Goal: Task Accomplishment & Management: Use online tool/utility

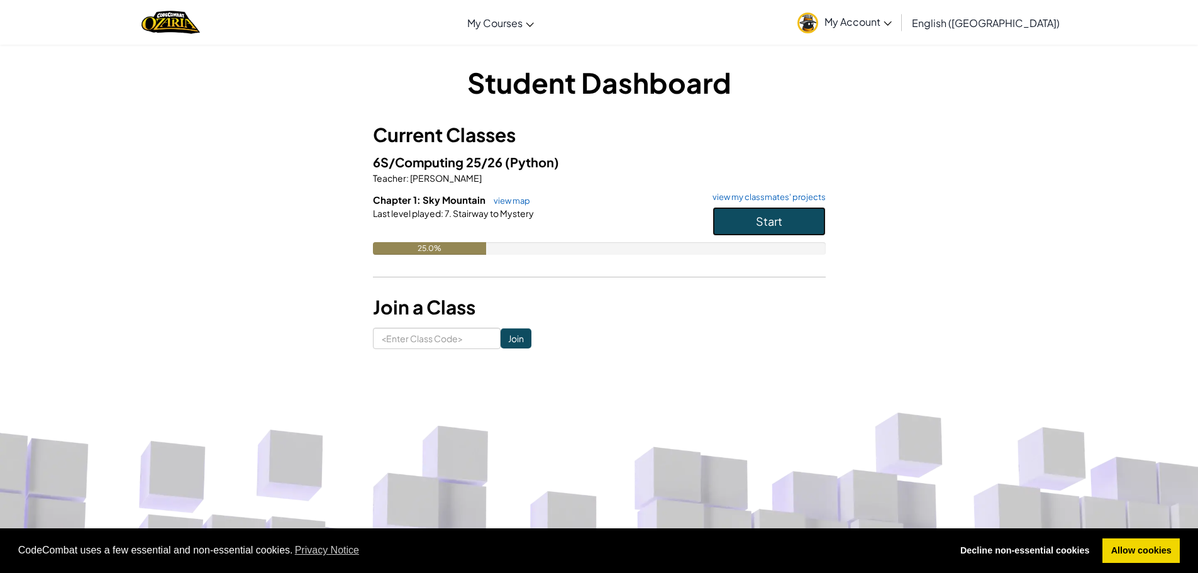
click at [781, 233] on button "Start" at bounding box center [769, 221] width 113 height 29
click at [892, 22] on span "My Account" at bounding box center [858, 21] width 67 height 13
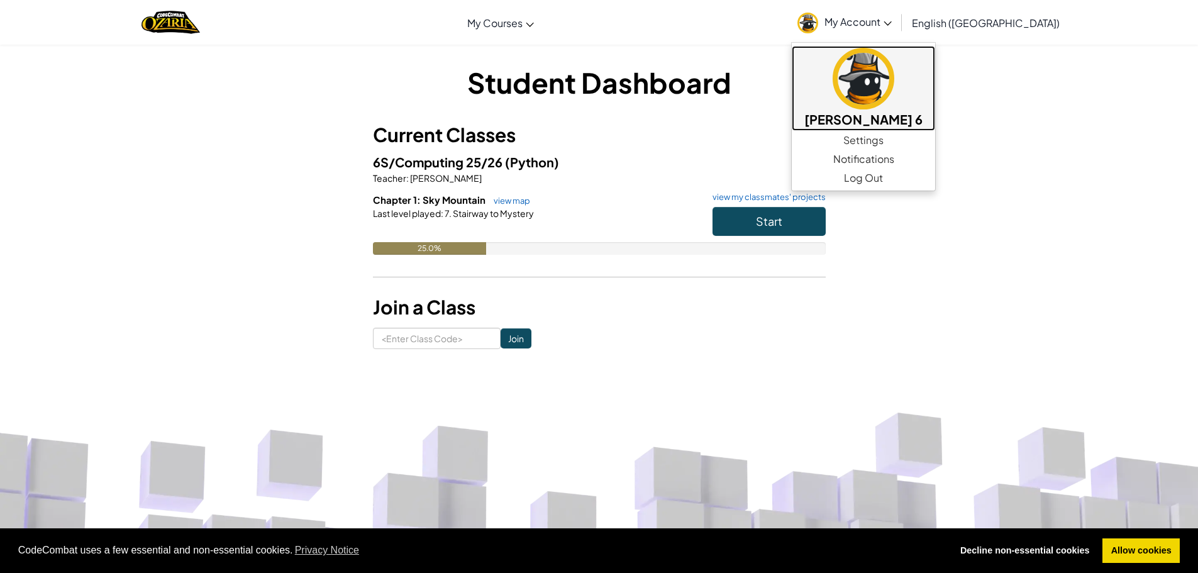
click at [895, 72] on img at bounding box center [864, 79] width 62 height 62
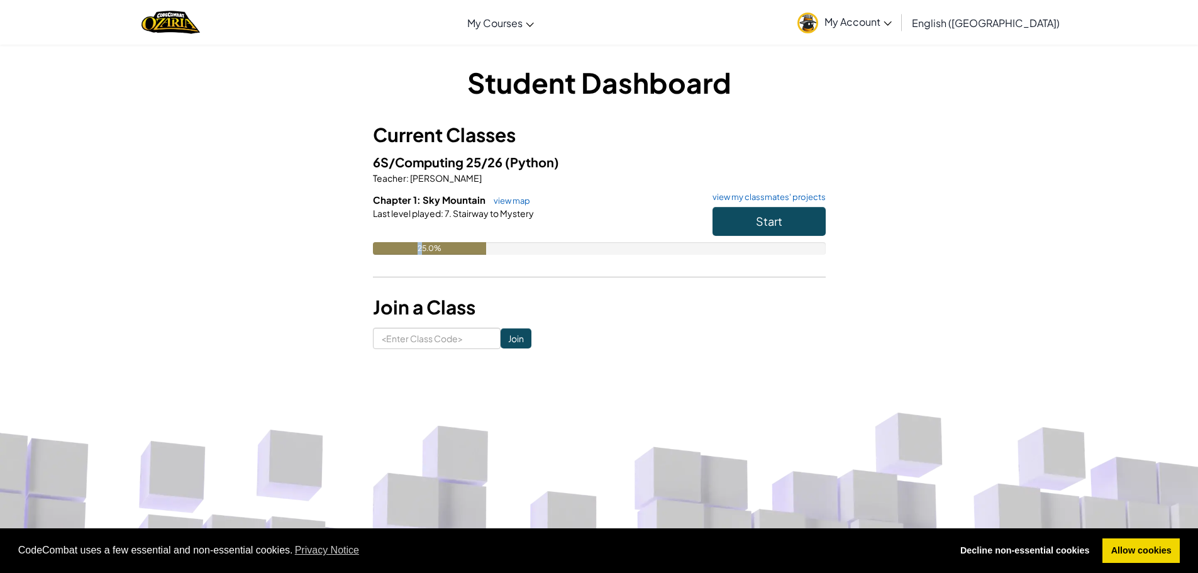
drag, startPoint x: 423, startPoint y: 247, endPoint x: 632, endPoint y: 239, distance: 209.0
click at [572, 247] on div "25.0%" at bounding box center [599, 248] width 453 height 13
click at [758, 209] on button "Start" at bounding box center [769, 221] width 113 height 29
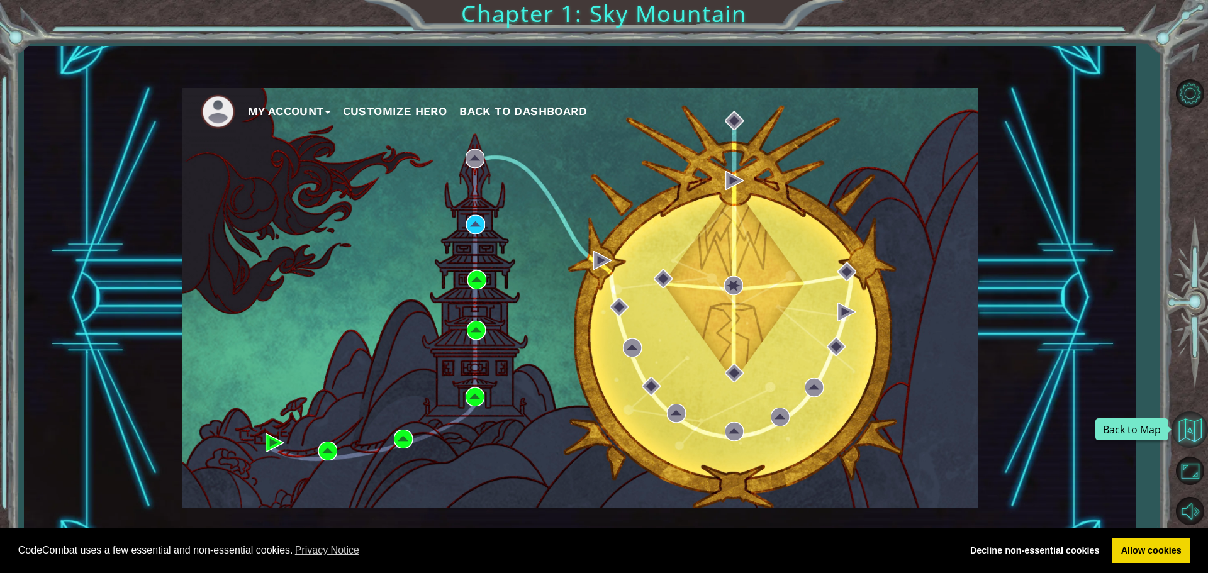
click at [1198, 429] on button "Back to Map" at bounding box center [1189, 429] width 36 height 36
click at [1199, 468] on button "Maximize Browser" at bounding box center [1189, 471] width 36 height 36
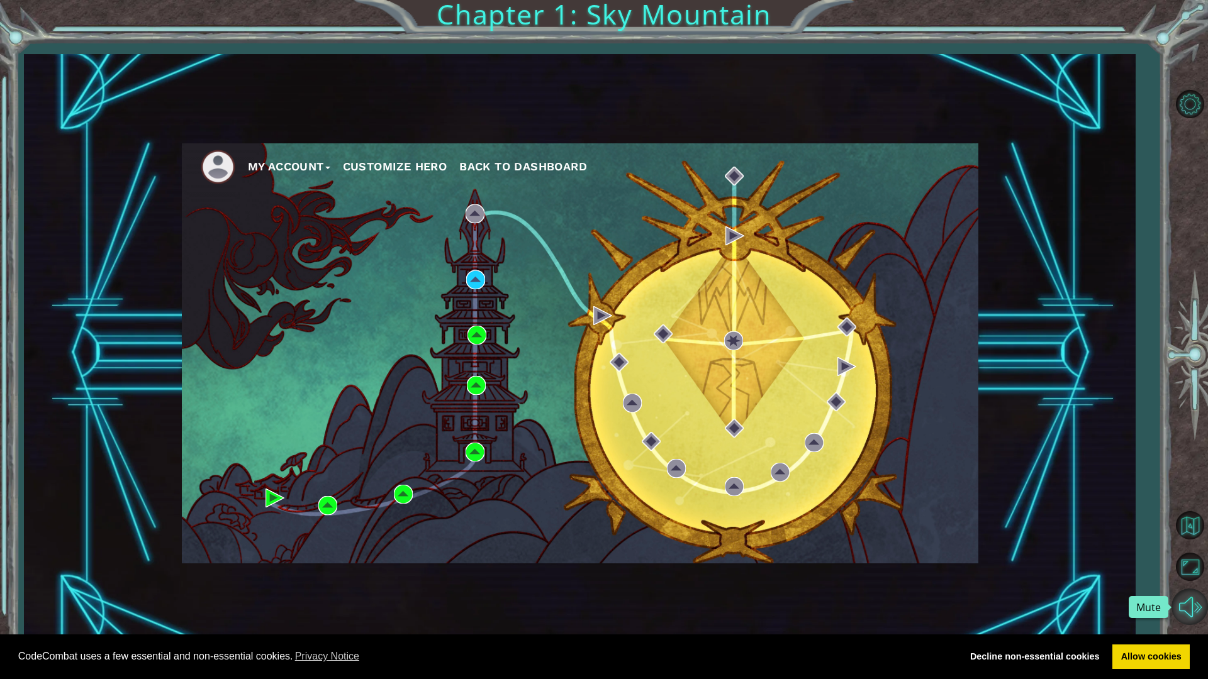
click at [1181, 572] on button "Mute" at bounding box center [1189, 607] width 36 height 36
click at [1190, 572] on button "Unmute" at bounding box center [1189, 607] width 36 height 36
click at [1190, 560] on button "Maximize Browser" at bounding box center [1189, 567] width 36 height 36
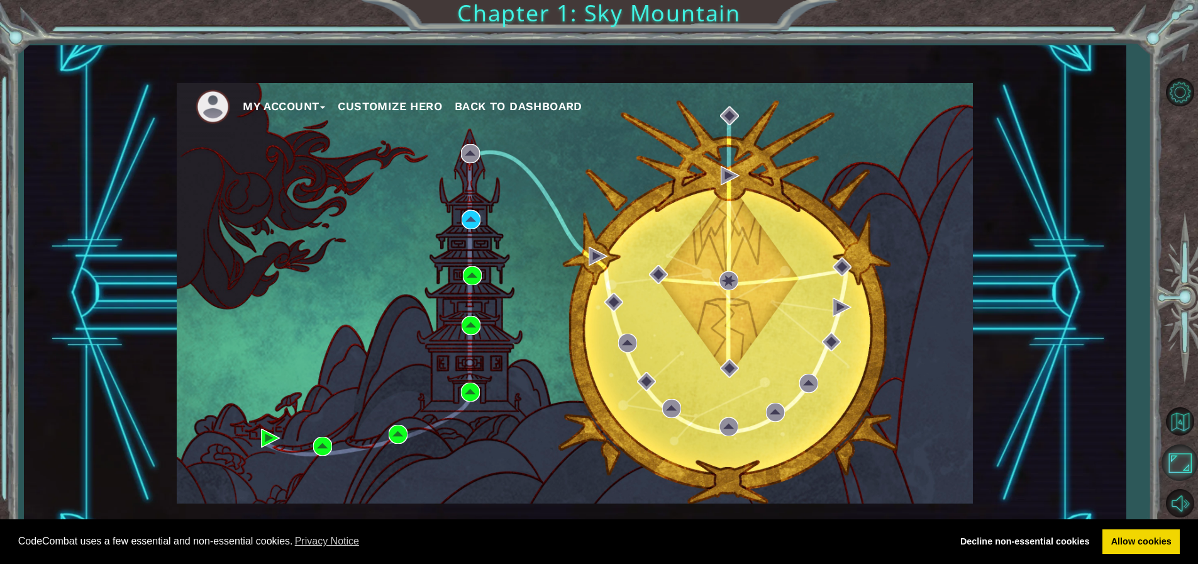
click at [1181, 474] on button "Maximize Browser" at bounding box center [1180, 462] width 36 height 36
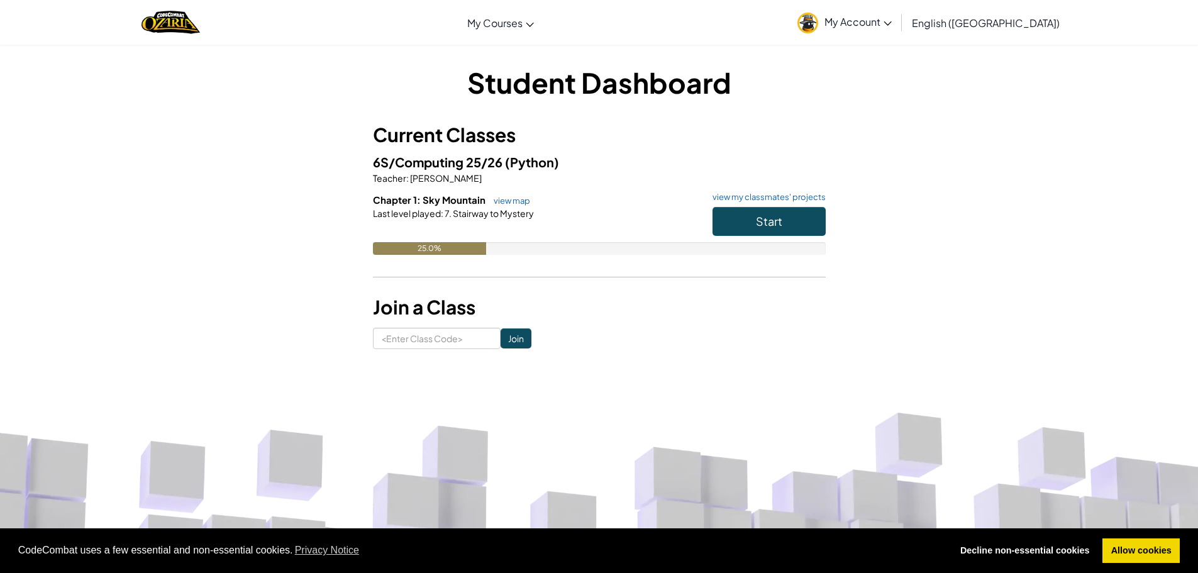
click at [773, 223] on span "Start" at bounding box center [769, 221] width 26 height 14
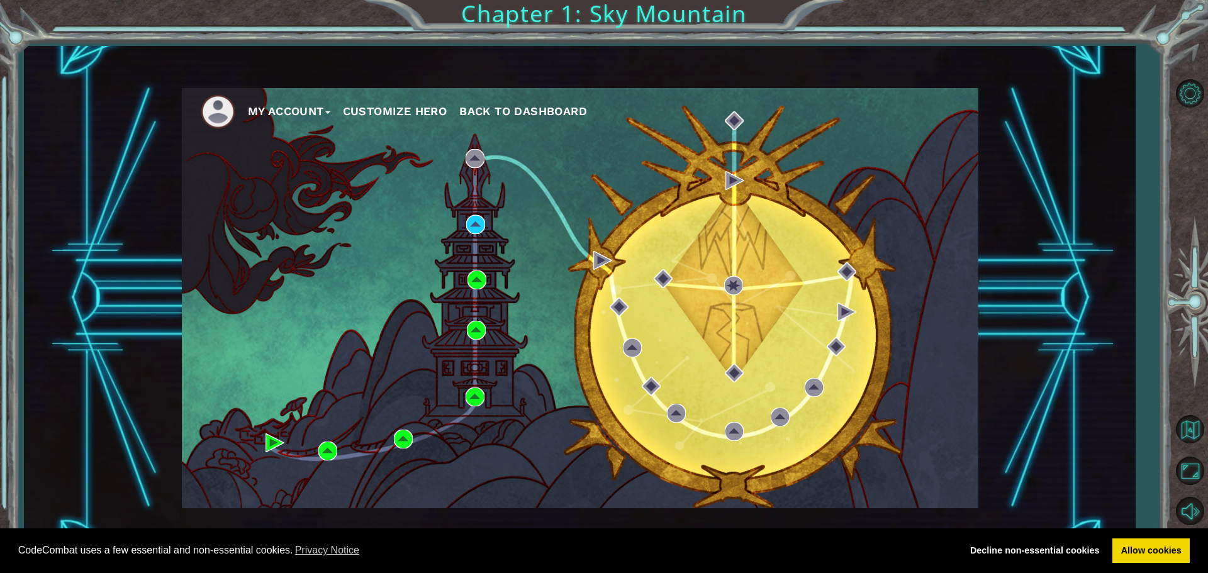
click at [467, 229] on img at bounding box center [475, 224] width 19 height 19
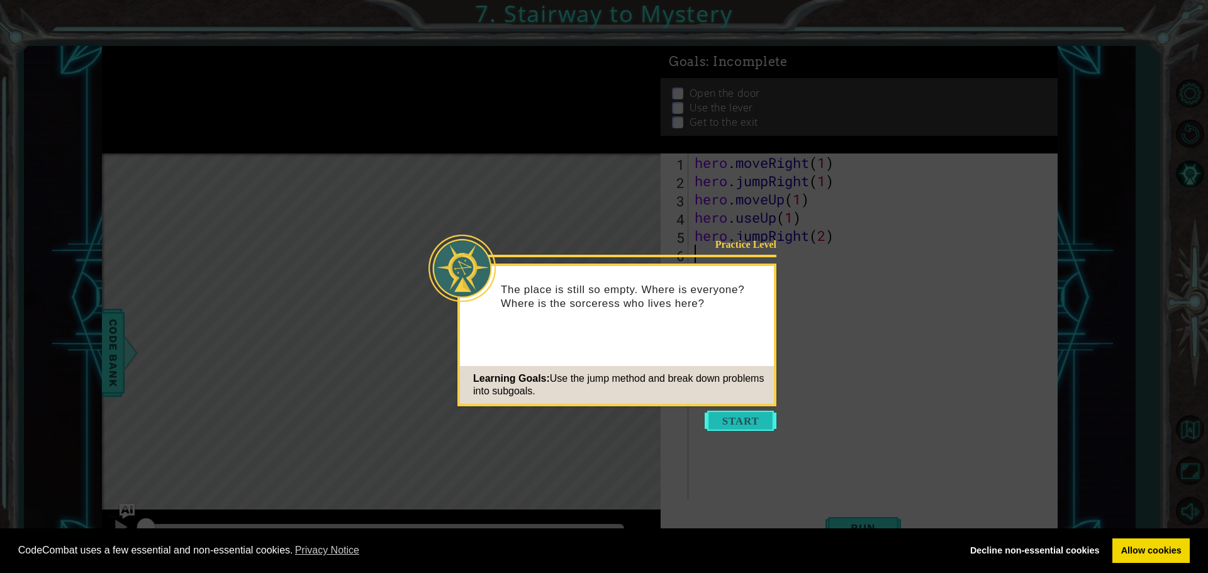
click at [735, 428] on button "Start" at bounding box center [741, 421] width 72 height 20
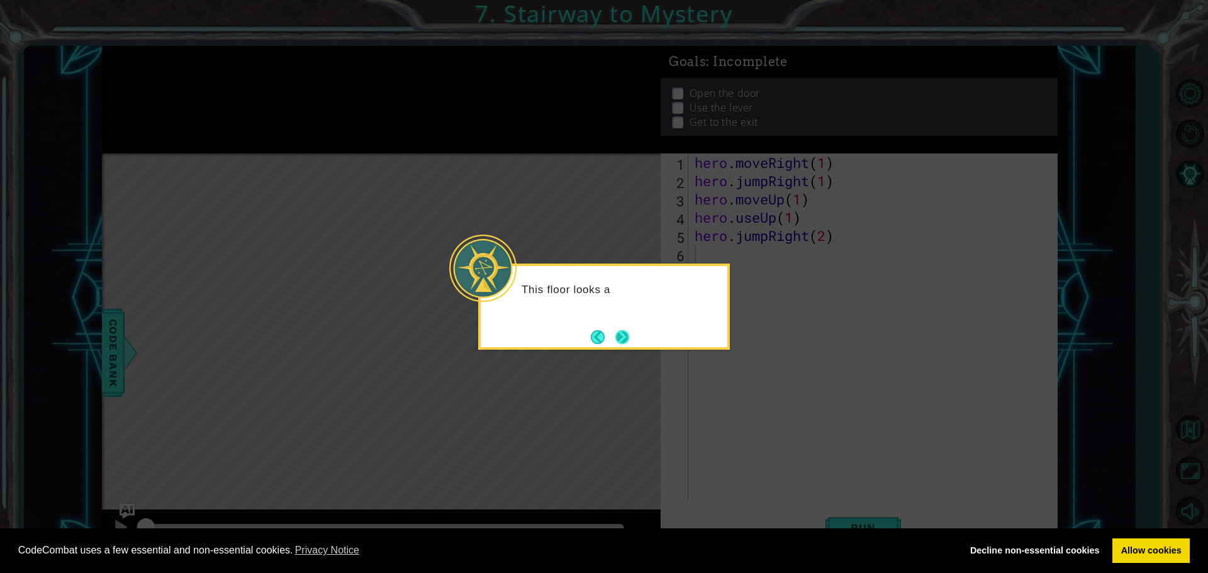
click at [623, 337] on button "Next" at bounding box center [622, 337] width 14 height 14
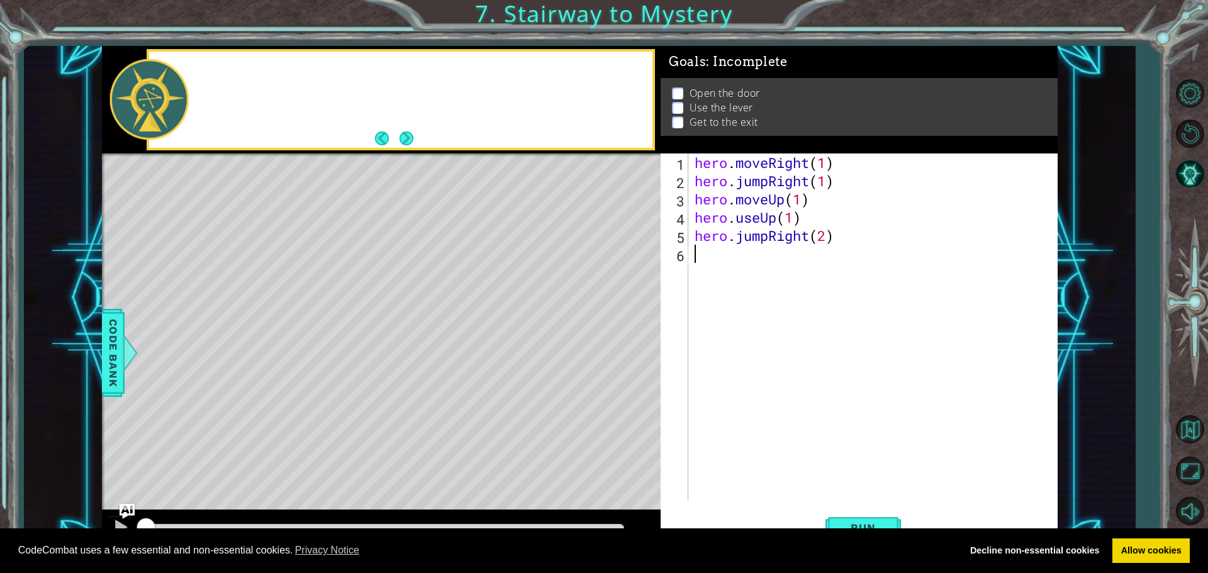
click at [627, 343] on div "Level Map" at bounding box center [392, 338] width 581 height 371
click at [635, 340] on div "Level Map" at bounding box center [392, 338] width 581 height 371
click at [645, 337] on div "Level Map" at bounding box center [392, 338] width 581 height 371
click at [419, 120] on div "The energy rivers have gone" at bounding box center [421, 99] width 463 height 45
click at [402, 137] on button "Next" at bounding box center [406, 138] width 14 height 14
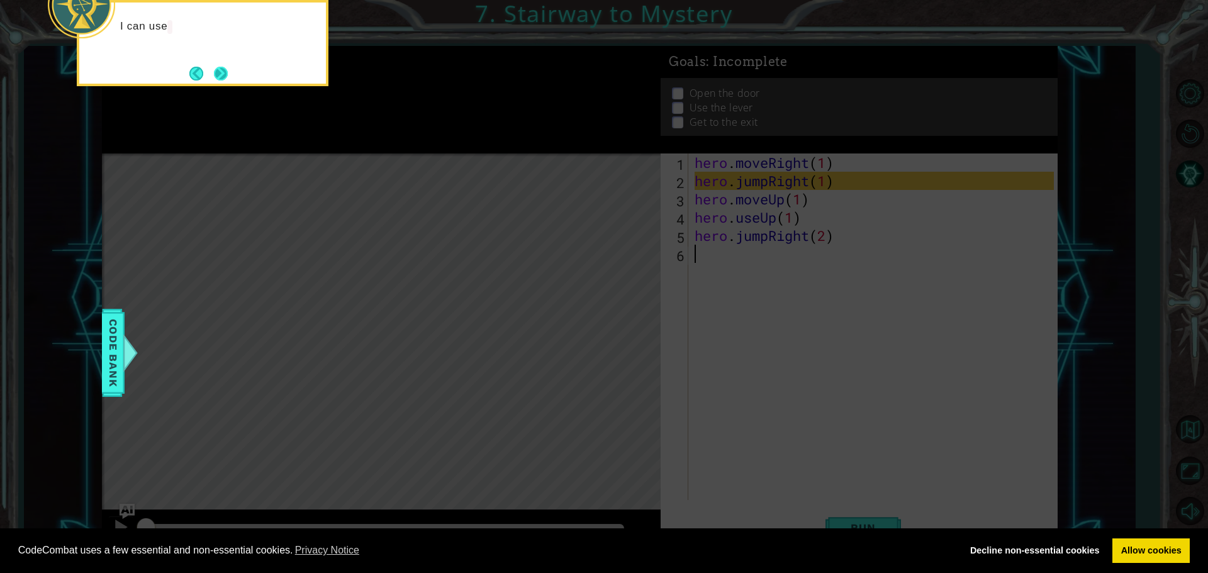
click at [227, 76] on button "Next" at bounding box center [221, 74] width 14 height 14
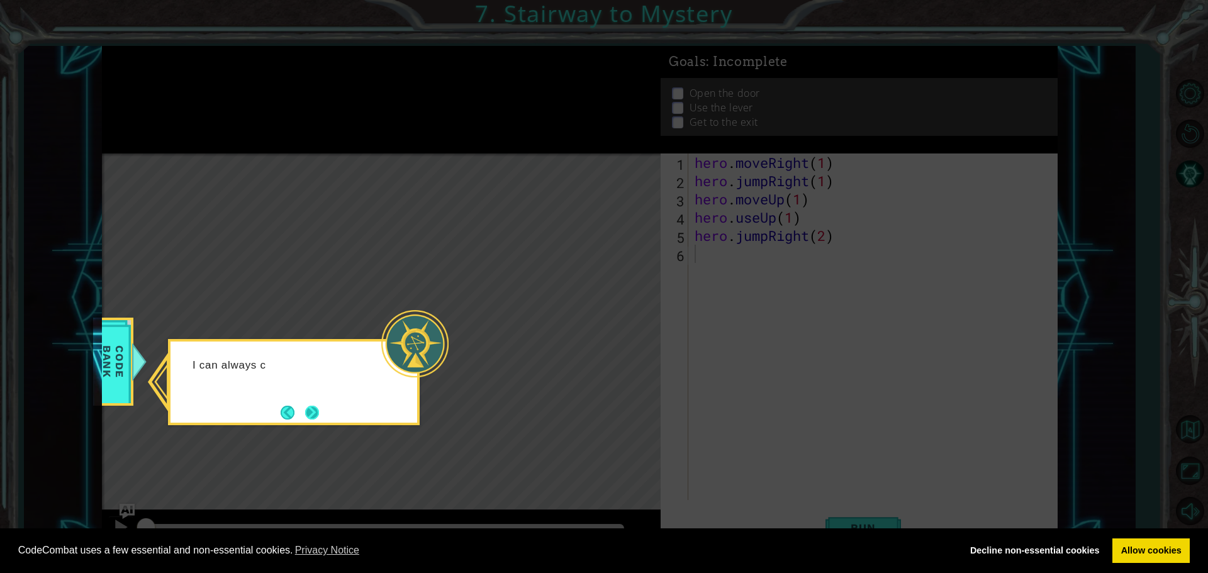
click at [319, 414] on button "Next" at bounding box center [312, 413] width 14 height 14
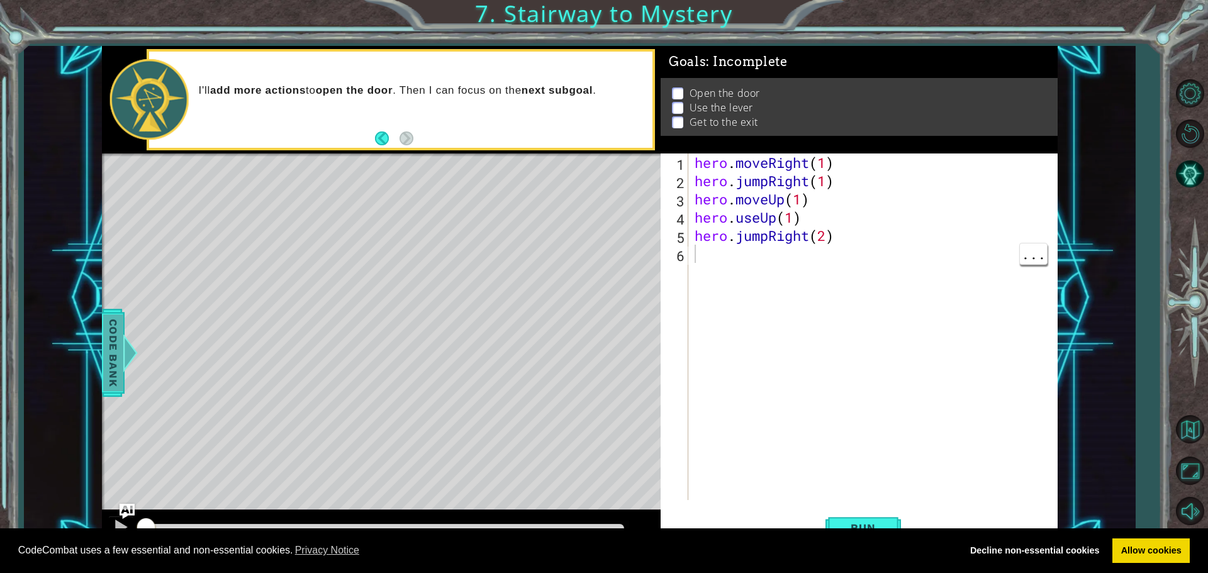
click at [128, 334] on div at bounding box center [130, 353] width 16 height 38
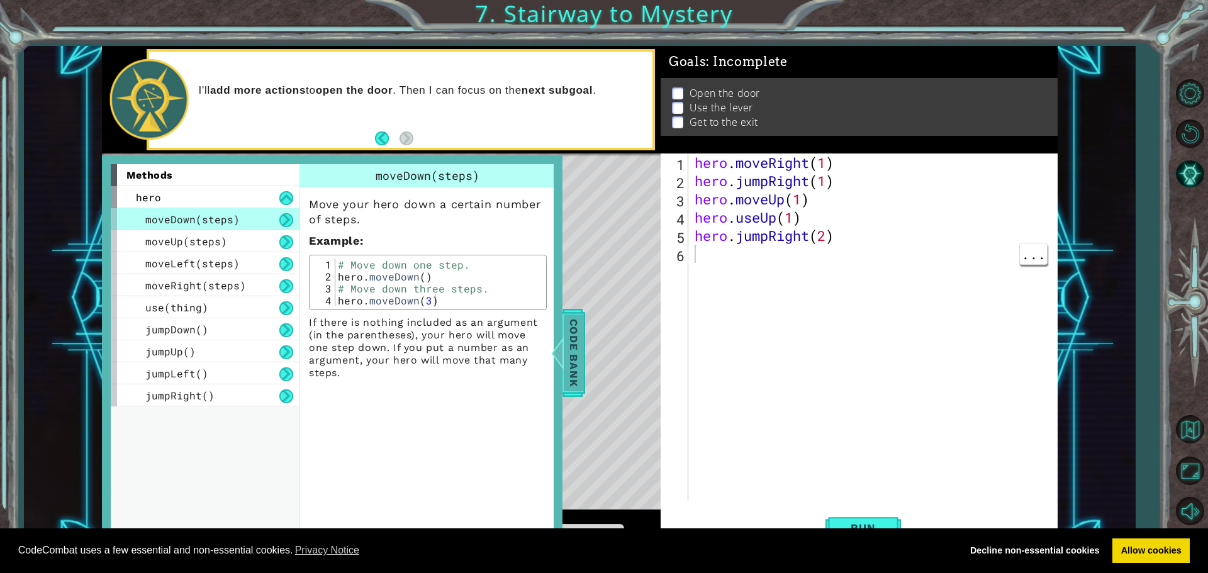
click at [568, 362] on span "Code Bank" at bounding box center [574, 353] width 20 height 77
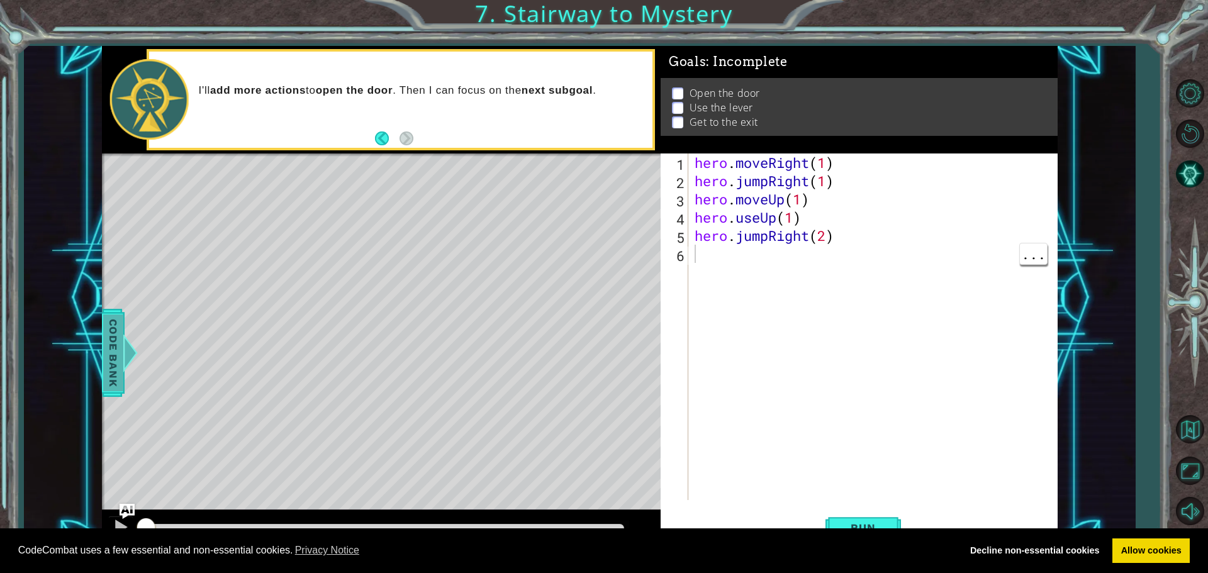
click at [109, 357] on span "Code Bank" at bounding box center [113, 353] width 20 height 77
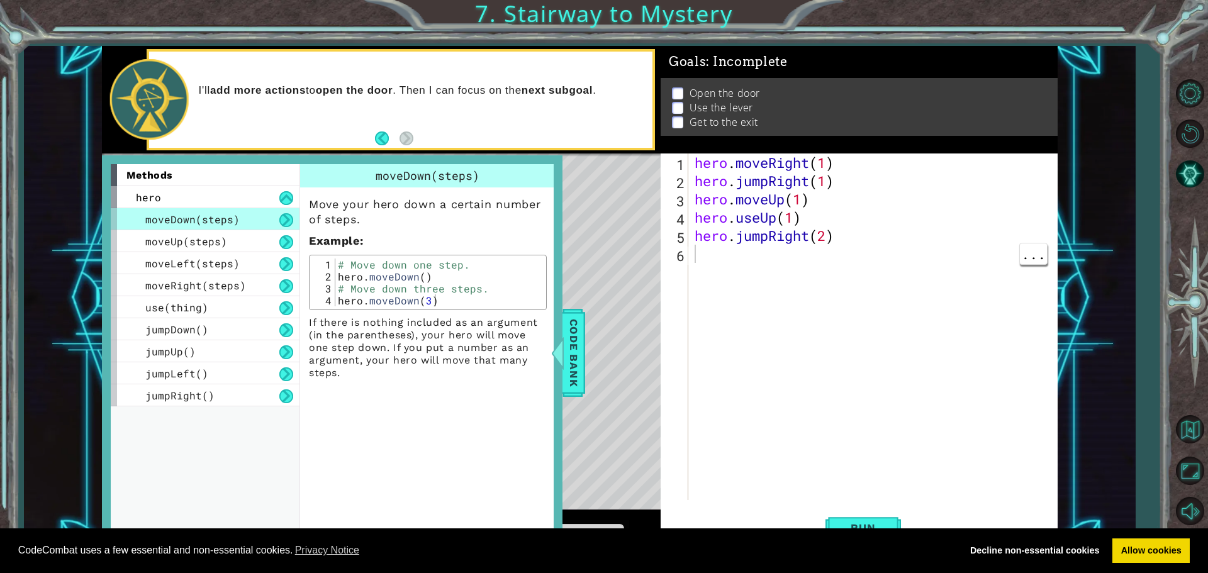
click at [618, 362] on div "Level Map" at bounding box center [392, 338] width 581 height 371
click at [594, 350] on div "Level Map" at bounding box center [392, 338] width 581 height 371
click at [585, 355] on div "Level Map" at bounding box center [392, 338] width 581 height 371
click at [567, 356] on span "Code Bank" at bounding box center [574, 353] width 20 height 77
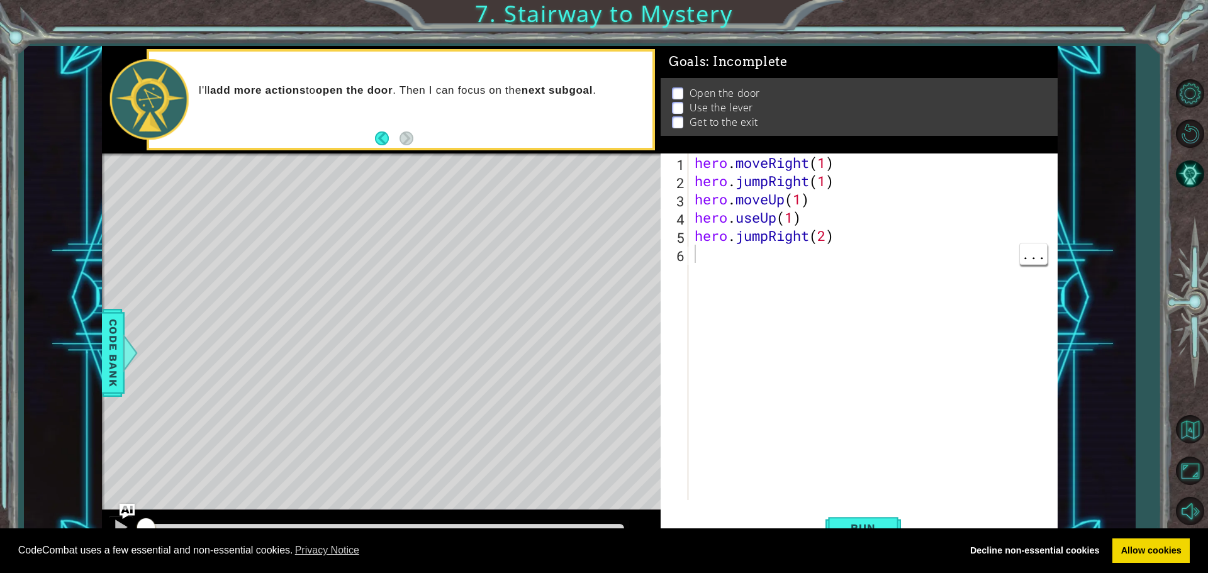
click at [252, 481] on div "Level Map" at bounding box center [392, 338] width 581 height 371
click at [830, 167] on div "hero . moveRight ( 1 ) hero . jumpRight ( 1 ) hero . moveUp ( 1 ) hero . useUp …" at bounding box center [876, 344] width 368 height 383
click at [347, 485] on div "Level Map" at bounding box center [392, 338] width 581 height 371
click at [821, 186] on div "hero . moveRight ( 1 ) hero . jumpRight ( 1 ) hero . moveUp ( 1 ) hero . useUp …" at bounding box center [876, 344] width 368 height 383
click at [800, 199] on div "hero . moveRight ( 1 ) hero . jumpRight ( 1 ) hero . moveUp ( 1 ) hero . useUp …" at bounding box center [876, 344] width 368 height 383
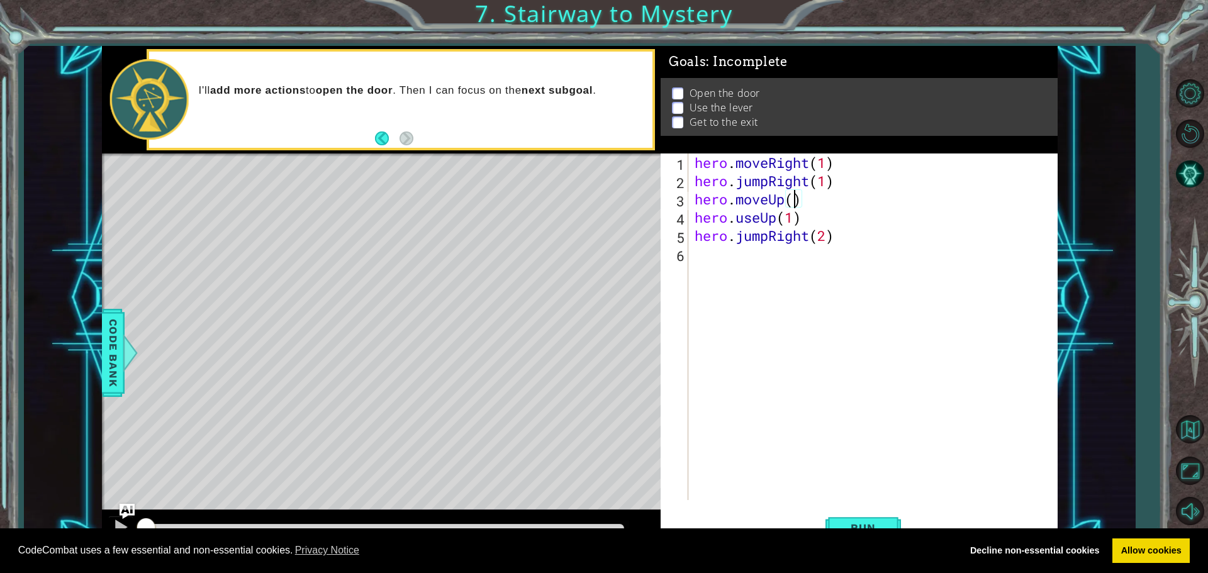
scroll to position [0, 4]
click at [793, 219] on div "hero . moveRight ( 1 ) hero . jumpRight ( 1 ) hero . moveUp ( 2 ) hero . useUp …" at bounding box center [876, 344] width 368 height 383
type textarea "hero.useUp(2)"
click at [711, 254] on div "hero . moveRight ( 1 ) hero . jumpRight ( 1 ) hero . moveUp ( 2 ) hero . useUp …" at bounding box center [876, 344] width 368 height 383
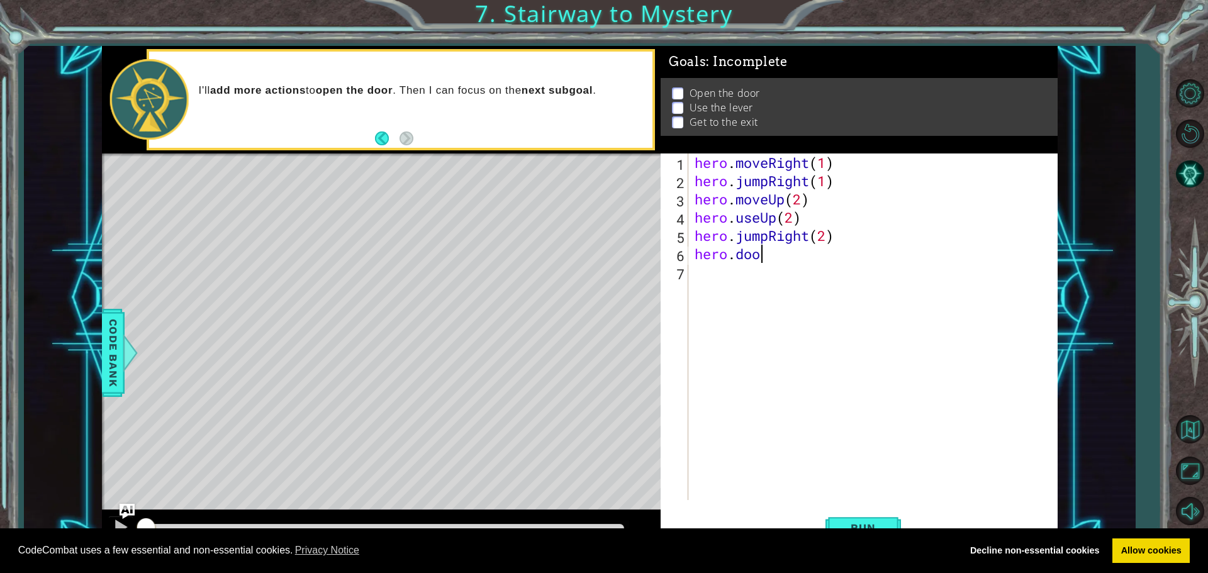
scroll to position [0, 3]
click at [857, 516] on button "Run" at bounding box center [862, 528] width 75 height 40
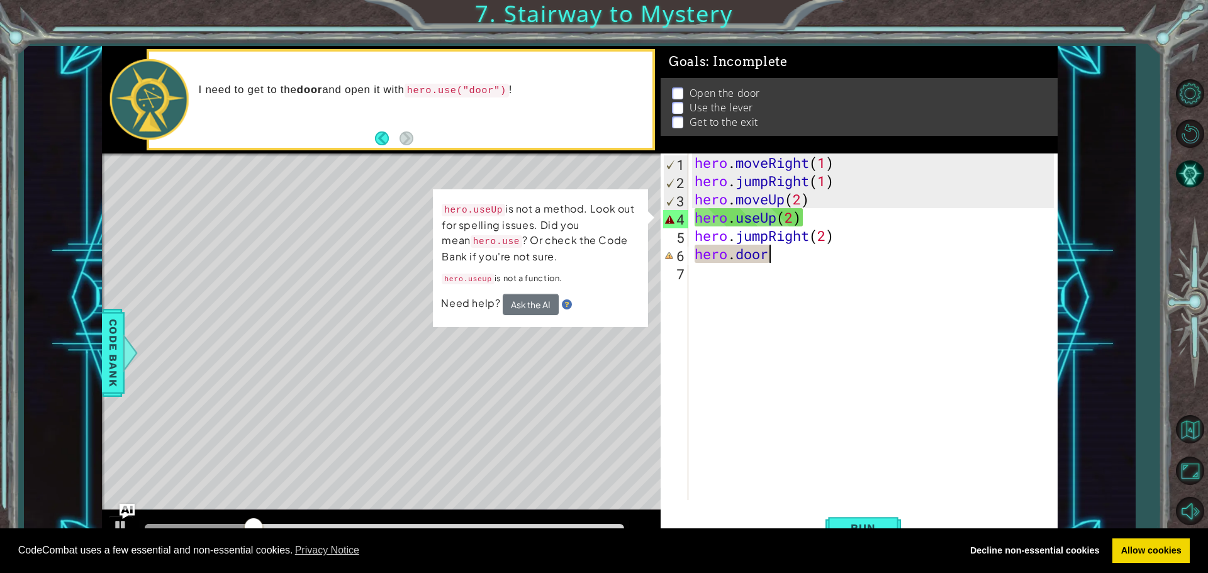
click at [796, 221] on div "hero . moveRight ( 1 ) hero . jumpRight ( 1 ) hero . moveUp ( 2 ) hero . useUp …" at bounding box center [876, 344] width 368 height 383
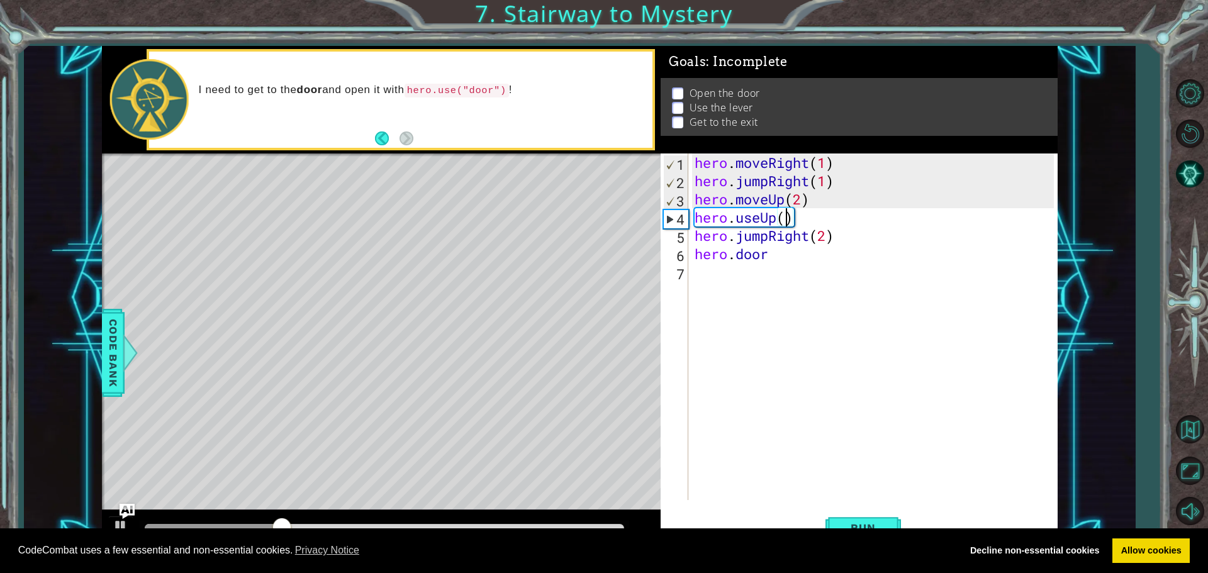
type textarea "hero.useUp(1)"
click at [762, 268] on div "hero . moveRight ( 1 ) hero . jumpRight ( 1 ) hero . moveUp ( 2 ) hero . useUp …" at bounding box center [876, 344] width 368 height 383
click at [776, 259] on div "hero . moveRight ( 1 ) hero . jumpRight ( 1 ) hero . moveUp ( 2 ) hero . useUp …" at bounding box center [876, 344] width 368 height 383
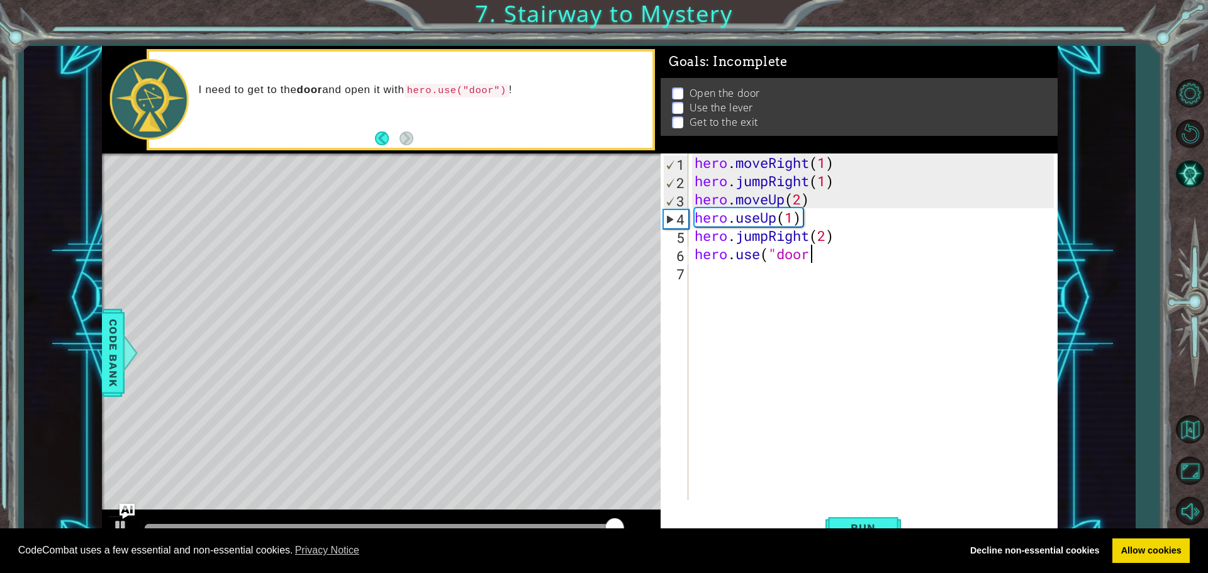
scroll to position [0, 5]
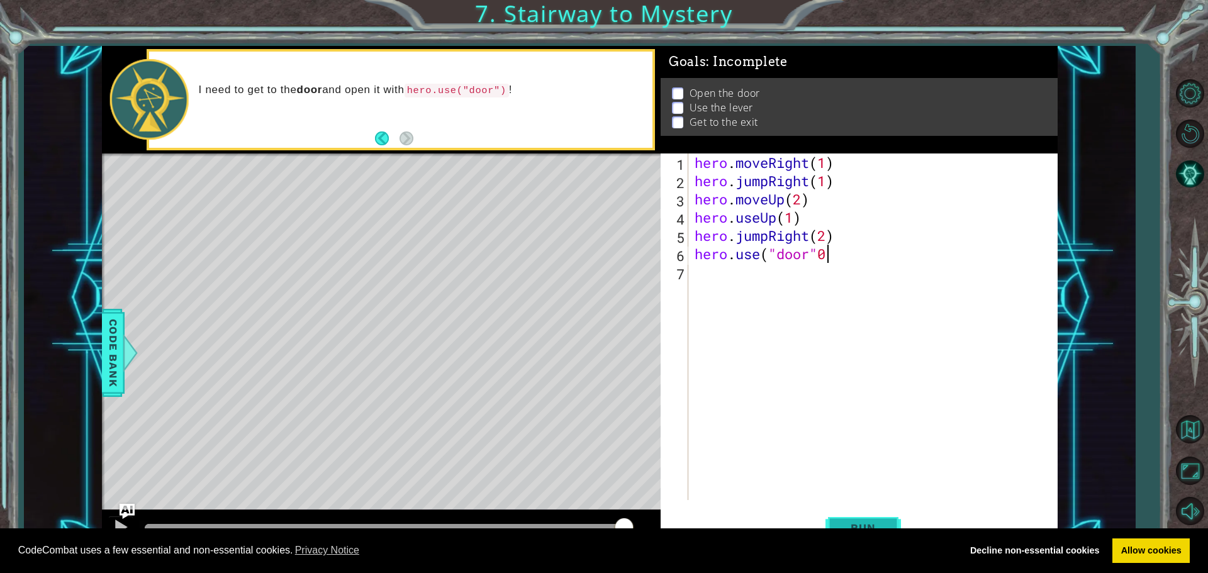
click at [887, 523] on span "Run" at bounding box center [863, 527] width 50 height 13
drag, startPoint x: 195, startPoint y: 524, endPoint x: 167, endPoint y: 527, distance: 27.8
click at [166, 527] on div at bounding box center [167, 528] width 23 height 23
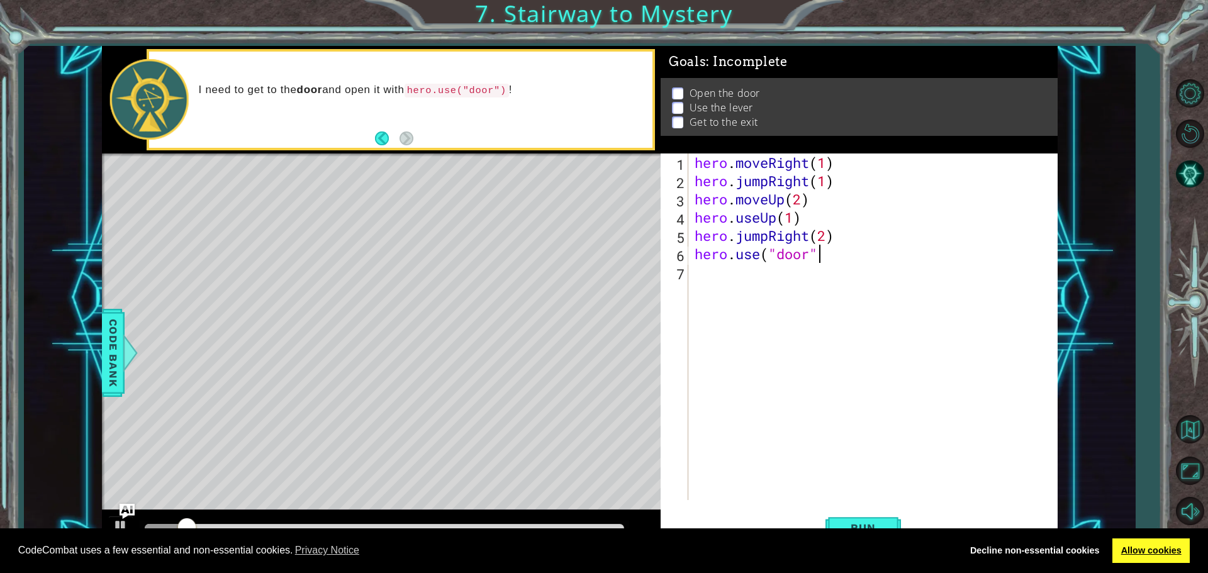
click at [1140, 547] on link "Allow cookies" at bounding box center [1150, 550] width 77 height 25
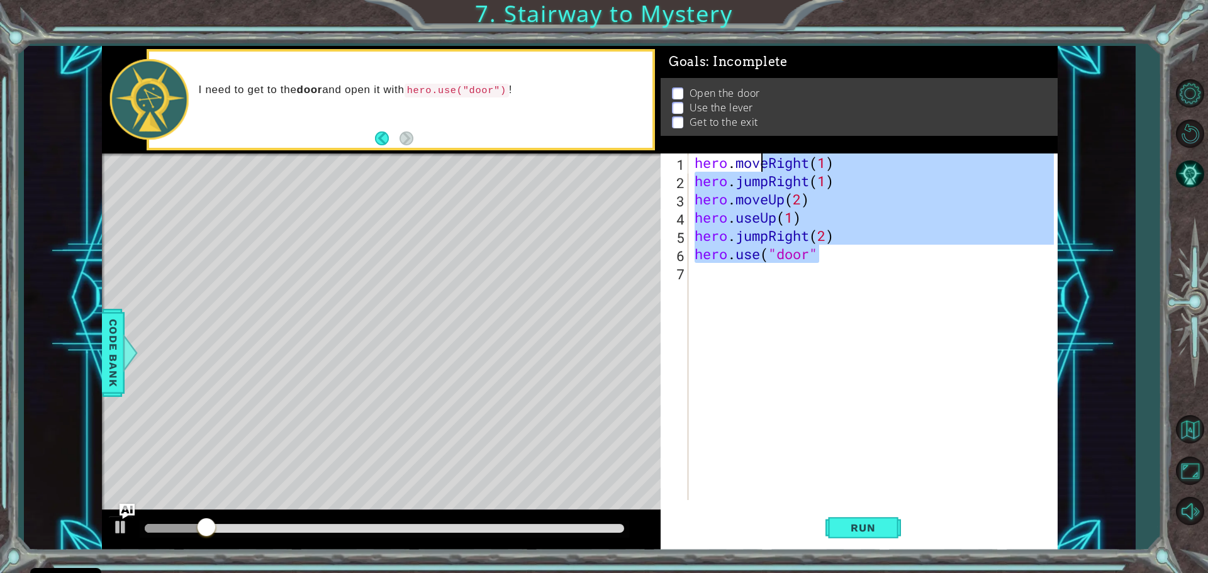
drag, startPoint x: 818, startPoint y: 150, endPoint x: 759, endPoint y: 158, distance: 59.6
click at [757, 158] on div "hero . moveRight ( 1 ) hero . jumpRight ( 1 ) hero . moveUp ( 2 ) hero . useUp …" at bounding box center [876, 344] width 368 height 383
click at [757, 158] on div "hero . moveRight ( 1 ) hero . jumpRight ( 1 ) hero . moveUp ( 2 ) hero . useUp …" at bounding box center [873, 326] width 362 height 347
click at [830, 198] on div "hero . moveRight ( 1 ) hero . jumpRight ( 1 ) hero . moveUp ( 2 ) hero . useUp …" at bounding box center [873, 326] width 362 height 347
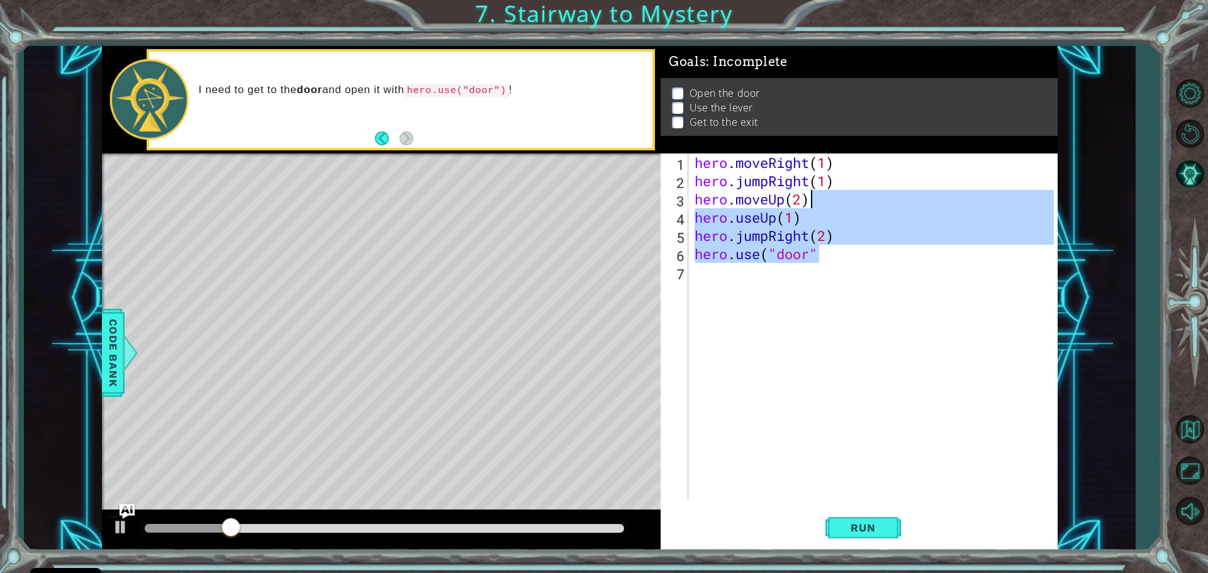
click at [815, 199] on div "hero . moveRight ( 1 ) hero . jumpRight ( 1 ) hero . moveUp ( 2 ) hero . useUp …" at bounding box center [873, 326] width 362 height 347
click at [791, 197] on div "hero . moveRight ( 1 ) hero . jumpRight ( 1 ) hero . moveUp ( 2 ) hero . useUp …" at bounding box center [876, 344] width 368 height 383
click at [798, 198] on div "hero . moveRight ( 1 ) hero . jumpRight ( 1 ) hero . moveUp ( 2 ) hero . useUp …" at bounding box center [873, 326] width 362 height 347
click at [801, 203] on div "hero . moveRight ( 1 ) hero . jumpRight ( 1 ) hero . moveUp ( 2 ) hero . useUp …" at bounding box center [873, 326] width 362 height 347
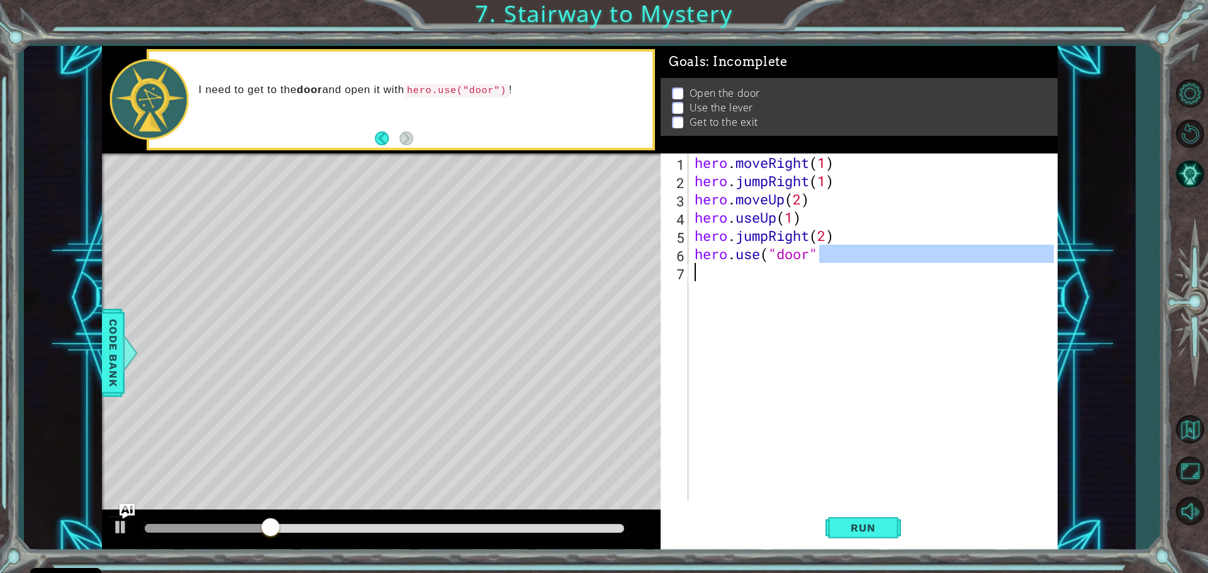
click at [810, 291] on div "hero . moveRight ( 1 ) hero . jumpRight ( 1 ) hero . moveUp ( 2 ) hero . useUp …" at bounding box center [876, 344] width 368 height 383
type textarea "hero.use("door""
click at [810, 291] on div "hero . moveRight ( 1 ) hero . jumpRight ( 1 ) hero . moveUp ( 2 ) hero . useUp …" at bounding box center [876, 344] width 368 height 383
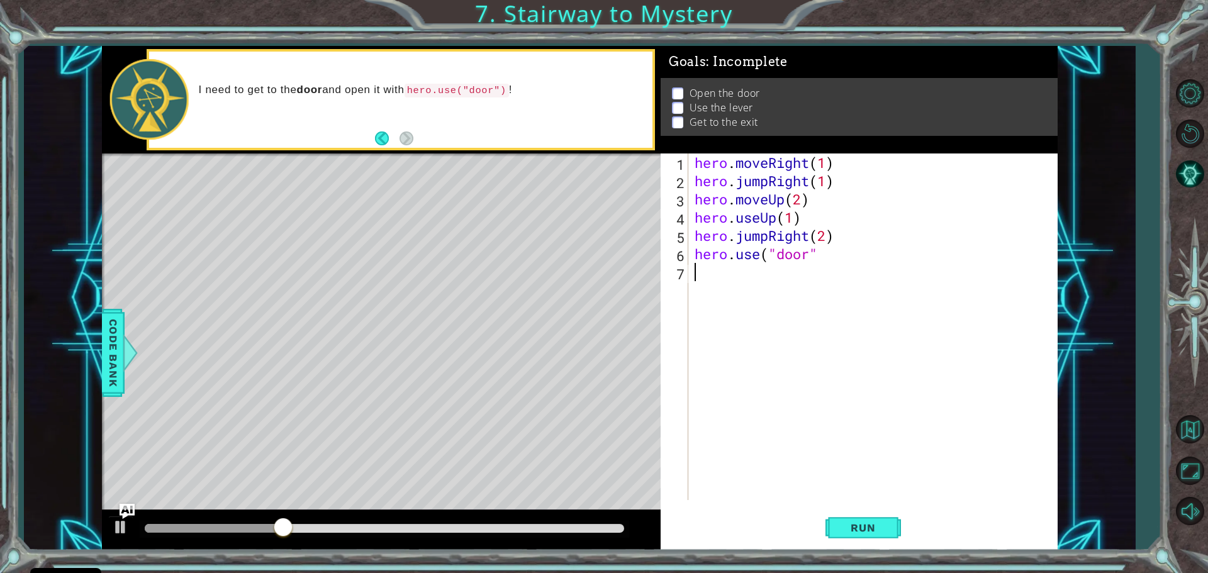
click at [803, 207] on div "hero . moveRight ( 1 ) hero . jumpRight ( 1 ) hero . moveUp ( 2 ) hero . useUp …" at bounding box center [876, 344] width 368 height 383
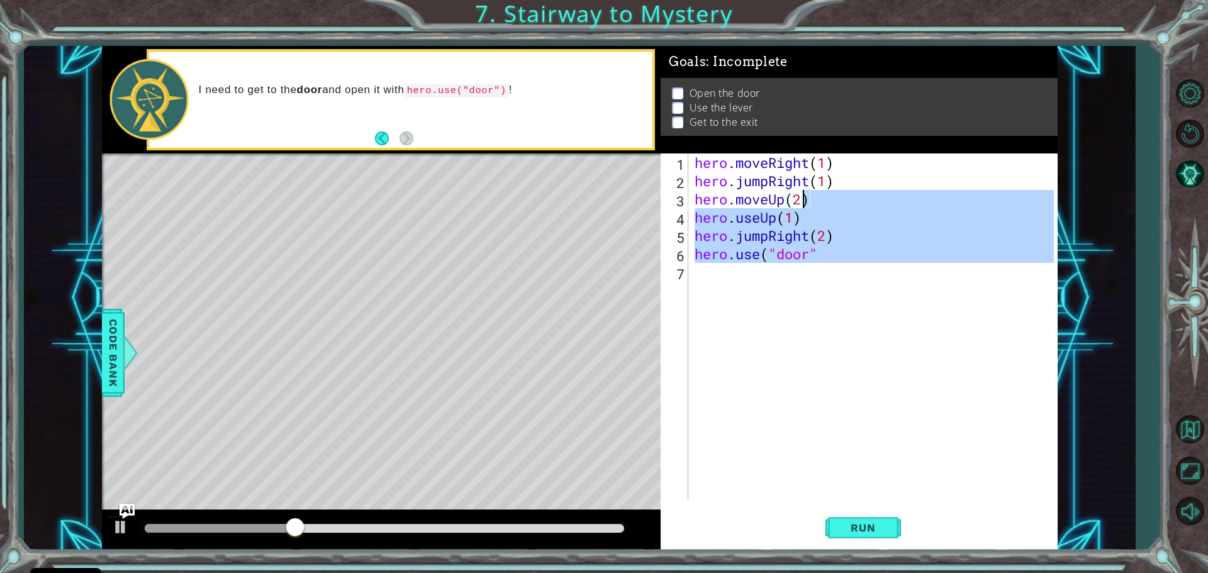
click at [803, 204] on div "hero . moveRight ( 1 ) hero . jumpRight ( 1 ) hero . moveUp ( 2 ) hero . useUp …" at bounding box center [873, 326] width 362 height 347
click at [824, 255] on div "hero . moveRight ( 1 ) hero . jumpRight ( 1 ) hero . moveUp ( 2 ) hero . useUp …" at bounding box center [876, 344] width 368 height 383
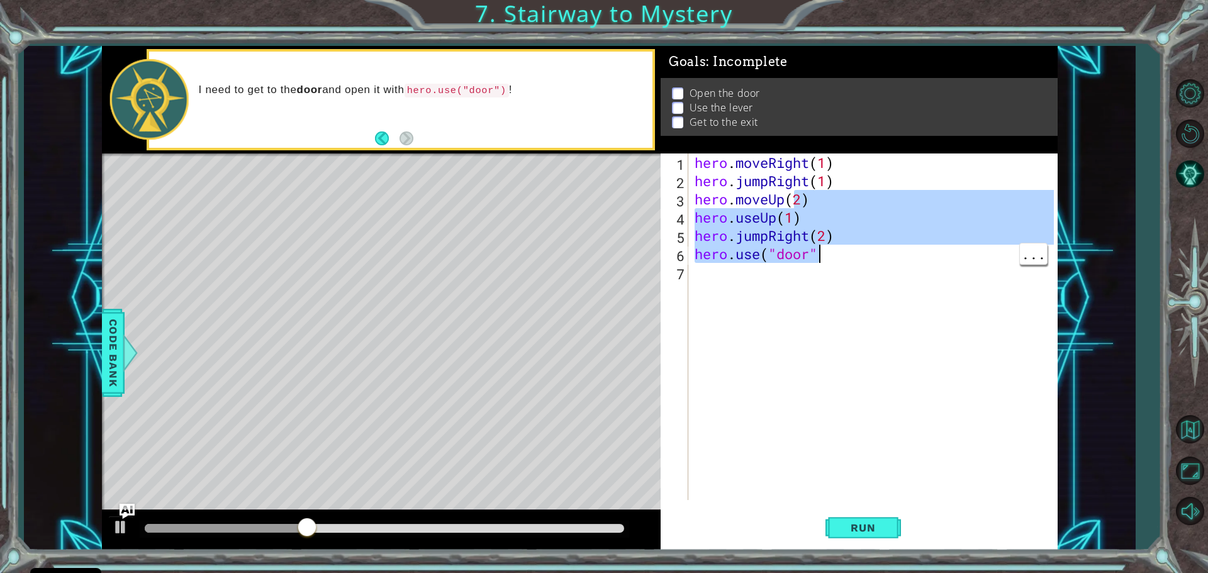
drag, startPoint x: 824, startPoint y: 255, endPoint x: 803, endPoint y: 204, distance: 55.3
click at [803, 204] on div "hero . moveRight ( 1 ) hero . jumpRight ( 1 ) hero . moveUp ( 2 ) hero . useUp …" at bounding box center [873, 326] width 362 height 347
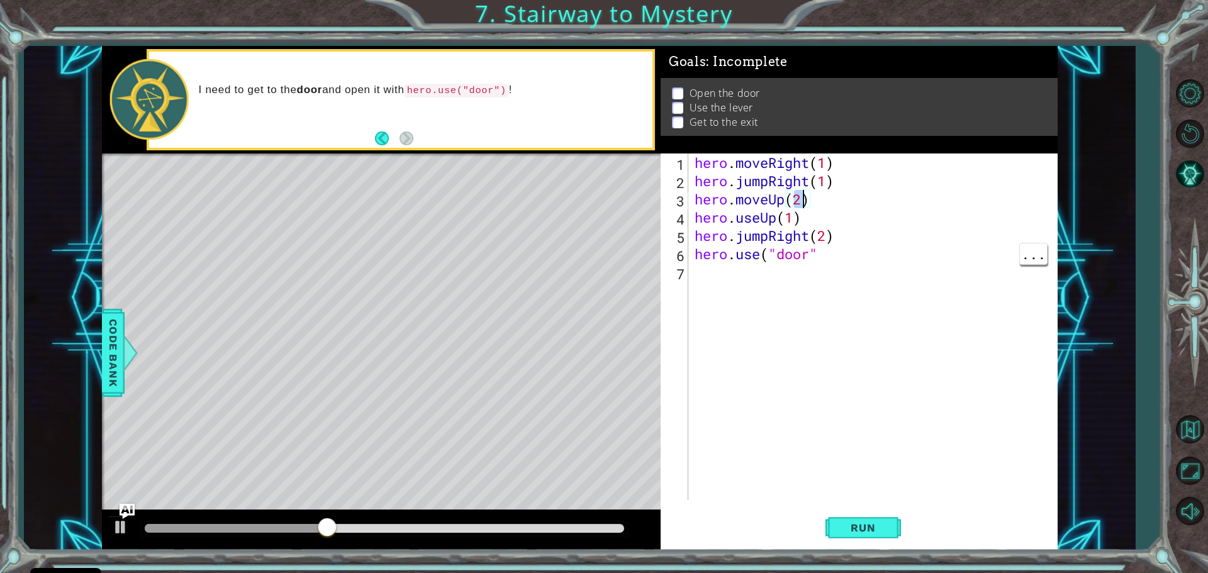
click at [819, 257] on div "hero . moveRight ( 1 ) hero . jumpRight ( 1 ) hero . moveUp ( 2 ) hero . useUp …" at bounding box center [876, 344] width 368 height 383
drag, startPoint x: 820, startPoint y: 261, endPoint x: 822, endPoint y: 267, distance: 6.4
click at [822, 267] on div "hero . moveRight ( 1 ) hero . jumpRight ( 1 ) hero . moveUp ( ) hero . useUp ( …" at bounding box center [876, 344] width 368 height 383
type textarea "hero.use("door"""
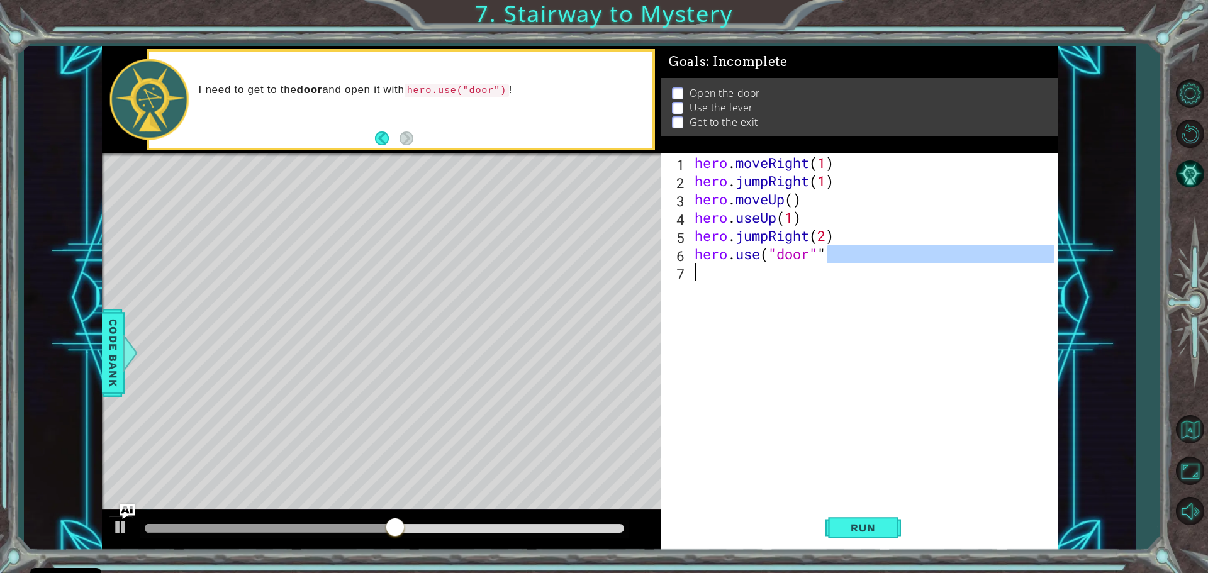
click at [822, 267] on div "hero . moveRight ( 1 ) hero . jumpRight ( 1 ) hero . moveUp ( ) hero . useUp ( …" at bounding box center [876, 344] width 368 height 383
click at [799, 215] on div "hero . moveRight ( 1 ) hero . jumpRight ( 1 ) hero . moveUp ( ) hero . useUp ( …" at bounding box center [876, 344] width 368 height 383
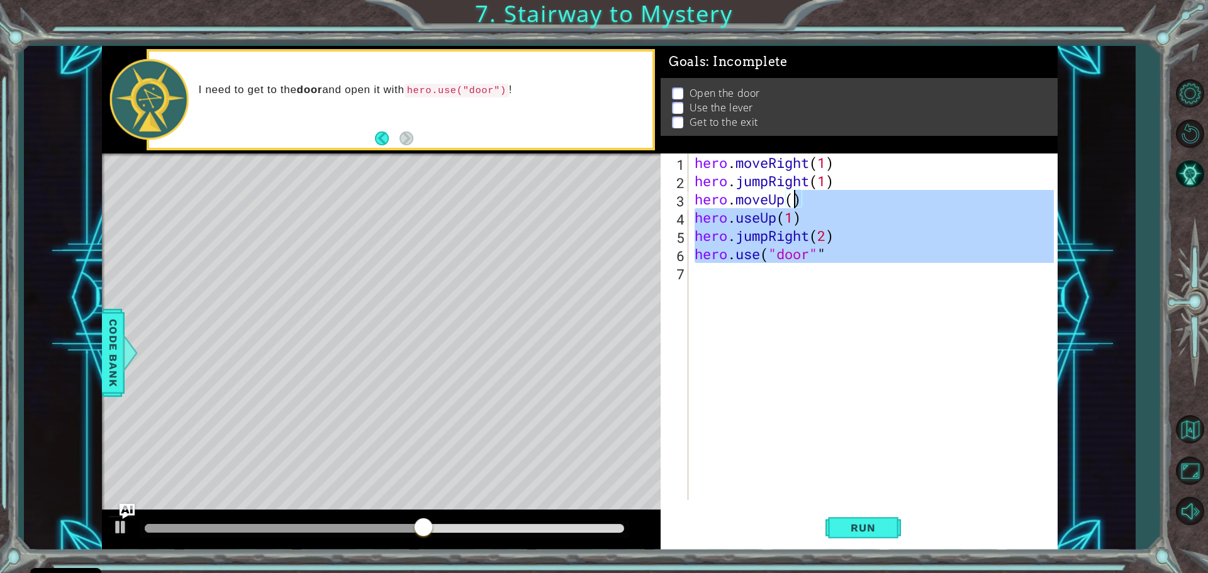
click at [790, 202] on div "hero . moveRight ( 1 ) hero . jumpRight ( 1 ) hero . moveUp ( ) hero . useUp ( …" at bounding box center [876, 344] width 368 height 383
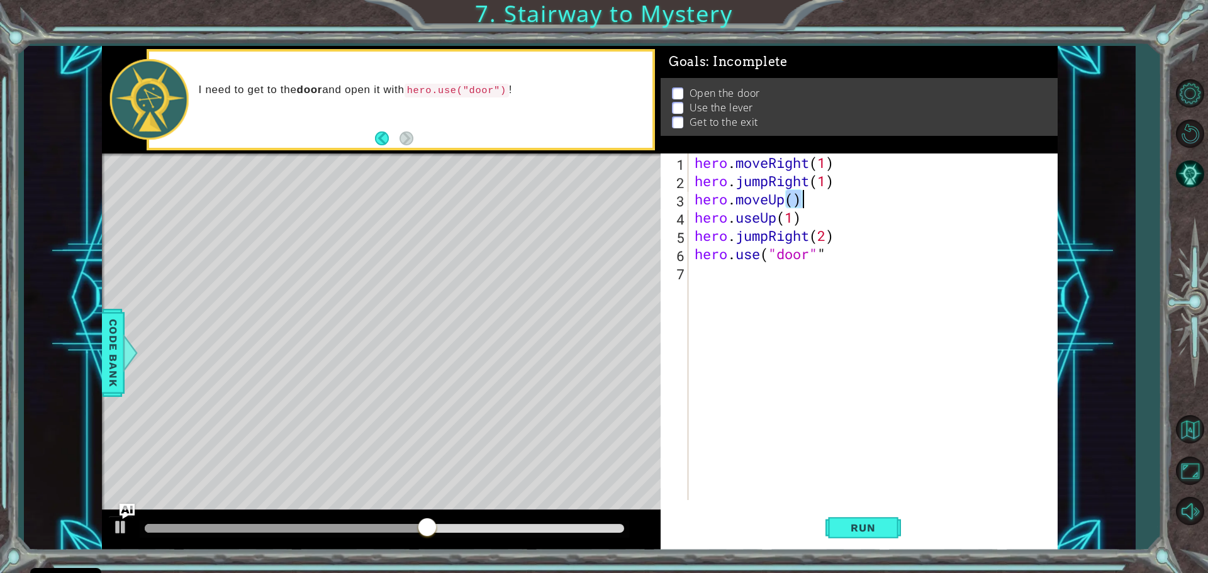
click at [790, 202] on div "hero . moveRight ( 1 ) hero . jumpRight ( 1 ) hero . moveUp ( ) hero . useUp ( …" at bounding box center [876, 344] width 368 height 383
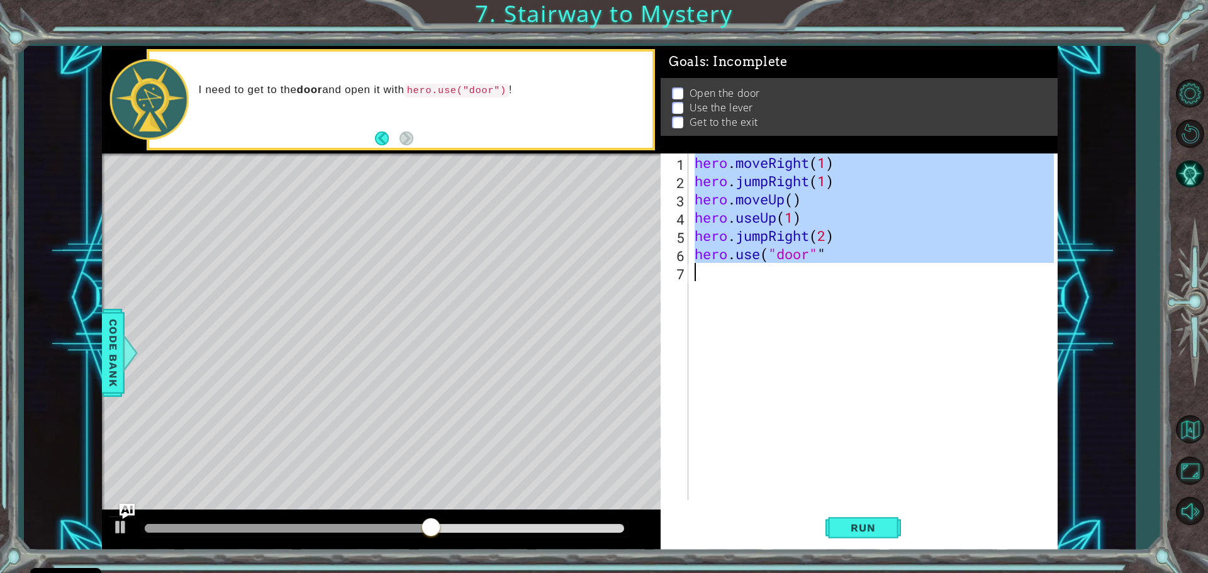
click at [790, 202] on div "hero . moveRight ( 1 ) hero . jumpRight ( 1 ) hero . moveUp ( ) hero . useUp ( …" at bounding box center [876, 344] width 368 height 383
click at [790, 203] on div "hero . moveRight ( 1 ) hero . jumpRight ( 1 ) hero . moveUp ( ) hero . useUp ( …" at bounding box center [876, 344] width 368 height 383
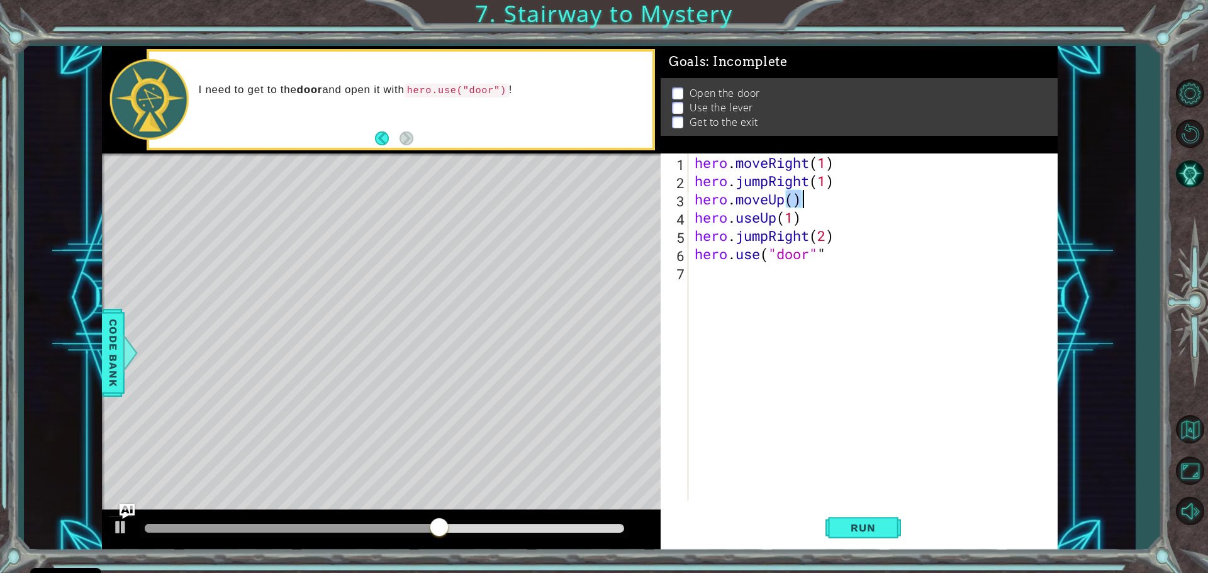
click at [790, 203] on div "hero . moveRight ( 1 ) hero . jumpRight ( 1 ) hero . moveUp ( ) hero . useUp ( …" at bounding box center [876, 344] width 368 height 383
click at [790, 204] on div "hero . moveRight ( 1 ) hero . jumpRight ( 1 ) hero . moveUp ( ) hero . useUp ( …" at bounding box center [873, 326] width 362 height 347
click at [795, 203] on div "hero . moveRight ( 1 ) hero . jumpRight ( 1 ) hero . moveUp ( ) hero . useUp ( …" at bounding box center [873, 326] width 362 height 347
click at [794, 275] on div "hero . moveRight ( 1 ) hero . jumpRight ( 1 ) hero . moveUp ) hero . useUp ( 1 …" at bounding box center [876, 344] width 368 height 383
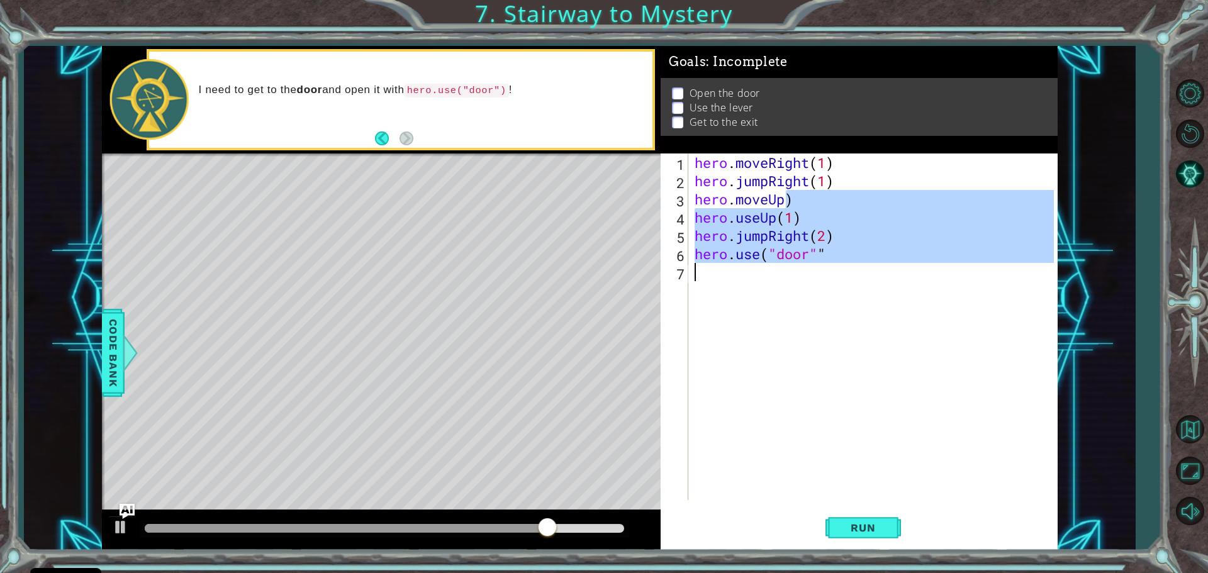
click at [790, 196] on div "hero . moveRight ( 1 ) hero . jumpRight ( 1 ) hero . moveUp ) hero . useUp ( 1 …" at bounding box center [873, 326] width 362 height 347
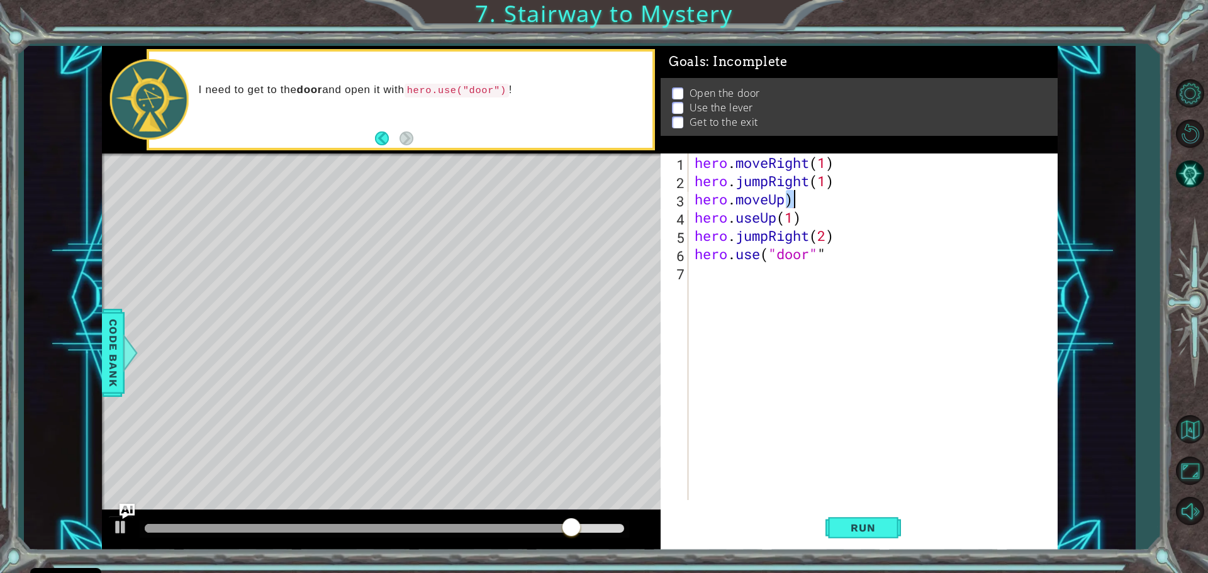
click at [788, 199] on div "hero . moveRight ( 1 ) hero . jumpRight ( 1 ) hero . moveUp ) hero . useUp ( 1 …" at bounding box center [873, 326] width 362 height 347
drag, startPoint x: 829, startPoint y: 215, endPoint x: 718, endPoint y: 216, distance: 110.7
click at [717, 217] on div "hero . moveRight ( 1 ) hero . jumpRight ( 1 ) hero . moveUp ( 1 ) hero . useUp …" at bounding box center [876, 344] width 368 height 383
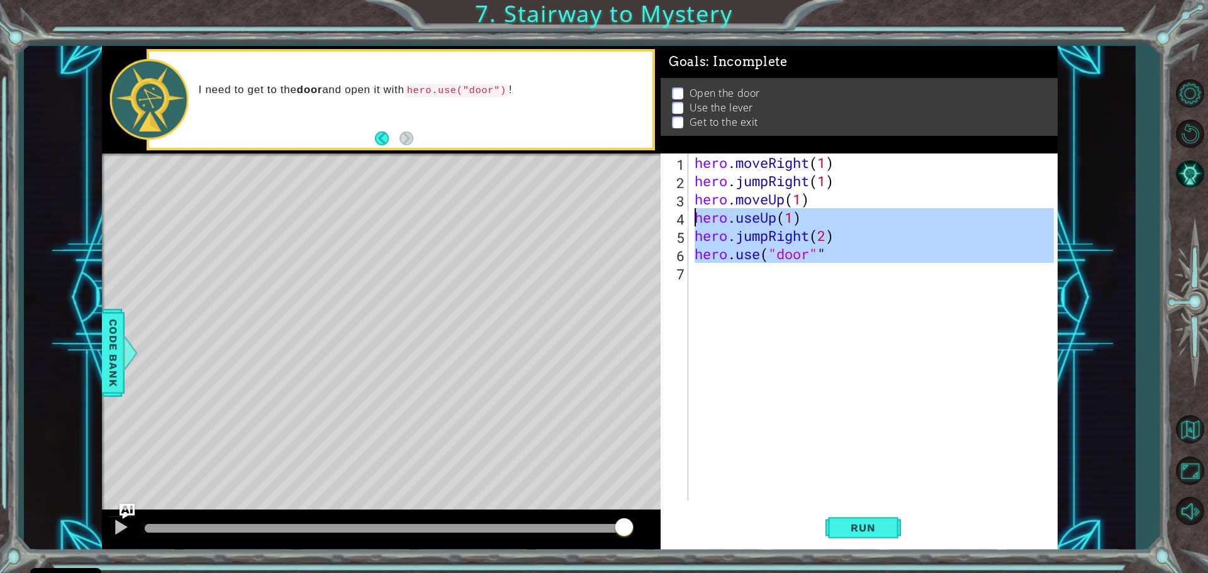
drag, startPoint x: 873, startPoint y: 264, endPoint x: 694, endPoint y: 222, distance: 183.4
click at [694, 221] on div "hero . moveRight ( 1 ) hero . jumpRight ( 1 ) hero . moveUp ( 1 ) hero . useUp …" at bounding box center [876, 344] width 368 height 383
type textarea "hero.useUp(1) hero.jumpRight(2)"
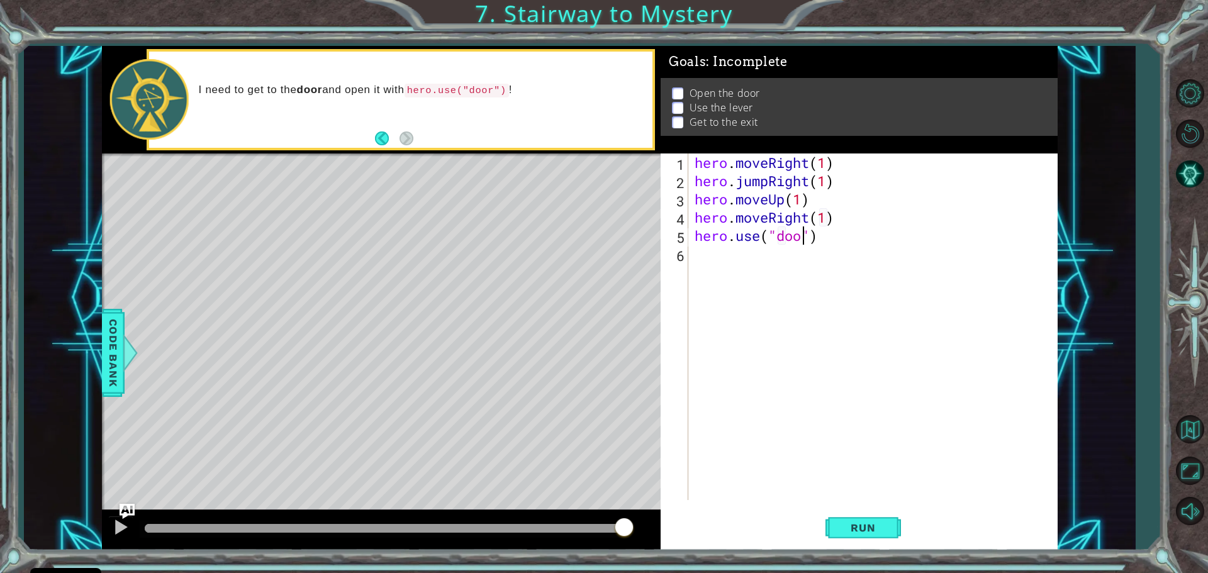
scroll to position [0, 5]
click at [841, 513] on button "Run" at bounding box center [862, 528] width 75 height 40
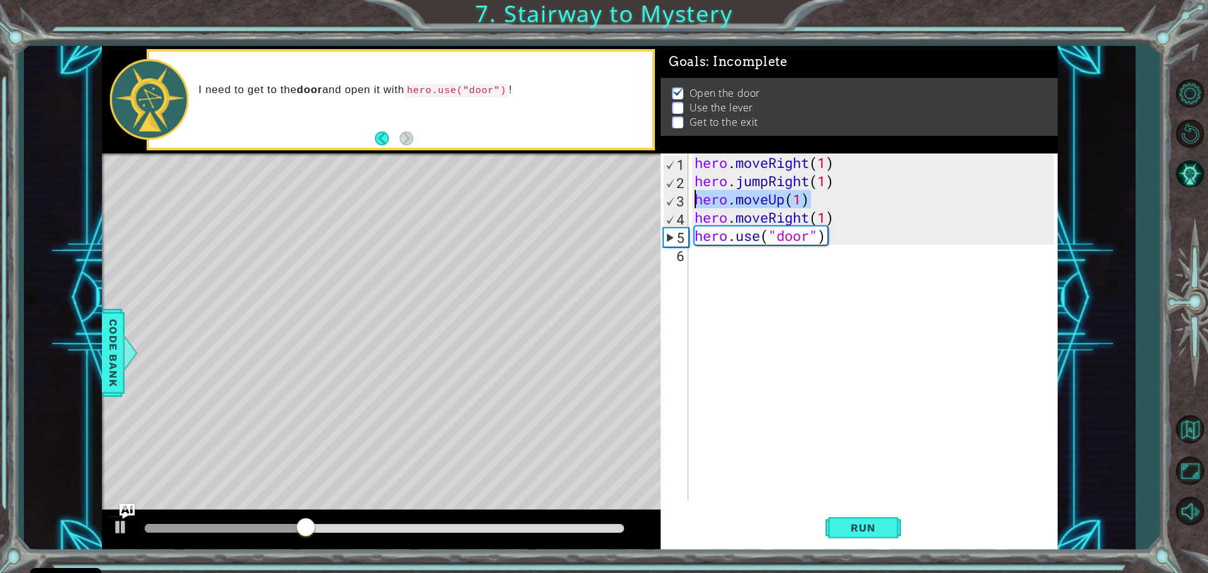
drag, startPoint x: 813, startPoint y: 199, endPoint x: 668, endPoint y: 199, distance: 144.7
click at [668, 199] on div "hero.use("door") 1 2 3 4 5 6 hero . moveRight ( 1 ) hero . jumpRight ( 1 ) hero…" at bounding box center [857, 326] width 393 height 347
type textarea "hero.moveUp(1)"
click at [703, 259] on div "hero . moveRight ( 1 ) hero . jumpRight ( 1 ) hero . moveUp ( 1 ) hero . moveRi…" at bounding box center [876, 344] width 368 height 383
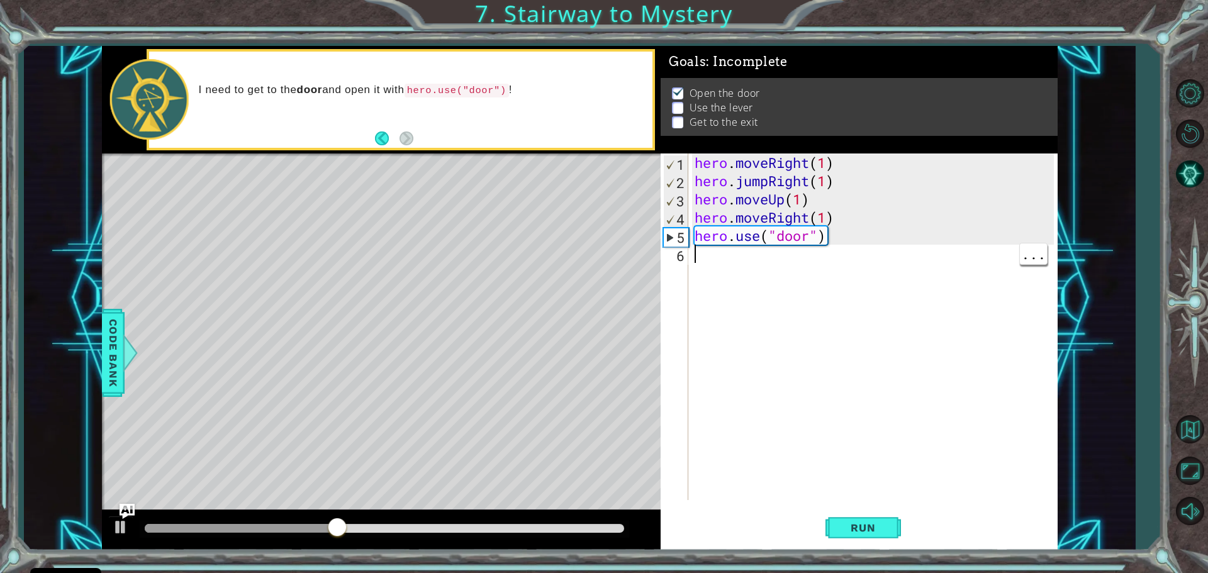
scroll to position [0, 0]
paste textarea "hero.moveUp(1)"
type textarea "hero.moveUp(1)"
click at [705, 280] on div "hero . moveRight ( 1 ) hero . jumpRight ( 1 ) hero . moveUp ( 1 ) hero . moveRi…" at bounding box center [876, 344] width 368 height 383
drag, startPoint x: 769, startPoint y: 218, endPoint x: 678, endPoint y: 210, distance: 91.0
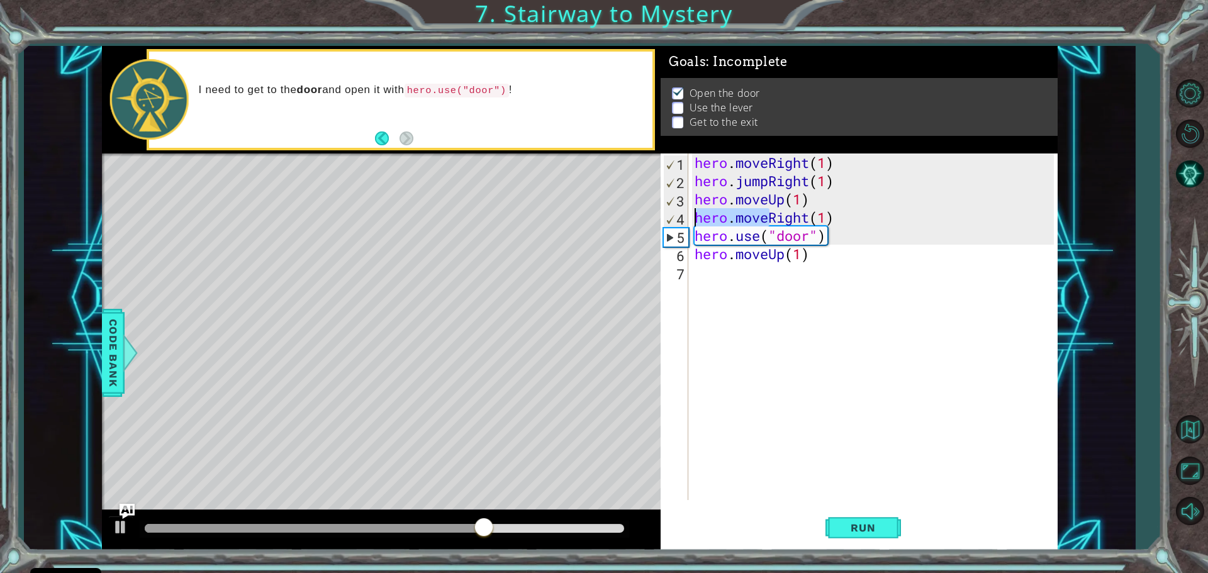
click at [679, 210] on div "1 2 3 4 5 6 7 hero . moveRight ( 1 ) hero . jumpRight ( 1 ) hero . moveUp ( 1 )…" at bounding box center [857, 326] width 393 height 347
type textarea "hero.moveRight(1)"
click at [710, 280] on div "hero . moveRight ( 1 ) hero . jumpRight ( 1 ) hero . moveUp ( 1 ) hero . moveRi…" at bounding box center [876, 344] width 368 height 383
paste textarea "hero.move"
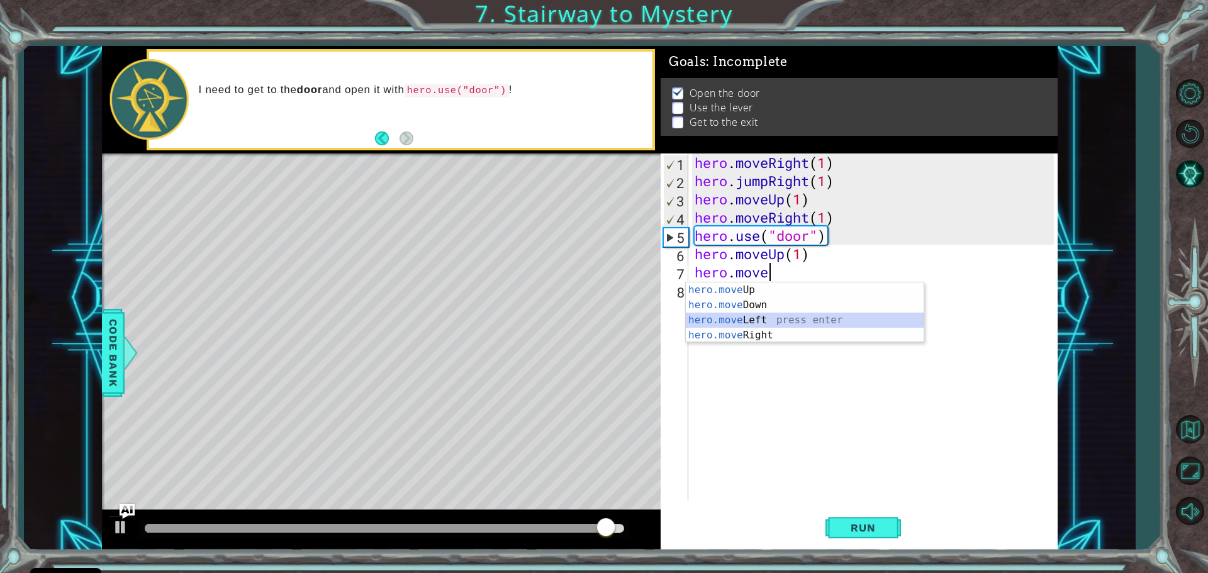
click at [742, 316] on div "hero.move Up press enter hero.move Down press enter hero.move Left press enter …" at bounding box center [805, 327] width 238 height 91
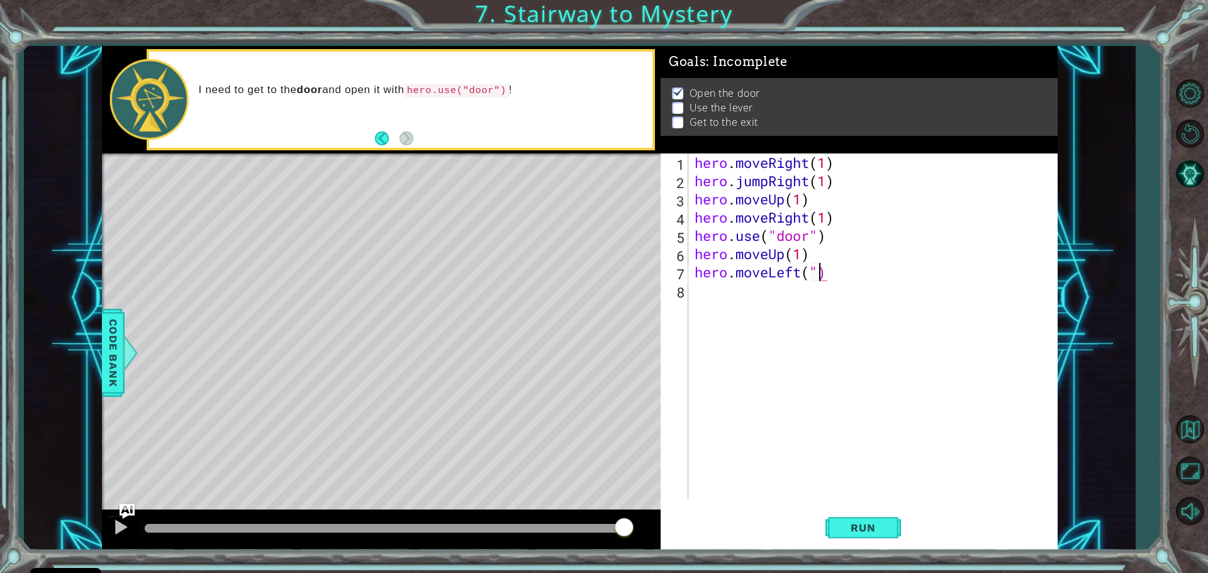
scroll to position [0, 5]
type textarea "hero.moveLeft(2)"
click at [694, 295] on div "hero . moveRight ( 1 ) hero . jumpRight ( 1 ) hero . moveUp ( 1 ) hero . moveRi…" at bounding box center [876, 344] width 368 height 383
paste textarea "hero.move"
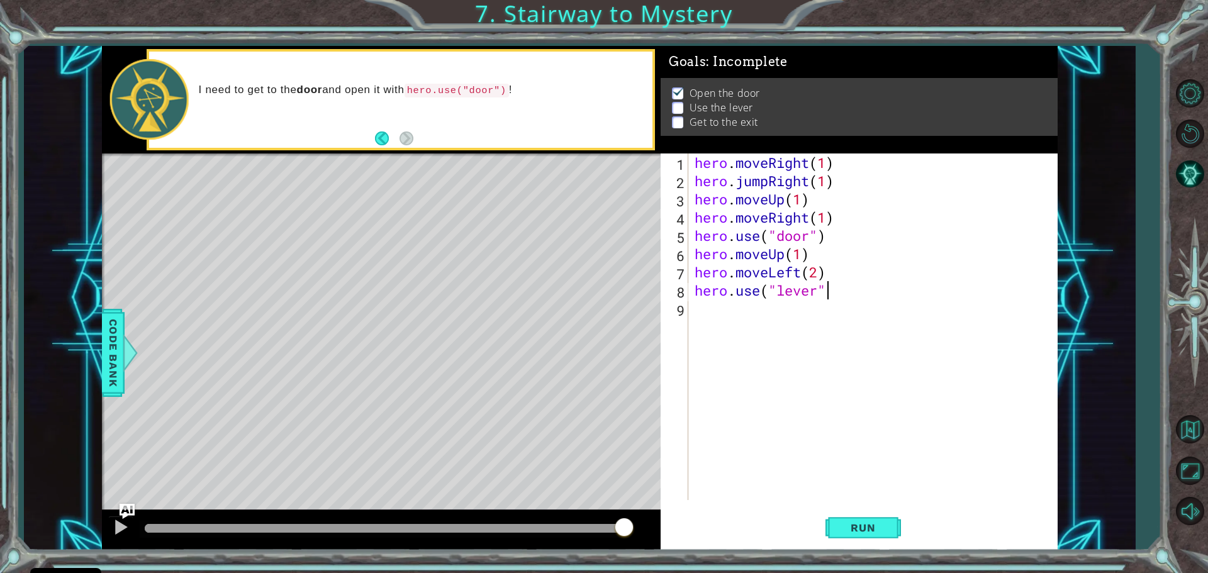
scroll to position [0, 6]
click at [873, 527] on span "Run" at bounding box center [863, 527] width 50 height 13
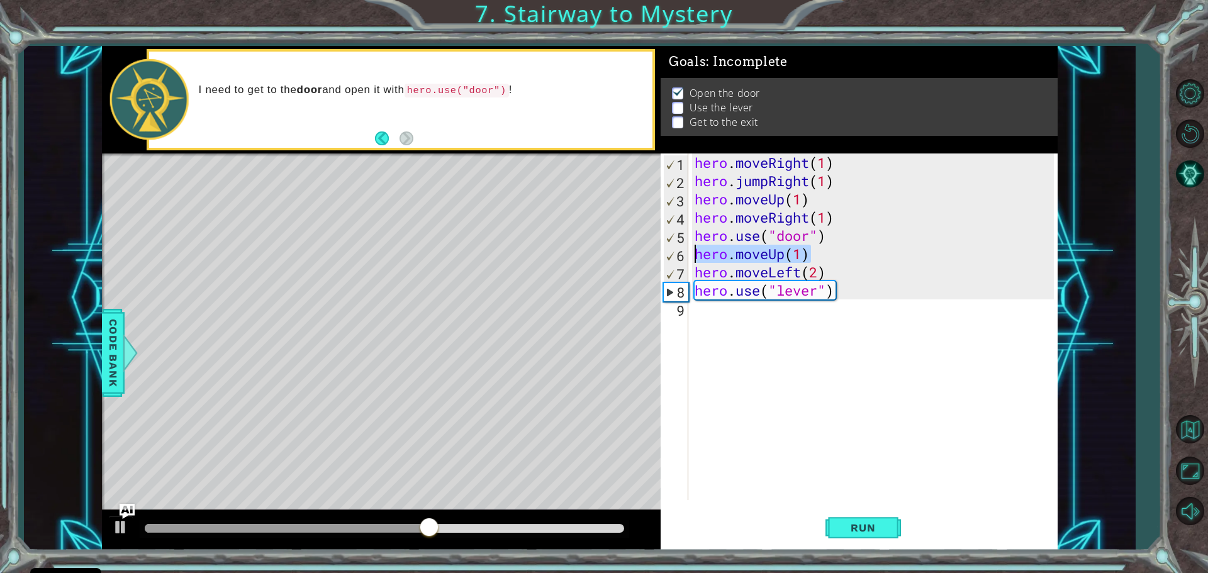
drag, startPoint x: 813, startPoint y: 257, endPoint x: 684, endPoint y: 249, distance: 129.2
click at [684, 249] on div "hero.use("lever") 1 2 3 4 5 6 7 8 9 hero . moveRight ( 1 ) hero . jumpRight ( 1…" at bounding box center [857, 326] width 393 height 347
click at [825, 269] on div "hero . moveRight ( 1 ) hero . jumpRight ( 1 ) hero . moveUp ( 1 ) hero . moveRi…" at bounding box center [876, 344] width 368 height 383
click at [818, 252] on div "hero . moveRight ( 1 ) hero . jumpRight ( 1 ) hero . moveUp ( 1 ) hero . moveRi…" at bounding box center [876, 344] width 368 height 383
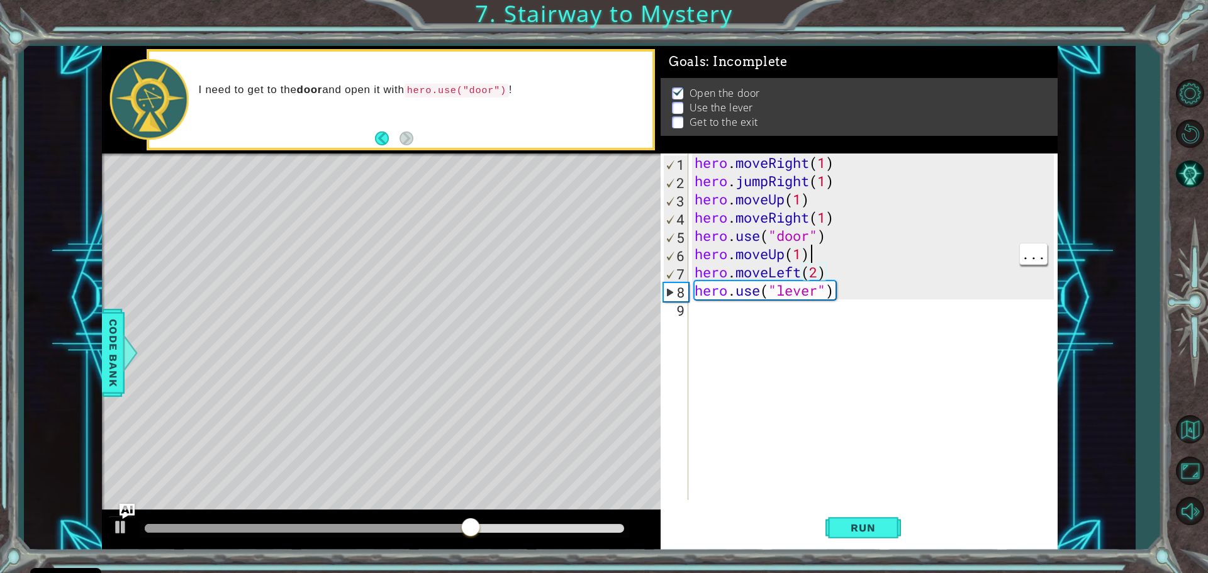
type textarea "hero.moveUp(1)"
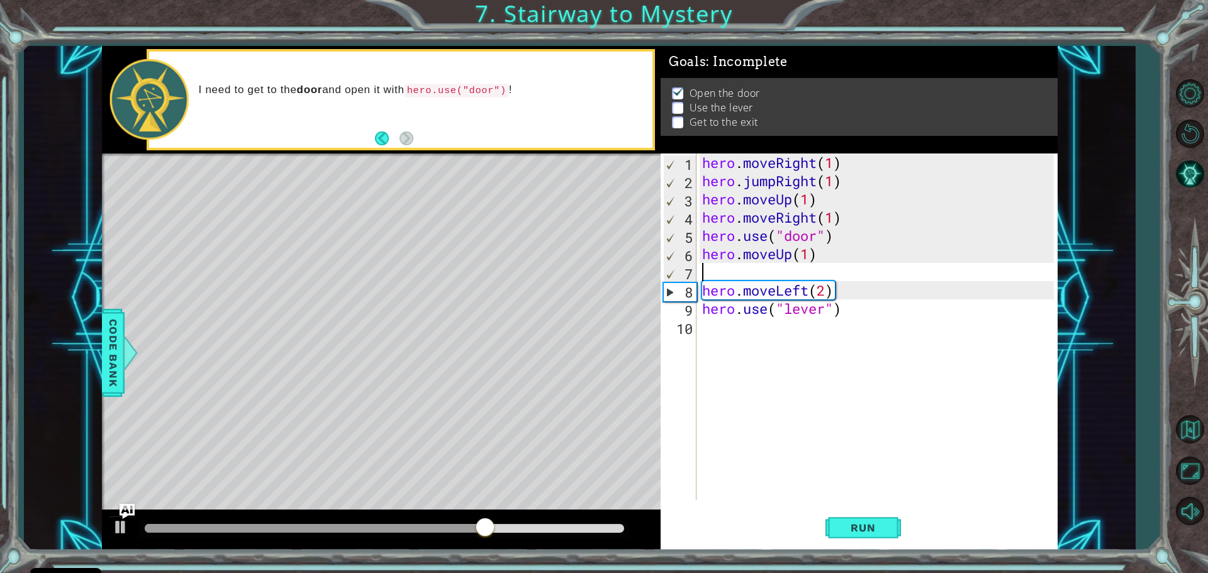
scroll to position [0, 0]
paste textarea "hero.moveUp(1)"
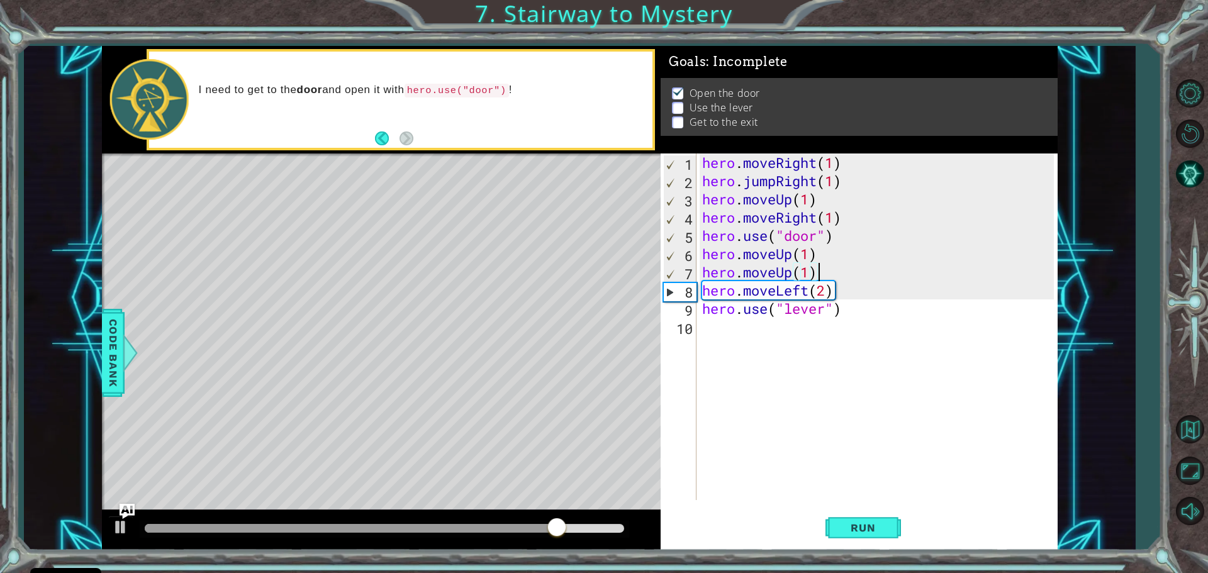
click at [829, 291] on div "hero . moveRight ( 1 ) hero . jumpRight ( 1 ) hero . moveUp ( 1 ) hero . moveRi…" at bounding box center [880, 344] width 360 height 383
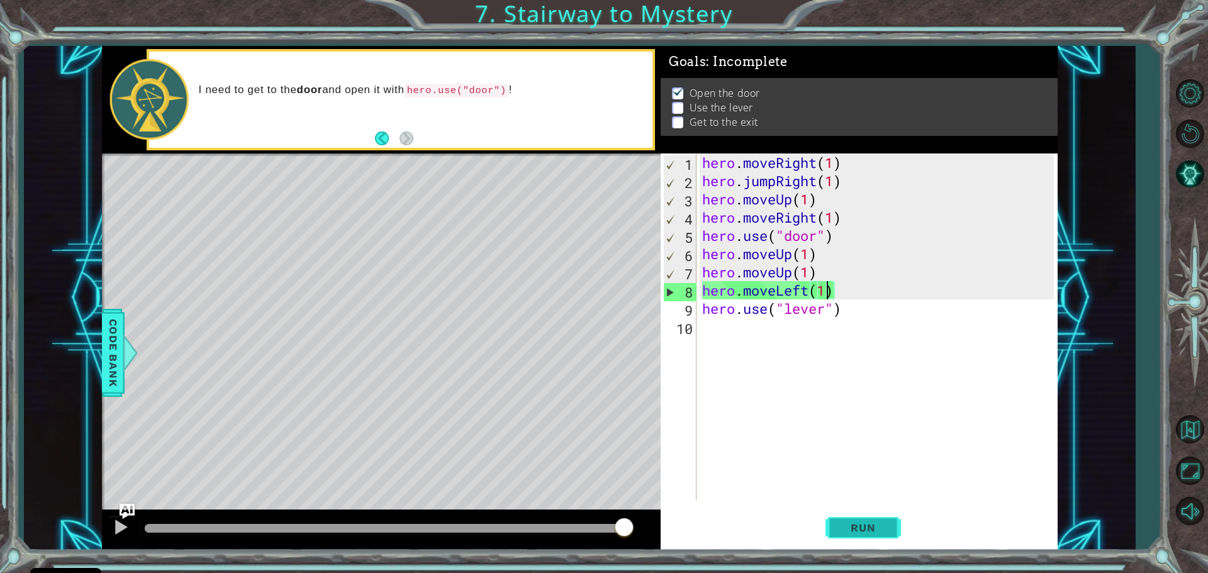
type textarea "hero.moveLeft(1)"
drag, startPoint x: 847, startPoint y: 530, endPoint x: 861, endPoint y: 509, distance: 24.9
click at [847, 529] on span "Run" at bounding box center [863, 527] width 50 height 13
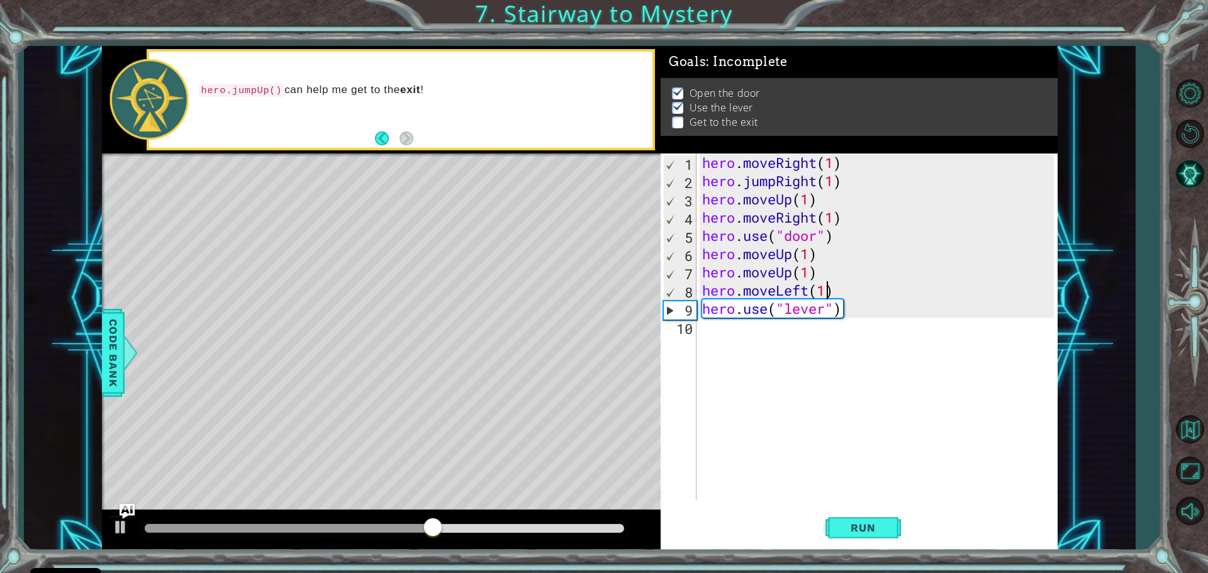
click at [725, 330] on div "hero . moveRight ( 1 ) hero . jumpRight ( 1 ) hero . moveUp ( 1 ) hero . moveRi…" at bounding box center [880, 344] width 360 height 383
paste textarea "hero.moveUp(1)"
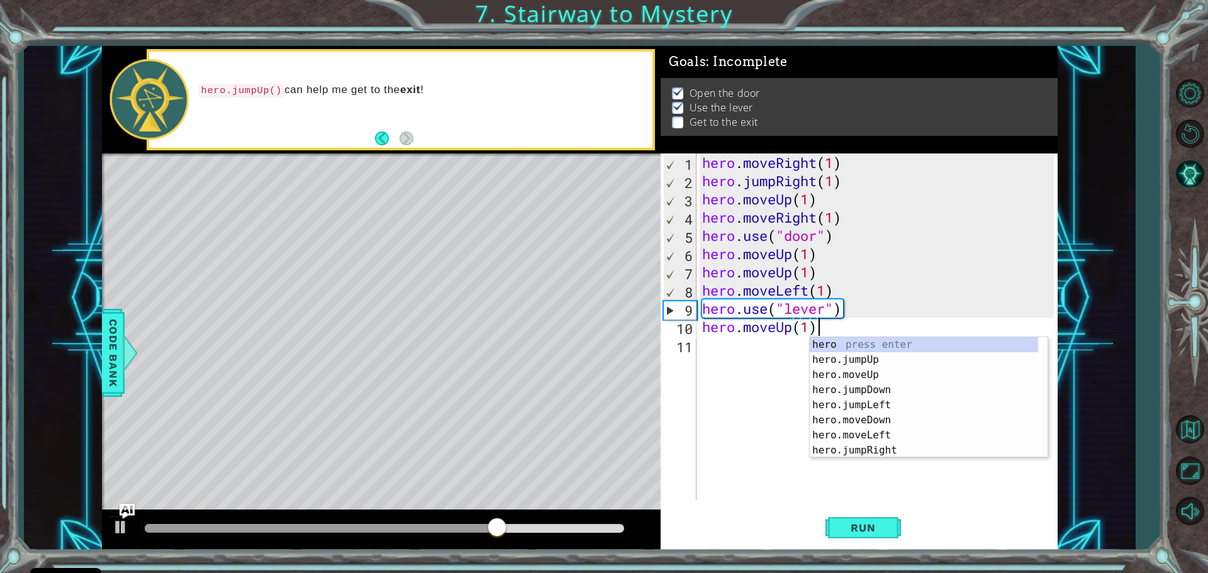
click at [880, 455] on div "hero press enter hero.jumpUp press enter hero.moveUp press enter hero.jumpDown …" at bounding box center [929, 412] width 238 height 151
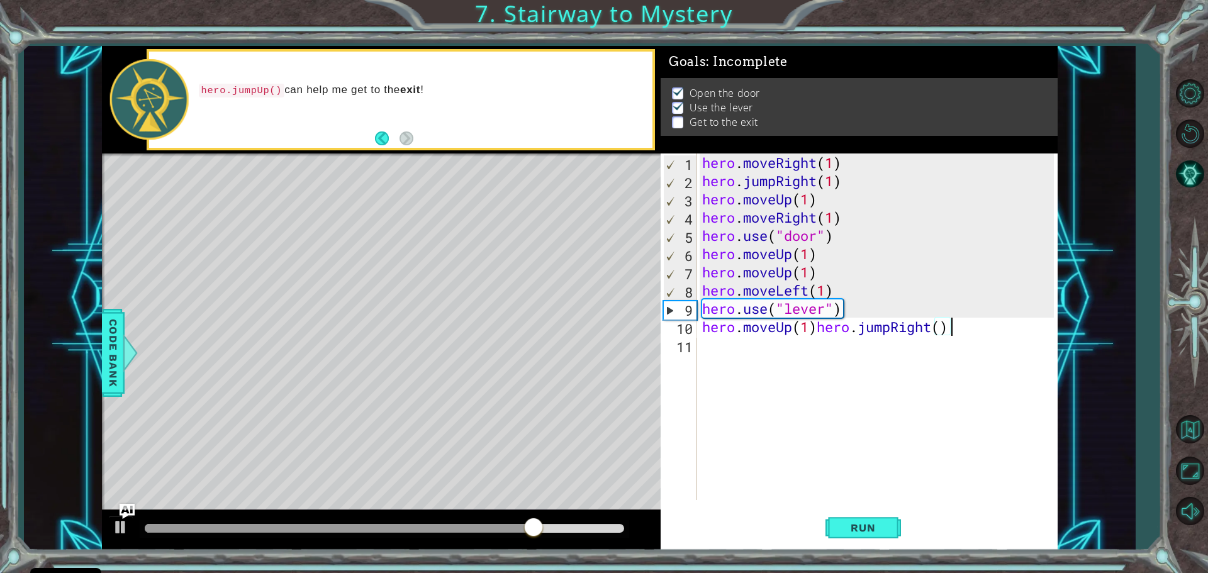
click at [886, 327] on div "hero . moveRight ( 1 ) hero . jumpRight ( 1 ) hero . moveUp ( 1 ) hero . moveRi…" at bounding box center [880, 344] width 360 height 383
click at [891, 330] on div "hero . moveRight ( 1 ) hero . jumpRight ( 1 ) hero . moveUp ( 1 ) hero . moveRi…" at bounding box center [880, 344] width 360 height 383
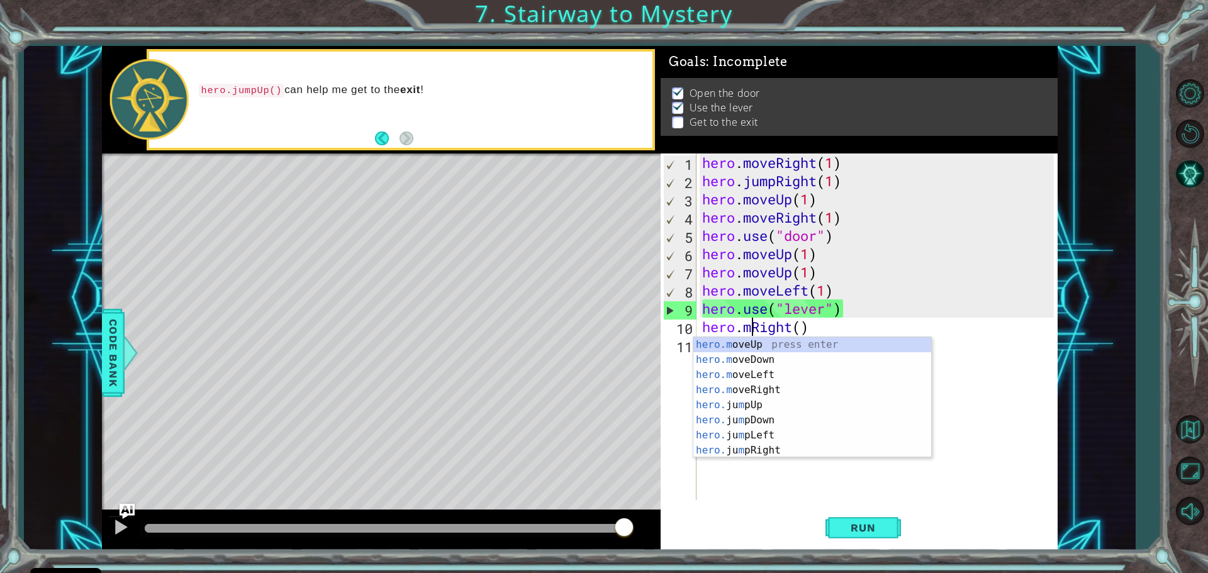
click at [813, 332] on div "hero . moveRight ( 1 ) hero . jumpRight ( 1 ) hero . moveUp ( 1 ) hero . moveRi…" at bounding box center [880, 344] width 360 height 383
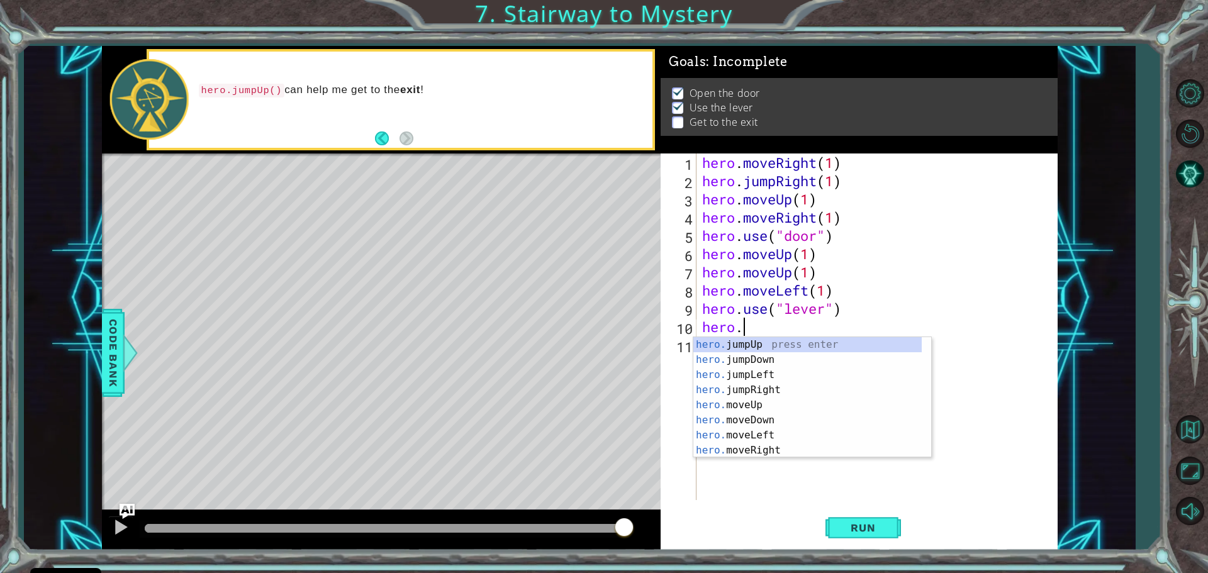
click at [765, 455] on div "hero. jumpUp press enter hero. jumpDown press enter hero. jumpLeft press enter …" at bounding box center [807, 412] width 228 height 151
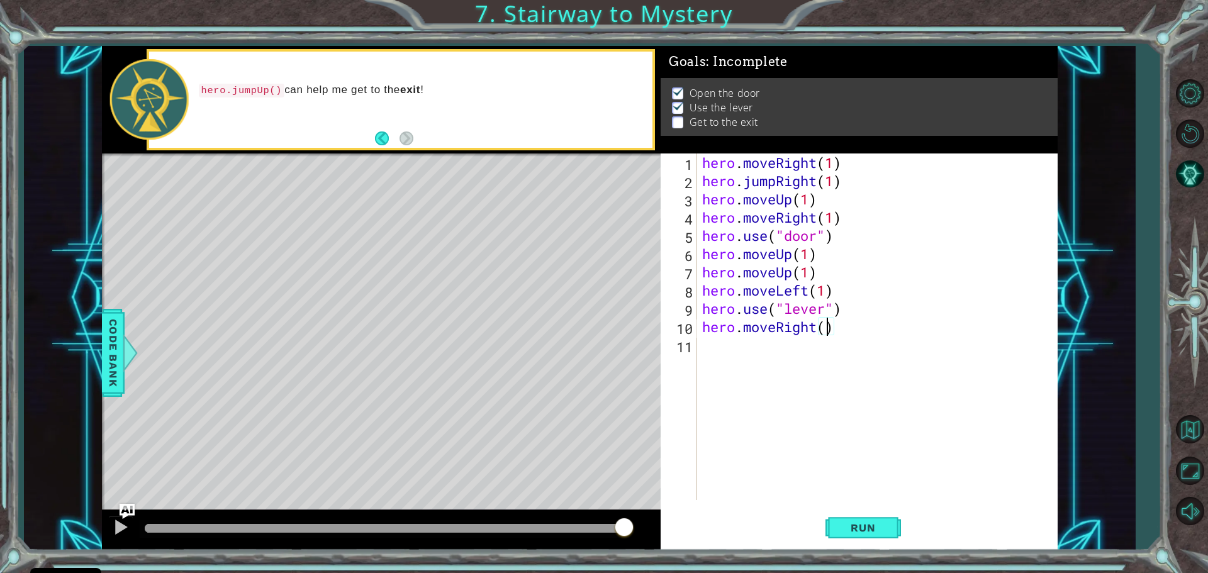
type textarea "hero.moveRight(2)"
click at [702, 345] on div "hero . moveRight ( 1 ) hero . jumpRight ( 1 ) hero . moveUp ( 1 ) hero . moveRi…" at bounding box center [880, 344] width 360 height 383
paste textarea "hero.moveUp(1)"
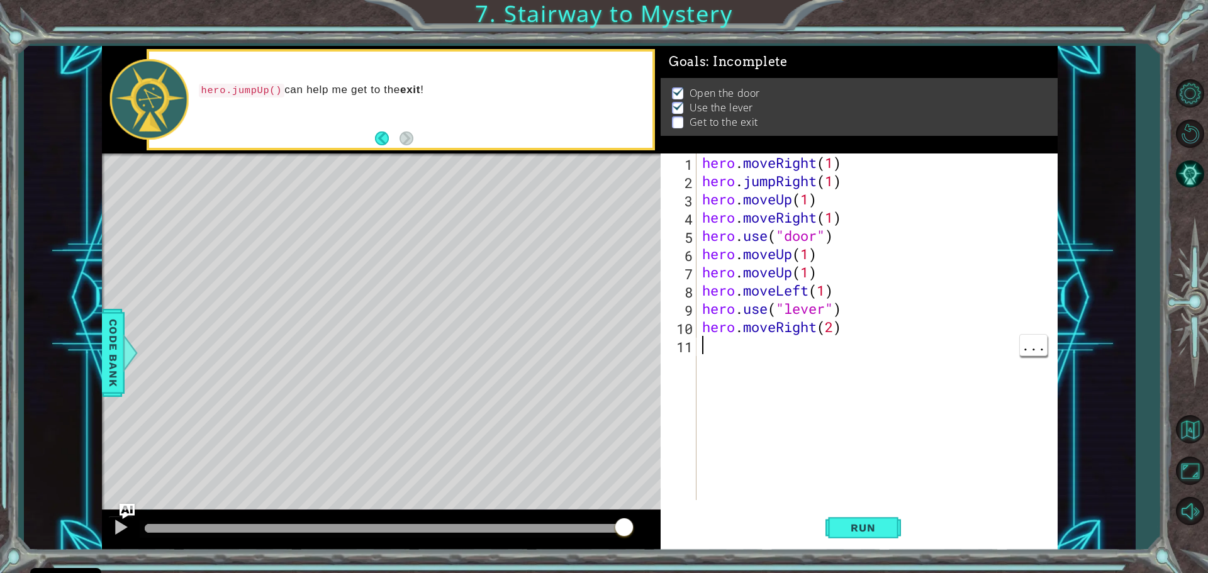
type textarea "hero.moveUp(1)"
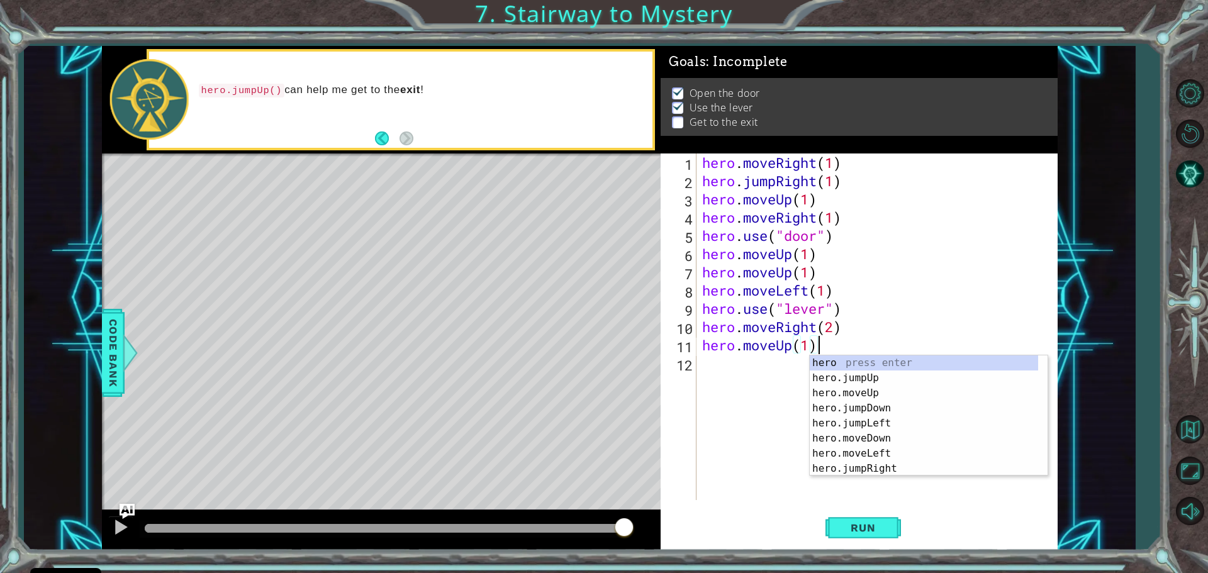
click at [803, 340] on div "hero . moveRight ( 1 ) hero . jumpRight ( 1 ) hero . moveUp ( 1 ) hero . moveRi…" at bounding box center [880, 344] width 360 height 383
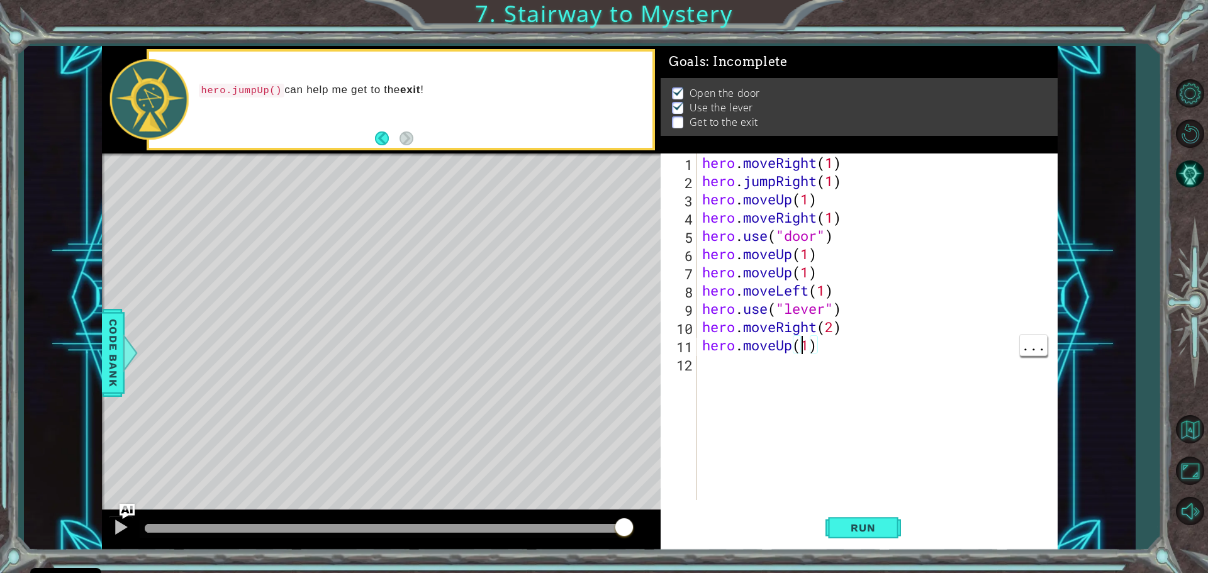
click at [706, 371] on div "hero . moveRight ( 1 ) hero . jumpRight ( 1 ) hero . moveUp ( 1 ) hero . moveRi…" at bounding box center [880, 344] width 360 height 383
click at [632, 332] on div "Level Map" at bounding box center [392, 338] width 581 height 371
click at [824, 344] on div "hero . moveRight ( 1 ) hero . jumpRight ( 1 ) hero . moveUp ( 1 ) hero . moveRi…" at bounding box center [880, 344] width 360 height 383
click at [787, 350] on div "hero . moveRight ( 1 ) hero . jumpRight ( 1 ) hero . moveUp ( 1 ) hero . moveRi…" at bounding box center [880, 344] width 360 height 383
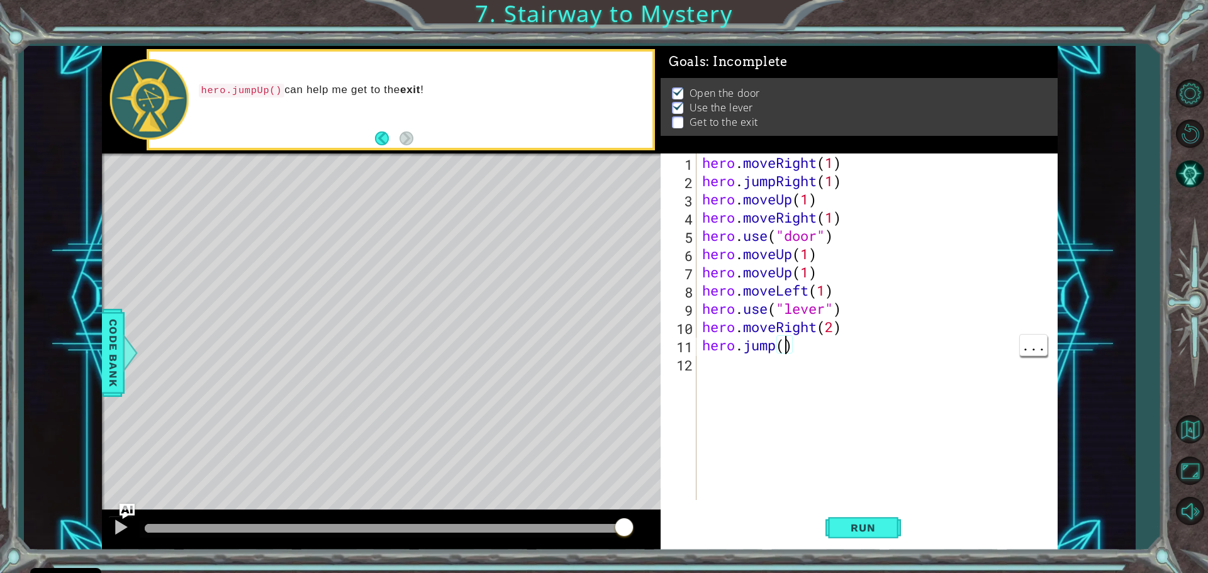
type textarea "hero.jump(1)"
click at [711, 368] on div "hero . moveRight ( 1 ) hero . jumpRight ( 1 ) hero . moveUp ( 1 ) hero . moveRi…" at bounding box center [880, 344] width 360 height 383
click at [714, 376] on div "hero . moveRight ( 1 ) hero . jumpRight ( 1 ) hero . moveUp ( 1 ) hero . moveRi…" at bounding box center [880, 344] width 360 height 383
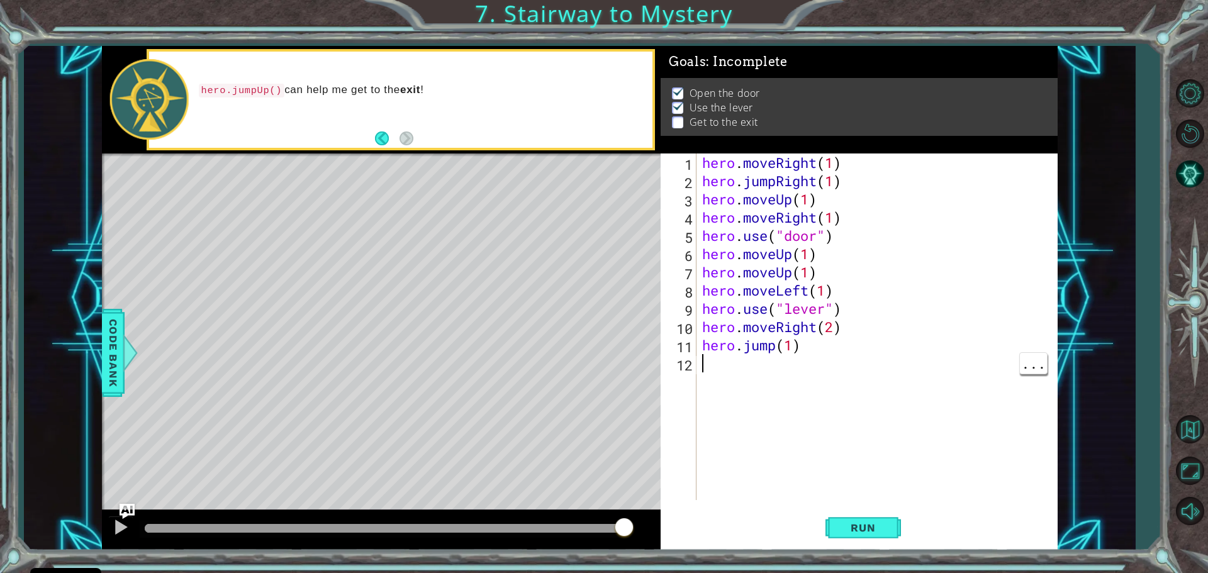
paste textarea "hero.moveUp(1)"
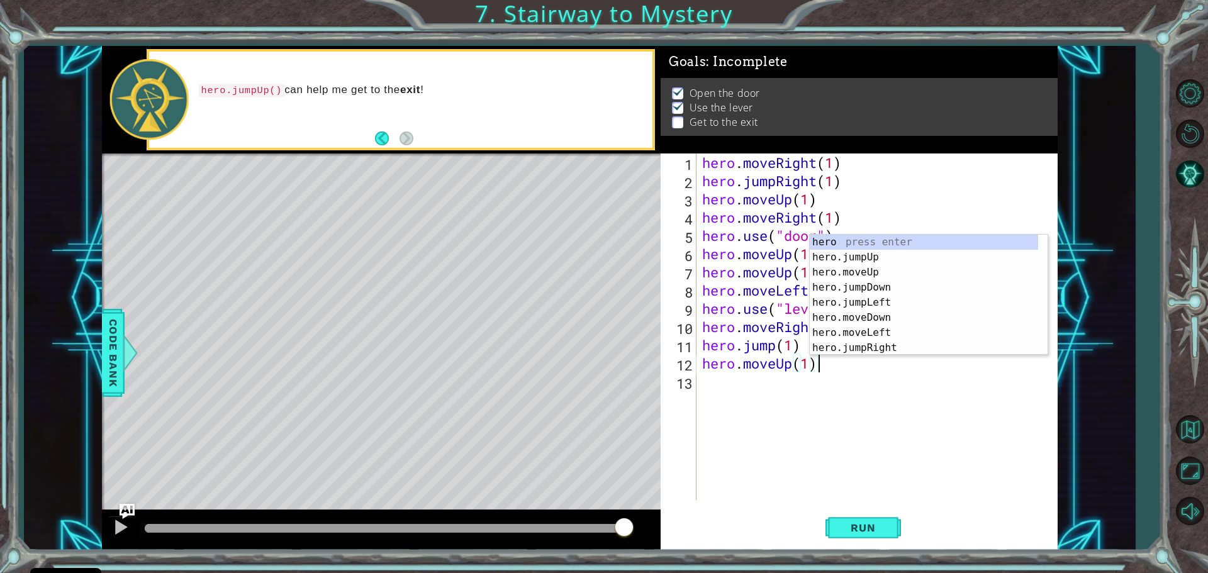
click at [789, 367] on div "hero . moveRight ( 1 ) hero . jumpRight ( 1 ) hero . moveUp ( 1 ) hero . moveRi…" at bounding box center [880, 344] width 360 height 383
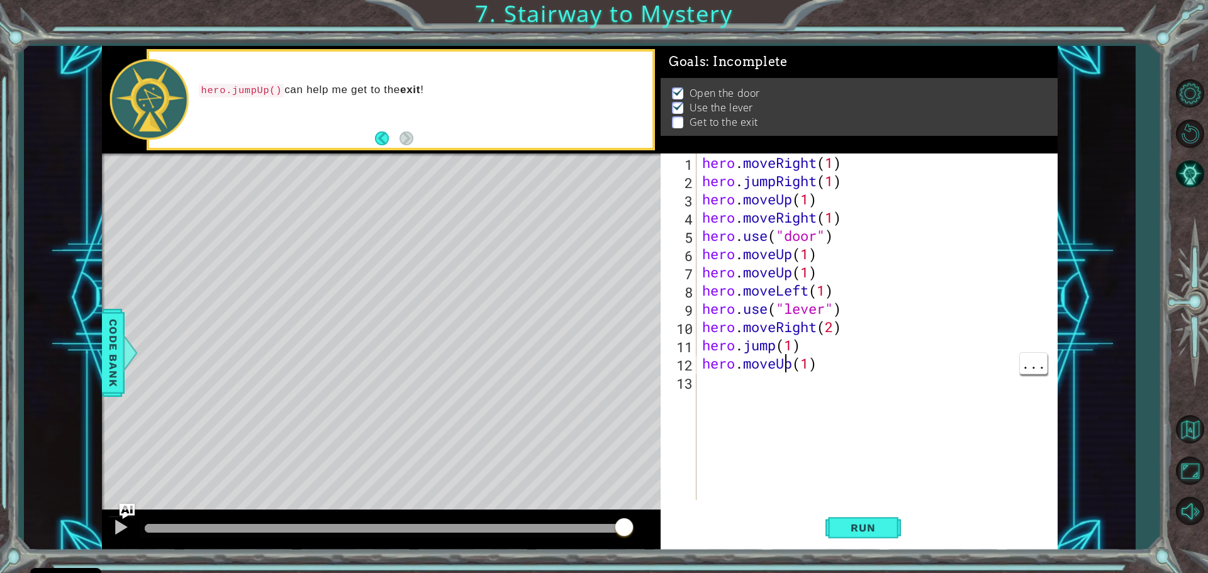
click at [788, 369] on div "hero . moveRight ( 1 ) hero . jumpRight ( 1 ) hero . moveUp ( 1 ) hero . moveRi…" at bounding box center [880, 344] width 360 height 383
click at [793, 368] on div "hero . moveRight ( 1 ) hero . jumpRight ( 1 ) hero . moveUp ( 1 ) hero . moveRi…" at bounding box center [880, 344] width 360 height 383
click at [832, 366] on div "hero . moveRight ( 1 ) hero . jumpRight ( 1 ) hero . moveUp ( 1 ) hero . moveRi…" at bounding box center [880, 344] width 360 height 383
click at [823, 363] on div "hero . moveRight ( 1 ) hero . jumpRight ( 1 ) hero . moveUp ( 1 ) hero . moveRi…" at bounding box center [880, 344] width 360 height 383
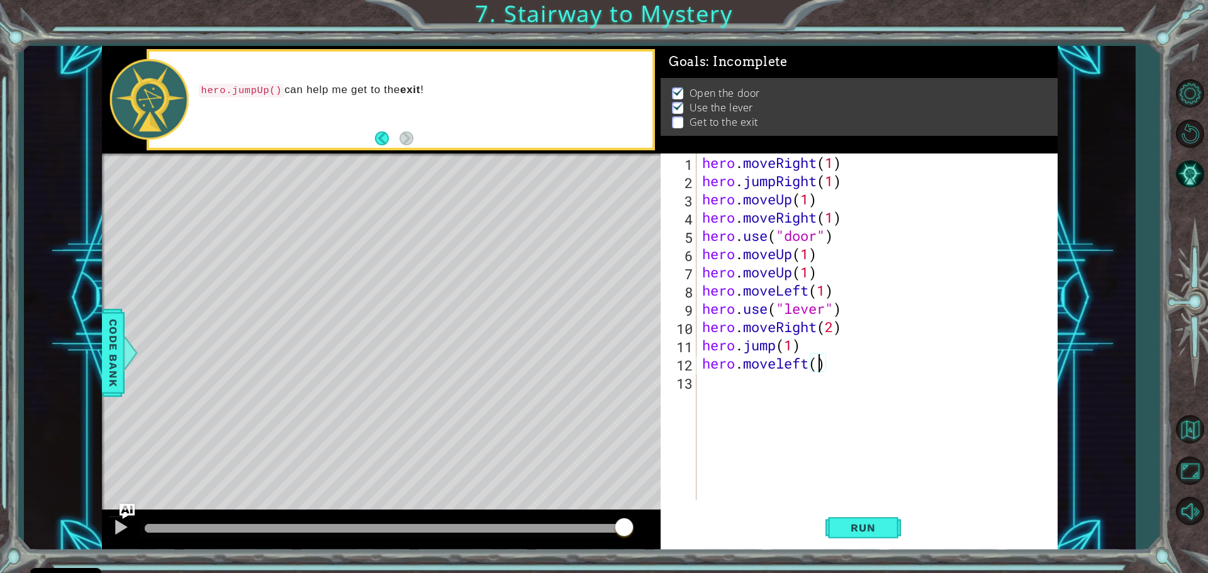
type textarea "hero.moveleft(3)"
click at [852, 524] on span "Run" at bounding box center [863, 527] width 50 height 13
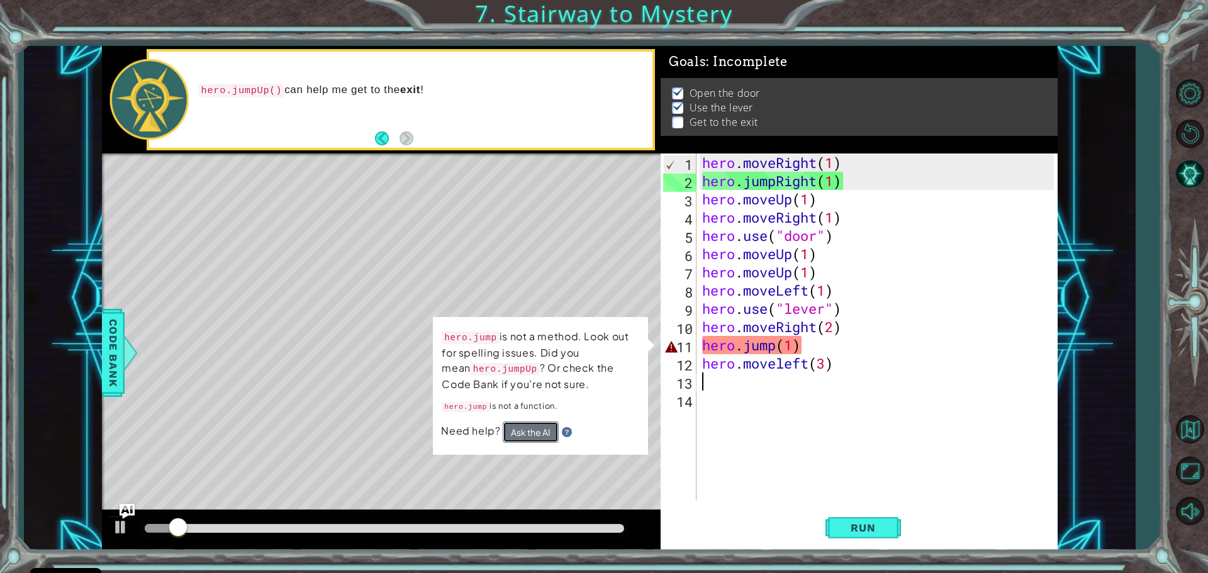
click at [530, 433] on button "Ask the AI" at bounding box center [531, 431] width 56 height 21
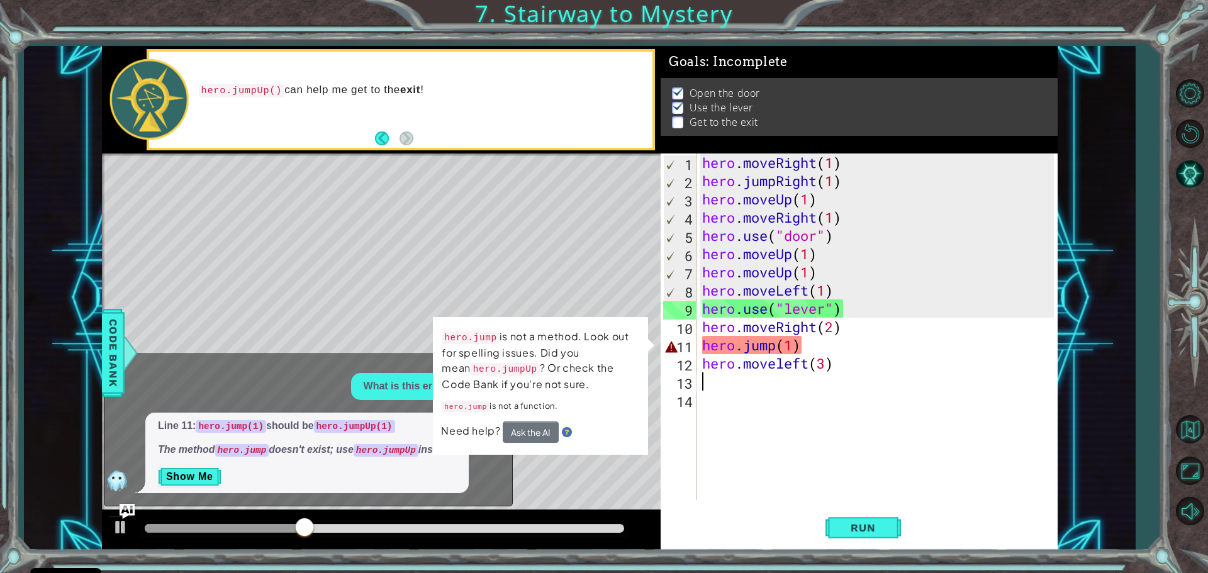
click at [790, 349] on div "hero . moveRight ( 1 ) hero . jumpRight ( 1 ) hero . moveUp ( 1 ) hero . moveRi…" at bounding box center [880, 344] width 360 height 383
click at [791, 345] on div "hero . moveRight ( 1 ) hero . jumpRight ( 1 ) hero . moveUp ( 1 ) hero . moveRi…" at bounding box center [880, 344] width 360 height 383
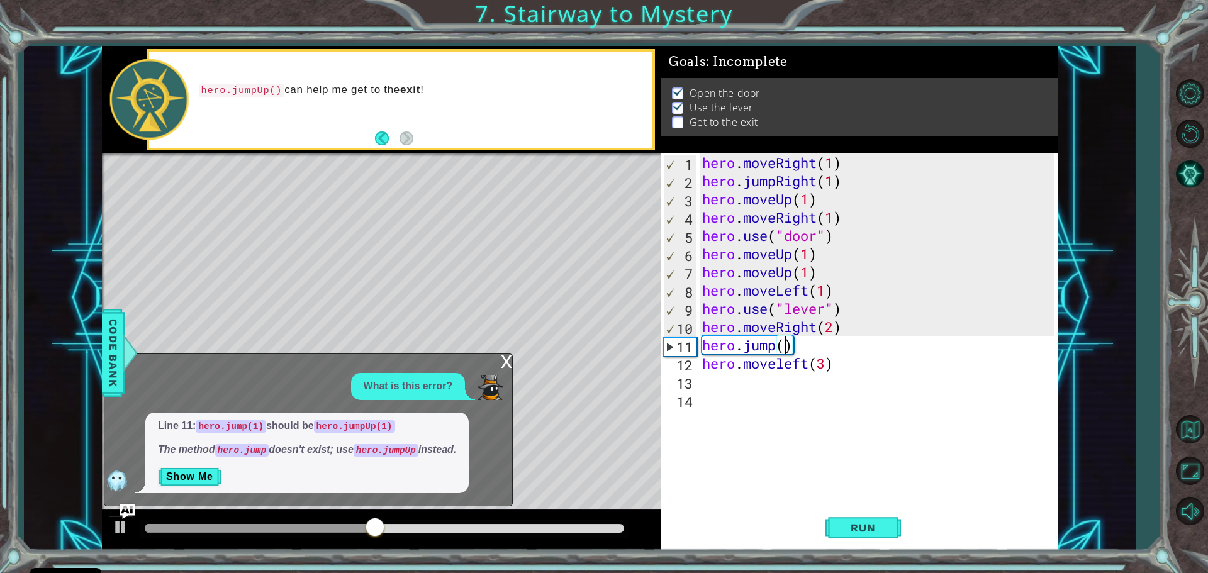
scroll to position [0, 4]
click at [775, 347] on div "hero . moveRight ( 1 ) hero . jumpRight ( 1 ) hero . moveUp ( 1 ) hero . moveRi…" at bounding box center [880, 344] width 360 height 383
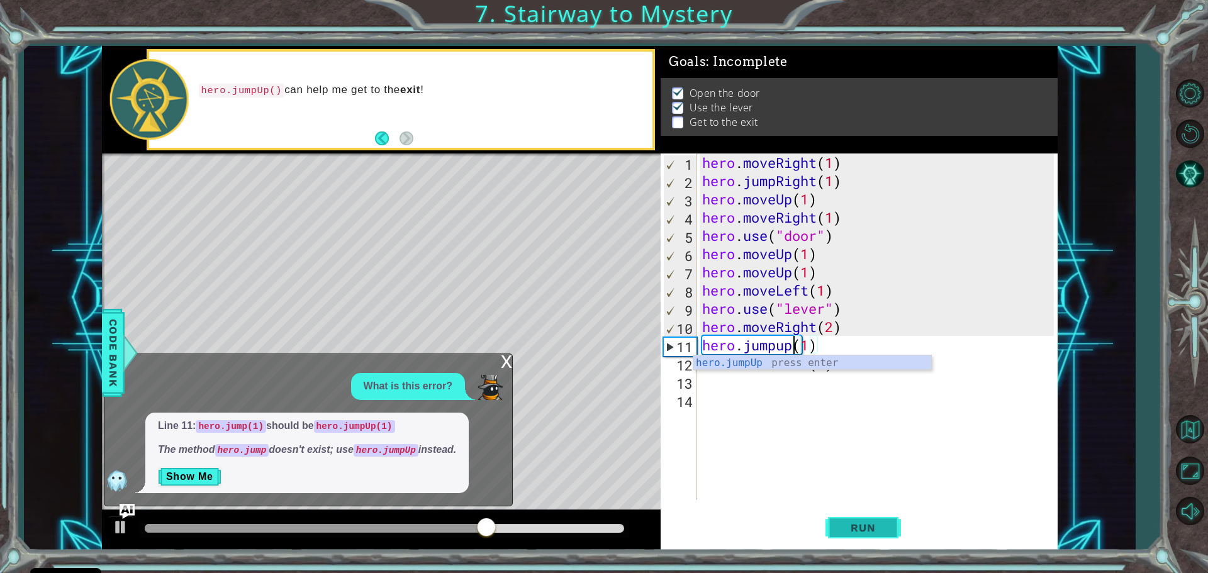
click at [876, 528] on span "Run" at bounding box center [863, 527] width 50 height 13
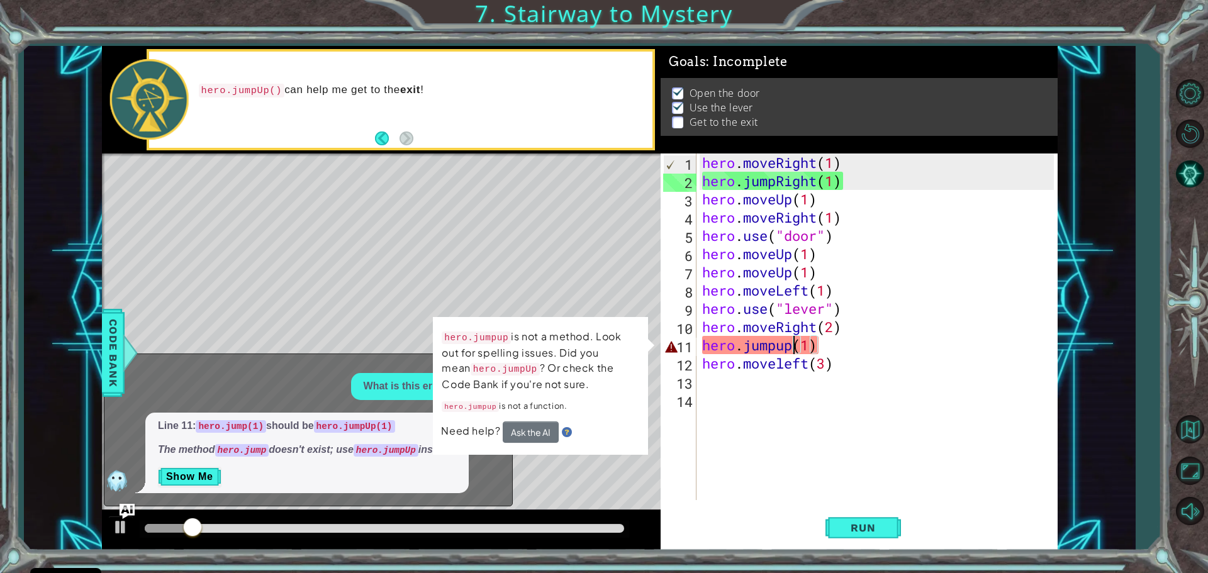
click at [825, 350] on div "hero . moveRight ( 1 ) hero . jumpRight ( 1 ) hero . moveUp ( 1 ) hero . moveRi…" at bounding box center [880, 344] width 360 height 383
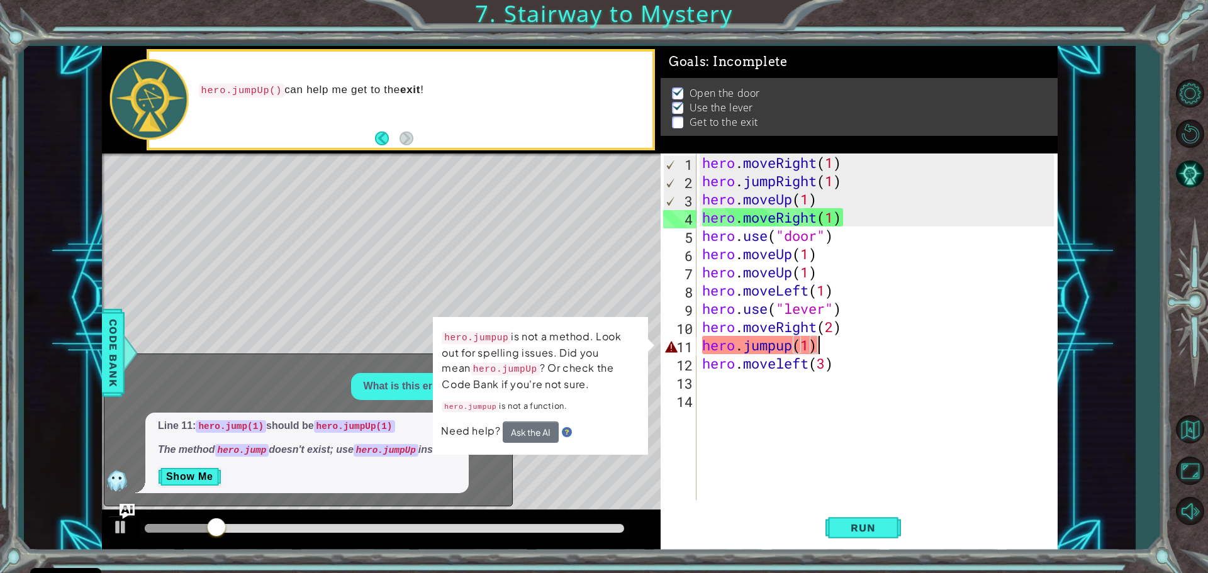
click at [773, 350] on div "hero . moveRight ( 1 ) hero . jumpRight ( 1 ) hero . moveUp ( 1 ) hero . moveRi…" at bounding box center [880, 344] width 360 height 383
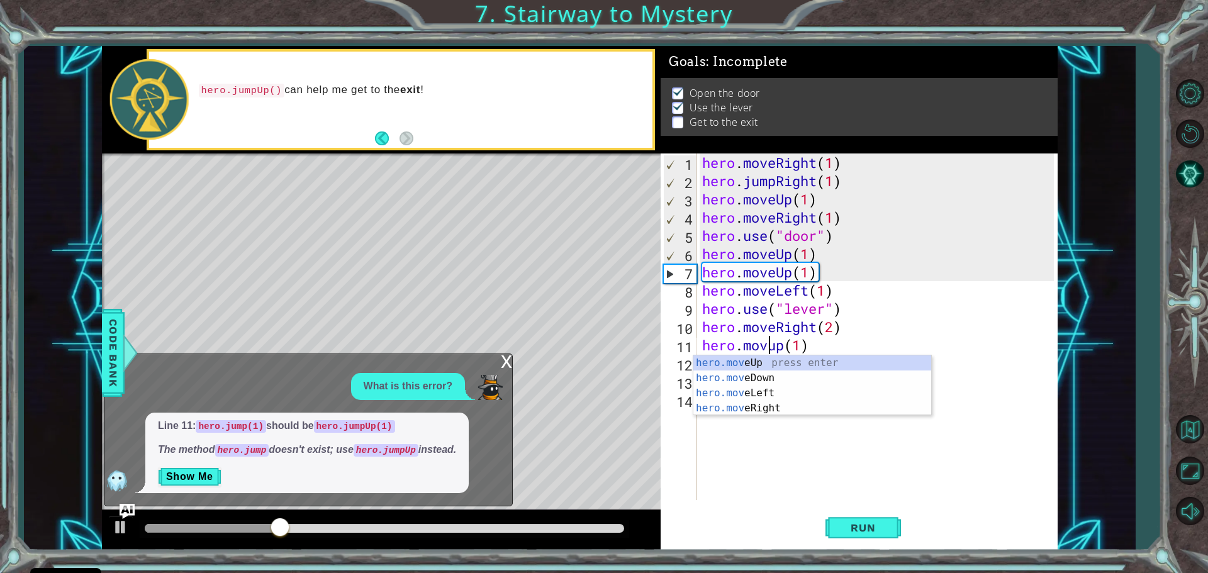
scroll to position [0, 3]
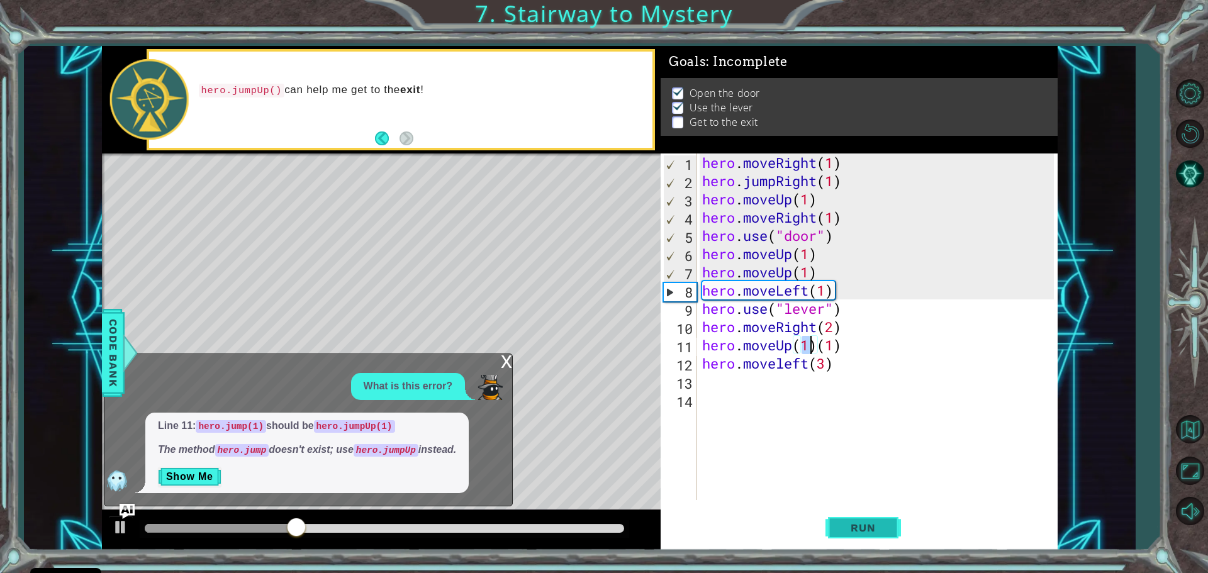
click at [879, 510] on button "Run" at bounding box center [862, 528] width 75 height 40
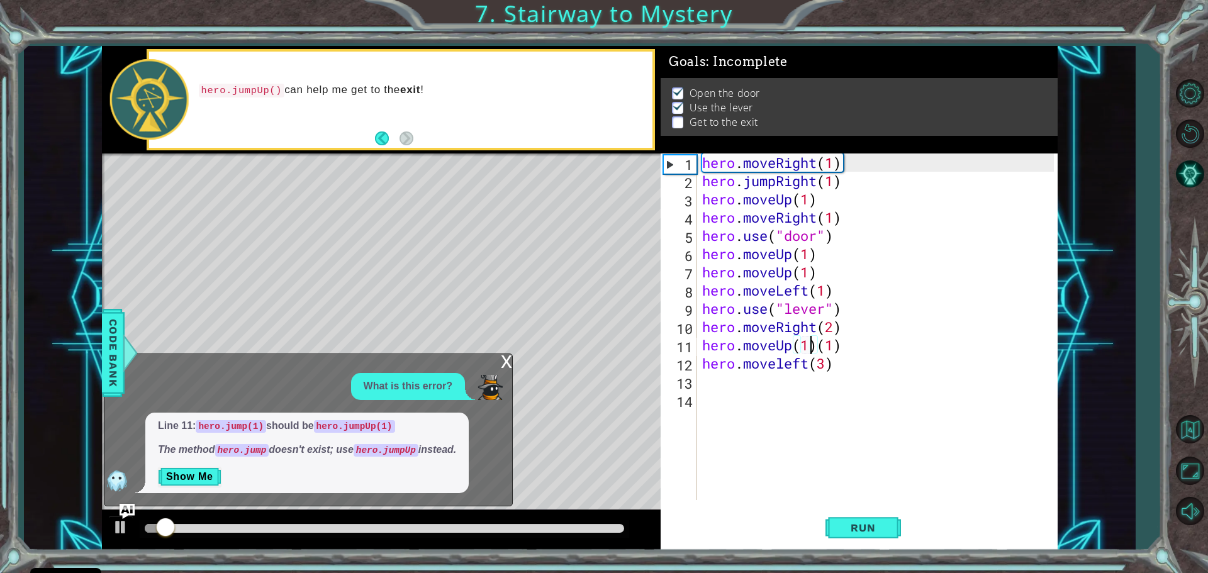
click at [834, 345] on div "hero . moveRight ( 1 ) hero . jumpRight ( 1 ) hero . moveUp ( 1 ) hero . moveRi…" at bounding box center [880, 344] width 360 height 383
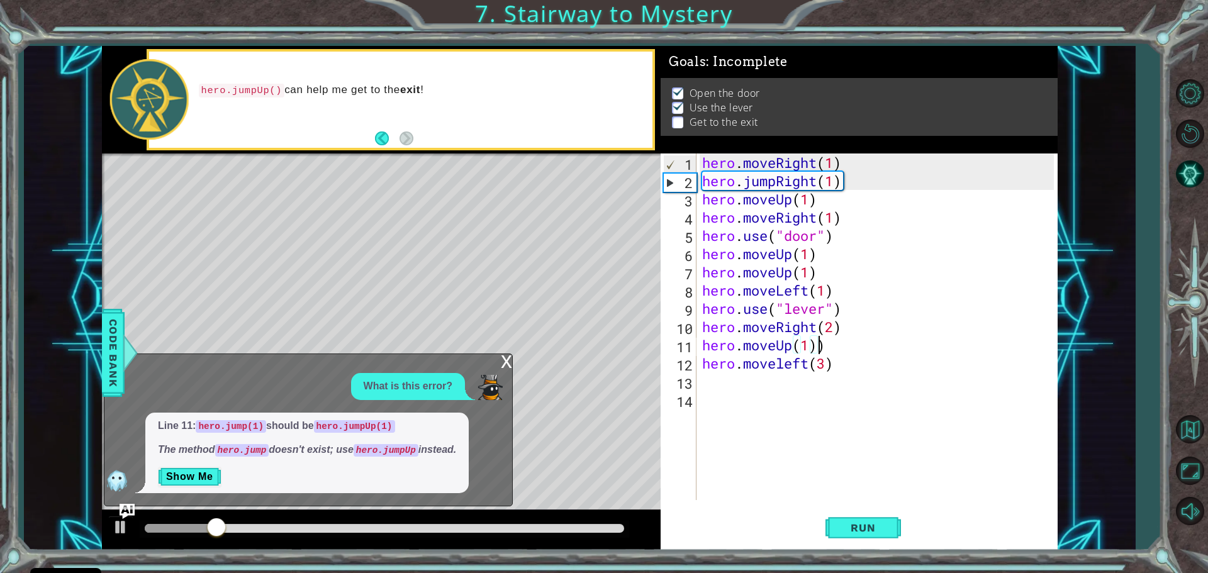
click at [830, 349] on div "hero . moveRight ( 1 ) hero . jumpRight ( 1 ) hero . moveUp ( 1 ) hero . moveRi…" at bounding box center [880, 344] width 360 height 383
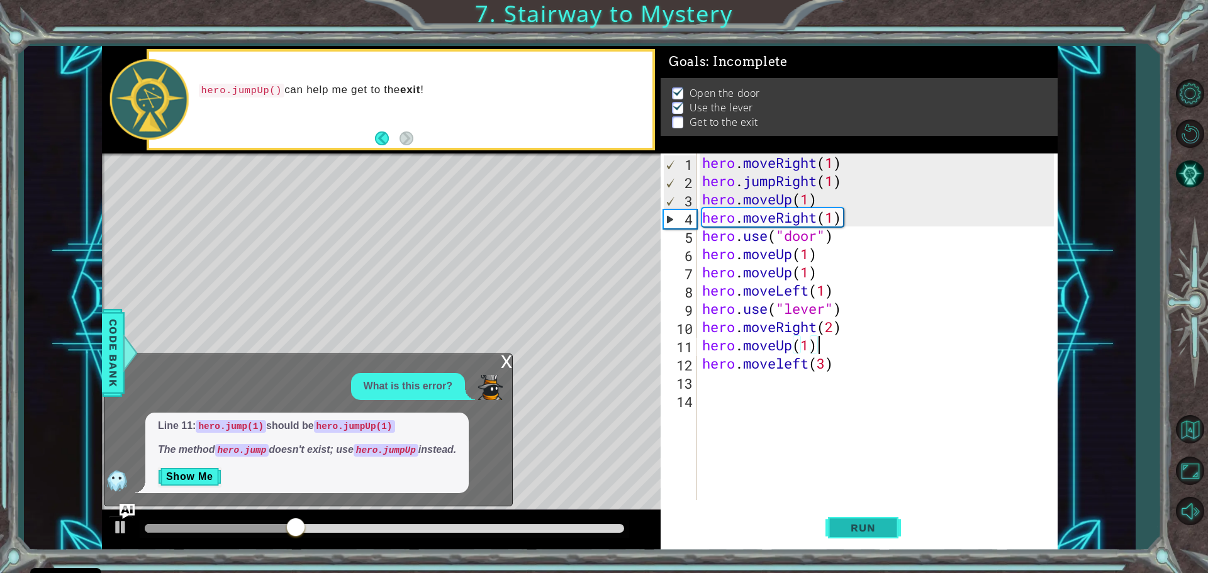
click at [875, 521] on span "Run" at bounding box center [863, 527] width 50 height 13
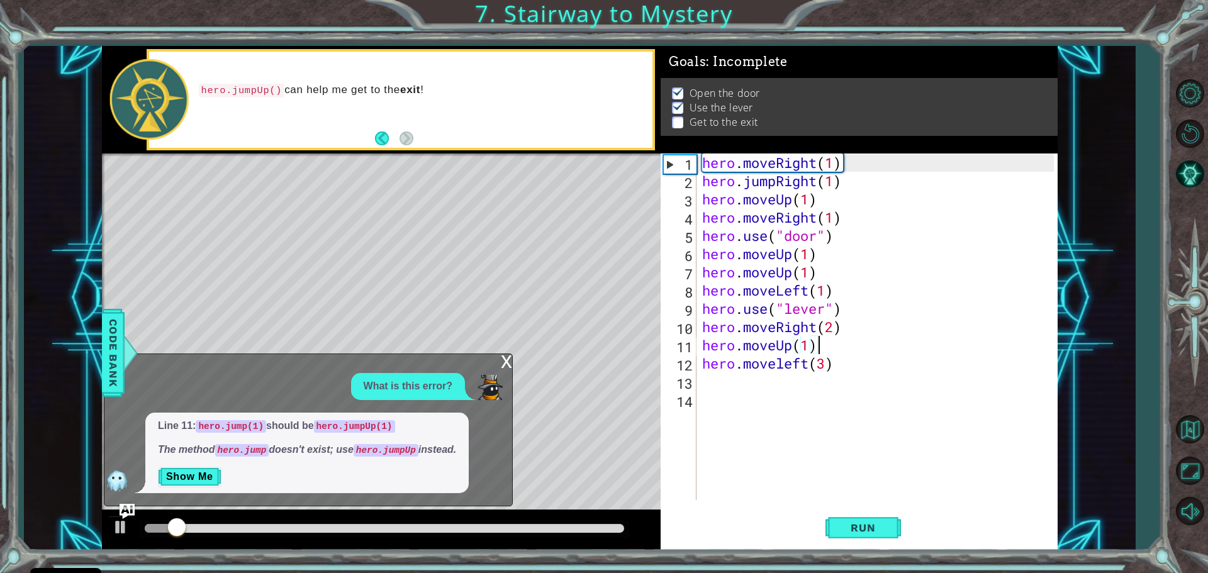
click at [506, 367] on div "x" at bounding box center [506, 360] width 11 height 13
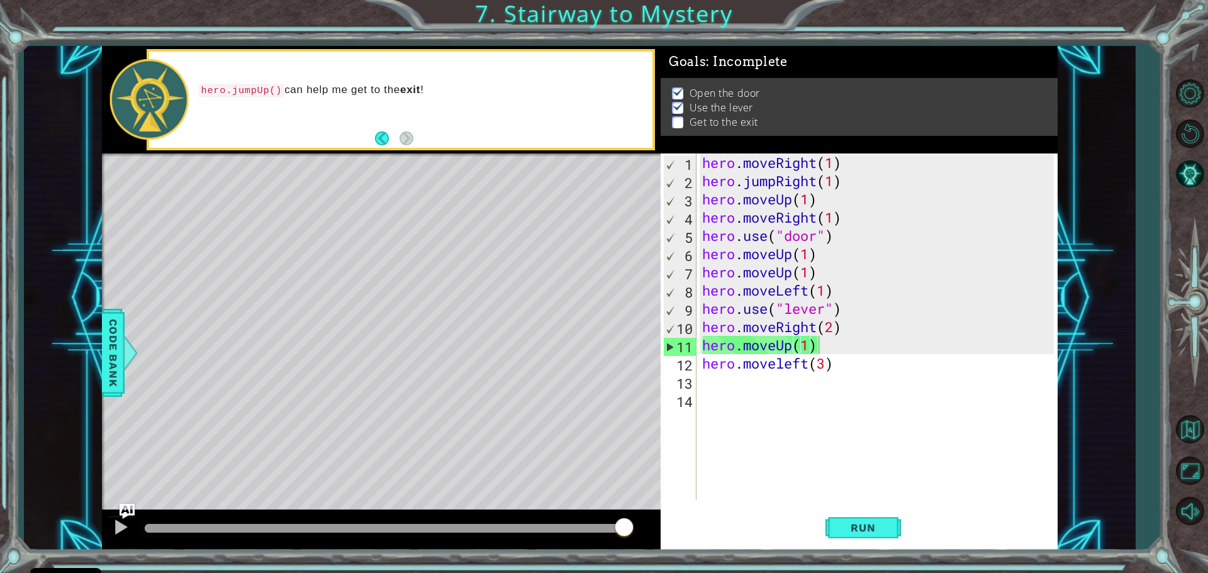
click at [867, 528] on span "Run" at bounding box center [863, 527] width 50 height 13
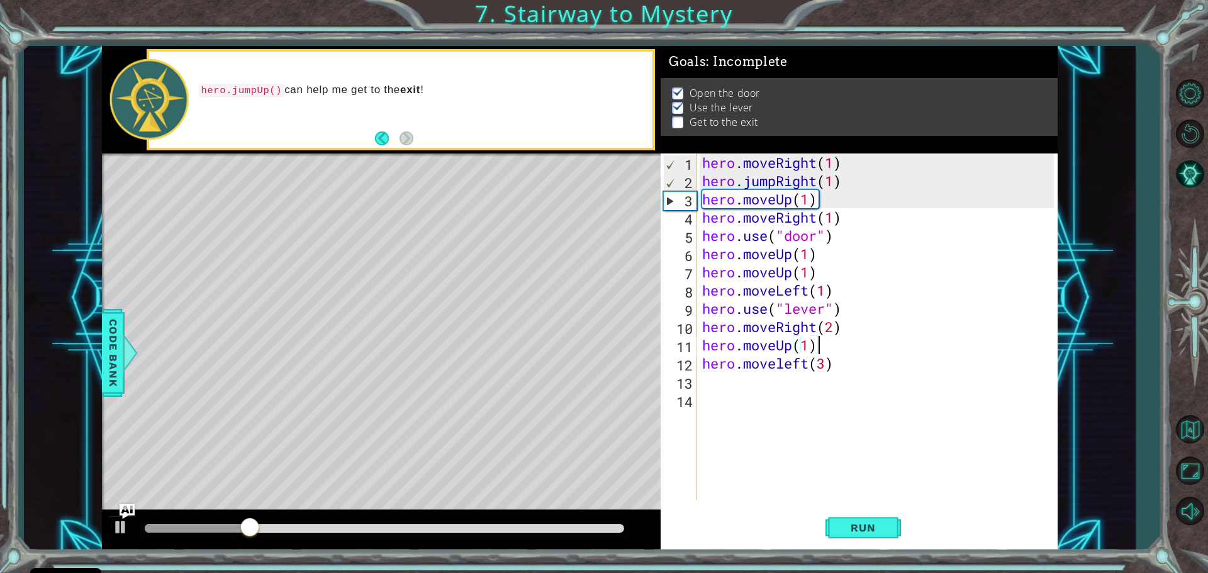
click at [833, 328] on div "hero . moveRight ( 1 ) hero . jumpRight ( 1 ) hero . moveUp ( 1 ) hero . moveRi…" at bounding box center [880, 344] width 360 height 383
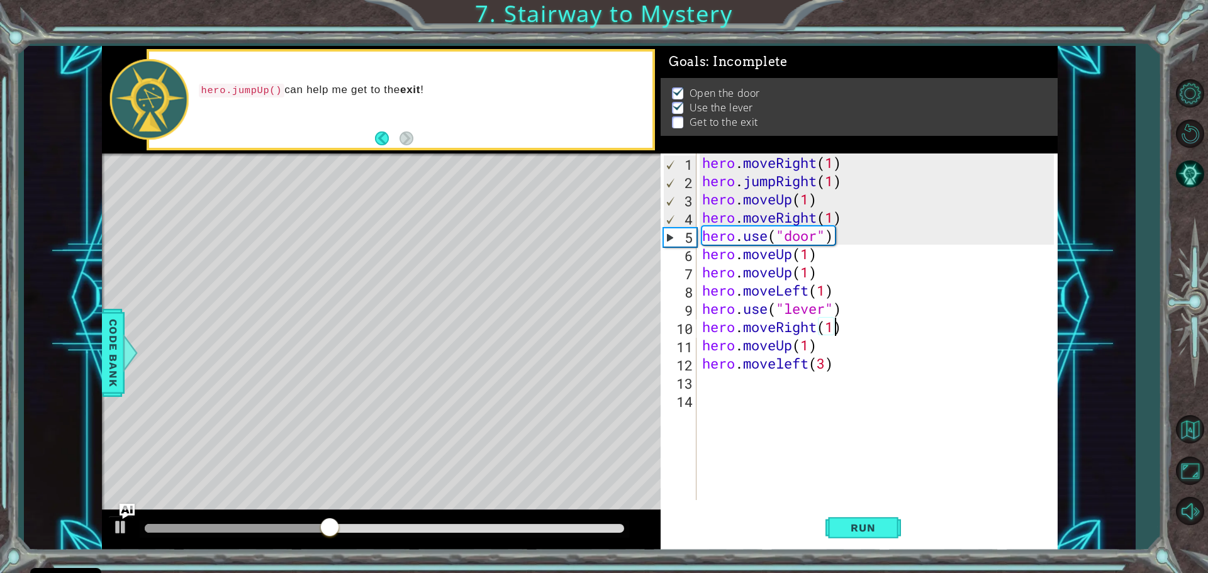
scroll to position [0, 6]
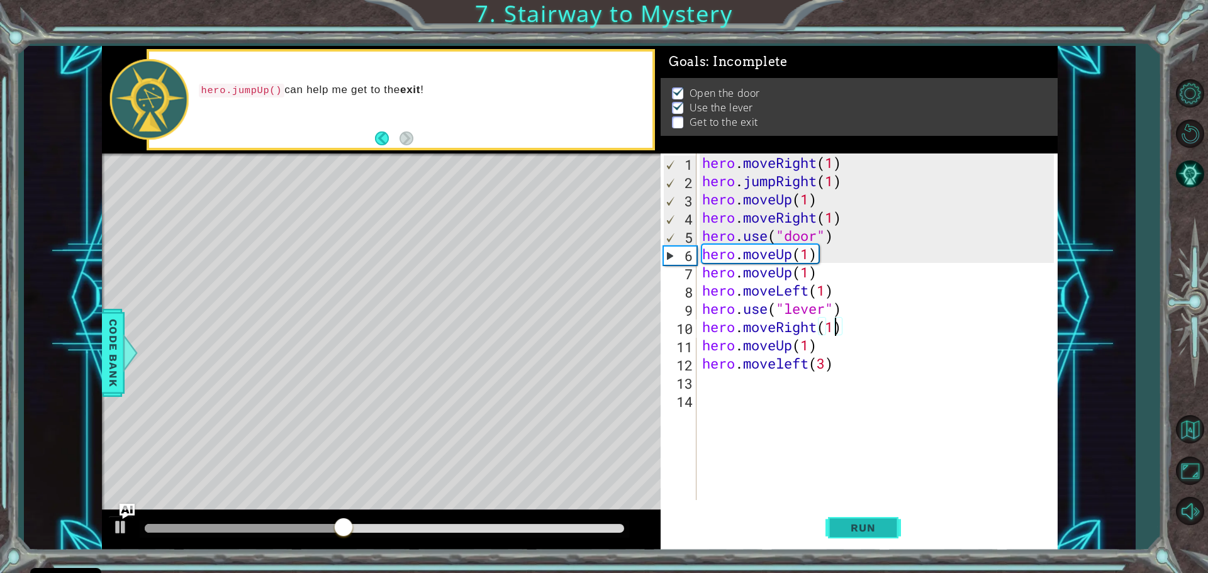
click at [851, 519] on button "Run" at bounding box center [862, 528] width 75 height 40
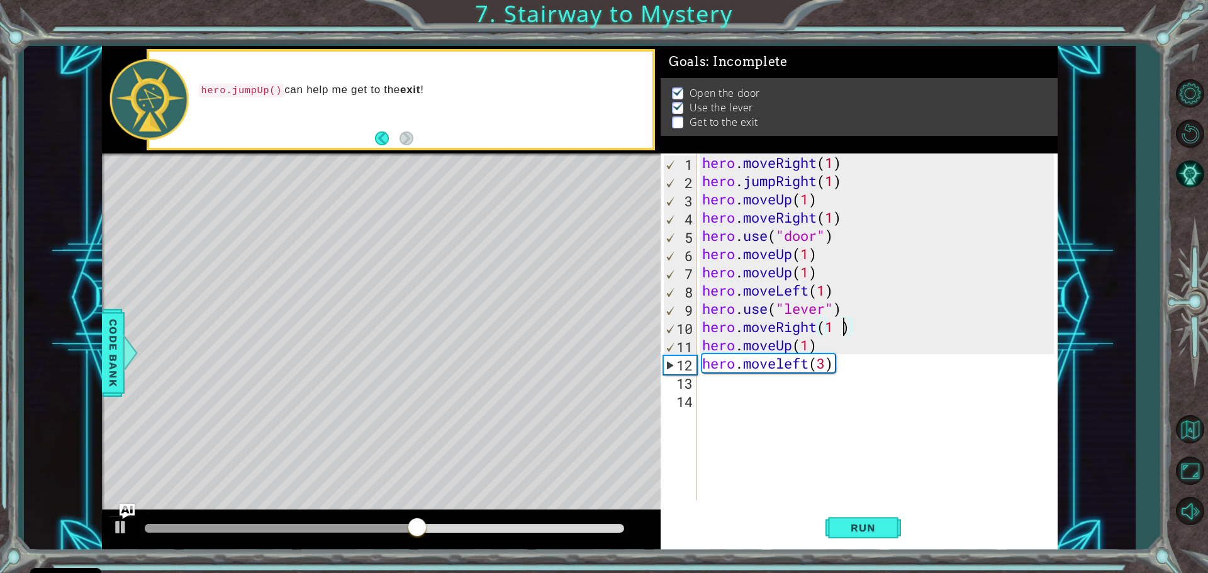
click at [838, 331] on div "hero . moveRight ( 1 ) hero . jumpRight ( 1 ) hero . moveUp ( 1 ) hero . moveRi…" at bounding box center [880, 344] width 360 height 383
click at [854, 325] on div "hero . moveRight ( 1 ) hero . jumpRight ( 1 ) hero . moveUp ( 1 ) hero . moveRi…" at bounding box center [880, 344] width 360 height 383
click at [868, 525] on span "Run" at bounding box center [863, 527] width 50 height 13
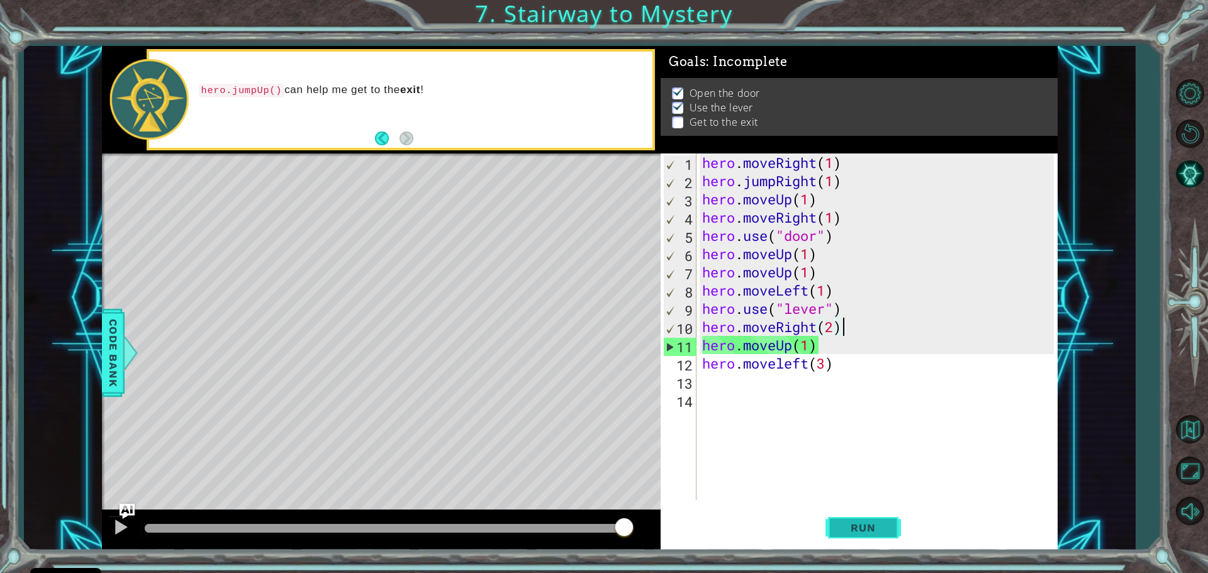
click at [856, 520] on button "Run" at bounding box center [862, 528] width 75 height 40
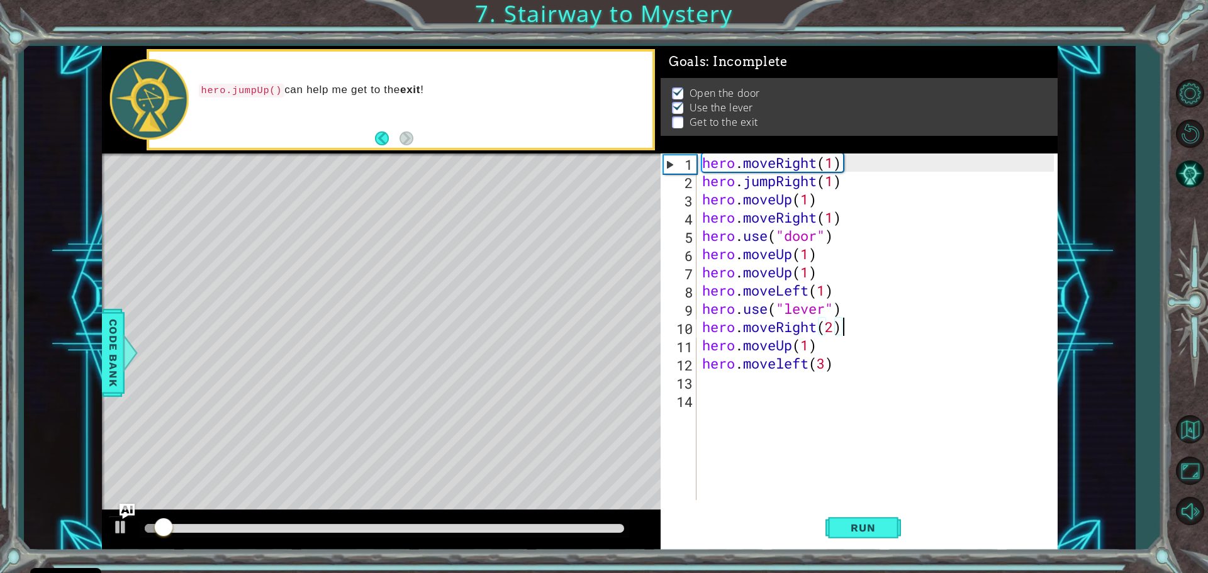
click at [513, 525] on div at bounding box center [384, 528] width 479 height 9
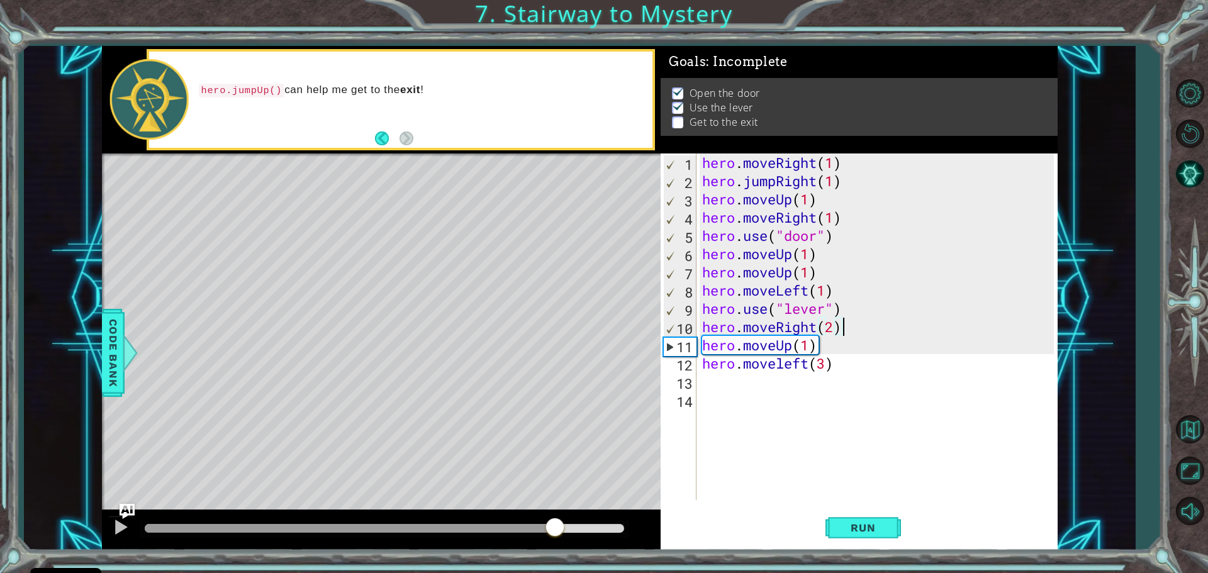
drag, startPoint x: 518, startPoint y: 526, endPoint x: 555, endPoint y: 509, distance: 40.8
click at [555, 508] on div "methods hero moveDown(steps) moveUp(steps) moveLeft(steps) moveRight(steps) use…" at bounding box center [580, 298] width 956 height 505
click at [786, 338] on div "hero . moveRight ( 1 ) hero . jumpRight ( 1 ) hero . moveUp ( 1 ) hero . moveRi…" at bounding box center [880, 344] width 360 height 383
drag, startPoint x: 778, startPoint y: 345, endPoint x: 747, endPoint y: 346, distance: 31.5
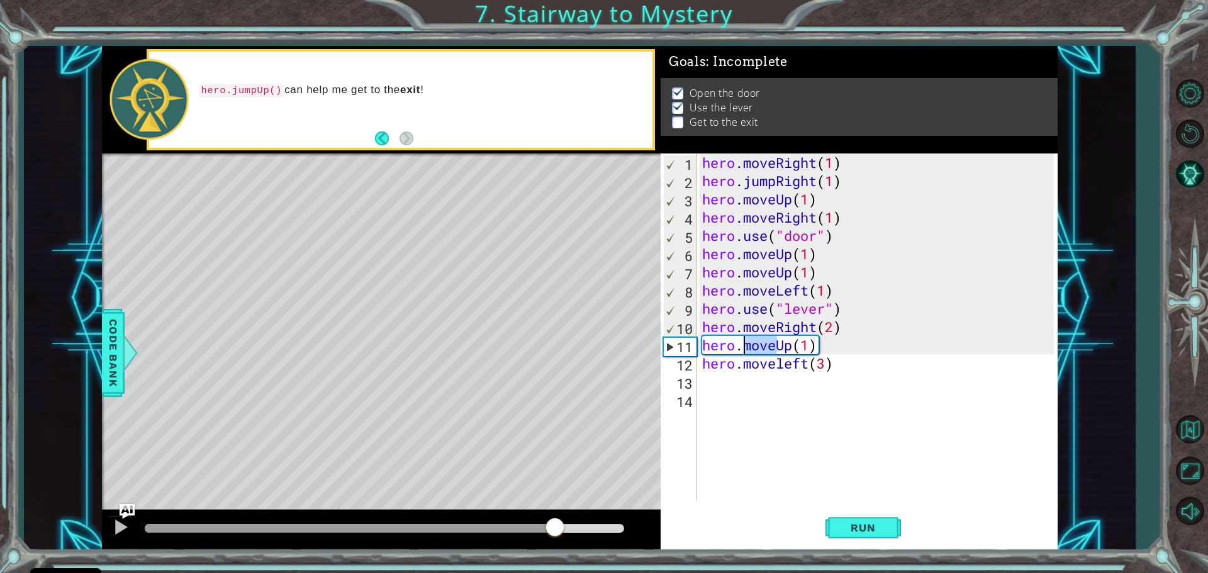
click at [747, 346] on div "hero . moveRight ( 1 ) hero . jumpRight ( 1 ) hero . moveUp ( 1 ) hero . moveRi…" at bounding box center [880, 344] width 360 height 383
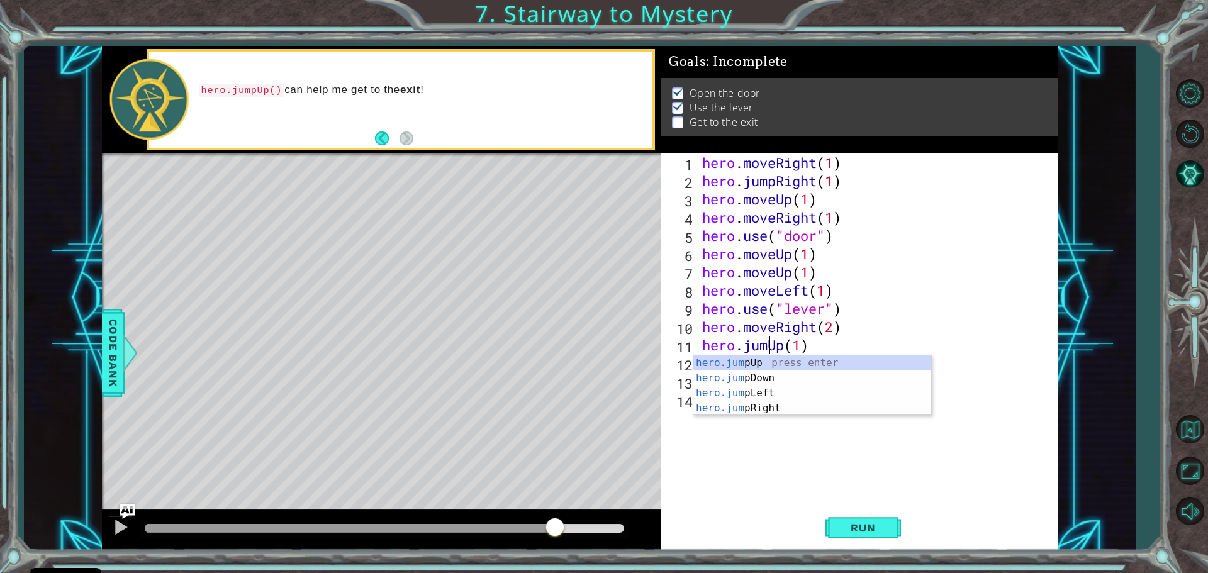
scroll to position [0, 3]
drag, startPoint x: 811, startPoint y: 318, endPoint x: 856, endPoint y: 301, distance: 48.6
click at [856, 301] on div "hero . moveRight ( 1 ) hero . jumpRight ( 1 ) hero . moveUp ( 1 ) hero . moveRi…" at bounding box center [880, 344] width 360 height 383
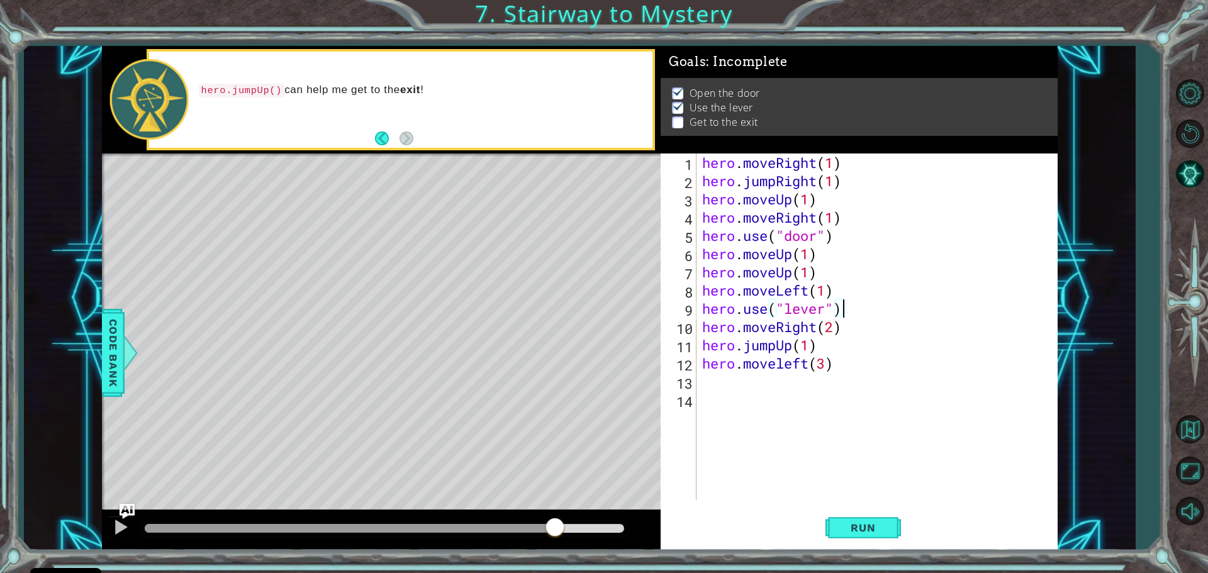
click at [828, 365] on div "hero . moveRight ( 1 ) hero . jumpRight ( 1 ) hero . moveUp ( 1 ) hero . moveRi…" at bounding box center [880, 344] width 360 height 383
click at [851, 521] on span "Run" at bounding box center [863, 527] width 50 height 13
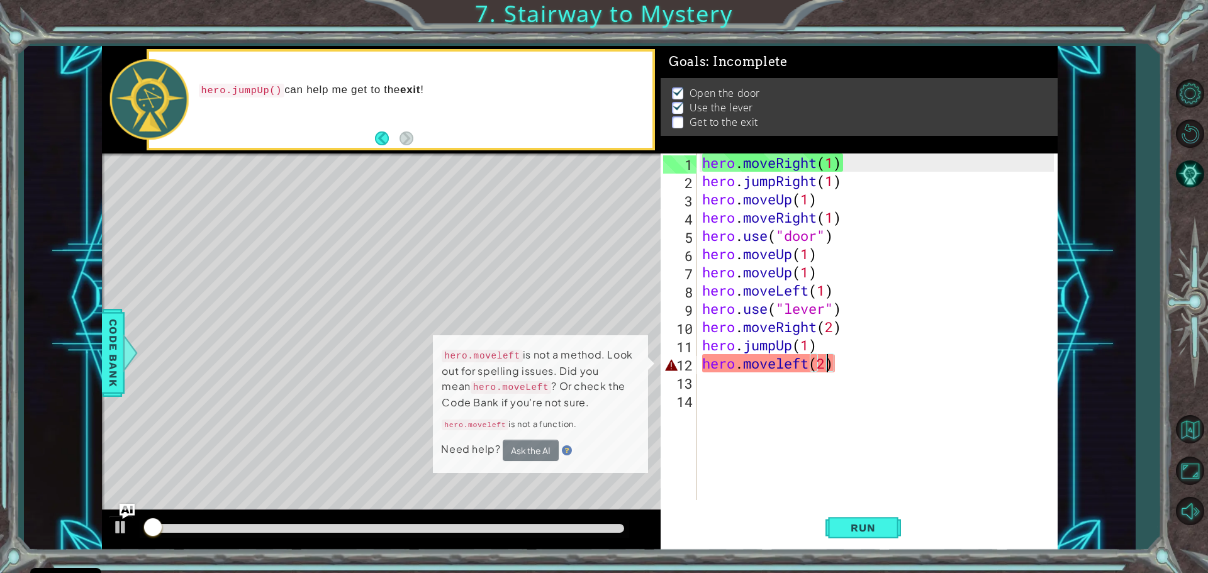
click at [530, 526] on div at bounding box center [384, 528] width 479 height 9
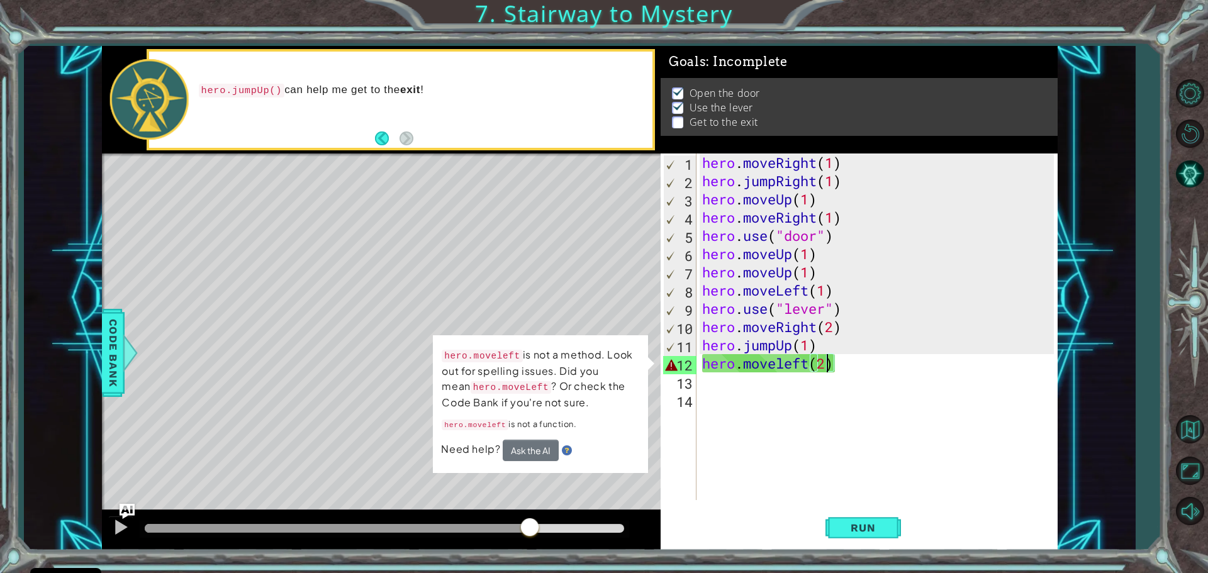
click at [788, 364] on div "hero . moveRight ( 1 ) hero . jumpRight ( 1 ) hero . moveUp ( 1 ) hero . moveRi…" at bounding box center [880, 344] width 360 height 383
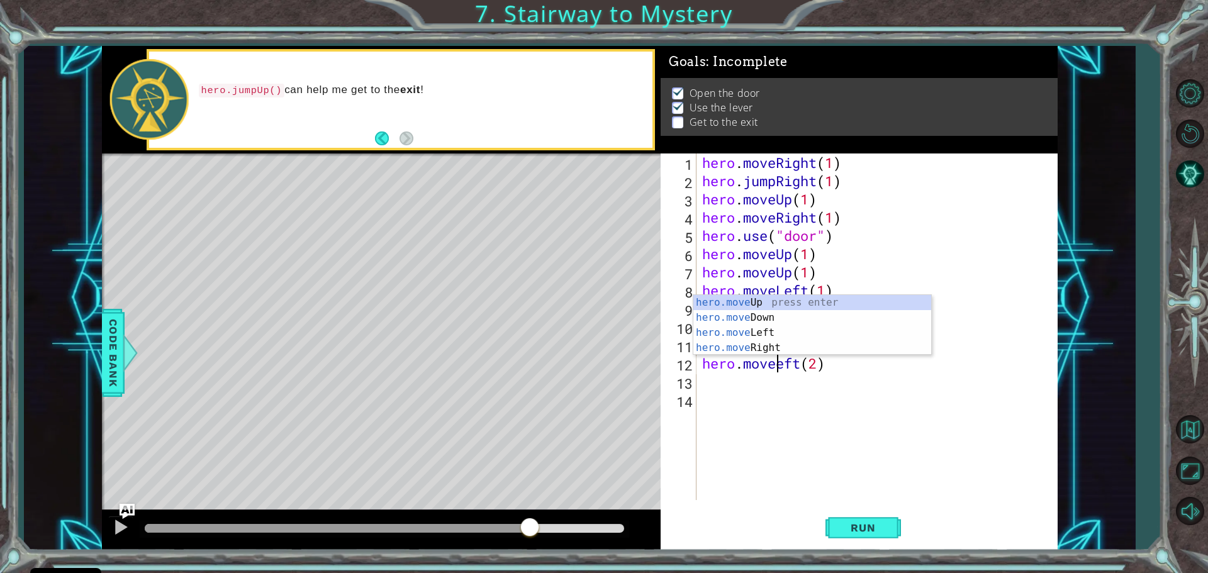
scroll to position [0, 4]
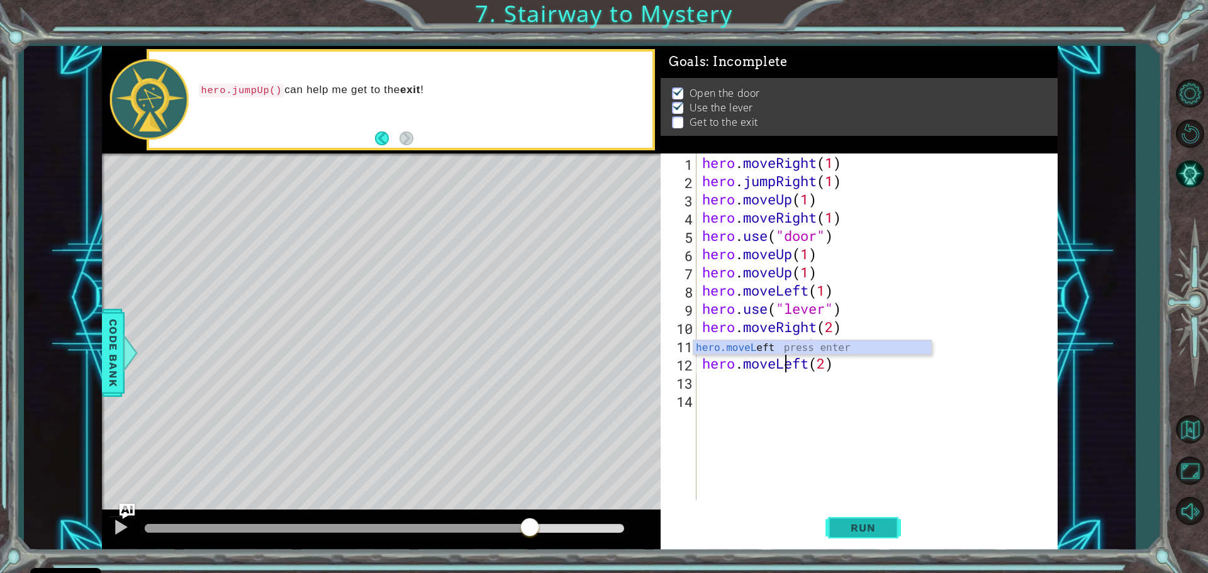
type textarea "hero.moveLeft(2)"
click at [842, 526] on span "Run" at bounding box center [863, 527] width 50 height 13
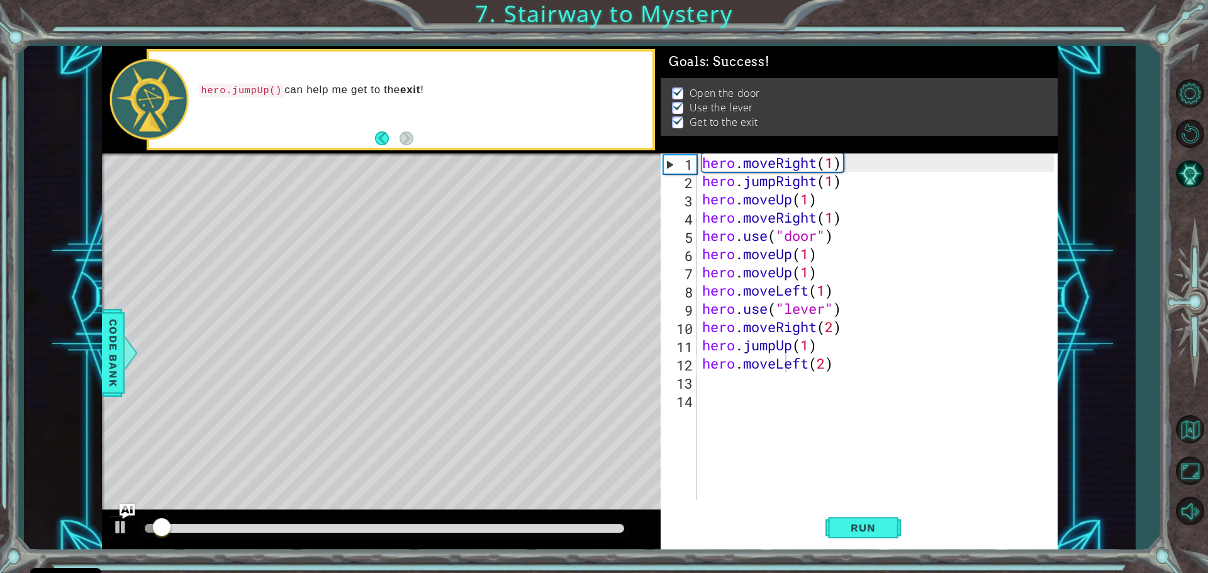
click at [564, 523] on div at bounding box center [384, 529] width 489 height 18
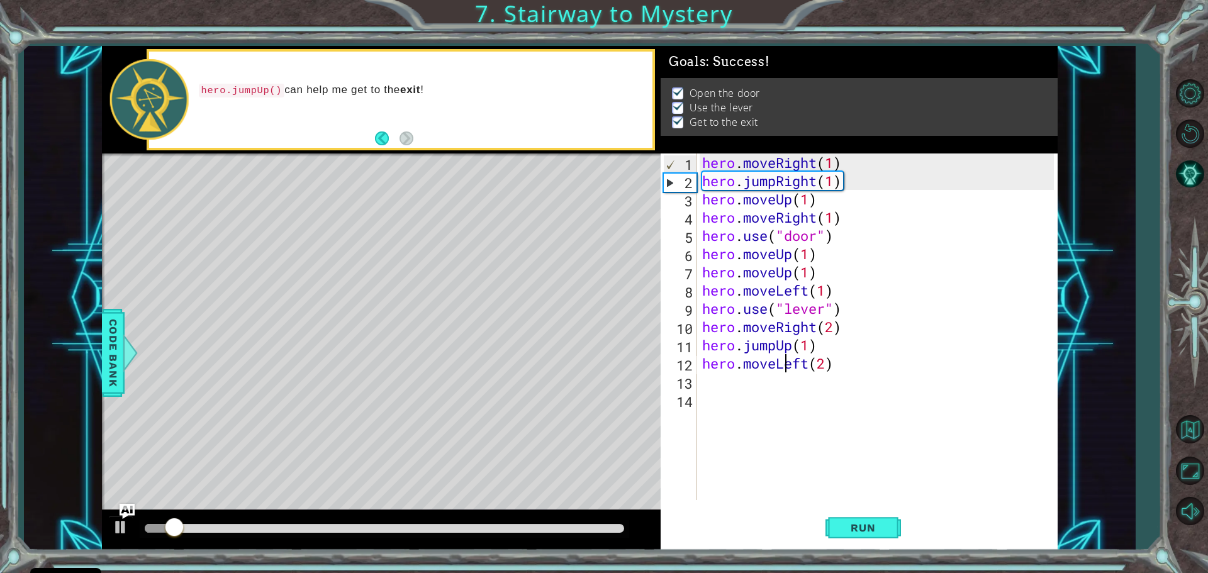
click at [542, 527] on div at bounding box center [384, 528] width 479 height 9
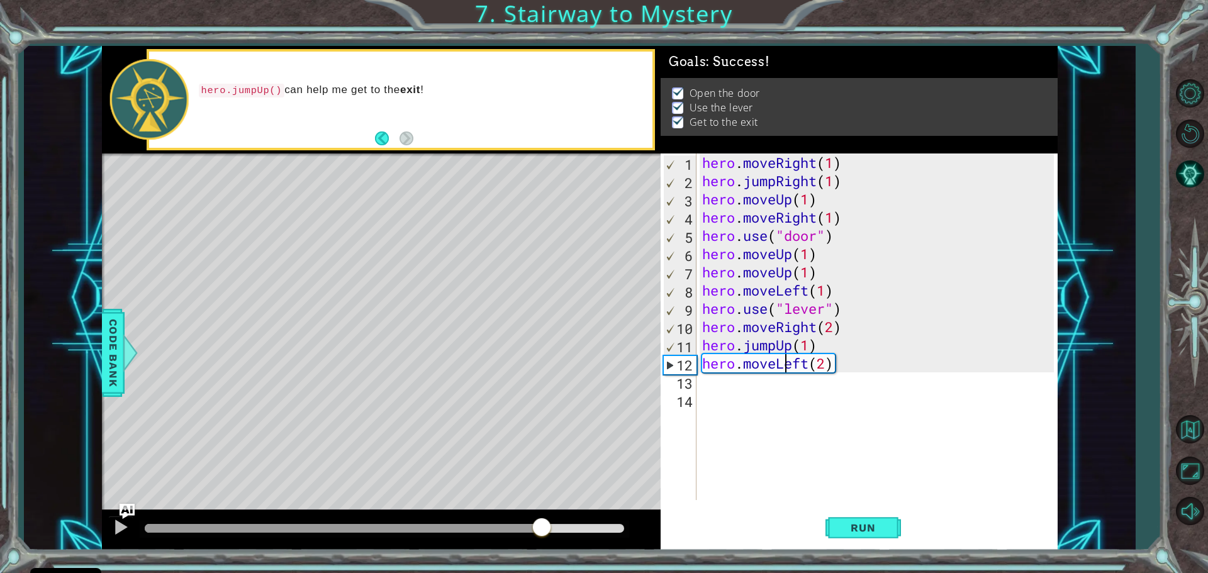
click at [548, 516] on div at bounding box center [381, 530] width 559 height 40
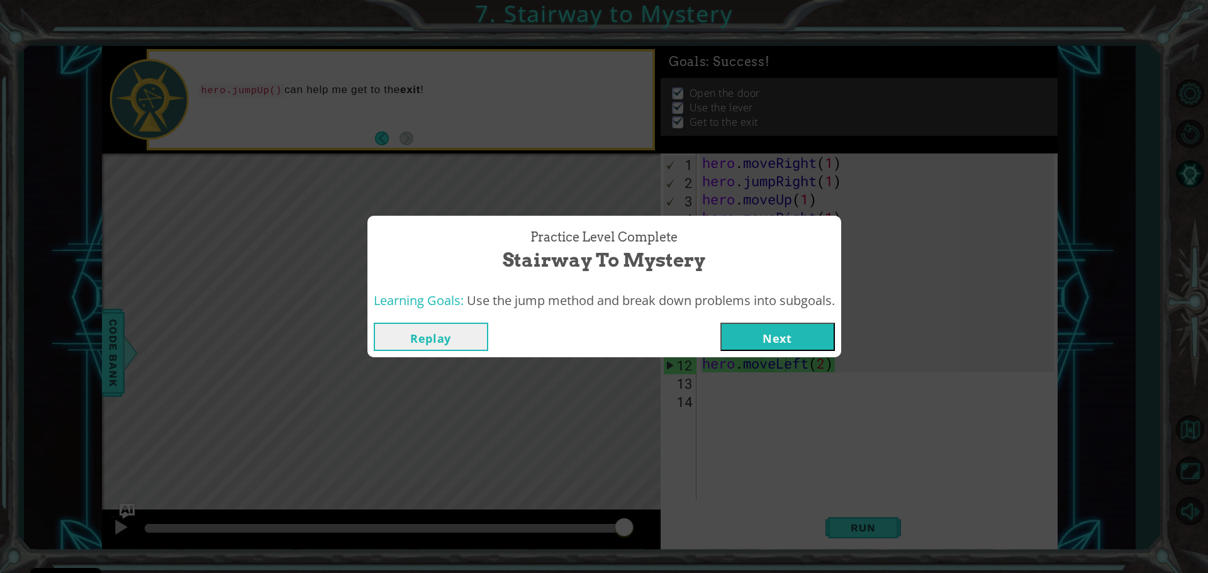
drag, startPoint x: 554, startPoint y: 527, endPoint x: 650, endPoint y: 520, distance: 97.2
click at [650, 520] on body "Cookie Policy CodeCombat uses a few essential and non-essential cookies. Privac…" at bounding box center [604, 286] width 1208 height 573
click at [431, 341] on button "Replay" at bounding box center [431, 337] width 114 height 28
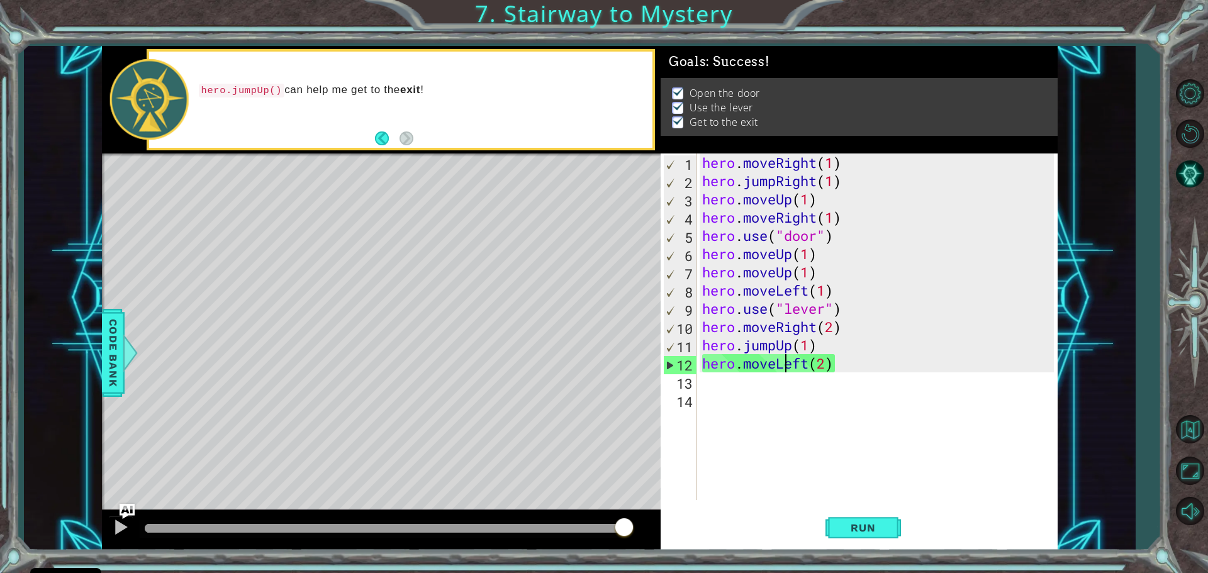
click at [616, 528] on div at bounding box center [624, 528] width 23 height 23
click at [605, 535] on div at bounding box center [616, 528] width 23 height 23
click at [116, 525] on div at bounding box center [121, 527] width 16 height 16
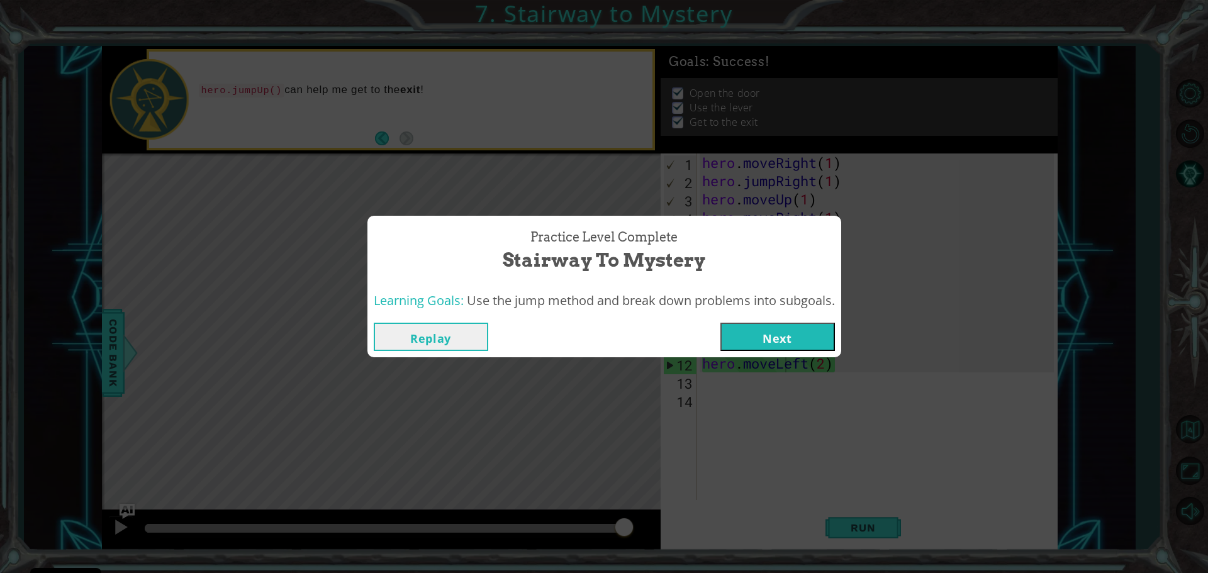
click at [443, 340] on button "Replay" at bounding box center [431, 337] width 114 height 28
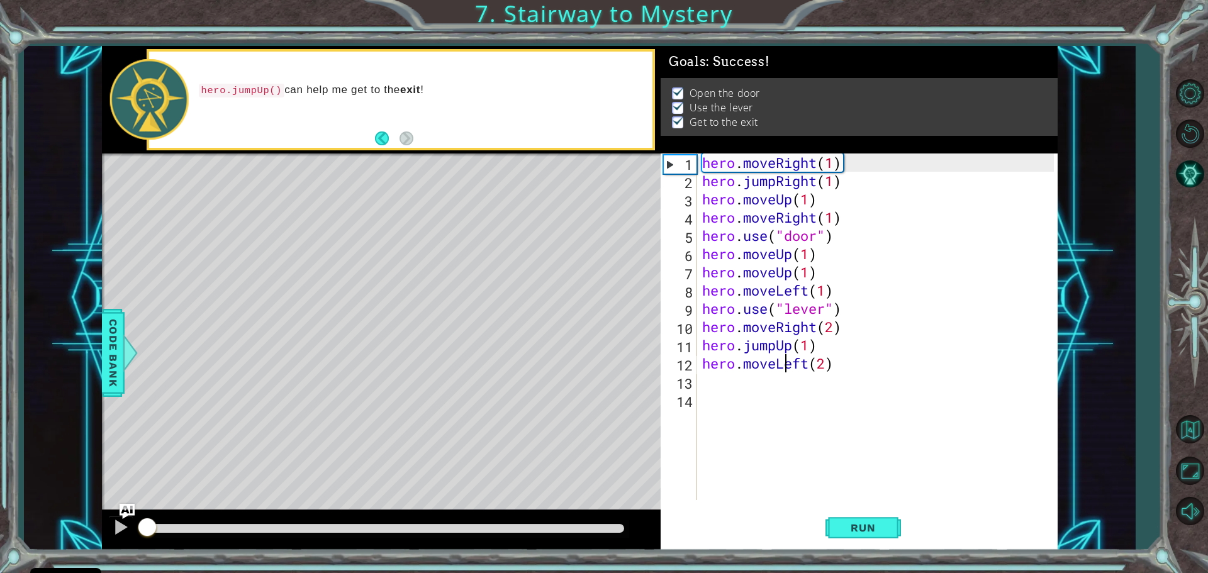
drag, startPoint x: 625, startPoint y: 521, endPoint x: 99, endPoint y: 530, distance: 525.3
click at [99, 530] on div "1 2 3 4 5 6 7 8 9 10 11 12 13 hero . moveRight ( 1 ) hero . jumpRight ( 1 ) her…" at bounding box center [579, 298] width 1111 height 505
click at [118, 531] on div at bounding box center [121, 527] width 16 height 16
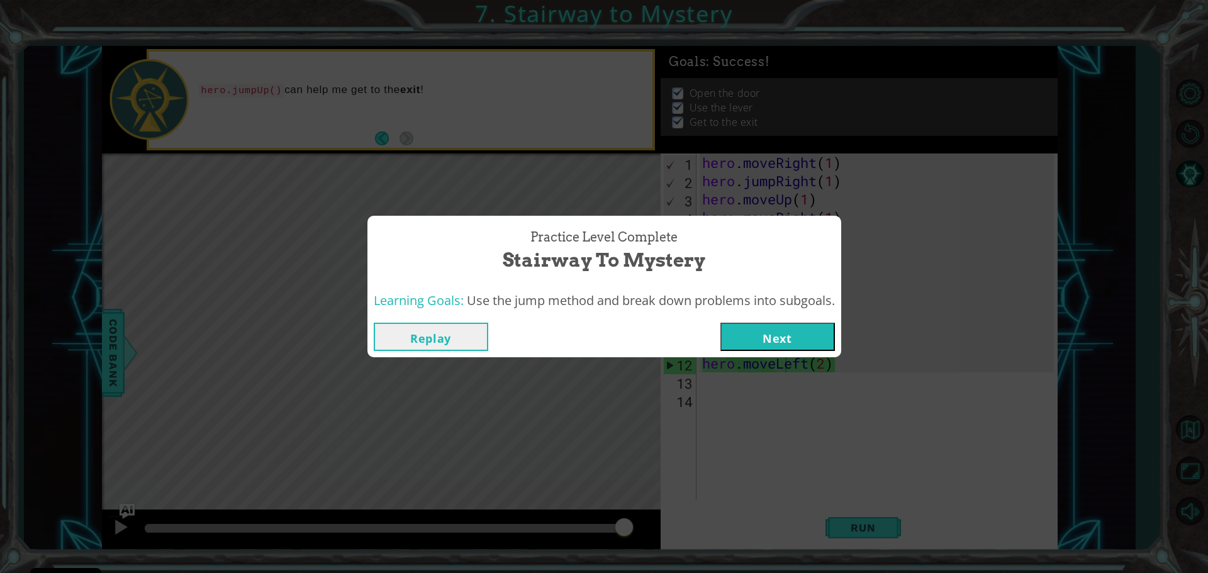
click at [792, 343] on button "Next" at bounding box center [777, 337] width 114 height 28
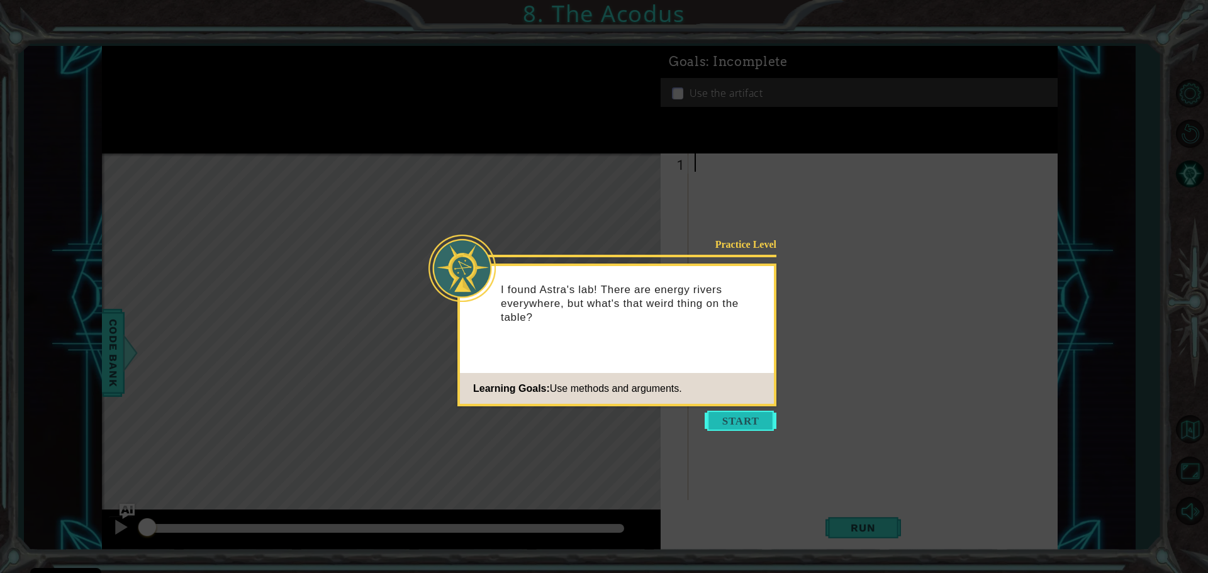
click at [738, 425] on button "Start" at bounding box center [741, 421] width 72 height 20
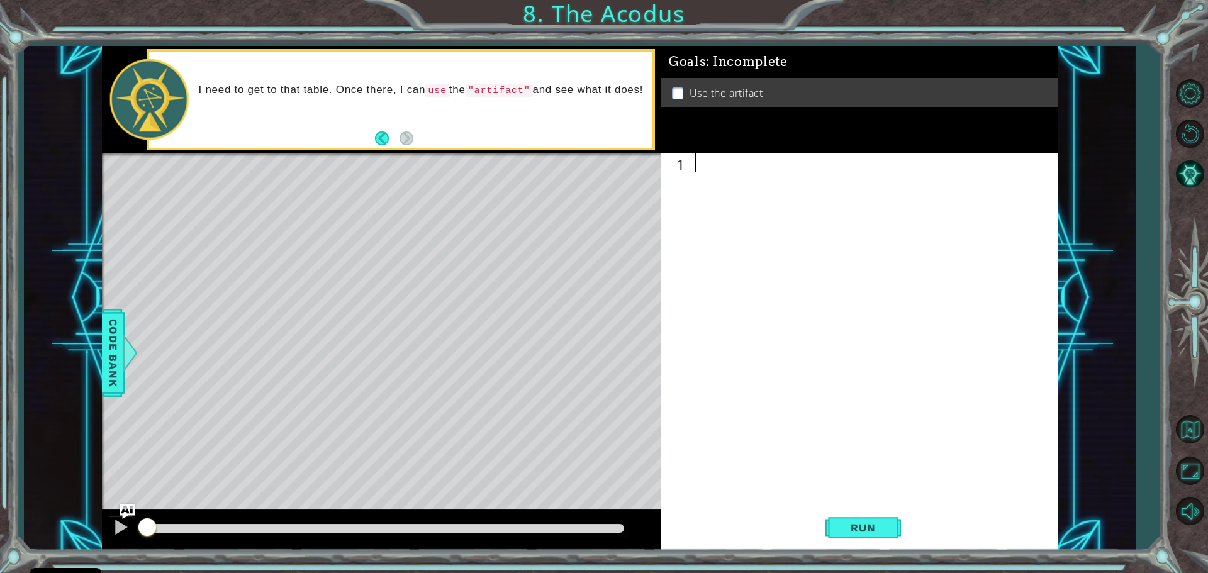
paste textarea "hero.moveUp(1)"
click at [803, 171] on div "hero . moveUp ( 1 )" at bounding box center [876, 344] width 368 height 383
click at [780, 161] on div "hero . moveUp ( 2 )" at bounding box center [876, 344] width 368 height 383
click at [783, 164] on div "hero . moveUp ( 2 )" at bounding box center [876, 344] width 368 height 383
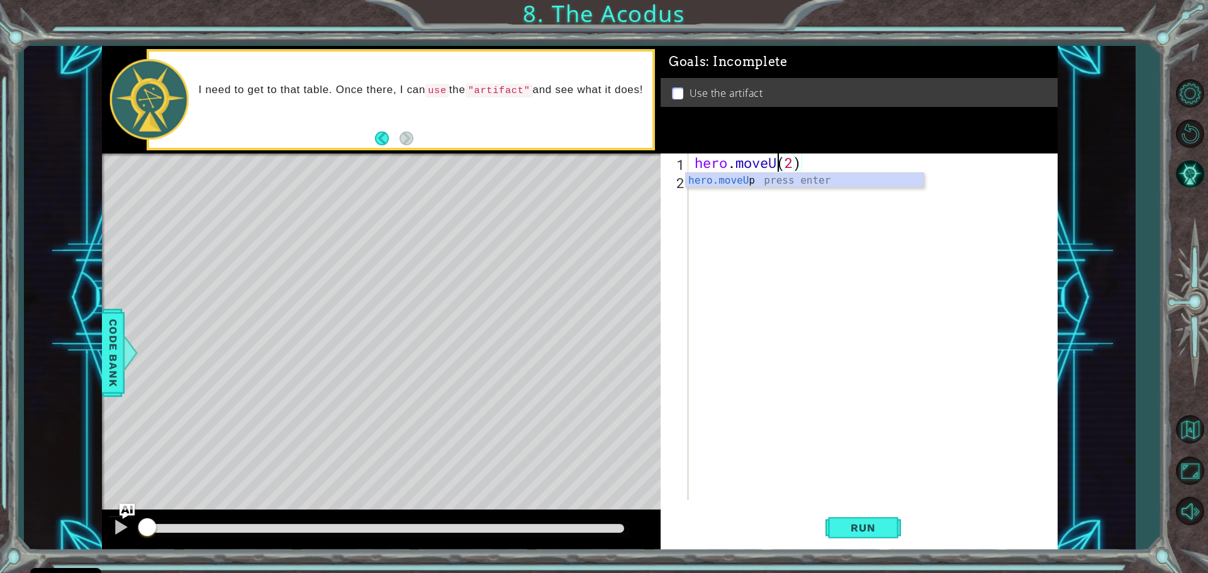
scroll to position [0, 4]
click at [752, 230] on div "hero.move Up press enter hero.move Down press enter hero.move Left press enter …" at bounding box center [805, 218] width 238 height 91
click at [861, 164] on div "hero . moveRight ( 1 ) ( 2 )" at bounding box center [876, 344] width 368 height 383
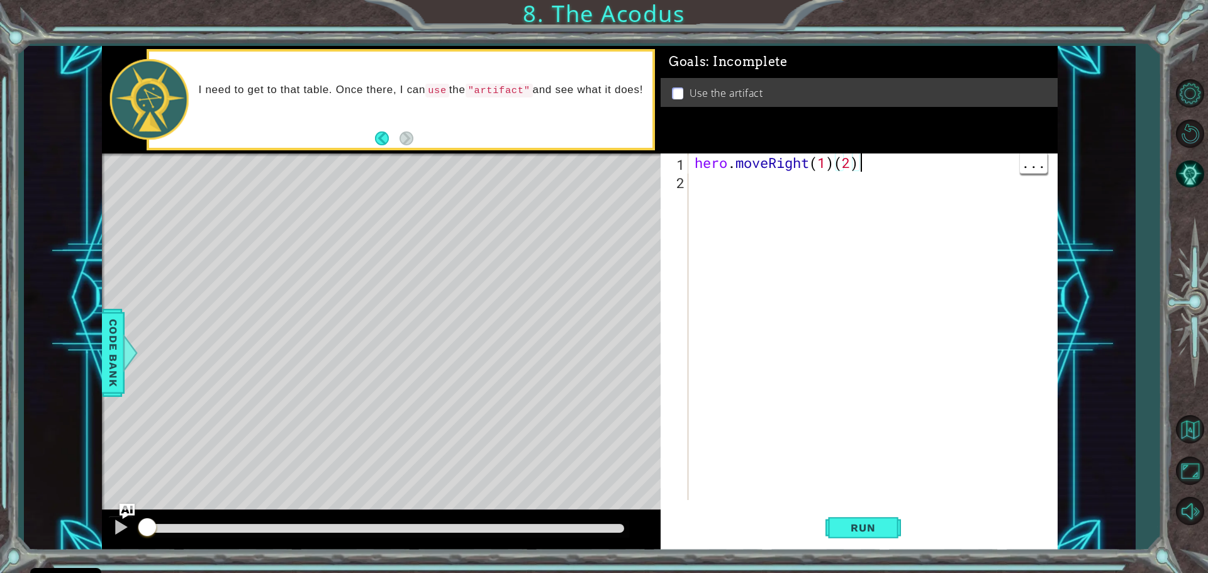
click at [831, 162] on div "hero . moveRight ( 1 ) ( 2 )" at bounding box center [876, 344] width 368 height 383
click at [834, 155] on div "hero . moveRight ( 1 ) ( 2 )" at bounding box center [876, 344] width 368 height 383
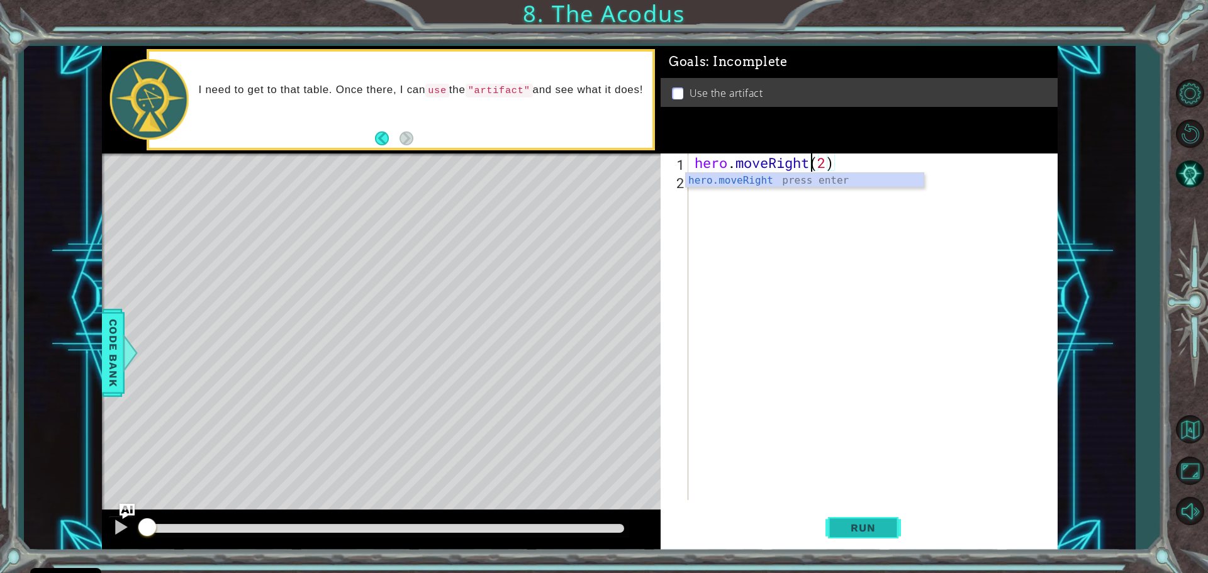
click at [866, 529] on span "Run" at bounding box center [863, 527] width 50 height 13
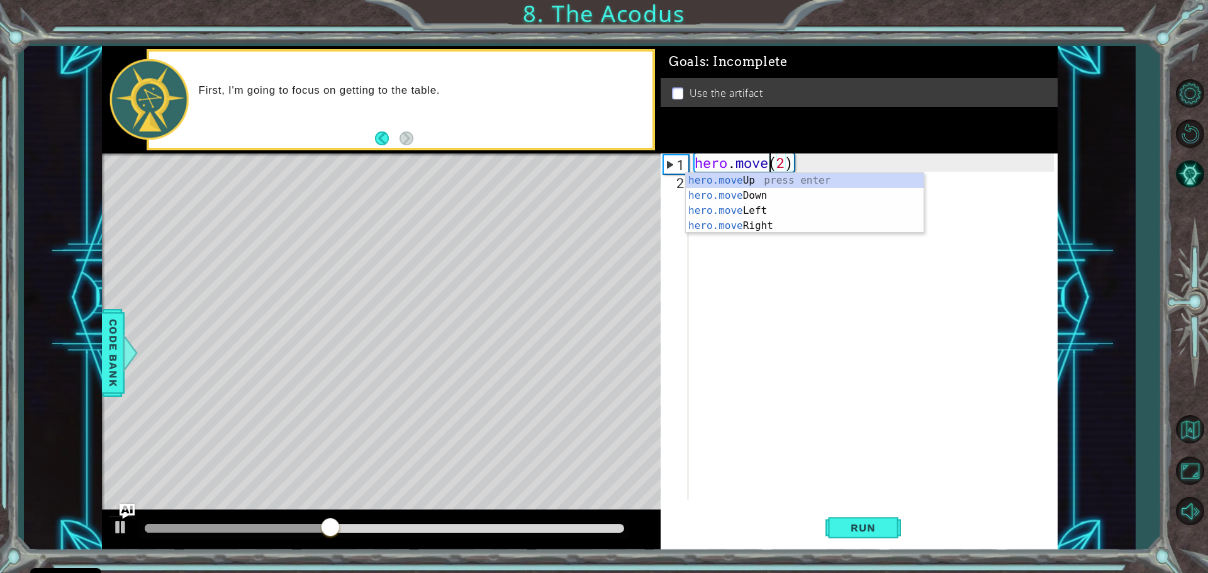
click at [793, 179] on div "hero.move Up press enter hero.move Down press enter hero.move Left press enter …" at bounding box center [805, 218] width 238 height 91
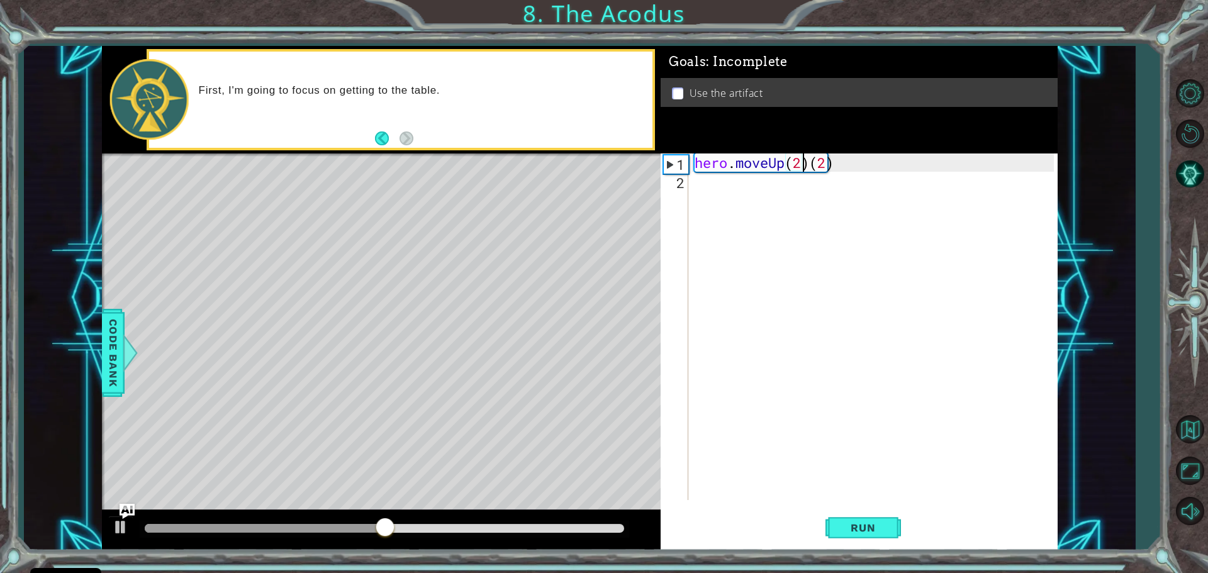
scroll to position [0, 4]
click at [841, 165] on div "hero . moveUp ( 2 ) ( 2 )" at bounding box center [876, 344] width 368 height 383
click at [842, 159] on div "hero . moveUp ( 2 ) ( 2 )" at bounding box center [876, 344] width 368 height 383
click at [833, 159] on div "hero . moveUp ( 2 ) ( 2 )" at bounding box center [876, 344] width 368 height 383
type textarea "hero.moveUp(2)"
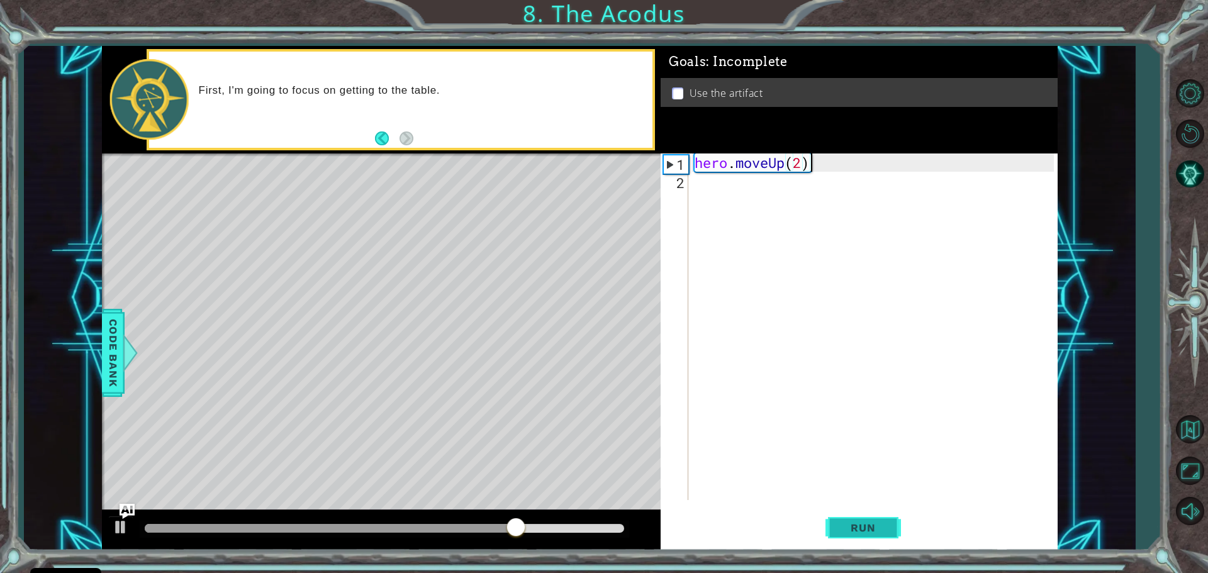
click at [877, 529] on span "Run" at bounding box center [863, 527] width 50 height 13
click at [708, 194] on div "hero . moveUp ( 2 )" at bounding box center [876, 344] width 368 height 383
paste textarea "hero.moveUp(1)"
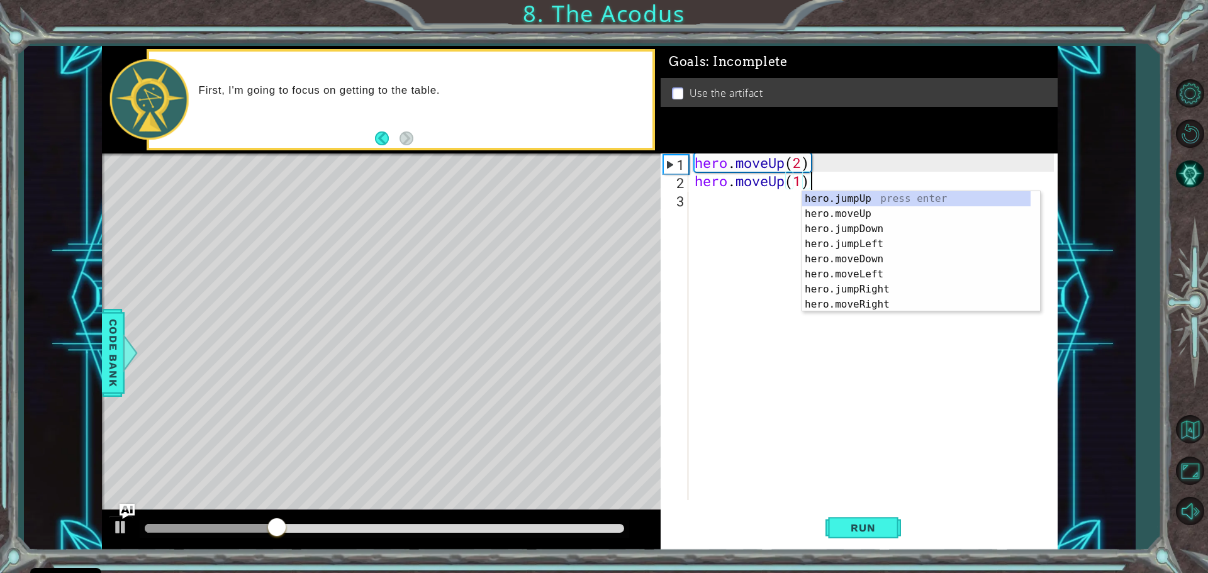
click at [867, 249] on div "hero.jumpUp press enter hero.moveUp press enter hero.jumpDown press enter hero.…" at bounding box center [916, 266] width 228 height 151
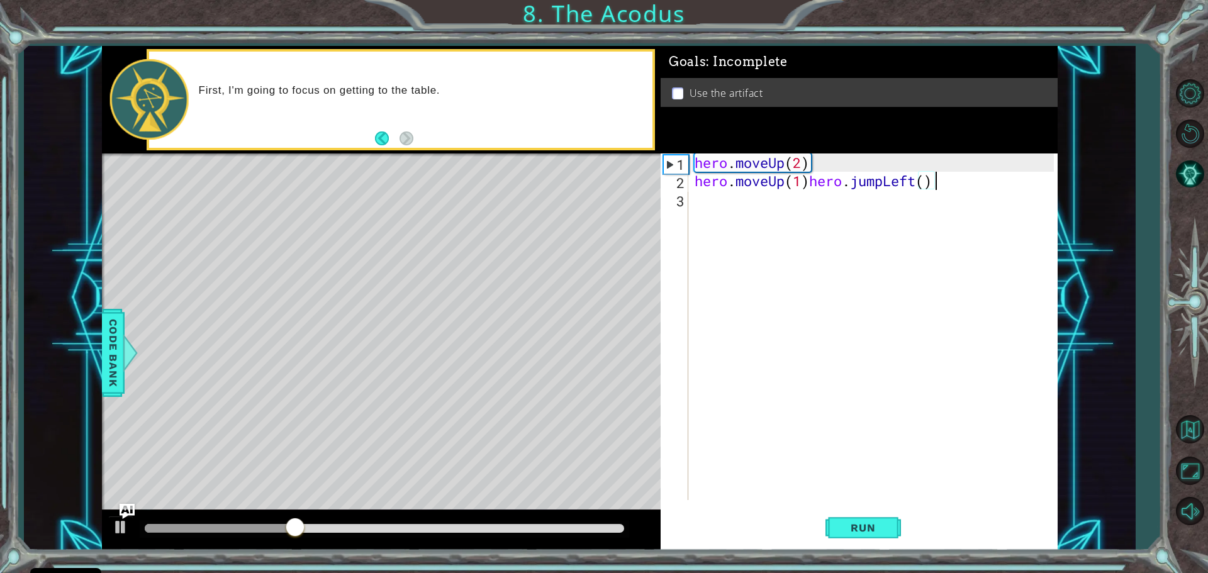
click at [800, 183] on div "hero . moveUp ( 2 ) hero . moveUp ( 1 ) hero . jumpLeft ( )" at bounding box center [876, 344] width 368 height 383
type textarea "hero.moveUp(2)hero.jumpLeft()"
click at [931, 192] on div "hero . moveUp ( 2 ) hero . moveUp ( 2 ) hero . jumpLeft ( )" at bounding box center [876, 344] width 368 height 383
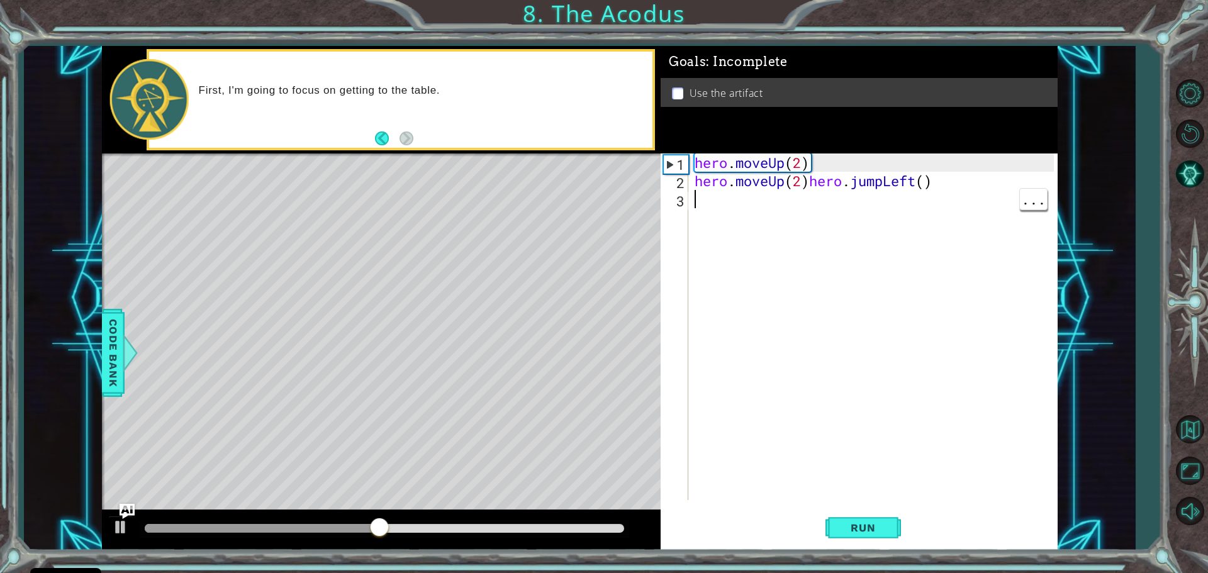
click at [937, 175] on div "hero . moveUp ( 2 ) hero . moveUp ( 2 ) hero . jumpLeft ( )" at bounding box center [876, 344] width 368 height 383
click at [806, 182] on div "hero . moveUp ( 2 ) hero . moveUp ( 2 ) hero . jumpLeft ( )" at bounding box center [876, 344] width 368 height 383
click at [817, 181] on div "hero . moveUp ( 2 ) hero . moveUp ( 2 ) hero . jumpLeft ( )" at bounding box center [876, 344] width 368 height 383
click at [807, 184] on div "hero . moveUp ( 2 ) hero . moveUp ( 2 ) hero . jumpLeft ( )" at bounding box center [876, 344] width 368 height 383
click at [807, 165] on div "hero . moveUp ( 2 hero . jumpLeft ( )" at bounding box center [876, 344] width 368 height 383
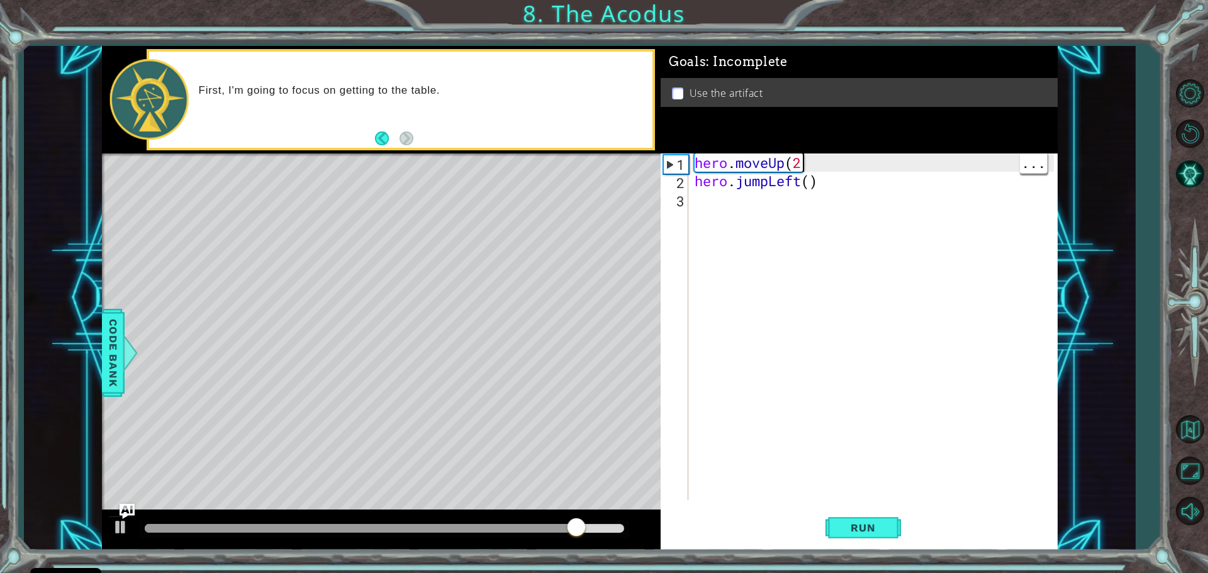
scroll to position [0, 4]
click at [809, 183] on div "hero . moveUp ( 2 ) hero . jumpLeft ( )" at bounding box center [876, 344] width 368 height 383
type textarea "hero.jumpLeft(1)"
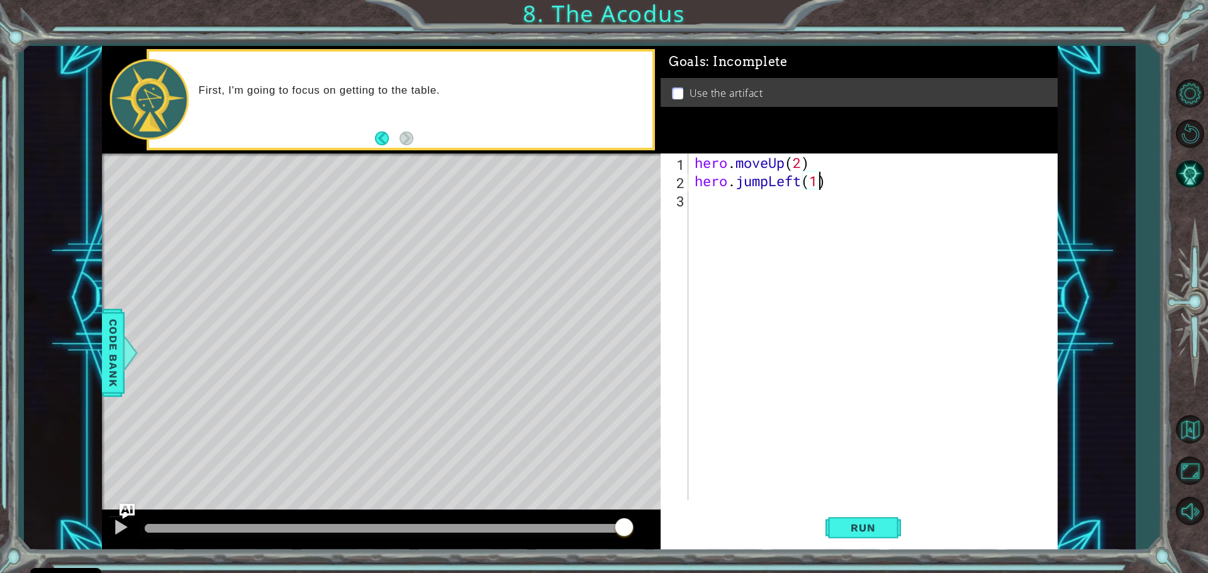
scroll to position [0, 5]
click at [706, 206] on div "hero . moveUp ( 2 ) hero . jumpLeft ( 1 )" at bounding box center [876, 344] width 368 height 383
paste textarea "hero.moveUp(1)"
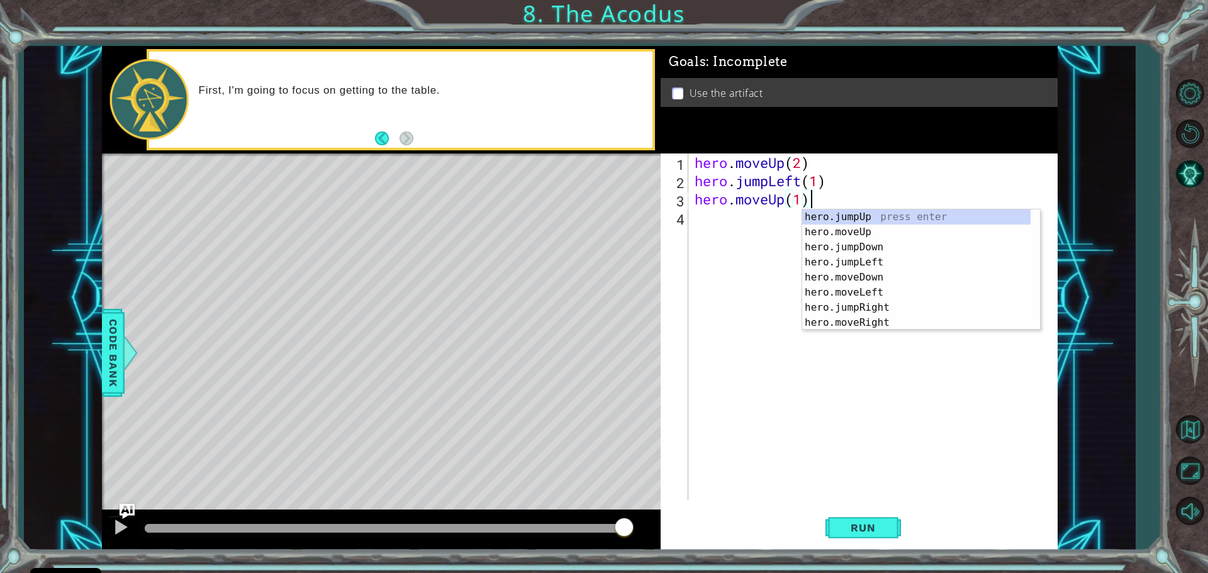
click at [778, 203] on div "hero . moveUp ( 2 ) hero . jumpLeft ( 1 ) hero . moveUp ( 1 )" at bounding box center [876, 344] width 368 height 383
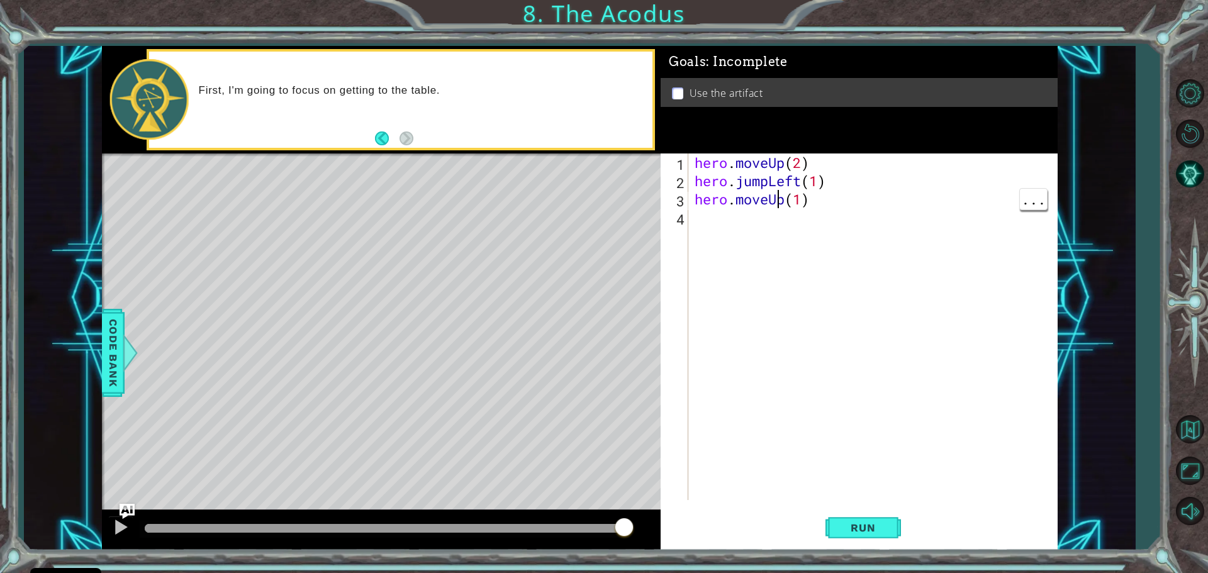
click at [774, 203] on div "hero . moveUp ( 2 ) hero . jumpLeft ( 1 ) hero . moveUp ( 1 )" at bounding box center [876, 344] width 368 height 383
click at [782, 199] on div "hero . moveUp ( 2 ) hero . jumpLeft ( 1 ) hero . moveUp ( 1 )" at bounding box center [876, 344] width 368 height 383
click at [816, 199] on div "hero . moveUp ( 2 ) hero . jumpLeft ( 1 ) hero . moveDown ( 1 )" at bounding box center [876, 344] width 368 height 383
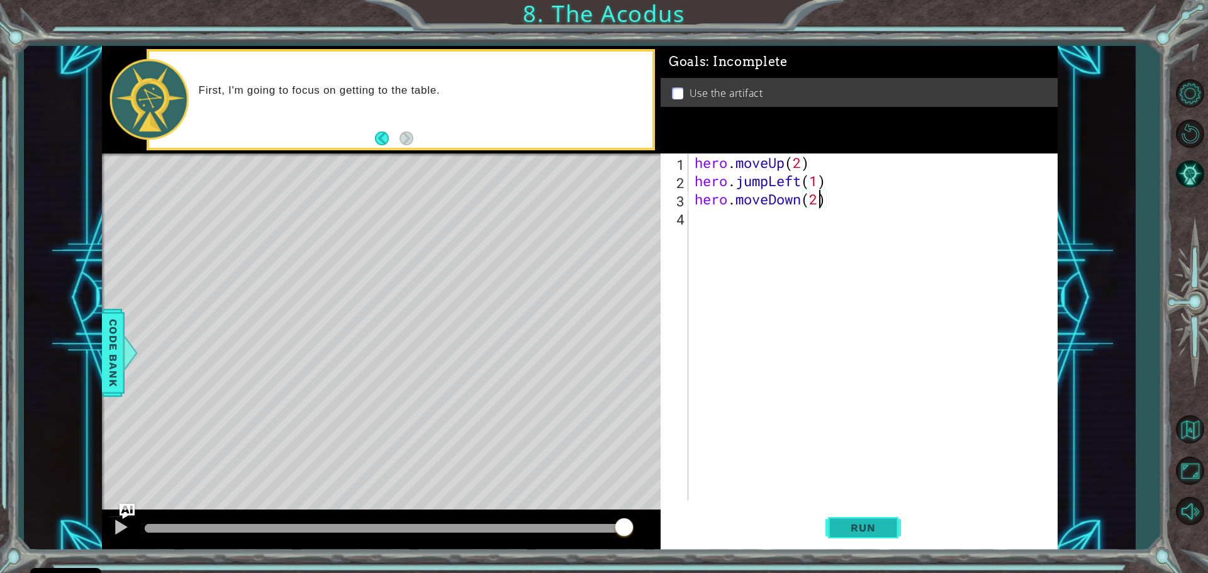
click at [857, 538] on button "Run" at bounding box center [862, 528] width 75 height 40
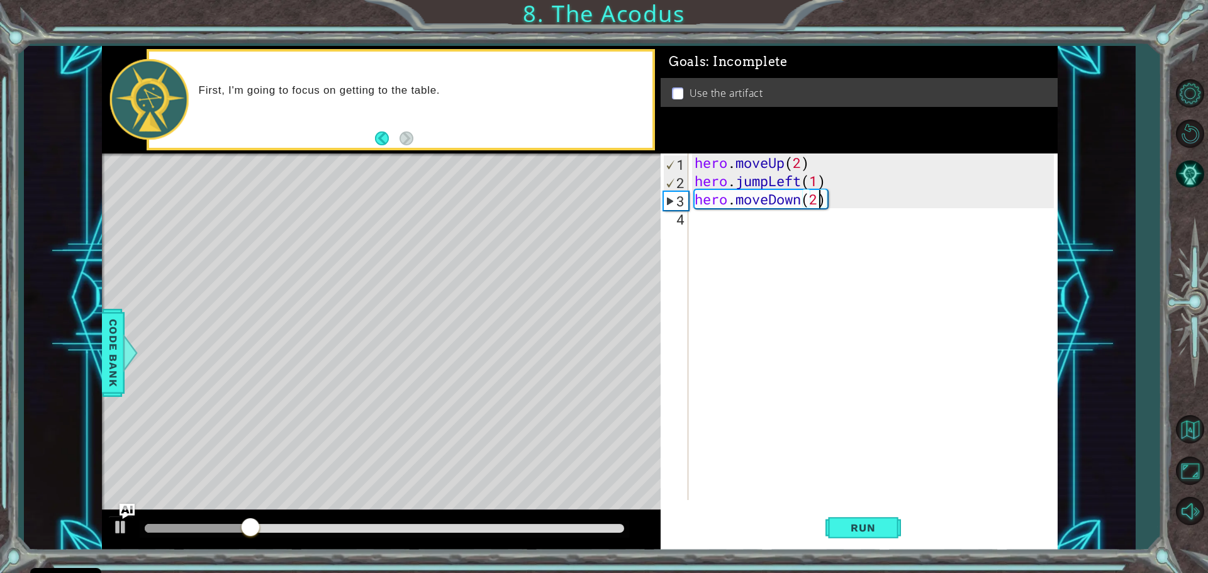
click at [792, 186] on div "hero . moveUp ( 2 ) hero . jumpLeft ( 1 ) hero . moveDown ( 2 )" at bounding box center [876, 344] width 368 height 383
click at [806, 187] on div "hero . moveUp ( 2 ) hero . jumpLeft ( 1 ) hero . moveDown ( 2 )" at bounding box center [876, 344] width 368 height 383
type textarea "hero.jumpRight(1)"
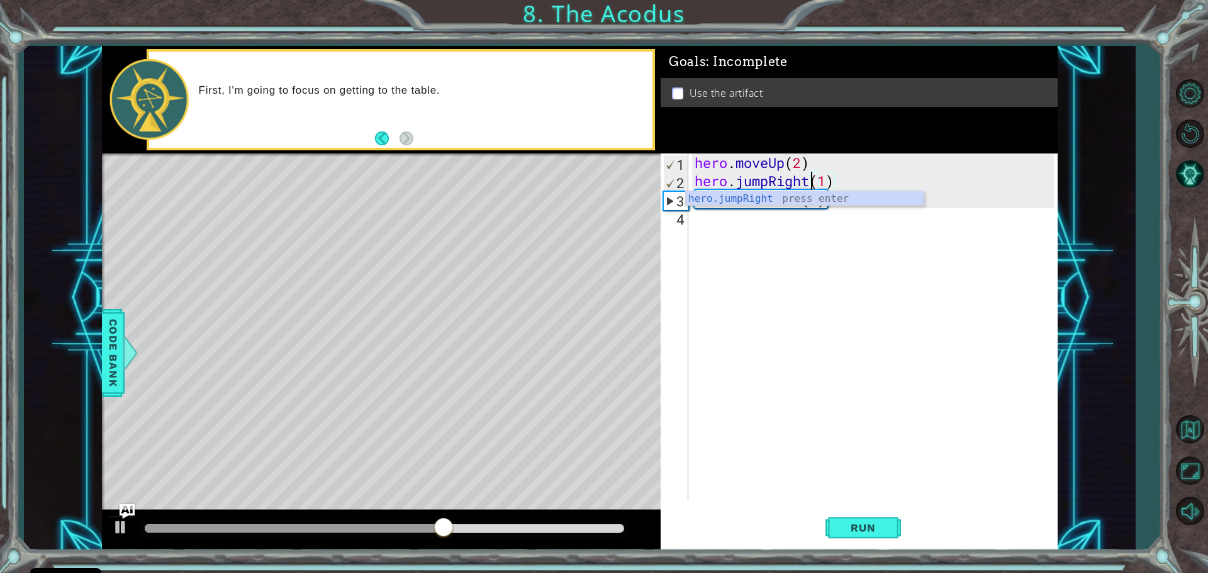
click at [830, 180] on div "hero . moveUp ( 2 ) hero . jumpRight ( 1 ) hero . moveDown ( 2 )" at bounding box center [876, 344] width 368 height 383
click at [710, 223] on div "hero . moveUp ( 2 ) hero . jumpRight ( 1 ) hero . moveDown ( 2 )" at bounding box center [876, 344] width 368 height 383
paste textarea "hero.moveUp(1)"
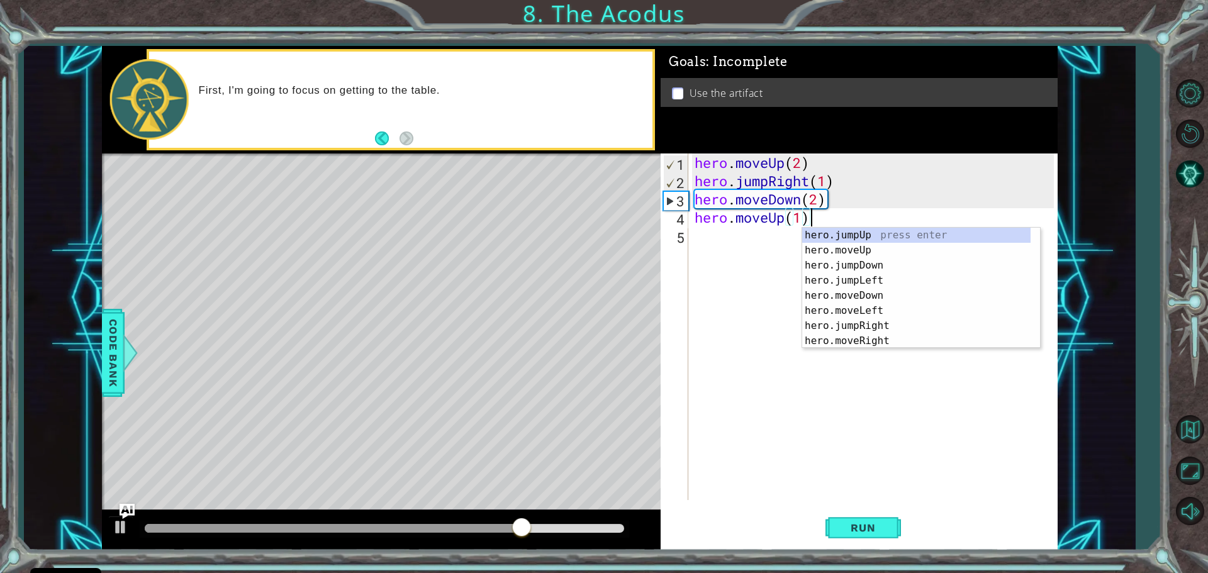
click at [782, 218] on div "hero . moveUp ( 2 ) hero . jumpRight ( 1 ) hero . moveDown ( 2 ) hero . moveUp …" at bounding box center [876, 344] width 368 height 383
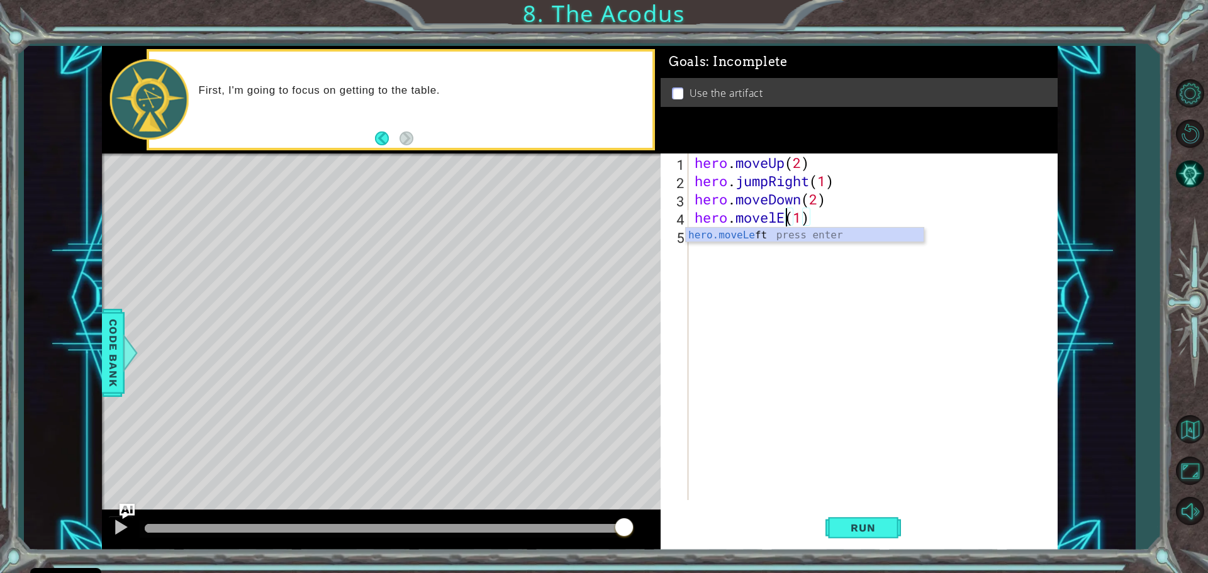
scroll to position [0, 4]
type textarea "hero.movelEFT(1)"
click at [816, 220] on div "hero . moveUp ( 2 ) hero . jumpRight ( 1 ) hero . moveDown ( 2 ) hero . movelEF…" at bounding box center [876, 344] width 368 height 383
click at [715, 238] on div "hero . moveUp ( 2 ) hero . jumpRight ( 1 ) hero . moveDown ( 2 ) hero . movelEF…" at bounding box center [876, 344] width 368 height 383
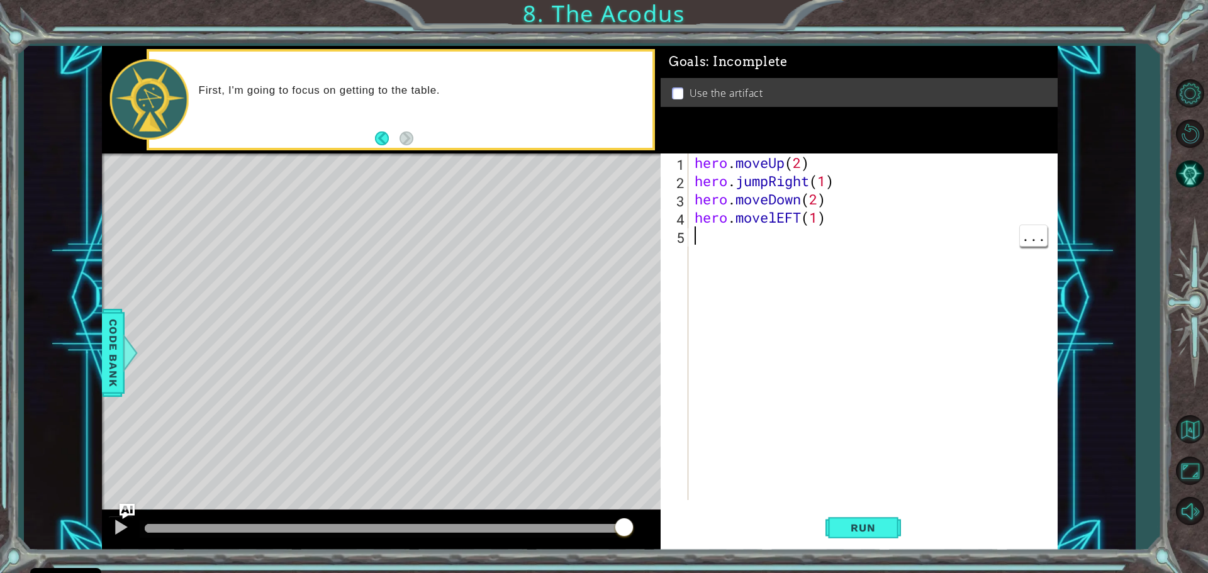
click at [796, 217] on div "hero . moveUp ( 2 ) hero . jumpRight ( 1 ) hero . moveDown ( 2 ) hero . movelEF…" at bounding box center [876, 344] width 368 height 383
click at [806, 222] on div "hero . moveUp ( 2 ) hero . jumpRight ( 1 ) hero . moveDown ( 2 ) hero . movelEF…" at bounding box center [876, 344] width 368 height 383
type textarea "hero.moveleft(1)"
click at [698, 252] on div "hero . moveUp ( 2 ) hero . jumpRight ( 1 ) hero . moveDown ( 2 ) hero . movelef…" at bounding box center [876, 344] width 368 height 383
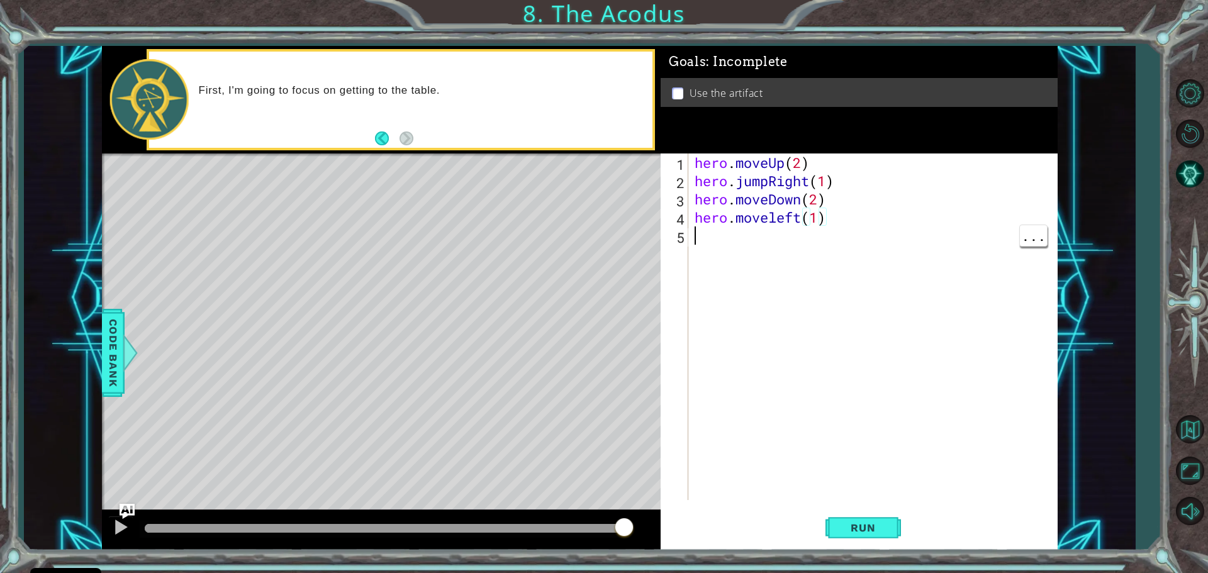
scroll to position [0, 0]
paste textarea "hero.moveUp(1)"
type textarea "hero.moveUp(1)"
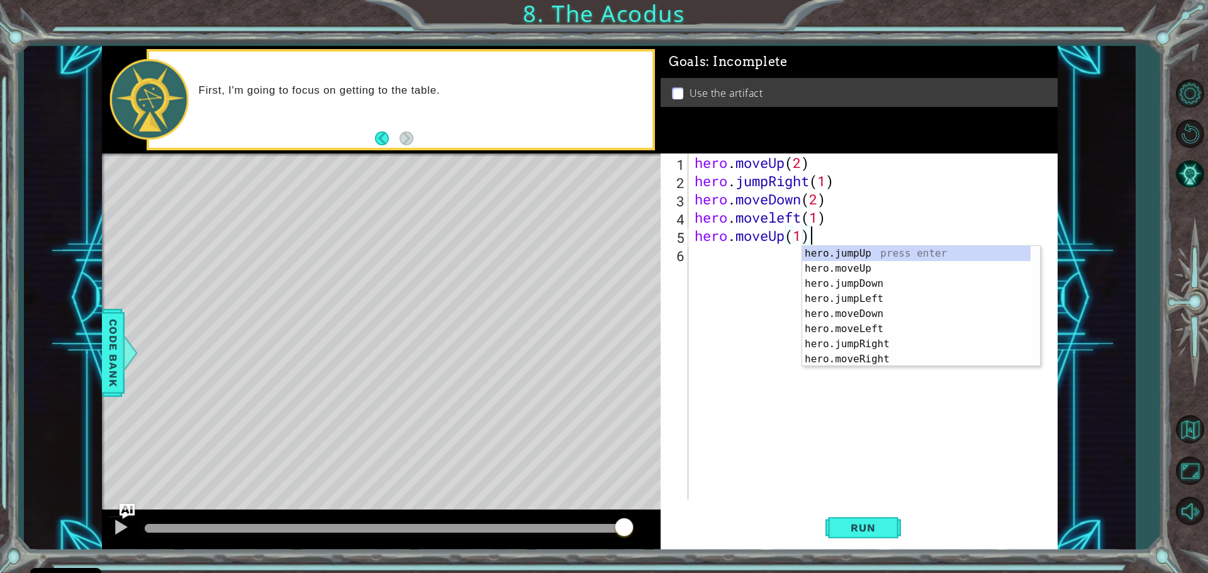
click at [778, 239] on div "hero . moveUp ( 2 ) hero . jumpRight ( 1 ) hero . moveDown ( 2 ) hero . movelef…" at bounding box center [876, 344] width 368 height 383
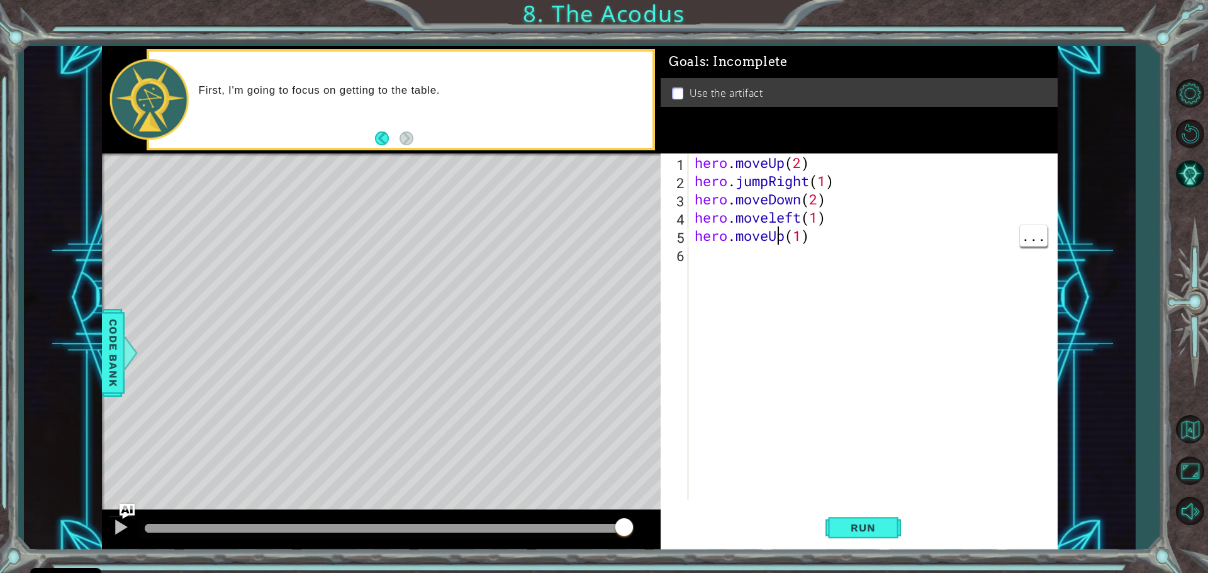
click at [785, 245] on div "hero . moveUp ( 2 ) hero . jumpRight ( 1 ) hero . moveDown ( 2 ) hero . movelef…" at bounding box center [876, 344] width 368 height 383
click at [786, 231] on div "hero . moveUp ( 2 ) hero . jumpRight ( 1 ) hero . moveDown ( 2 ) hero . movelef…" at bounding box center [876, 344] width 368 height 383
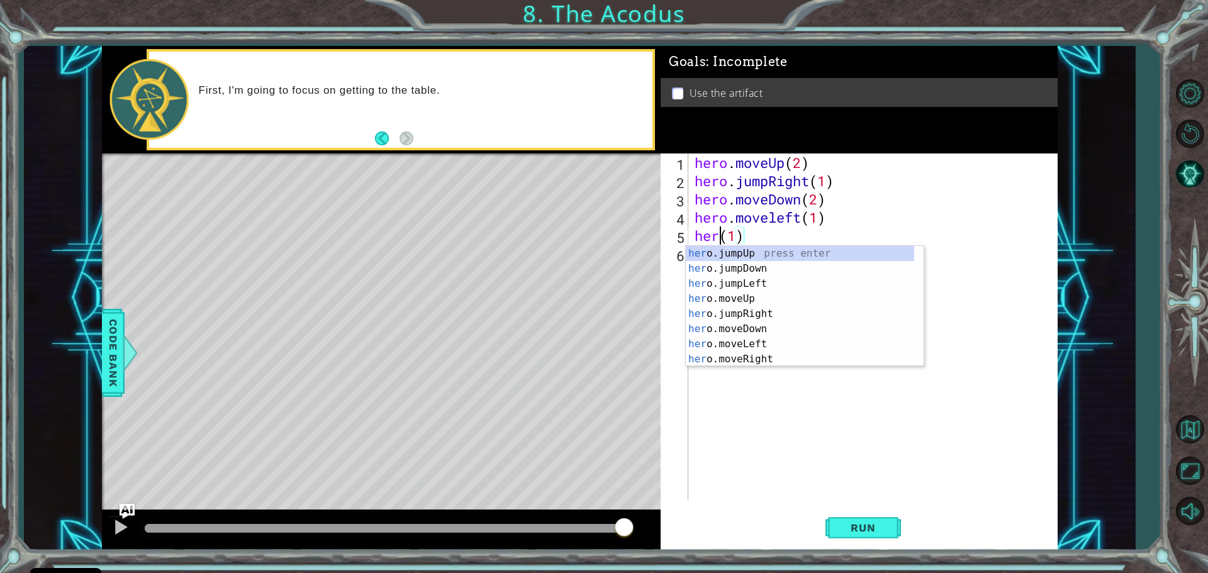
scroll to position [0, 1]
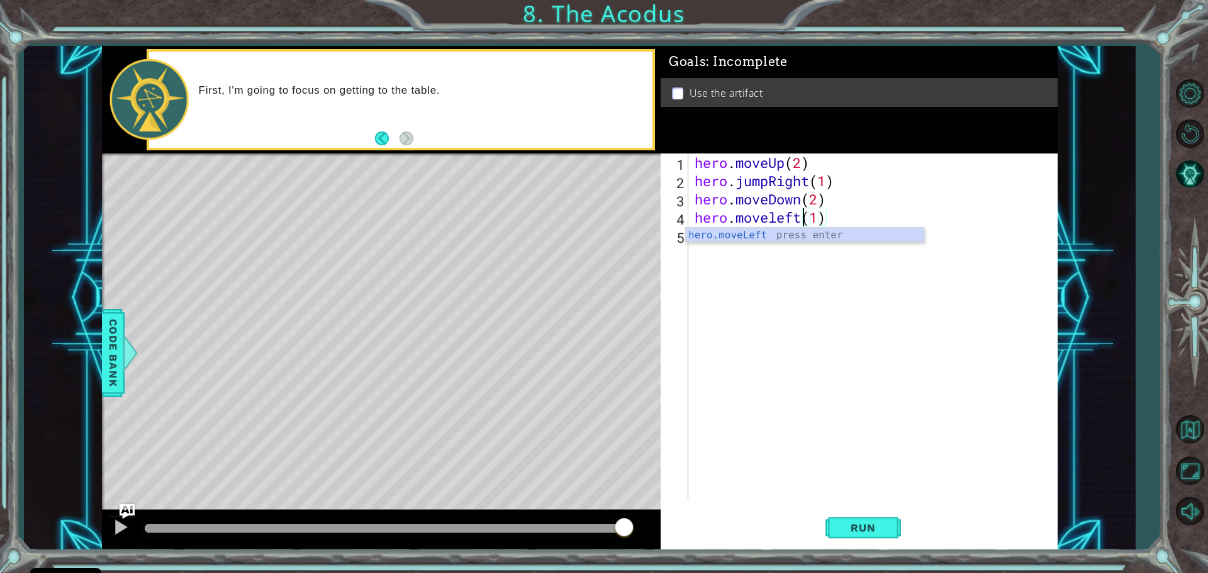
click at [700, 239] on div "hero.moveLeft press enter" at bounding box center [805, 250] width 238 height 45
type textarea "hero.moveLeft(1)(1)"
click at [698, 242] on div "hero . moveUp ( 2 ) hero . jumpRight ( 1 ) hero . moveDown ( 2 ) hero . moveLef…" at bounding box center [876, 344] width 368 height 383
click at [824, 221] on div "hero . moveUp ( 2 ) hero . jumpRight ( 1 ) hero . moveDown ( 2 ) hero . moveLef…" at bounding box center [876, 344] width 368 height 383
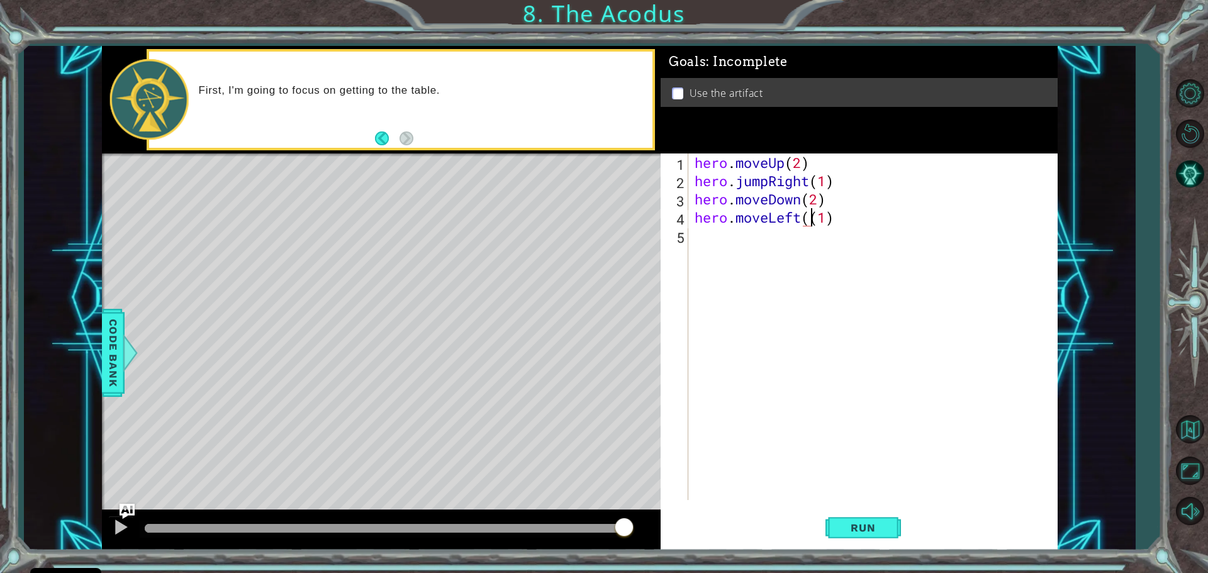
type textarea "hero.moveLeft(1)"
click at [707, 262] on div "hero . moveUp ( 2 ) hero . jumpRight ( 1 ) hero . moveDown ( 2 ) hero . moveLef…" at bounding box center [876, 344] width 368 height 383
paste textarea "hero.moveUp(1)"
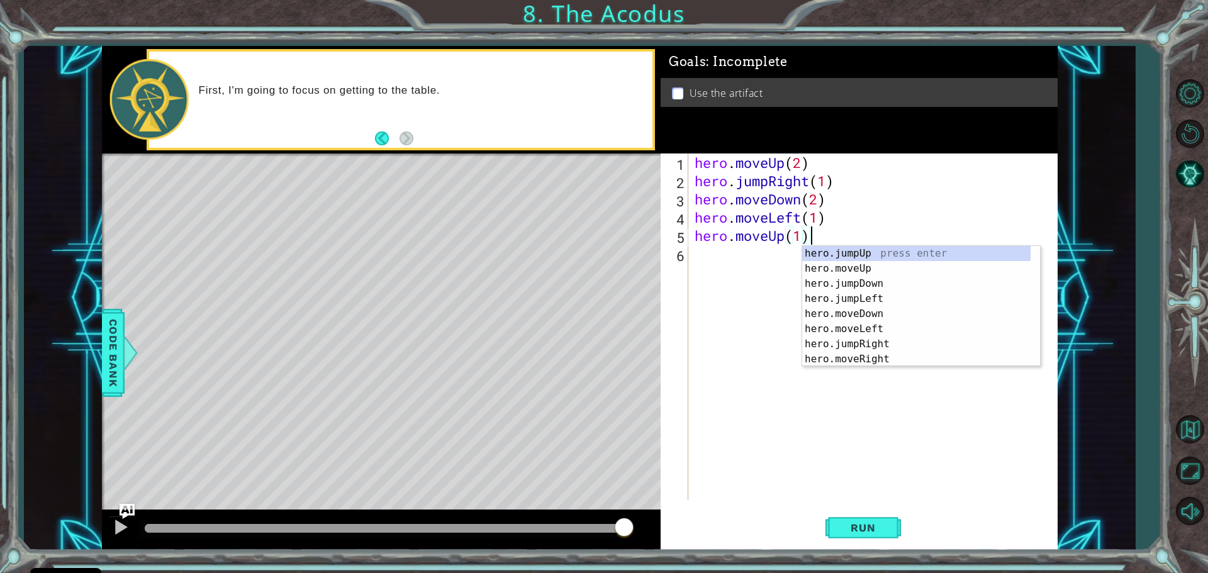
click at [771, 243] on div "hero . moveUp ( 2 ) hero . jumpRight ( 1 ) hero . moveDown ( 2 ) hero . moveLef…" at bounding box center [876, 344] width 368 height 383
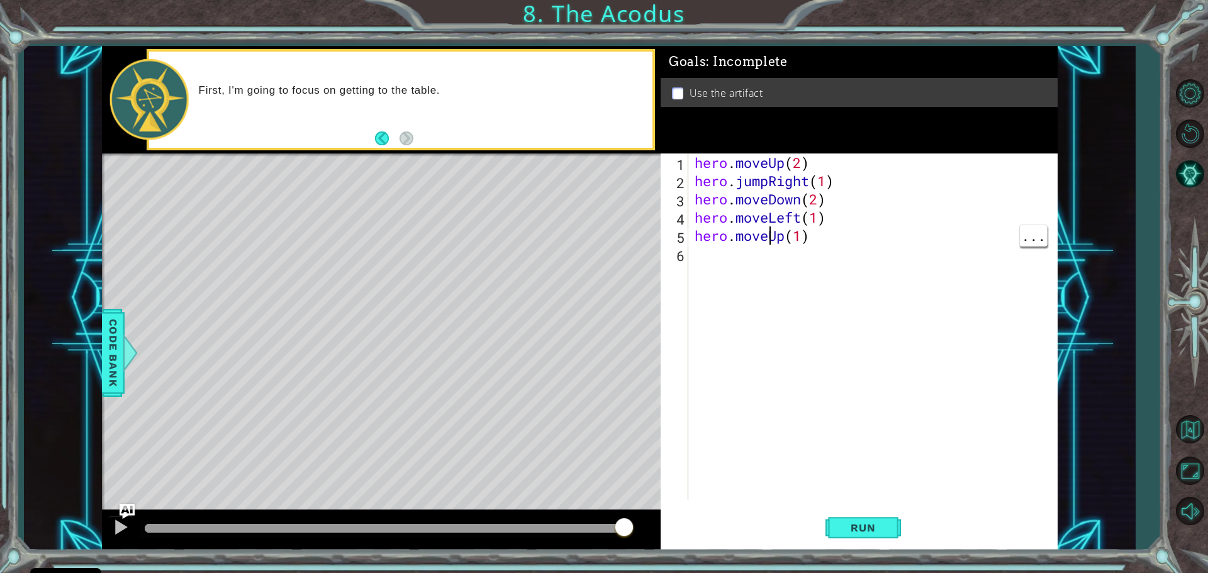
click at [780, 238] on div "hero . moveUp ( 2 ) hero . jumpRight ( 1 ) hero . moveDown ( 2 ) hero . moveLef…" at bounding box center [876, 344] width 368 height 383
click at [794, 243] on div "hero . moveUp ( 2 ) hero . jumpRight ( 1 ) hero . moveDown ( 2 ) hero . moveLef…" at bounding box center [876, 344] width 368 height 383
click at [788, 238] on div "hero . moveUp ( 2 ) hero . jumpRight ( 1 ) hero . moveDown ( 2 ) hero . moveLef…" at bounding box center [876, 344] width 368 height 383
type textarea "hero.moveJump(1)"
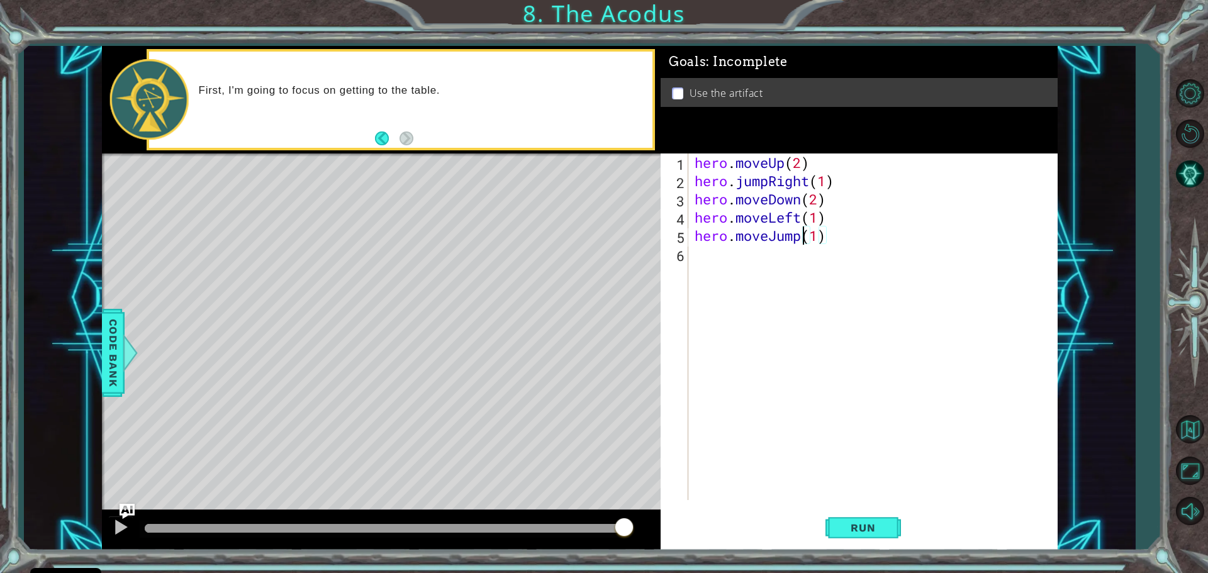
click at [703, 263] on div "hero . moveUp ( 2 ) hero . jumpRight ( 1 ) hero . moveDown ( 2 ) hero . moveLef…" at bounding box center [876, 344] width 368 height 383
paste textarea "hero.moveUp(1)"
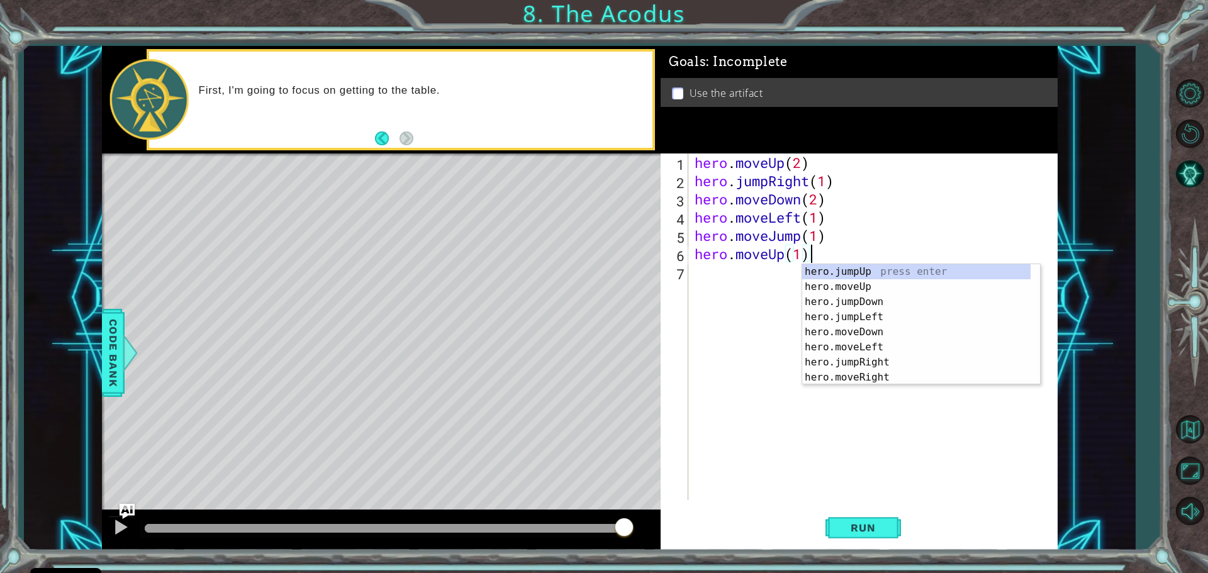
click at [862, 288] on div "hero.jumpUp press enter hero.moveUp press enter hero.jumpDown press enter hero.…" at bounding box center [916, 339] width 228 height 151
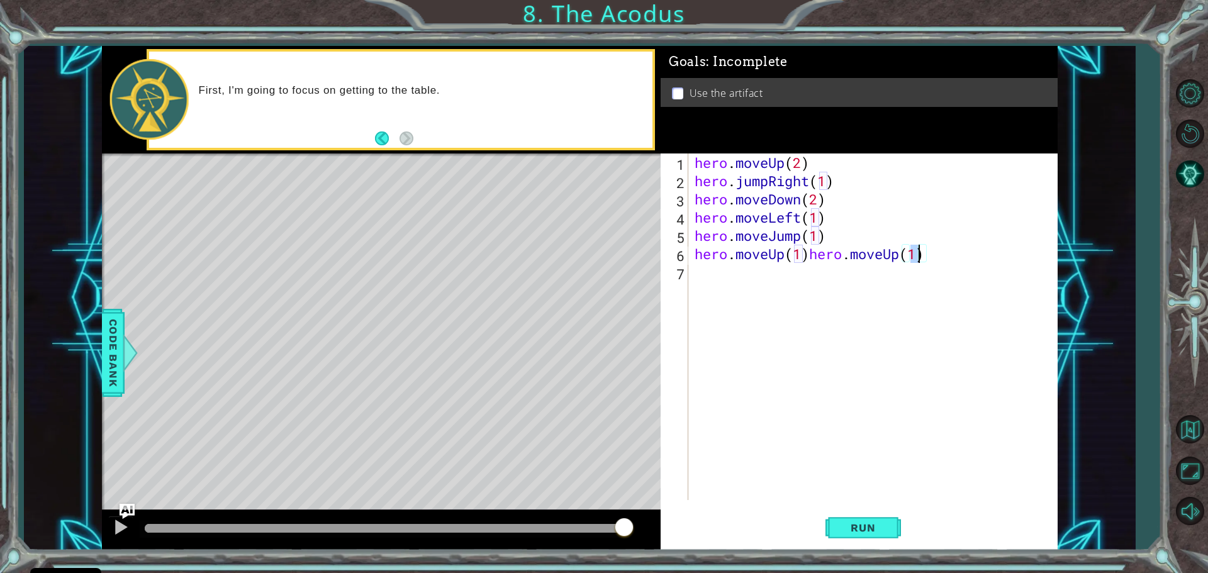
click at [808, 254] on div "hero . moveUp ( 2 ) hero . jumpRight ( 1 ) hero . moveDown ( 2 ) hero . moveLef…" at bounding box center [876, 344] width 368 height 383
click at [803, 254] on div "hero . moveUp ( 2 ) hero . jumpRight ( 1 ) hero . moveDown ( 2 ) hero . moveLef…" at bounding box center [876, 344] width 368 height 383
type textarea "hero.moveUp(2)"
click at [702, 264] on div "hero . moveUp ( 2 ) hero . jumpRight ( 1 ) hero . moveDown ( 2 ) hero . moveLef…" at bounding box center [876, 344] width 368 height 383
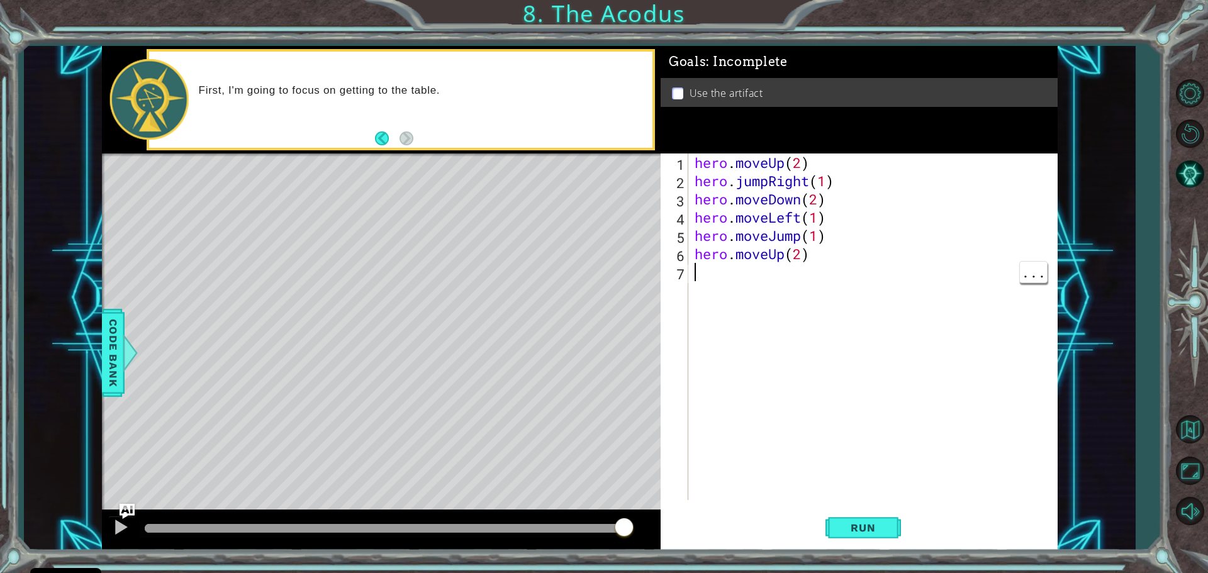
scroll to position [0, 0]
type textarea "n"
paste textarea "hero.moveUp(1)"
click at [777, 276] on div "hero . moveUp ( 2 ) hero . jumpRight ( 1 ) hero . moveDown ( 2 ) hero . moveLef…" at bounding box center [876, 344] width 368 height 383
click at [810, 274] on div "hero . moveUp ( 2 ) hero . jumpRight ( 1 ) hero . moveDown ( 2 ) hero . moveLef…" at bounding box center [876, 344] width 368 height 383
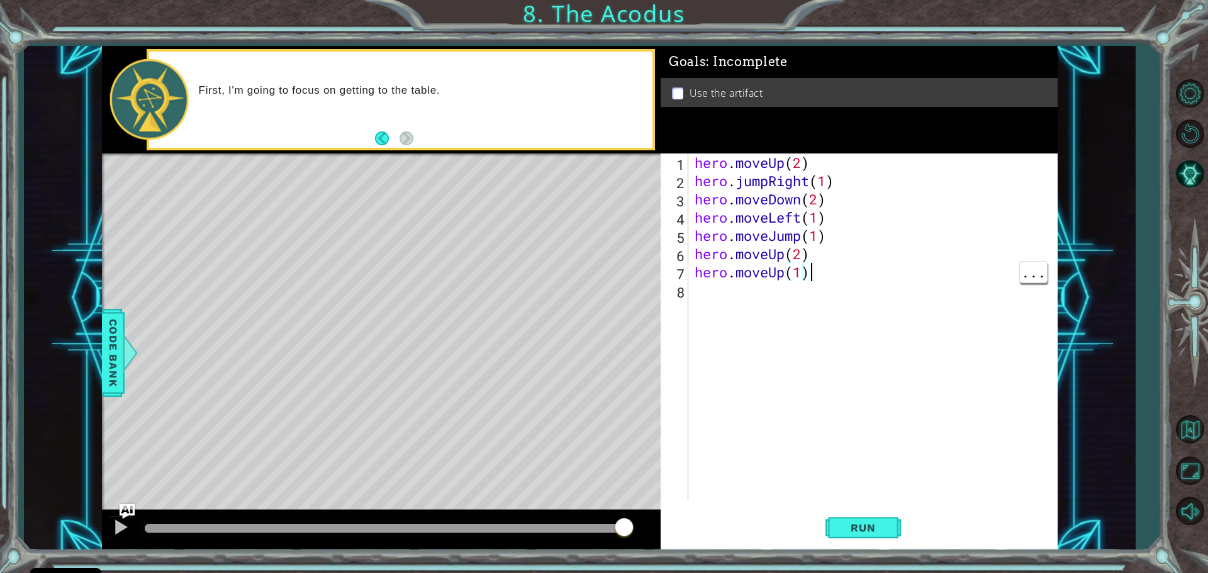
click at [779, 273] on div "hero . moveUp ( 2 ) hero . jumpRight ( 1 ) hero . moveDown ( 2 ) hero . moveLef…" at bounding box center [876, 344] width 368 height 383
click at [783, 275] on div "hero . moveUp ( 2 ) hero . jumpRight ( 1 ) hero . moveDown ( 2 ) hero . moveLef…" at bounding box center [876, 344] width 368 height 383
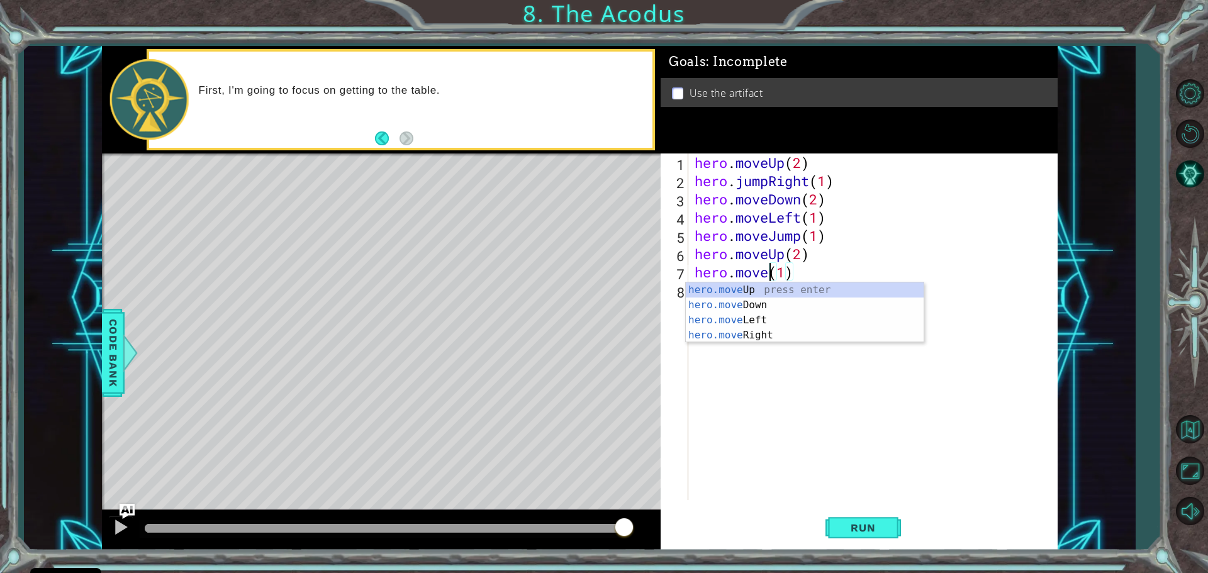
click at [751, 324] on div "hero.move Up press enter hero.move Down press enter hero.move Left press enter …" at bounding box center [805, 327] width 238 height 91
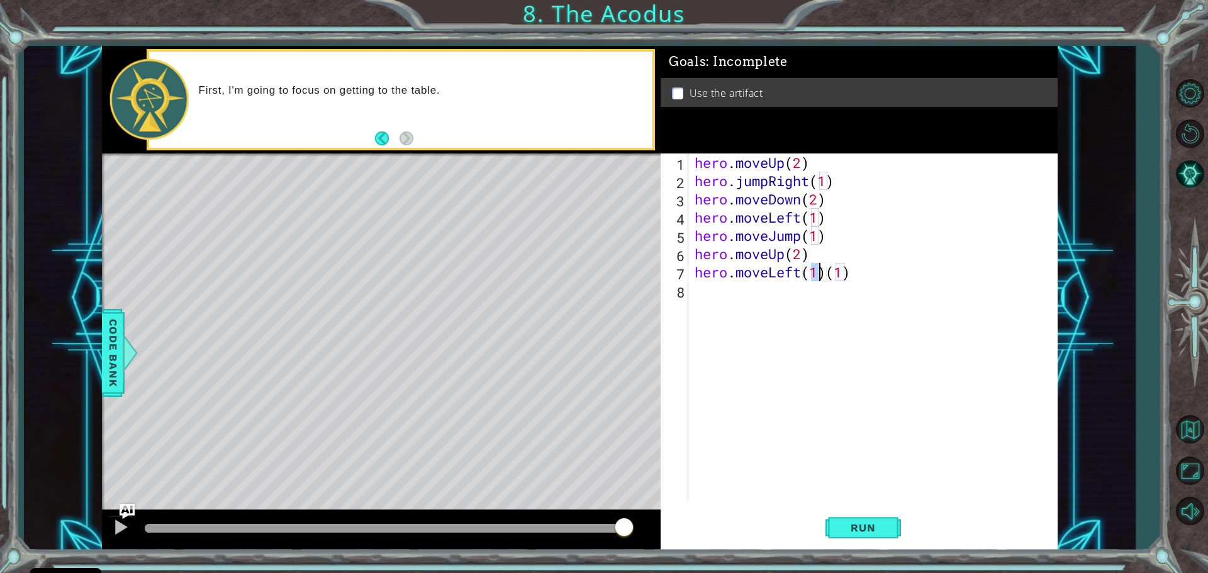
click at [849, 274] on div "hero . moveUp ( 2 ) hero . jumpRight ( 1 ) hero . moveDown ( 2 ) hero . moveLef…" at bounding box center [876, 344] width 368 height 383
type textarea "hero.moveLeft(1)"
click at [696, 290] on div "hero . moveUp ( 2 ) hero . jumpRight ( 1 ) hero . moveDown ( 2 ) hero . moveLef…" at bounding box center [876, 344] width 368 height 383
click at [868, 525] on span "Run" at bounding box center [863, 527] width 50 height 13
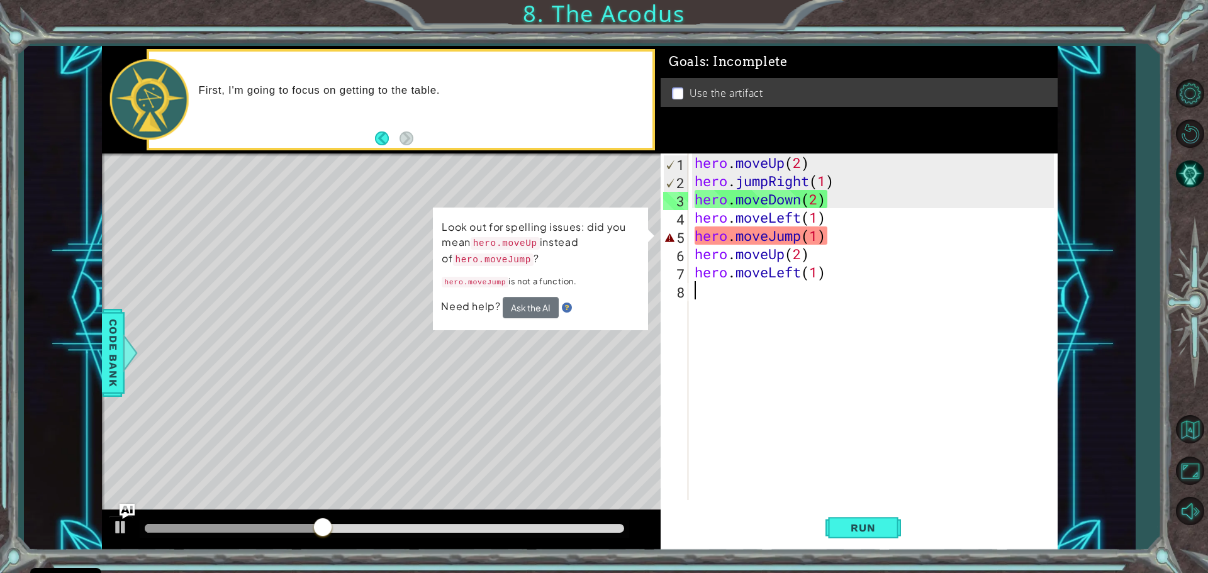
click at [569, 309] on img at bounding box center [567, 308] width 10 height 10
click at [565, 307] on img at bounding box center [567, 308] width 10 height 10
click at [859, 242] on div "hero . moveUp ( 2 ) hero . jumpRight ( 1 ) hero . moveDown ( 2 ) hero . moveLef…" at bounding box center [876, 344] width 368 height 383
type textarea "hero.moveJump(1"
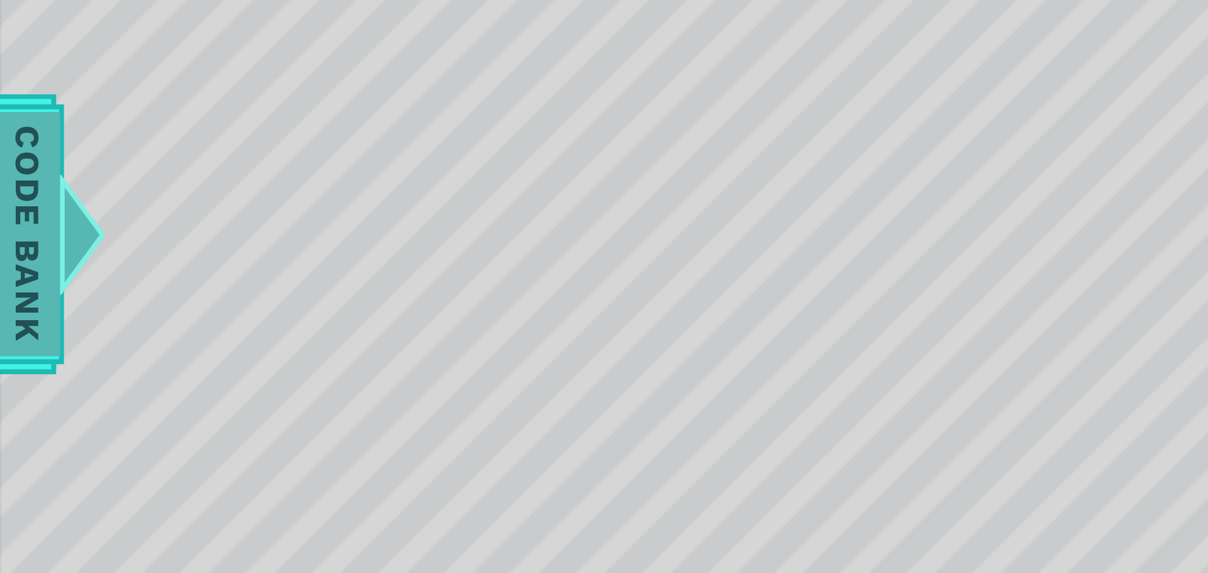
click at [121, 359] on span "Code Bank" at bounding box center [113, 353] width 20 height 77
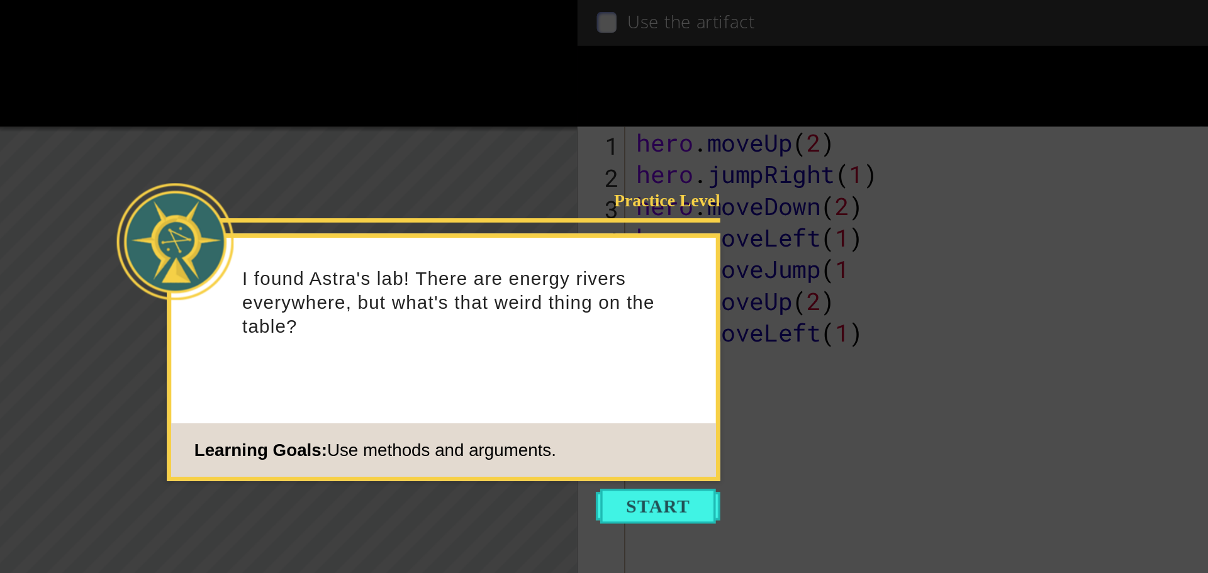
click at [746, 304] on icon at bounding box center [604, 286] width 1208 height 573
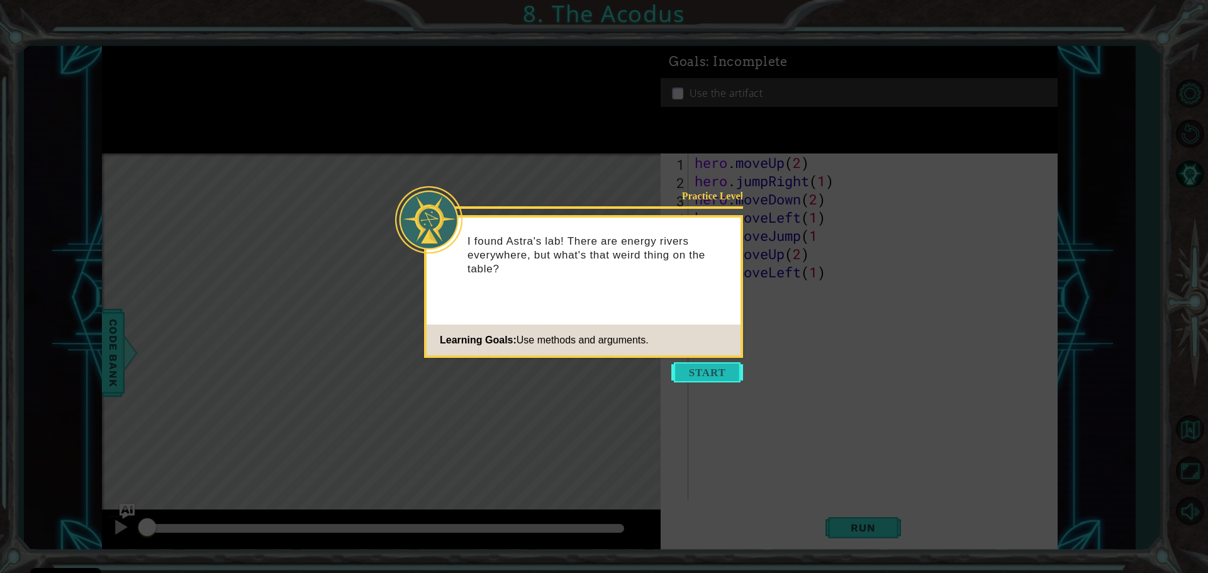
click at [714, 382] on button "Start" at bounding box center [707, 372] width 72 height 20
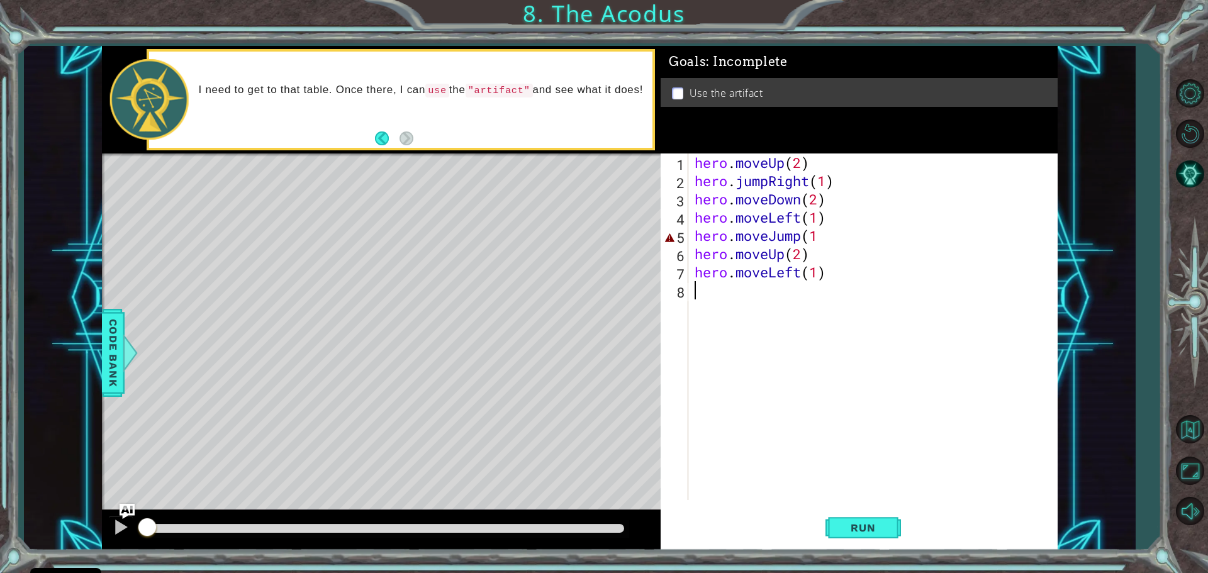
click at [825, 237] on div "hero . moveUp ( 2 ) hero . jumpRight ( 1 ) hero . moveDown ( 2 ) hero . moveLef…" at bounding box center [876, 344] width 368 height 383
click at [807, 182] on div "hero . moveUp ( 2 ) hero . jumpRight ( 1 ) hero . moveDown ( 2 ) hero . moveLef…" at bounding box center [876, 344] width 368 height 383
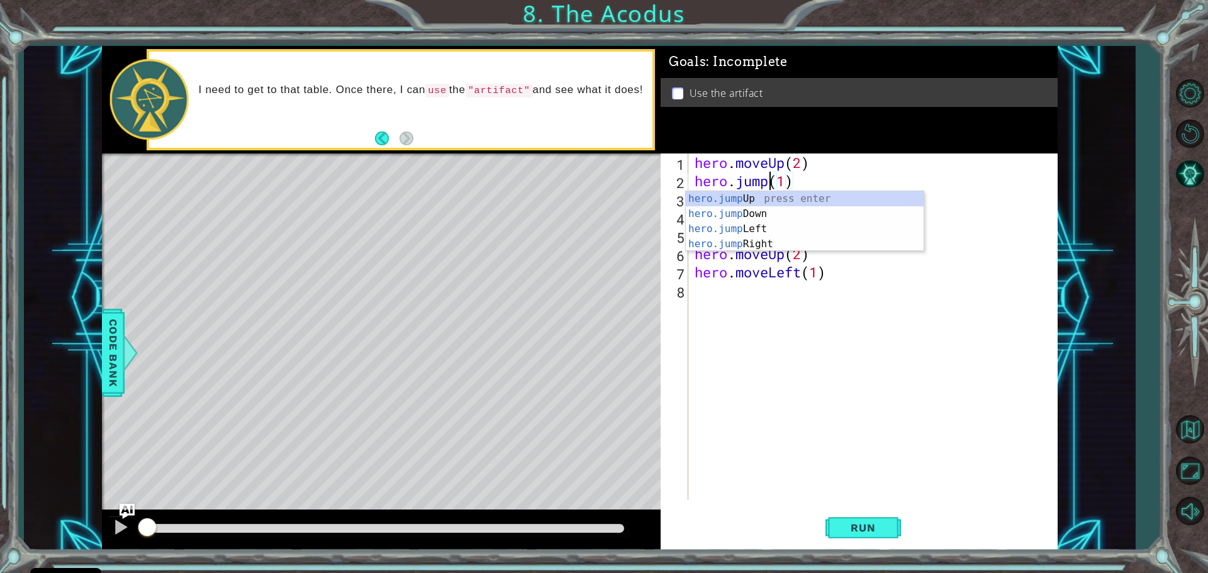
click at [753, 235] on div "hero.jump Up press enter hero.jump Down press enter hero.jump Left press enter …" at bounding box center [805, 236] width 238 height 91
click at [904, 187] on div "hero . moveUp ( 2 ) hero . jumpLeft ( 1 ) hero . moveDown ( 2 ) hero . moveLeft…" at bounding box center [876, 344] width 368 height 383
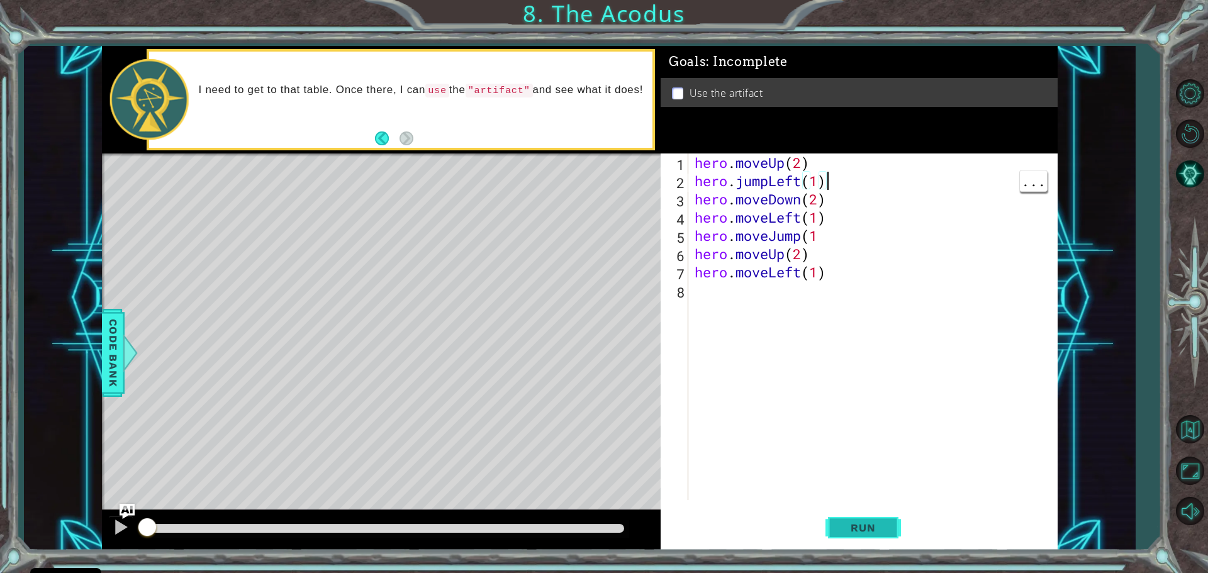
click at [861, 544] on button "Run" at bounding box center [862, 528] width 75 height 40
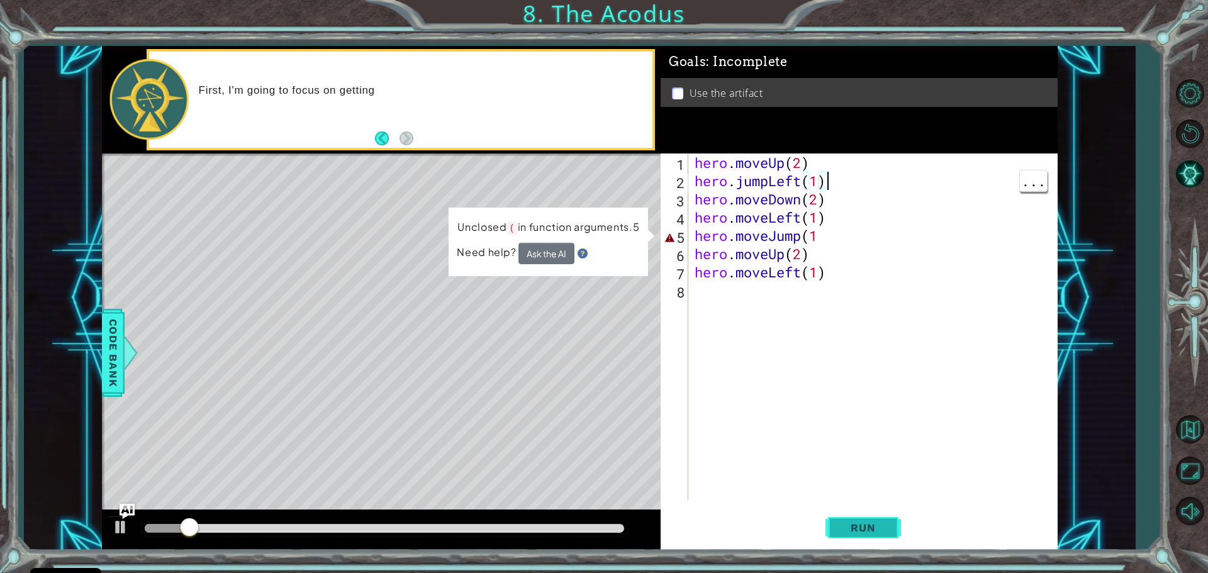
click at [878, 528] on span "Run" at bounding box center [863, 527] width 50 height 13
click at [825, 233] on div "hero . moveUp ( 2 ) hero . jumpLeft ( 1 ) hero . moveDown ( 2 ) hero . moveLeft…" at bounding box center [876, 344] width 368 height 383
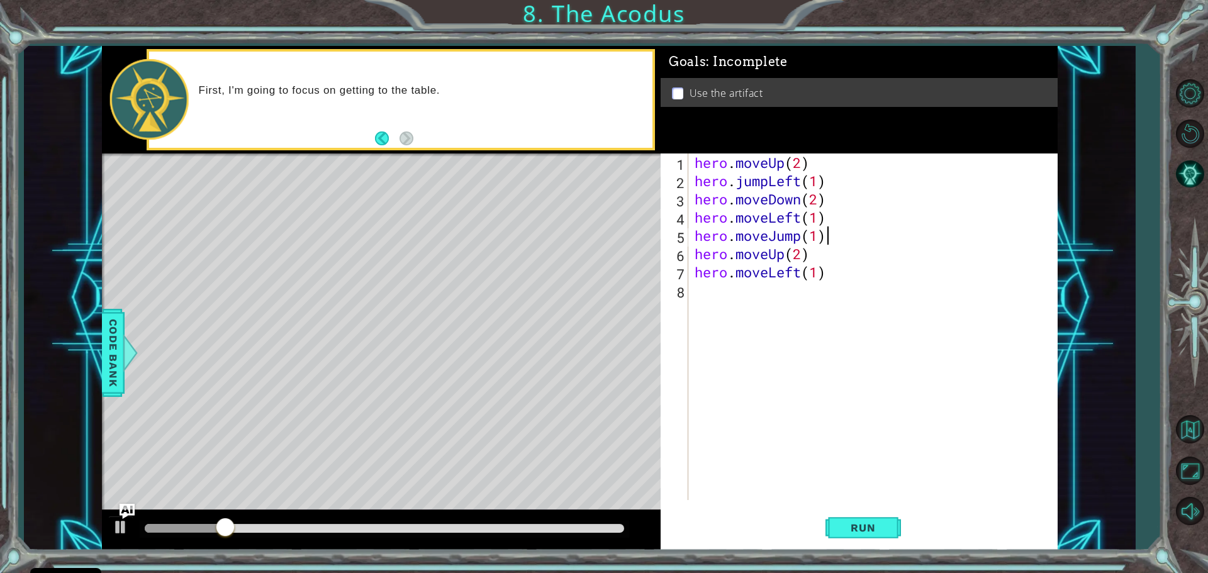
scroll to position [0, 5]
click at [878, 525] on span "Run" at bounding box center [863, 527] width 50 height 13
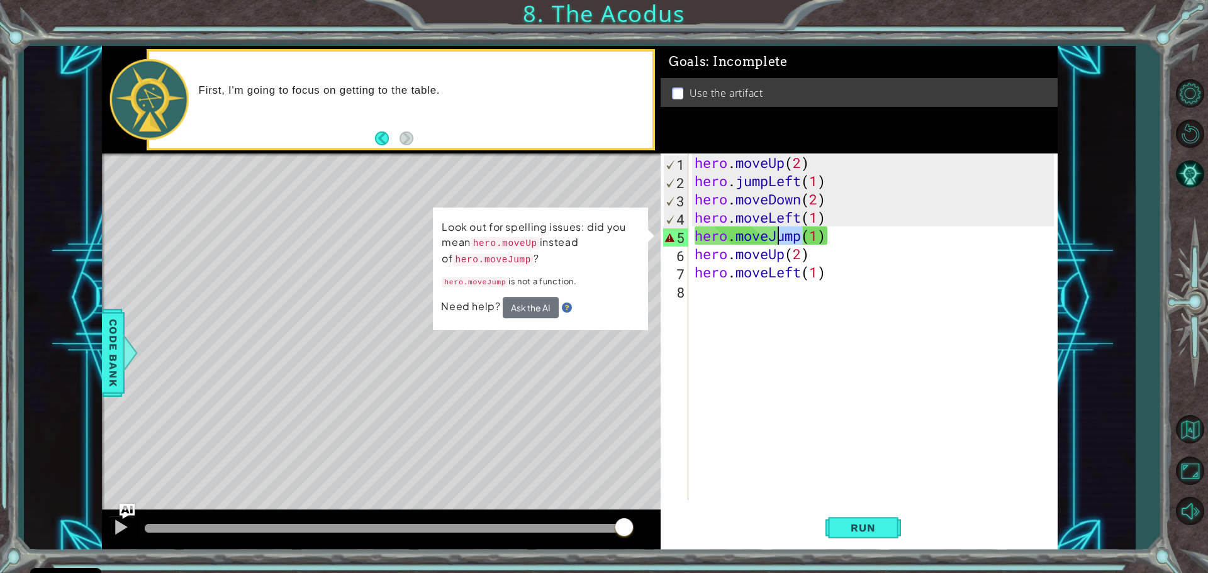
drag, startPoint x: 796, startPoint y: 236, endPoint x: 767, endPoint y: 236, distance: 28.9
click at [767, 236] on div "hero . moveUp ( 2 ) hero . jumpLeft ( 1 ) hero . moveDown ( 2 ) hero . moveLeft…" at bounding box center [876, 344] width 368 height 383
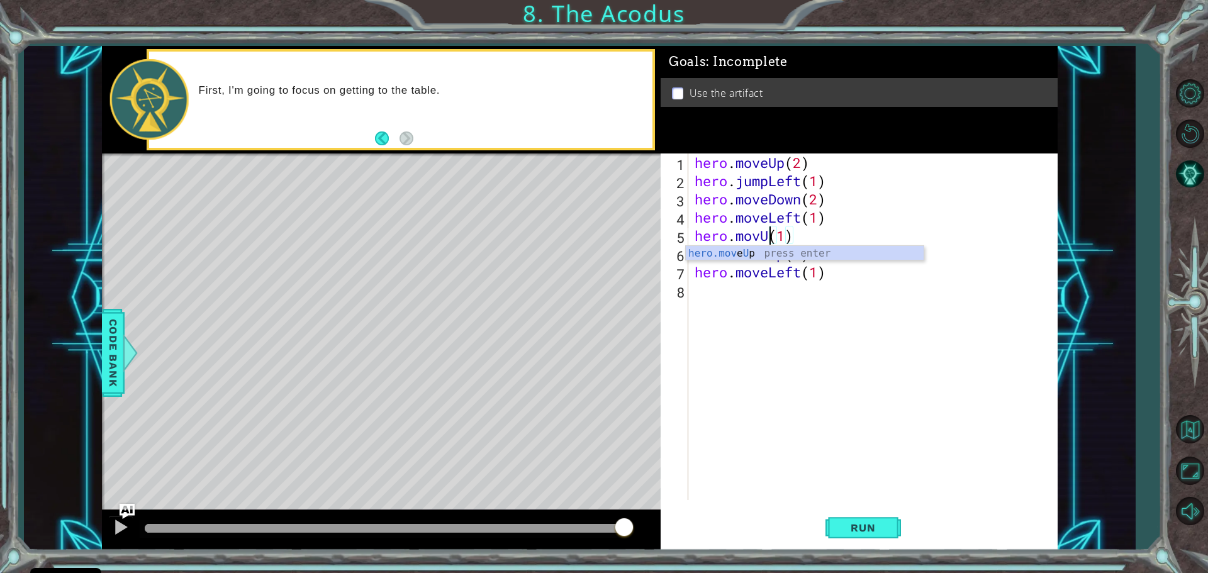
type textarea "hero.movUp(1)"
drag, startPoint x: 808, startPoint y: 467, endPoint x: 814, endPoint y: 466, distance: 6.4
click at [813, 466] on div "hero . moveUp ( 2 ) hero . jumpLeft ( 1 ) hero . moveDown ( 2 ) hero . moveLeft…" at bounding box center [876, 344] width 368 height 383
click at [762, 236] on div "hero . moveUp ( 2 ) hero . jumpLeft ( 1 ) hero . moveDown ( 2 ) hero . moveLeft…" at bounding box center [876, 344] width 368 height 383
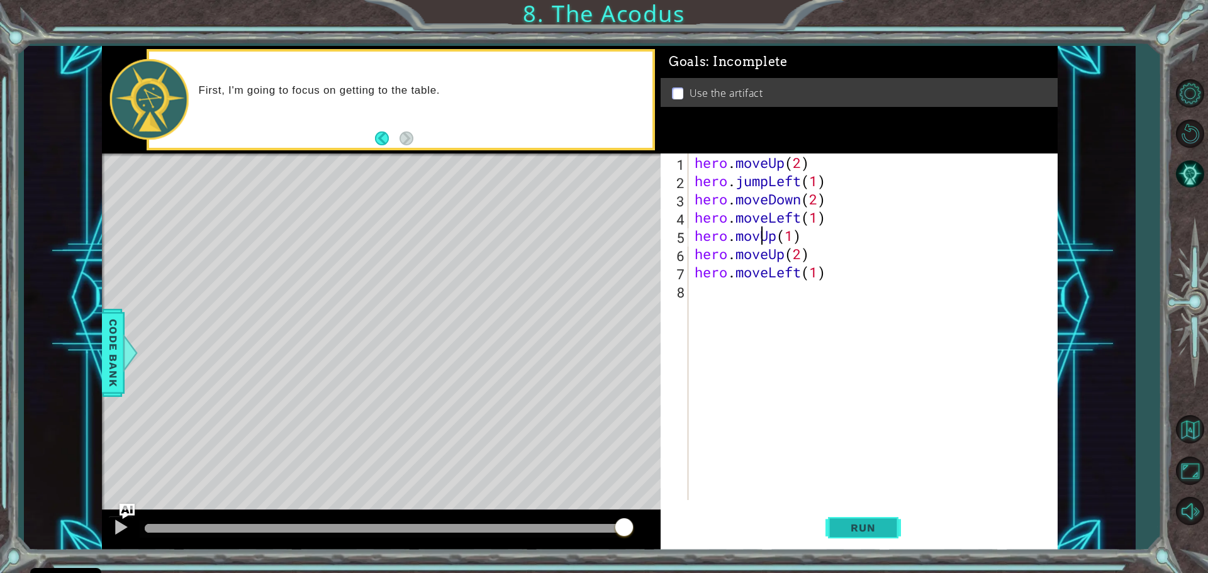
scroll to position [0, 3]
type textarea "hero.moveUp(1)"
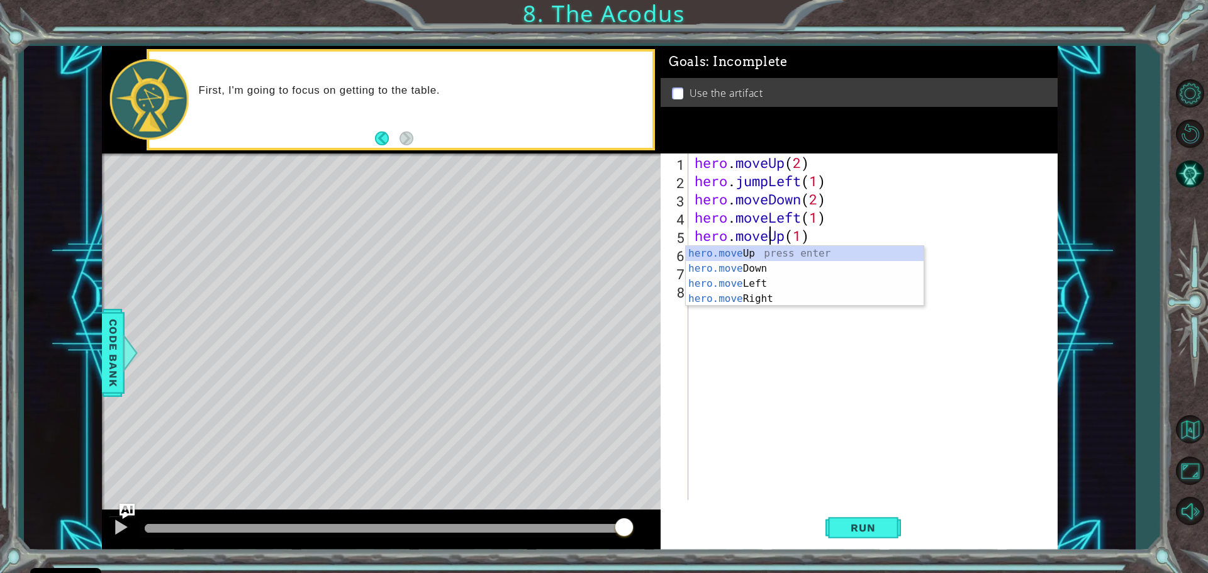
click at [852, 482] on div "hero . moveUp ( 2 ) hero . jumpLeft ( 1 ) hero . moveDown ( 2 ) hero . moveLeft…" at bounding box center [876, 344] width 368 height 383
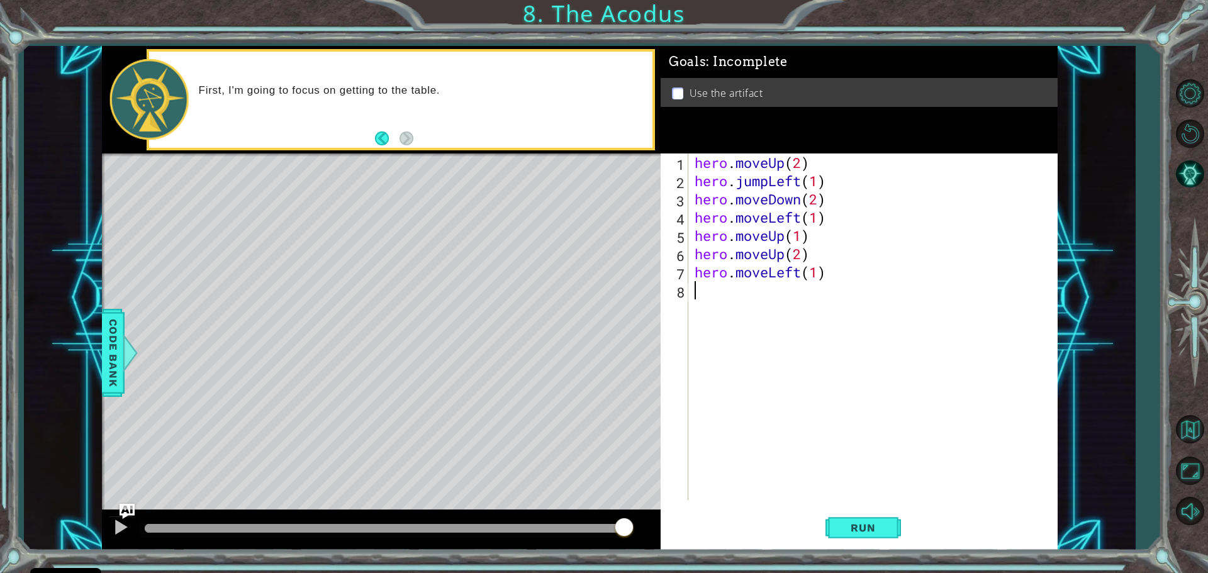
scroll to position [0, 0]
click at [871, 530] on span "Run" at bounding box center [863, 527] width 50 height 13
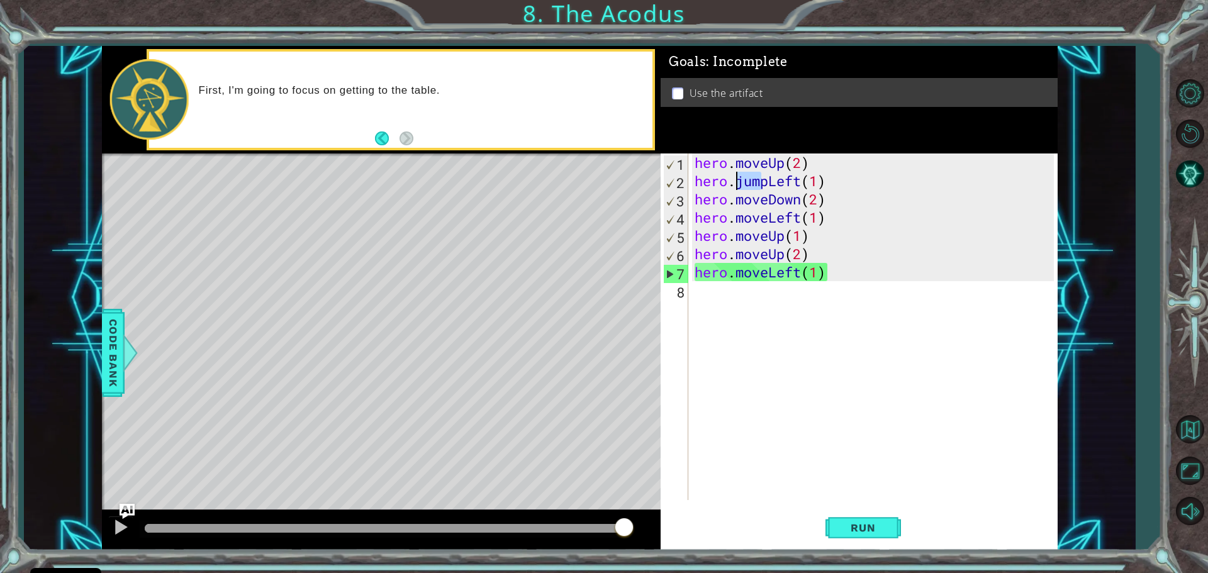
drag, startPoint x: 762, startPoint y: 181, endPoint x: 735, endPoint y: 183, distance: 27.8
click at [735, 183] on div "hero . moveUp ( 2 ) hero . jumpLeft ( 1 ) hero . moveDown ( 2 ) hero . moveLeft…" at bounding box center [876, 344] width 368 height 383
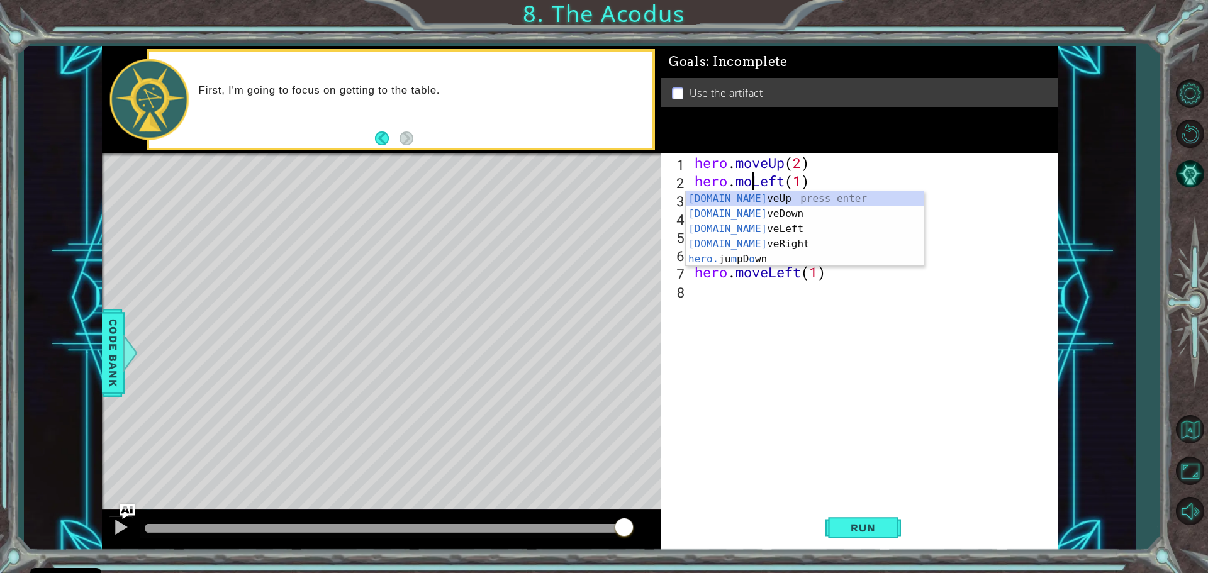
type textarea "hero.moveLeft(1)"
drag, startPoint x: 839, startPoint y: 295, endPoint x: 843, endPoint y: 308, distance: 13.1
click at [843, 308] on div "hero . moveUp ( 2 ) hero . moveLeft ( 1 ) hero . moveDown ( 2 ) hero . moveLeft…" at bounding box center [876, 344] width 368 height 383
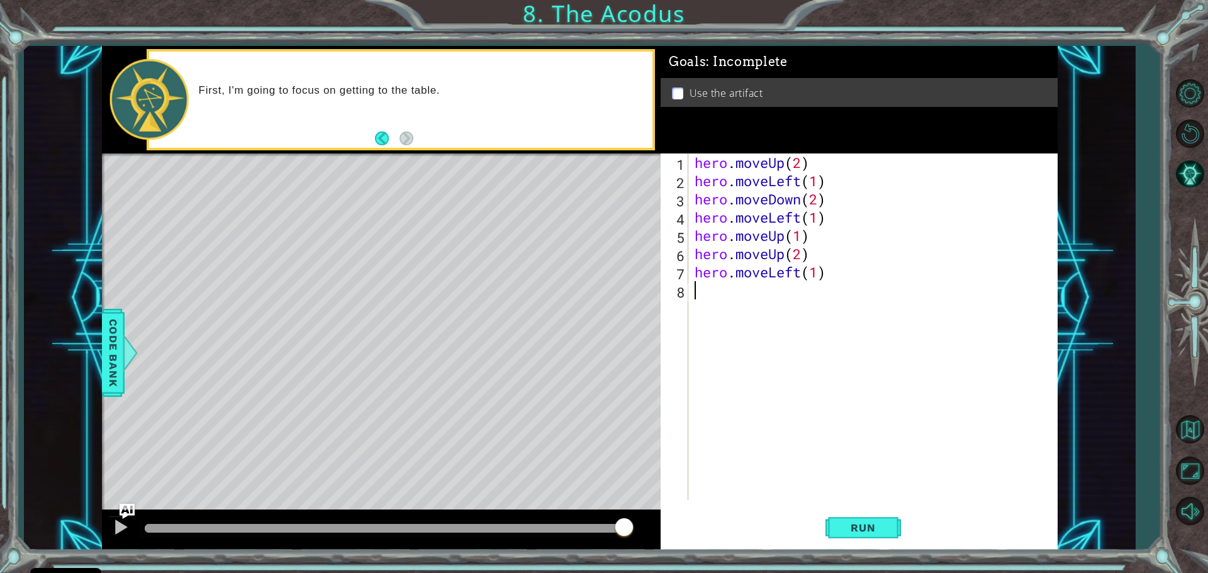
scroll to position [0, 0]
drag, startPoint x: 769, startPoint y: 216, endPoint x: 739, endPoint y: 218, distance: 30.3
click at [737, 218] on div "hero . moveUp ( 2 ) hero . moveLeft ( 1 ) hero . moveDown ( 2 ) hero . moveLeft…" at bounding box center [876, 344] width 368 height 383
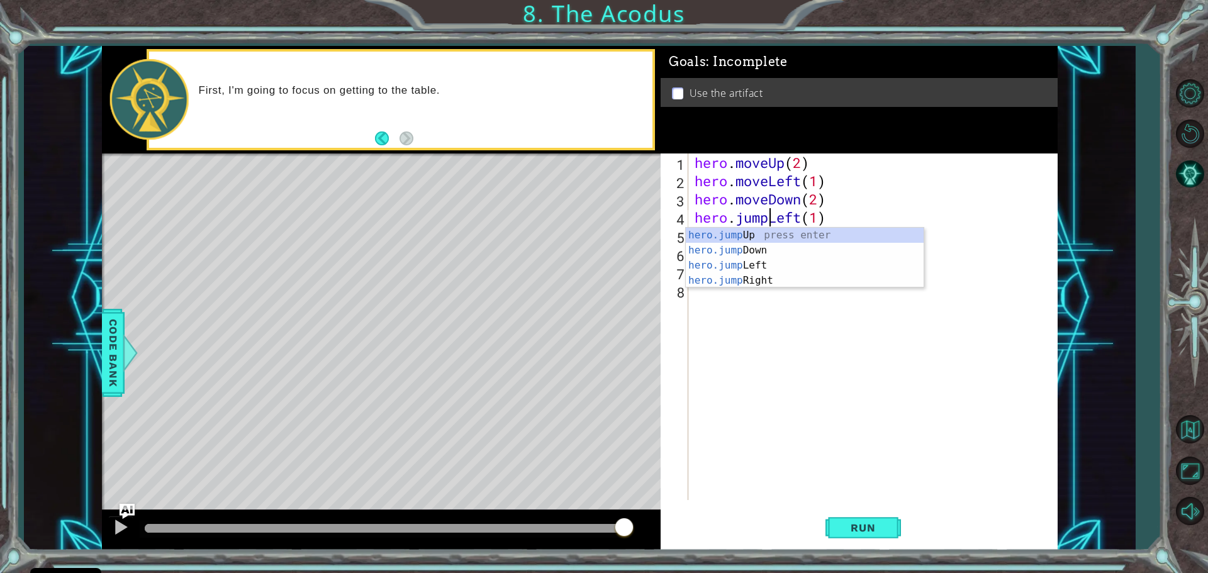
scroll to position [0, 3]
click at [754, 176] on div "hero . moveUp ( 2 ) hero . moveLeft ( 1 ) hero . moveDown ( 2 ) hero . jumpLeft…" at bounding box center [876, 344] width 368 height 383
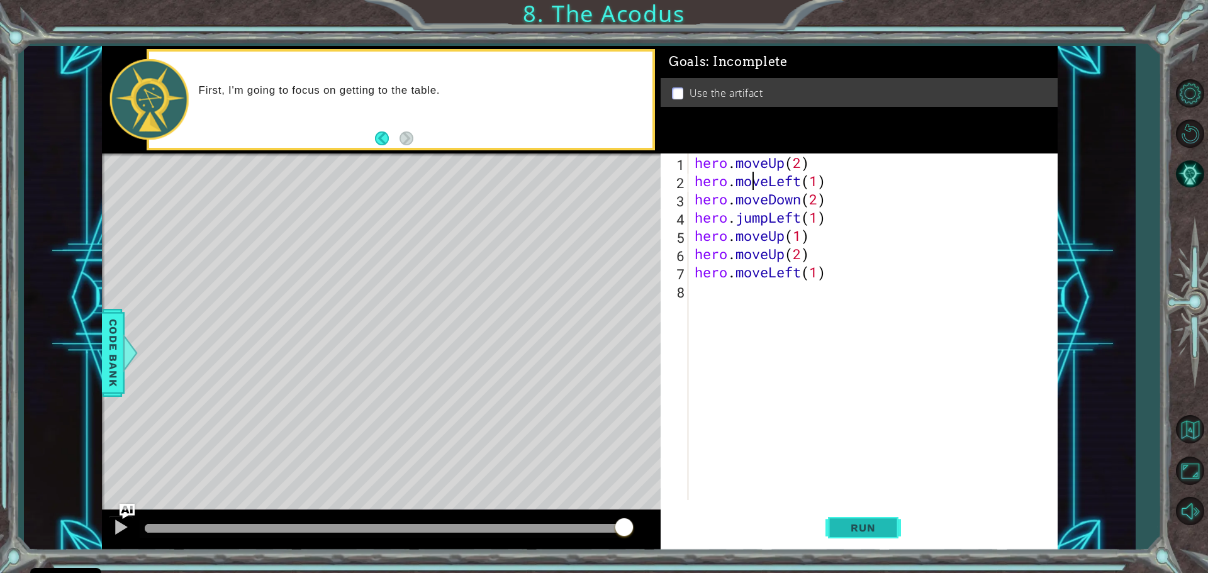
click at [861, 522] on span "Run" at bounding box center [863, 527] width 50 height 13
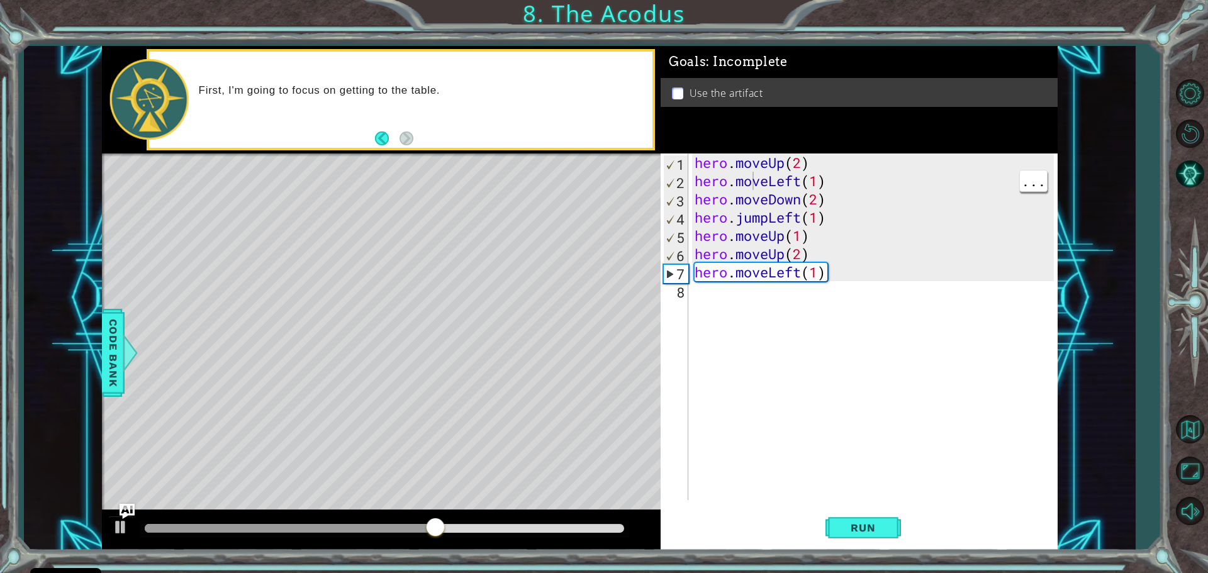
click at [818, 276] on div "hero . moveUp ( 2 ) hero . moveLeft ( 1 ) hero . moveDown ( 2 ) hero . jumpLeft…" at bounding box center [876, 344] width 368 height 383
click at [872, 523] on span "Run" at bounding box center [863, 527] width 50 height 13
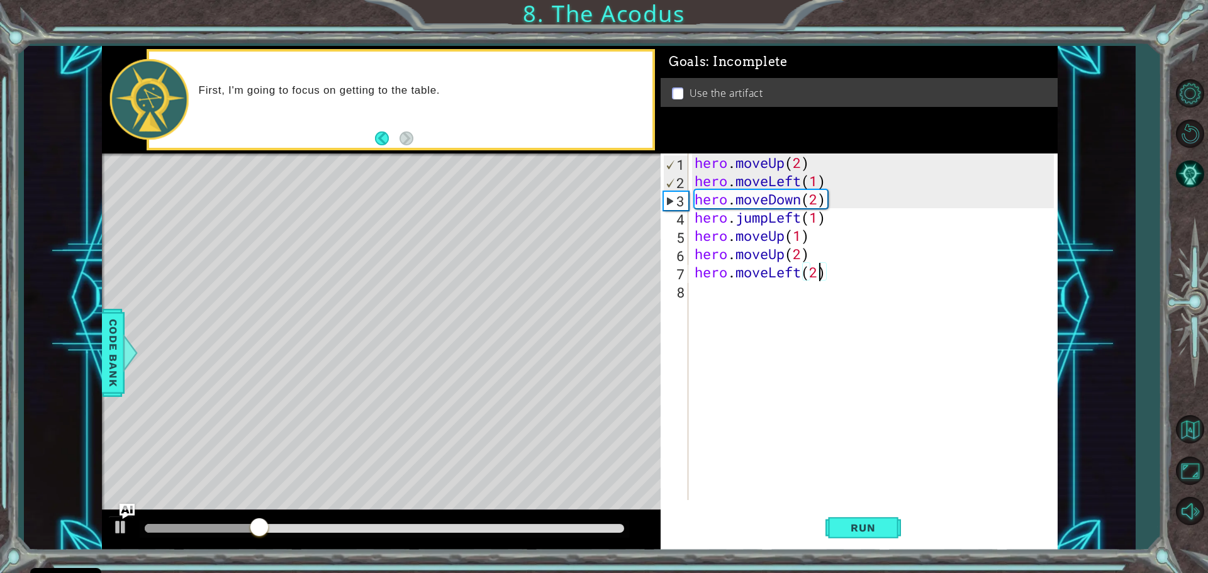
click at [796, 281] on div "hero . moveUp ( 2 ) hero . moveLeft ( 1 ) hero . moveDown ( 2 ) hero . jumpLeft…" at bounding box center [876, 344] width 368 height 383
click at [803, 276] on div "hero . moveUp ( 2 ) hero . moveLeft ( 1 ) hero . moveDown ( 2 ) hero . jumpLeft…" at bounding box center [876, 344] width 368 height 383
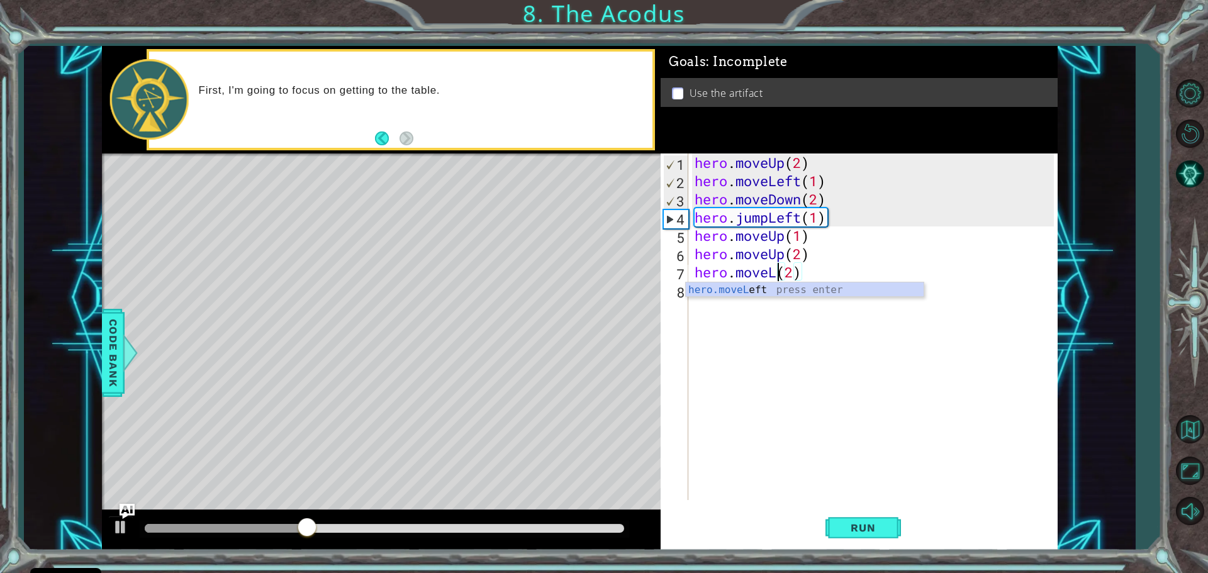
scroll to position [0, 4]
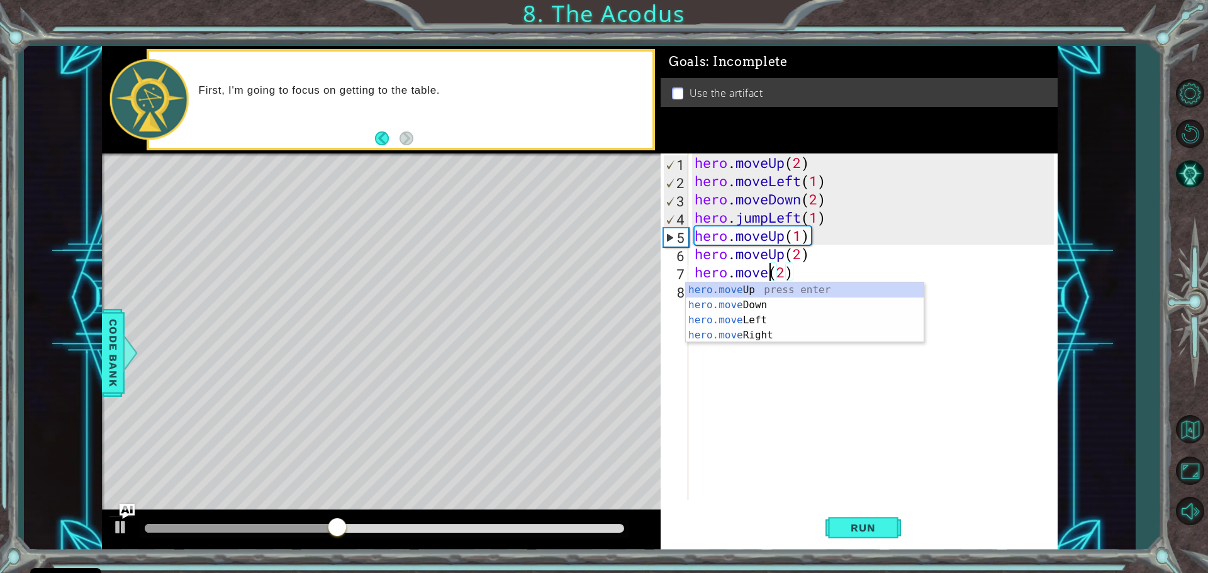
click at [760, 337] on div "hero.move Up press enter hero.move Down press enter hero.move Left press enter …" at bounding box center [805, 327] width 238 height 91
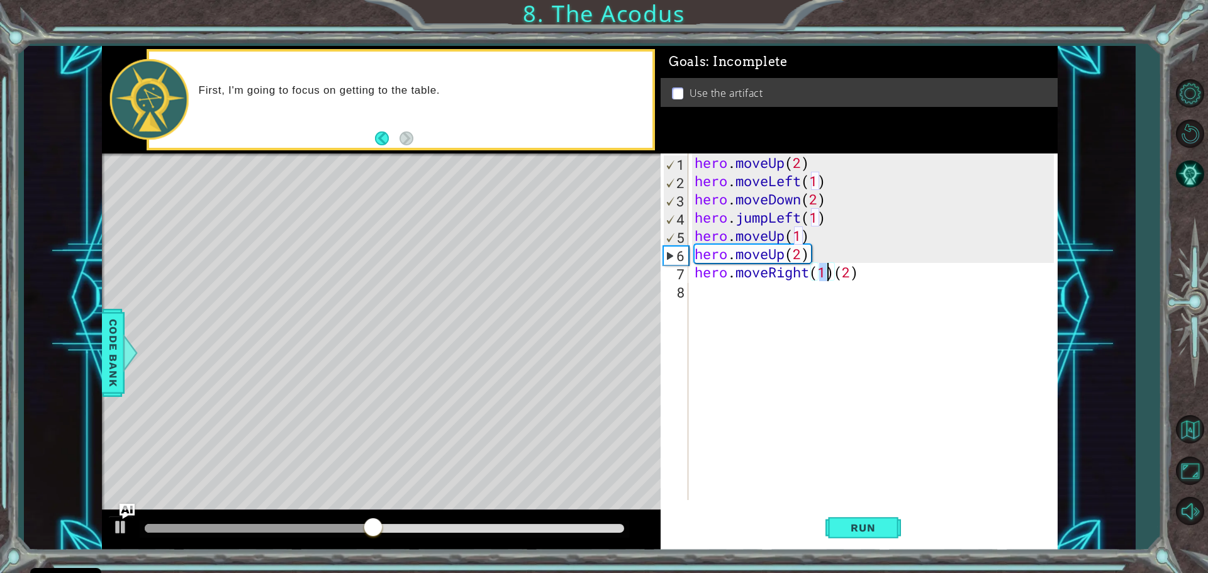
click at [863, 269] on div "hero . moveUp ( 2 ) hero . moveLeft ( 1 ) hero . moveDown ( 2 ) hero . jumpLeft…" at bounding box center [876, 344] width 368 height 383
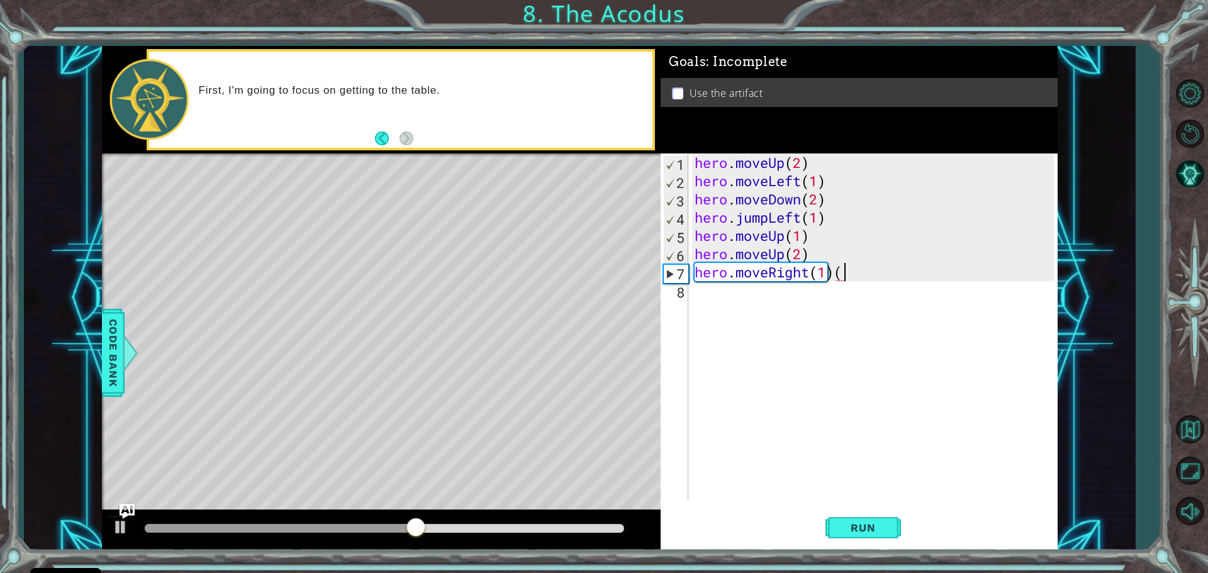
type textarea "hero.moveRight(1)"
click at [866, 523] on span "Run" at bounding box center [863, 527] width 50 height 13
click at [703, 296] on div "hero . moveUp ( 2 ) hero . moveLeft ( 1 ) hero . moveDown ( 2 ) hero . jumpLeft…" at bounding box center [876, 344] width 368 height 383
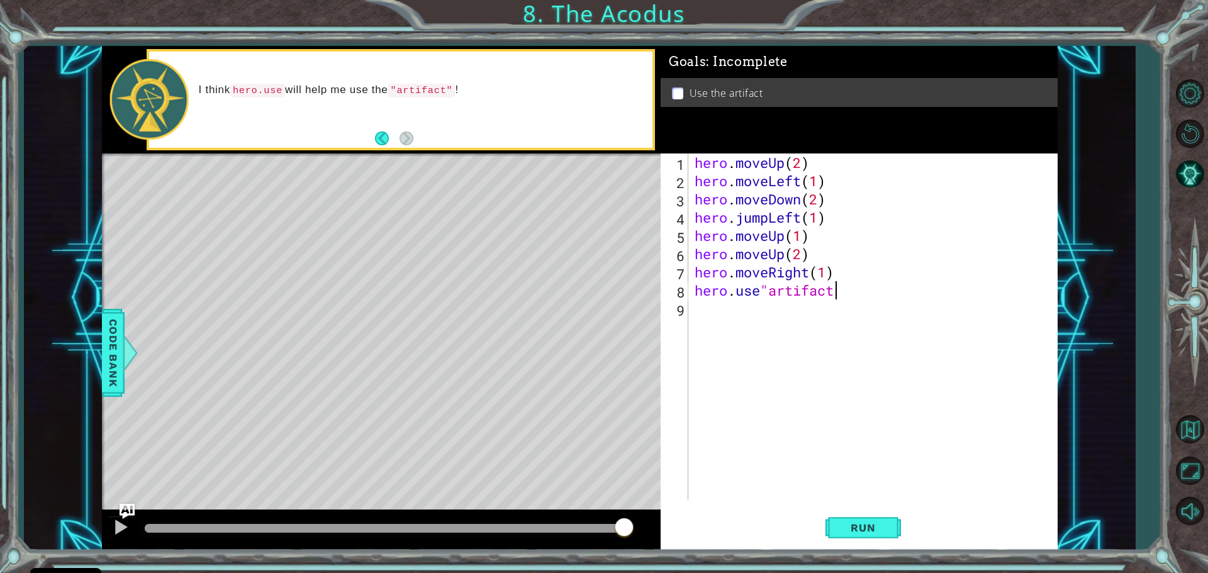
scroll to position [0, 6]
type textarea "hero.use"artifact""
click at [879, 526] on span "Run" at bounding box center [863, 527] width 50 height 13
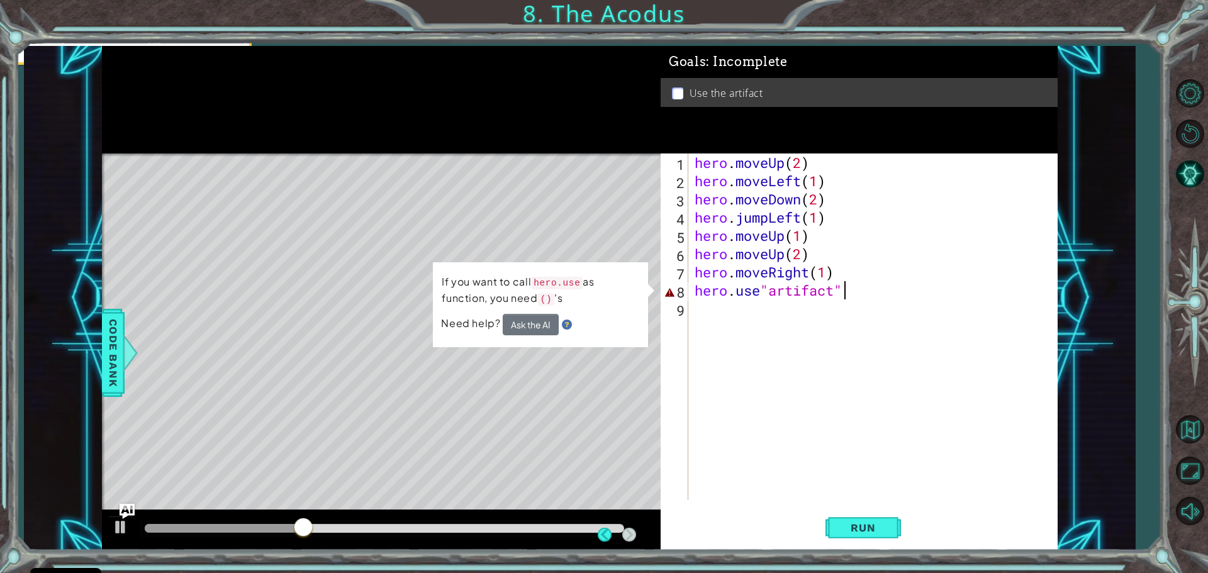
click at [618, 274] on td "If you want to call hero.use as function, you need () 's" at bounding box center [540, 294] width 199 height 42
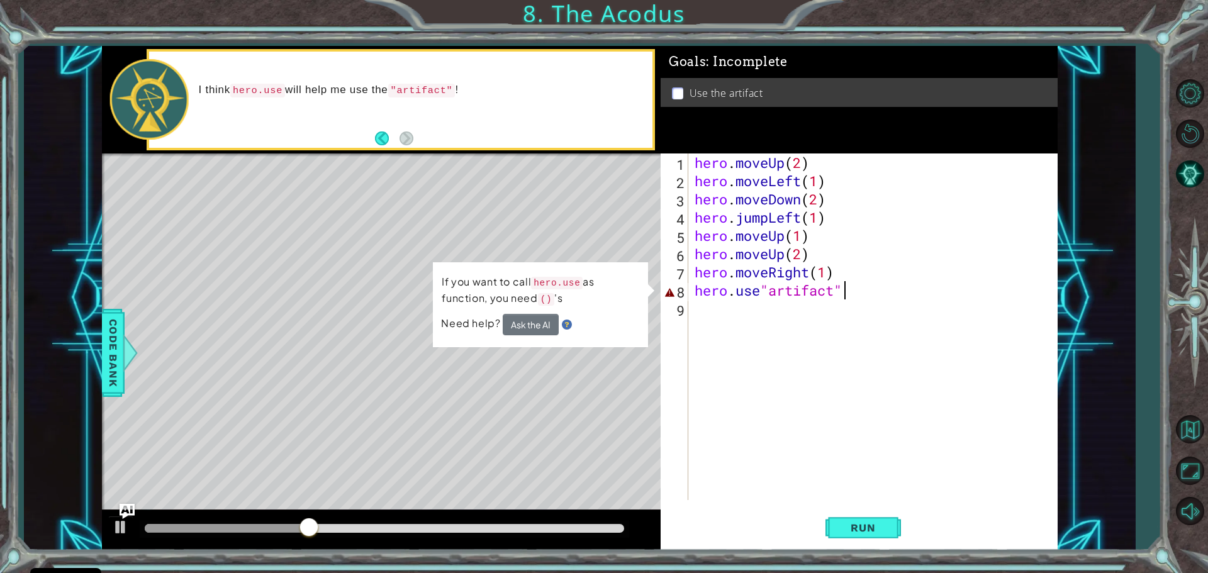
click at [699, 382] on div "hero . moveUp ( 2 ) hero . moveLeft ( 1 ) hero . moveDown ( 2 ) hero . jumpLeft…" at bounding box center [876, 344] width 368 height 383
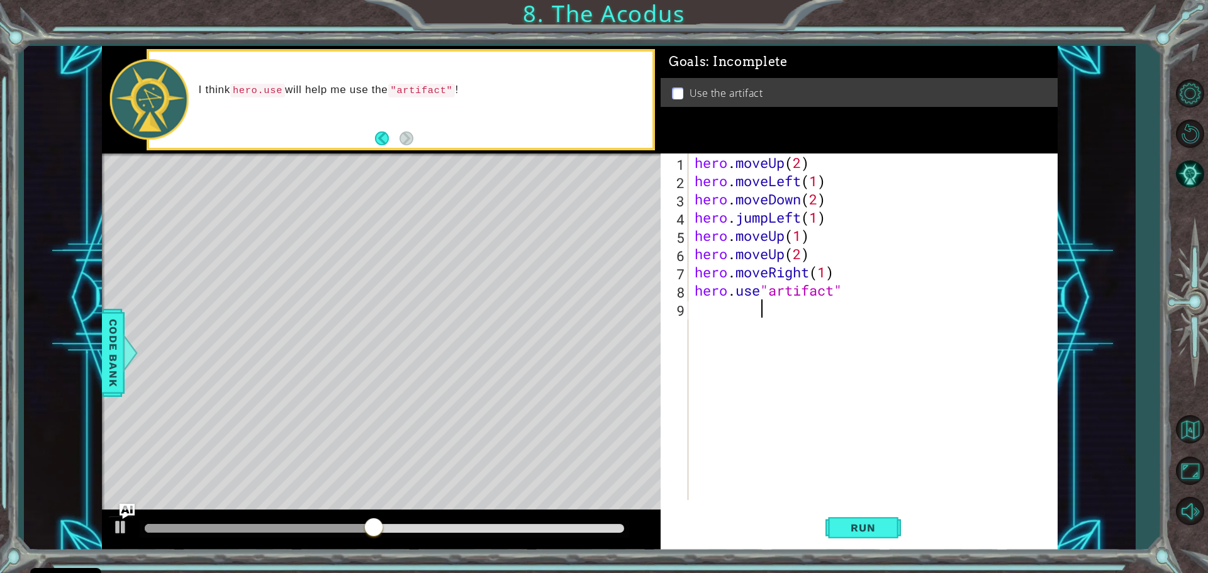
click at [842, 293] on div "hero . moveUp ( 2 ) hero . moveLeft ( 1 ) hero . moveDown ( 2 ) hero . jumpLeft…" at bounding box center [876, 344] width 368 height 383
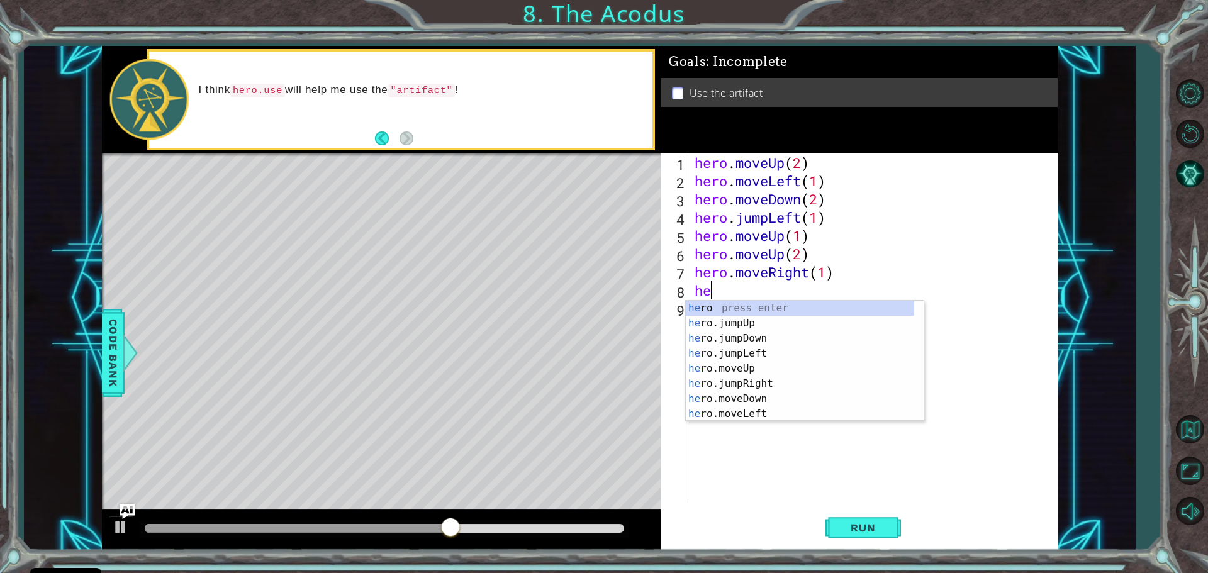
type textarea "h"
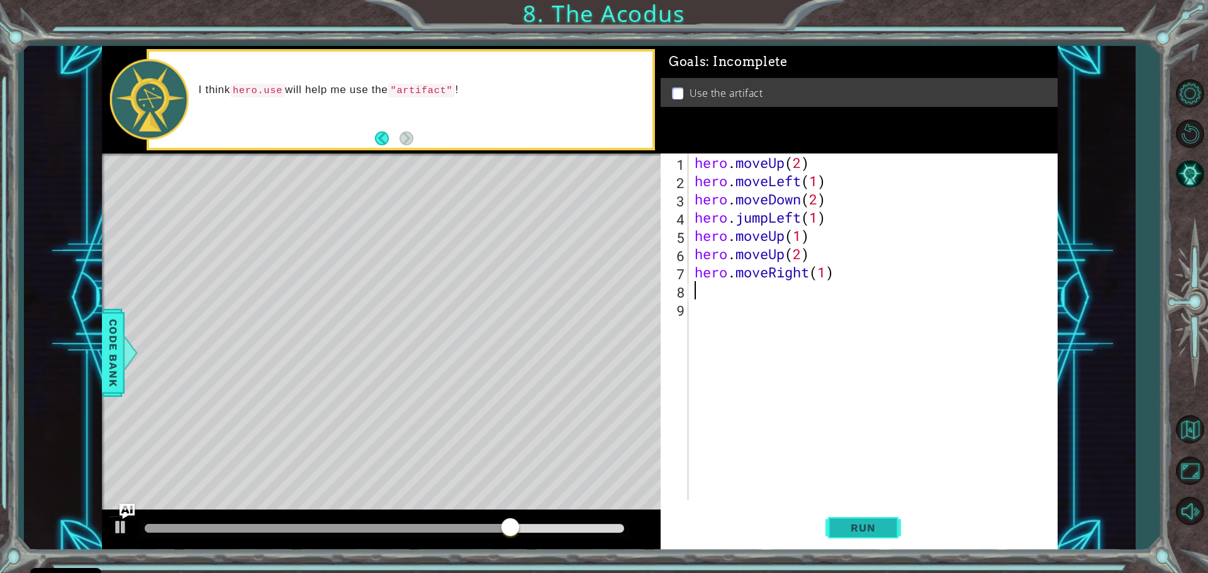
click at [876, 533] on span "Run" at bounding box center [863, 527] width 50 height 13
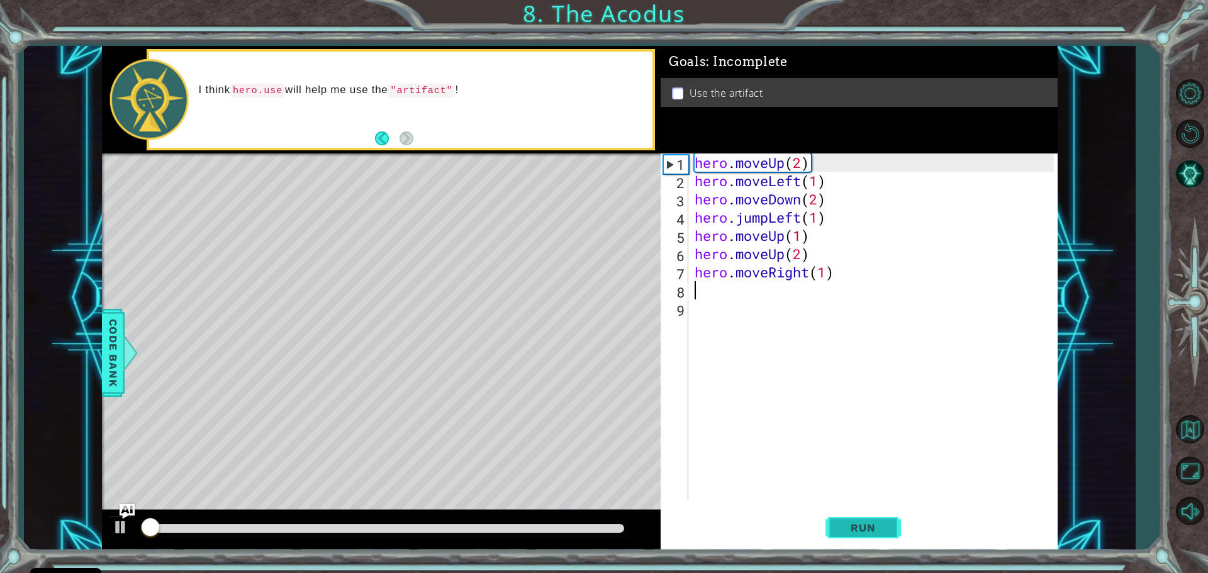
click at [870, 523] on span "Run" at bounding box center [863, 527] width 50 height 13
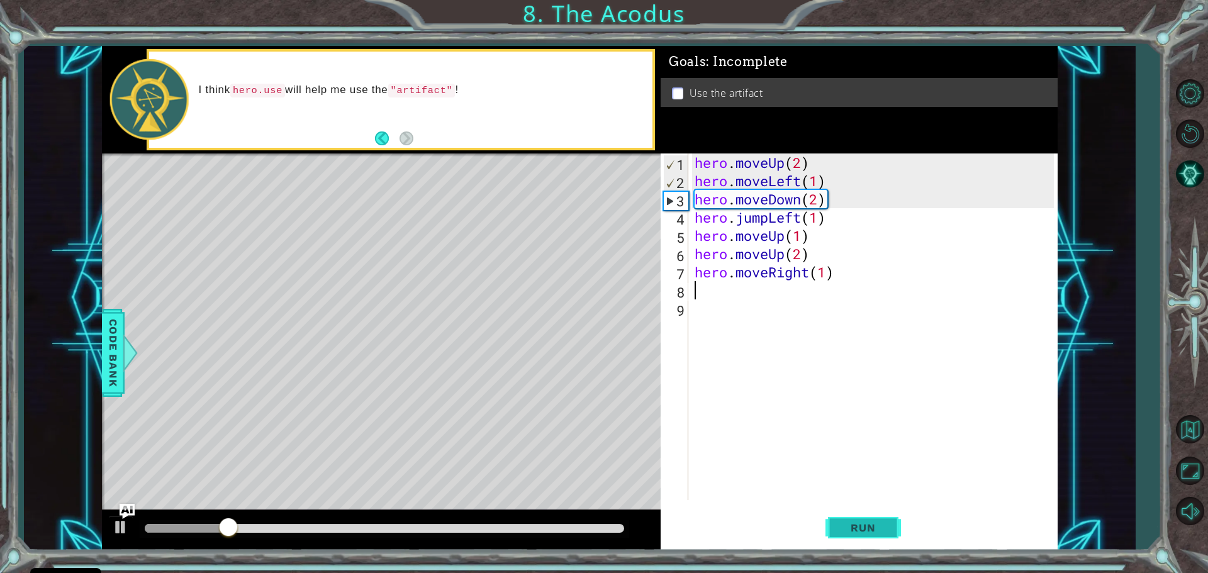
paste textarea "hero.moveUp(1)"
click at [783, 290] on div "hero . moveUp ( 2 ) hero . moveLeft ( 1 ) hero . moveDown ( 2 ) hero . jumpLeft…" at bounding box center [876, 344] width 368 height 383
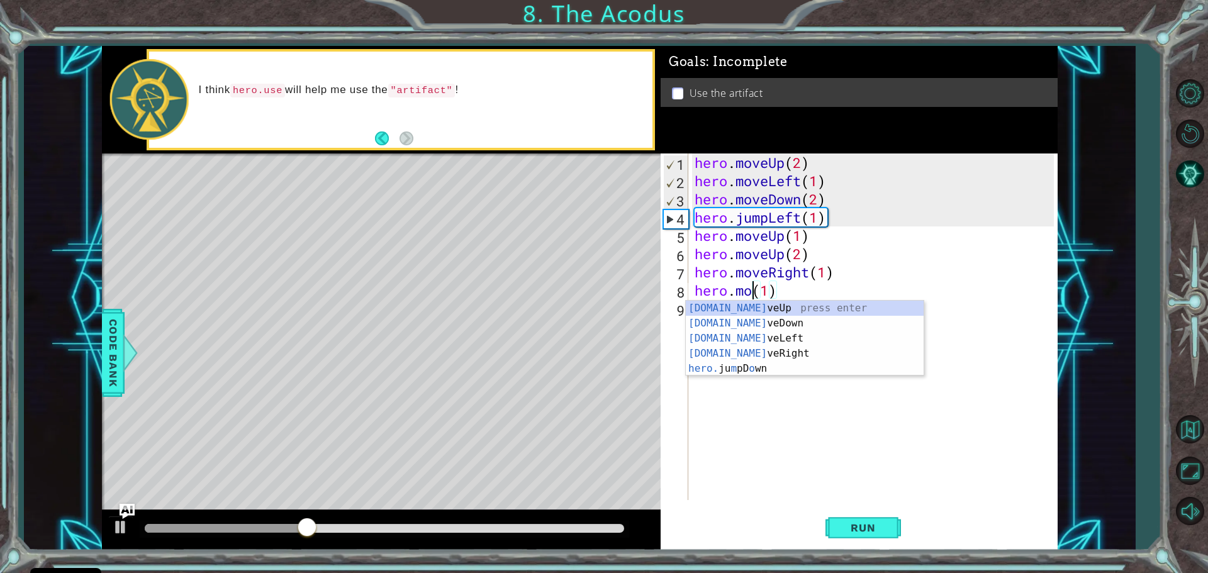
click at [784, 290] on div "hero . moveUp ( 2 ) hero . moveLeft ( 1 ) hero . moveDown ( 2 ) hero . jumpLeft…" at bounding box center [876, 344] width 368 height 383
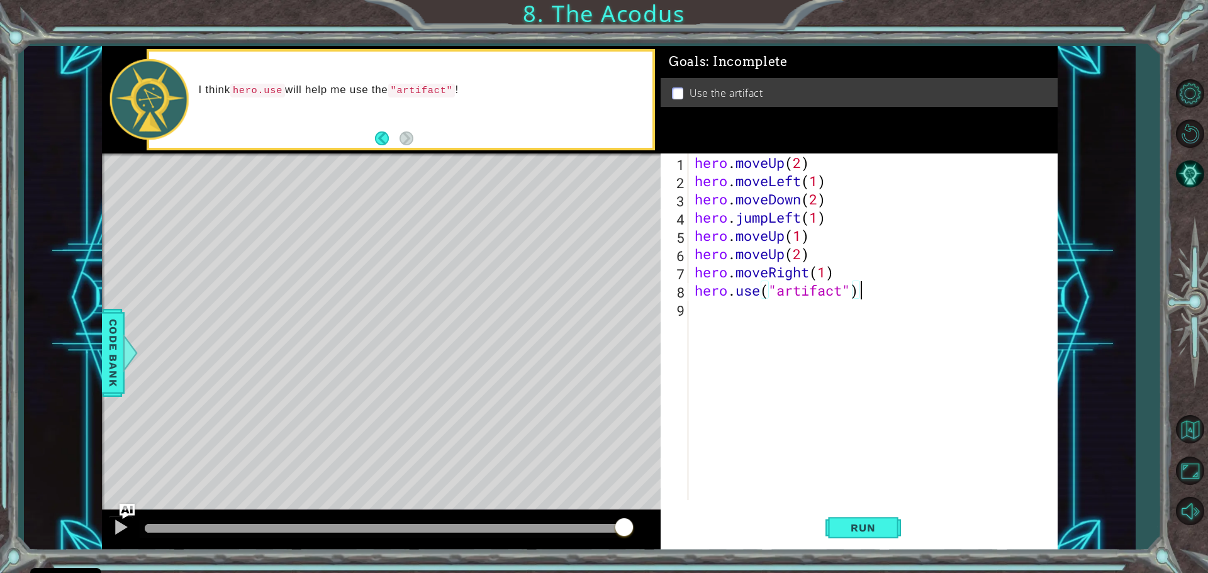
scroll to position [0, 7]
click at [861, 527] on span "Run" at bounding box center [863, 527] width 50 height 13
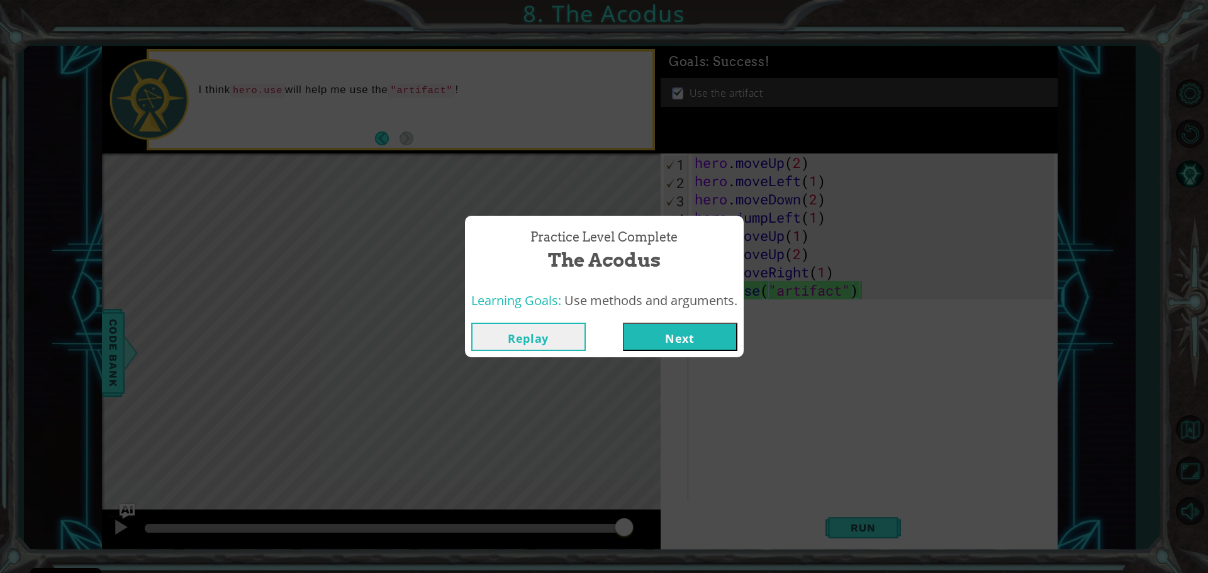
click at [544, 340] on button "Replay" at bounding box center [528, 337] width 114 height 28
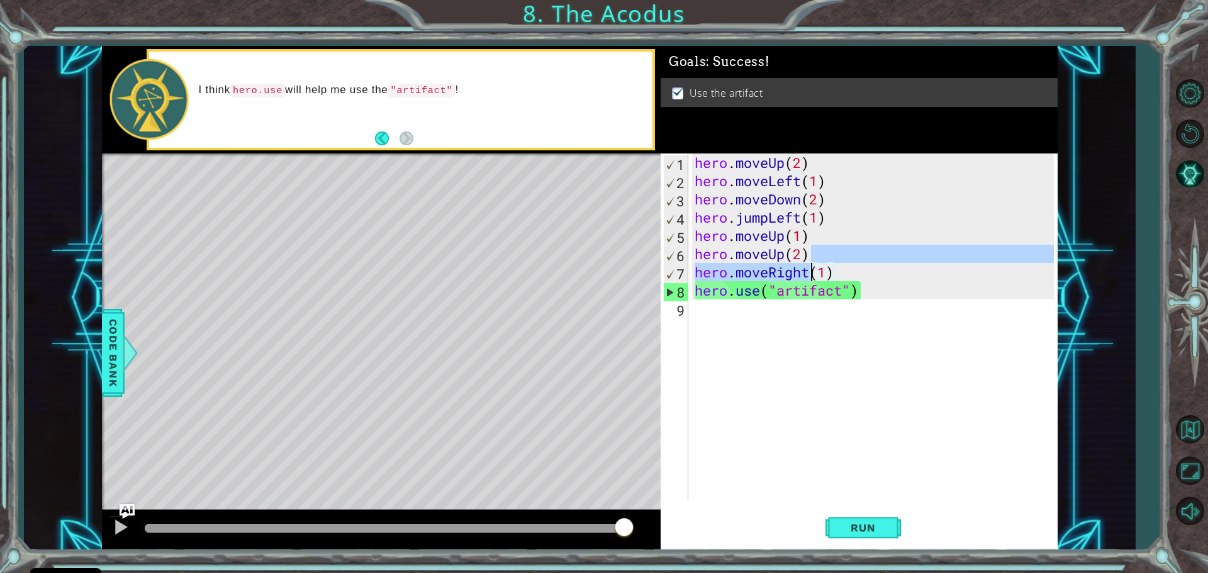
drag, startPoint x: 811, startPoint y: 252, endPoint x: 808, endPoint y: 263, distance: 11.1
click at [808, 263] on div "hero . moveUp ( 2 ) hero . moveLeft ( 1 ) hero . moveDown ( 2 ) hero . jumpLeft…" at bounding box center [876, 344] width 368 height 383
click at [861, 524] on span "Run" at bounding box center [863, 527] width 50 height 13
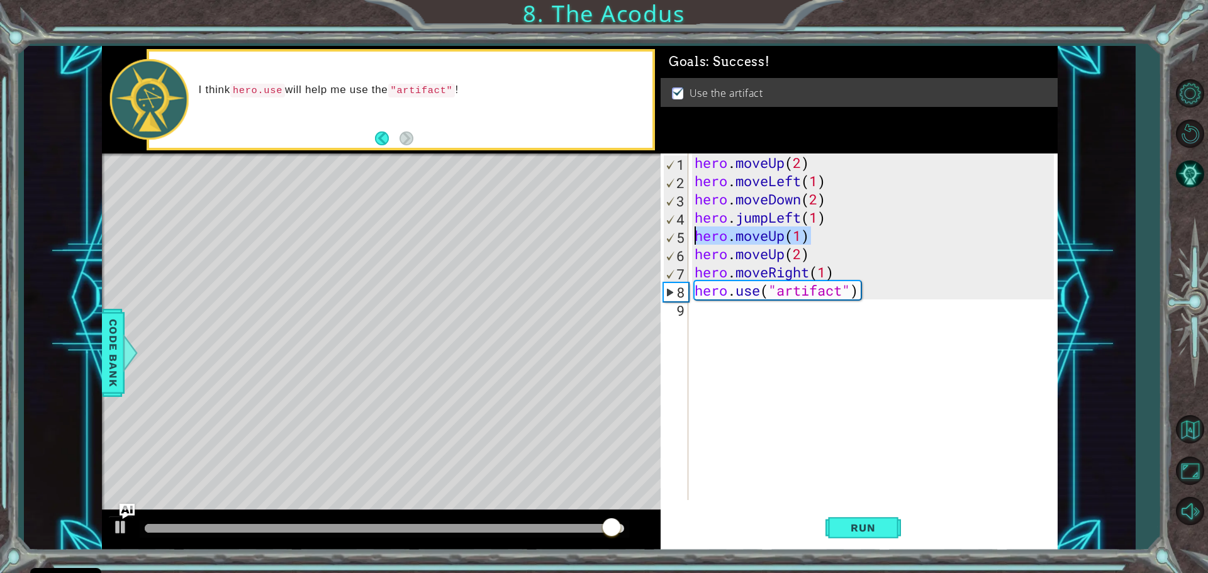
drag, startPoint x: 811, startPoint y: 235, endPoint x: 696, endPoint y: 242, distance: 116.0
click at [696, 242] on div "hero . moveUp ( 2 ) hero . moveLeft ( 1 ) hero . moveDown ( 2 ) hero . jumpLeft…" at bounding box center [876, 344] width 368 height 383
type textarea "hero.moveUp(1)"
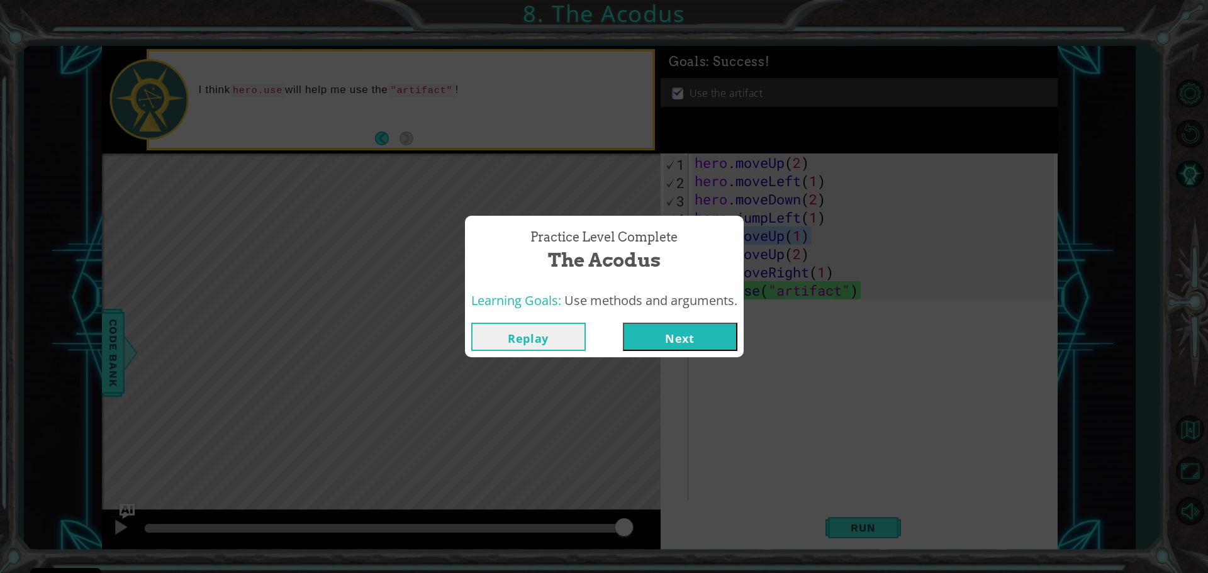
click at [671, 338] on button "Next" at bounding box center [680, 337] width 114 height 28
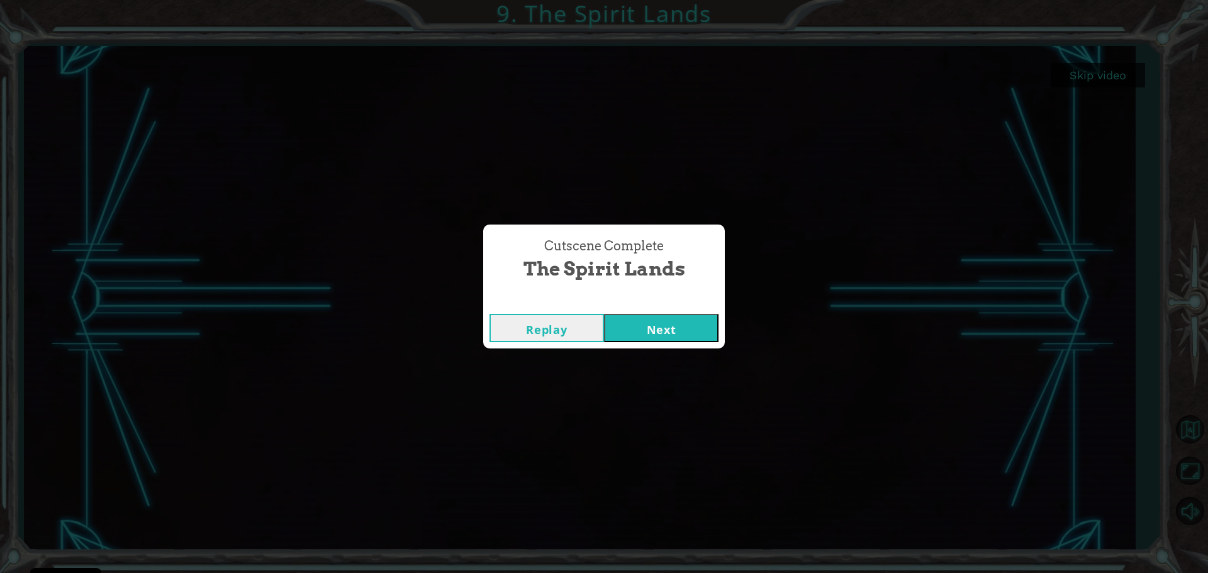
click at [655, 322] on button "Next" at bounding box center [661, 328] width 114 height 28
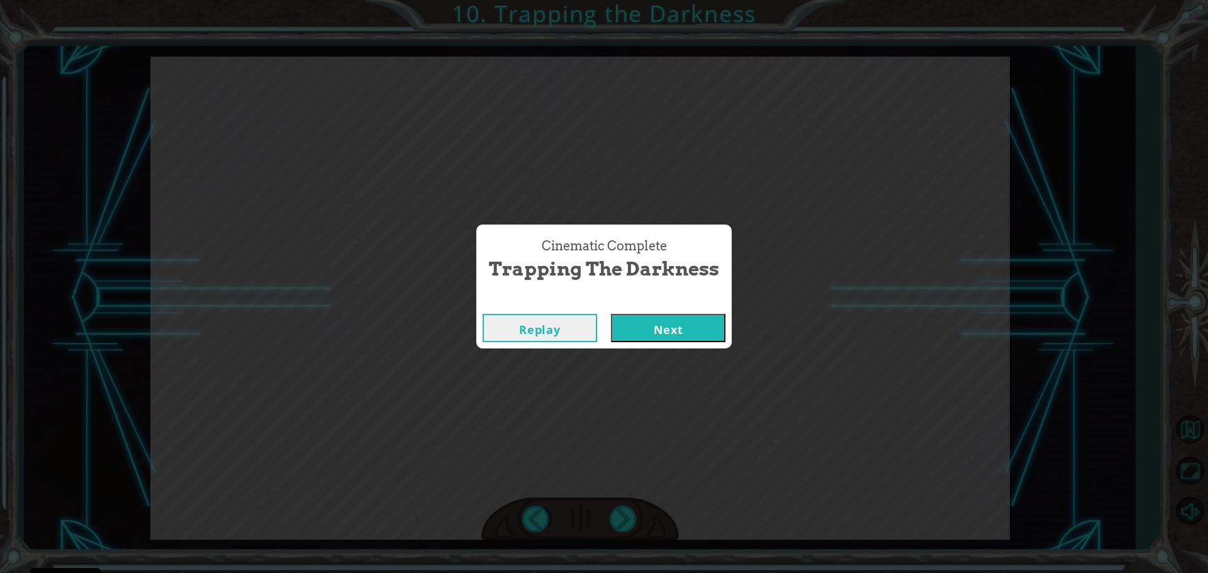
click at [710, 335] on button "Next" at bounding box center [668, 328] width 114 height 28
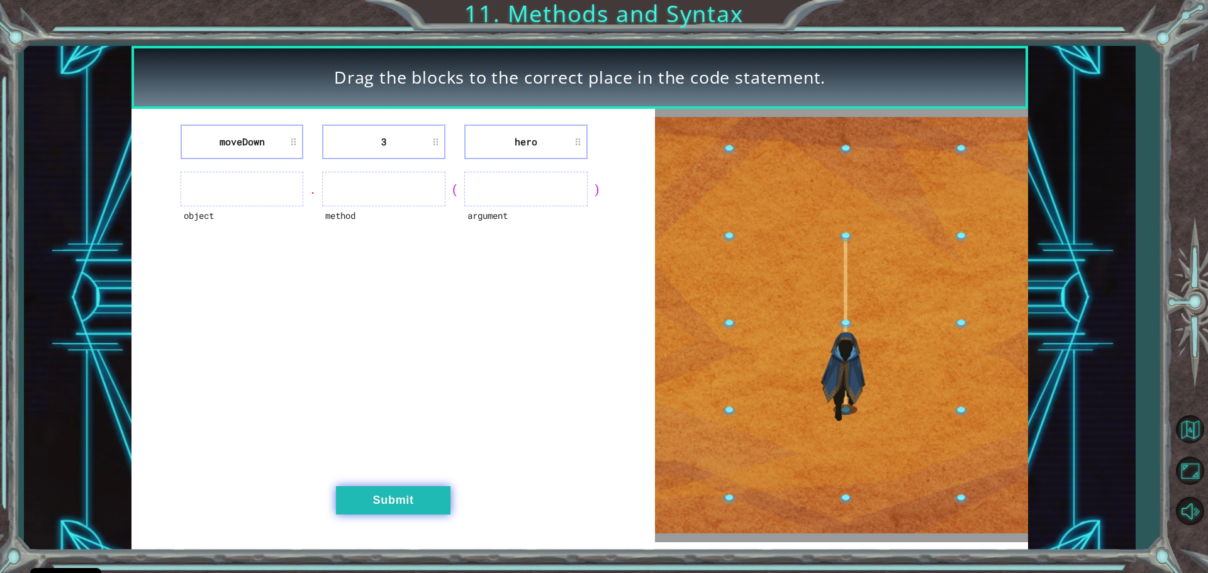
click at [406, 495] on button "Submit" at bounding box center [393, 500] width 114 height 28
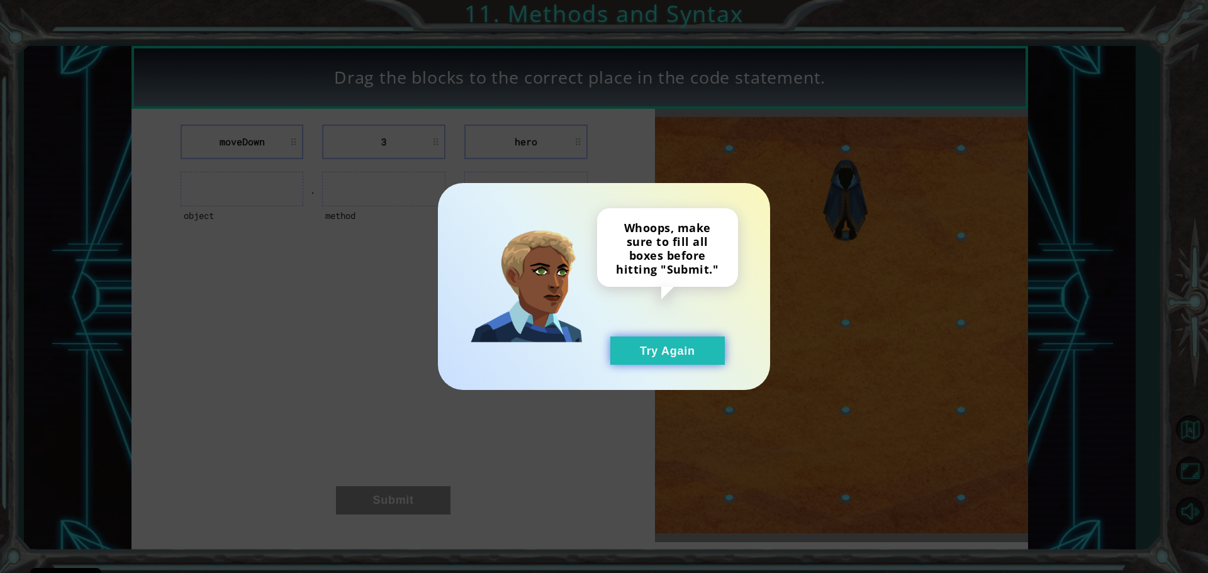
click at [669, 355] on button "Try Again" at bounding box center [667, 351] width 114 height 28
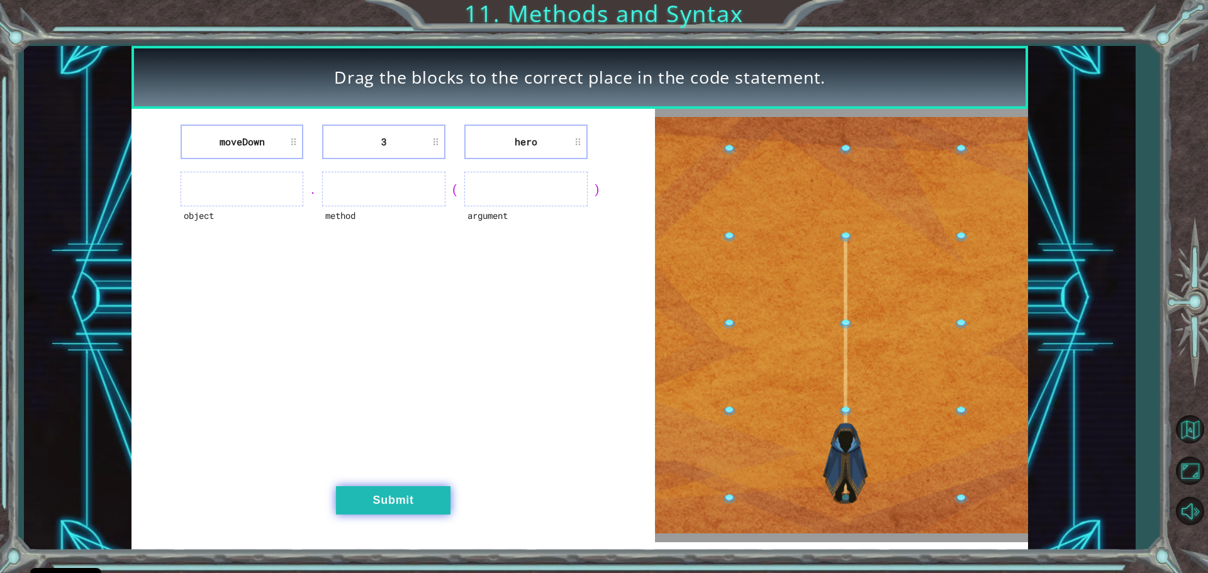
click at [399, 499] on button "Submit" at bounding box center [393, 500] width 114 height 28
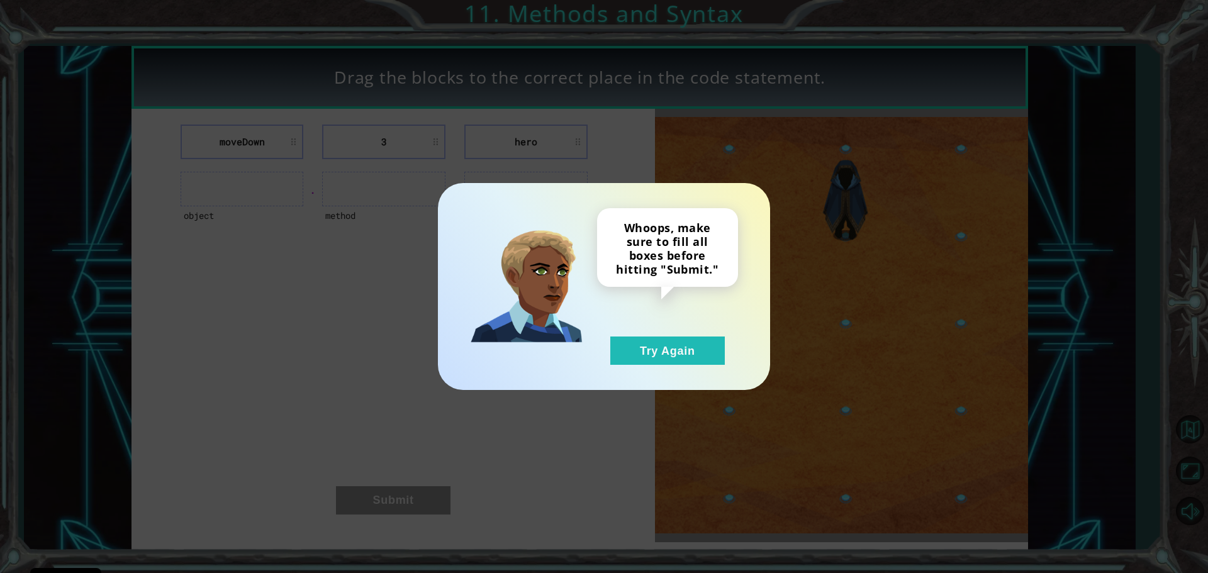
click at [676, 346] on button "Try Again" at bounding box center [667, 351] width 114 height 28
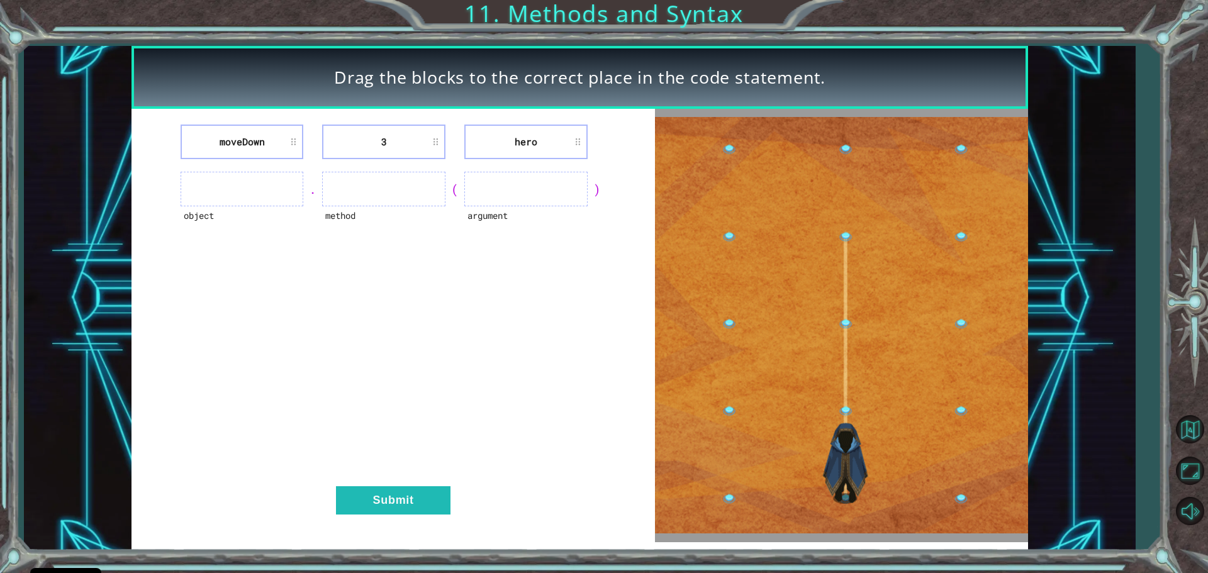
click at [288, 196] on ul at bounding box center [242, 189] width 123 height 35
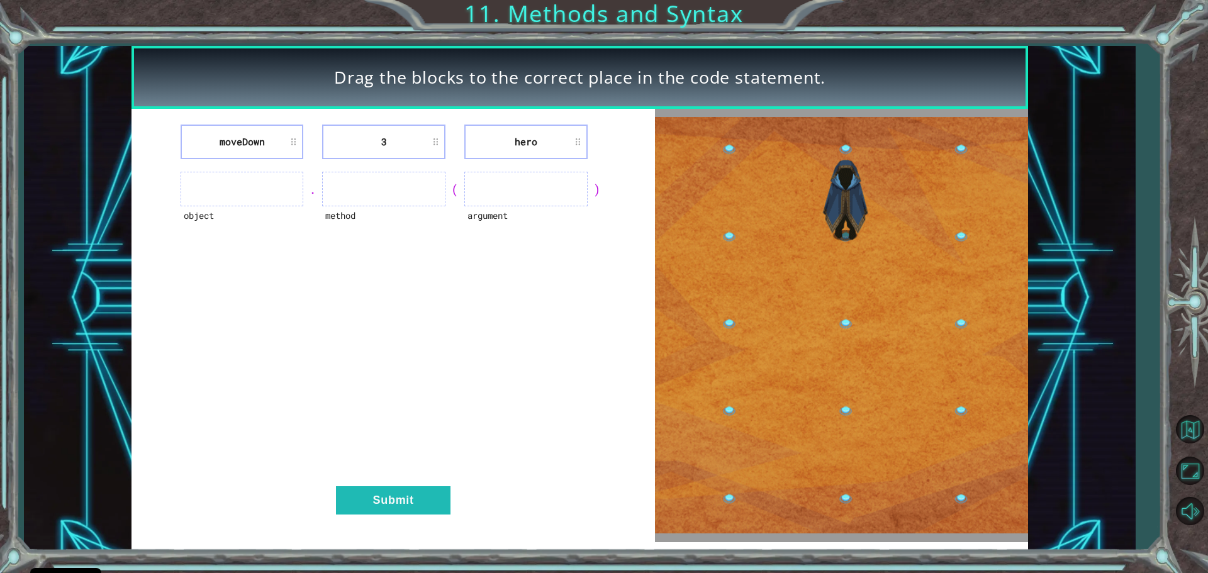
click at [235, 186] on ul at bounding box center [242, 189] width 123 height 35
click at [244, 163] on div "moveDown 3 hero object . method ( argument ) Submit" at bounding box center [392, 325] width 523 height 433
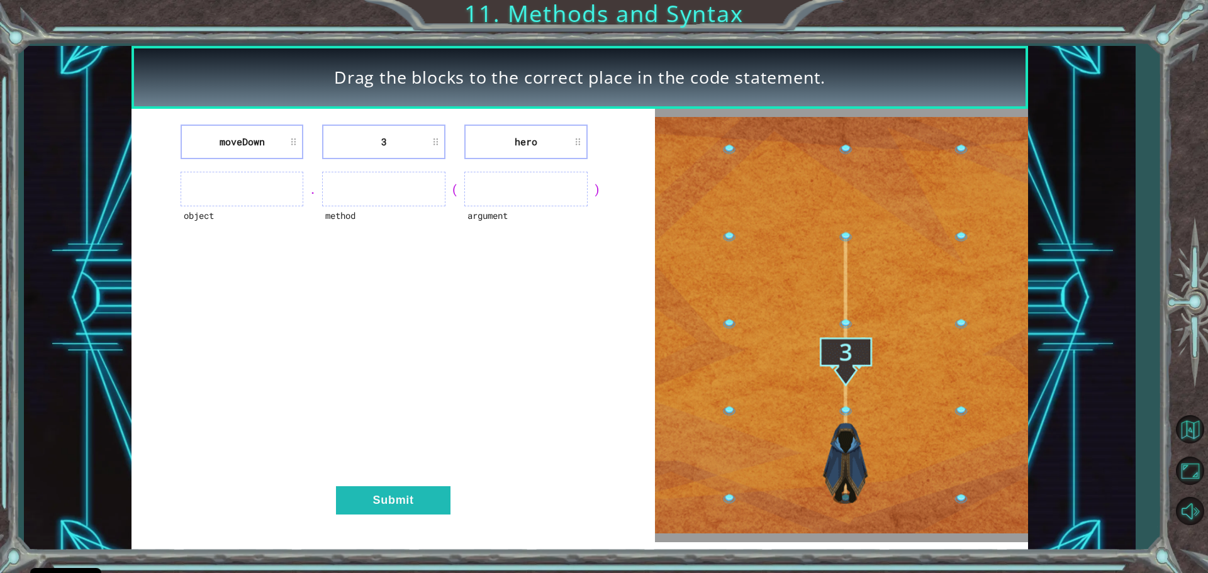
click at [251, 185] on ul at bounding box center [242, 189] width 123 height 35
click at [247, 196] on ul at bounding box center [242, 189] width 123 height 35
click at [248, 182] on ul at bounding box center [242, 189] width 123 height 35
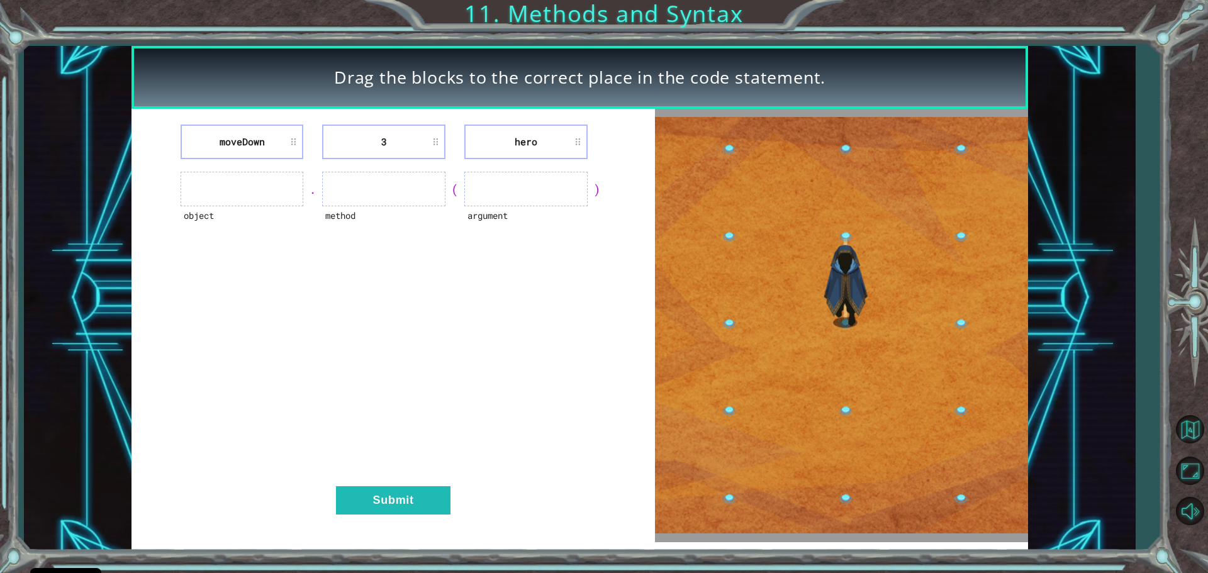
click at [242, 181] on ul at bounding box center [242, 189] width 123 height 35
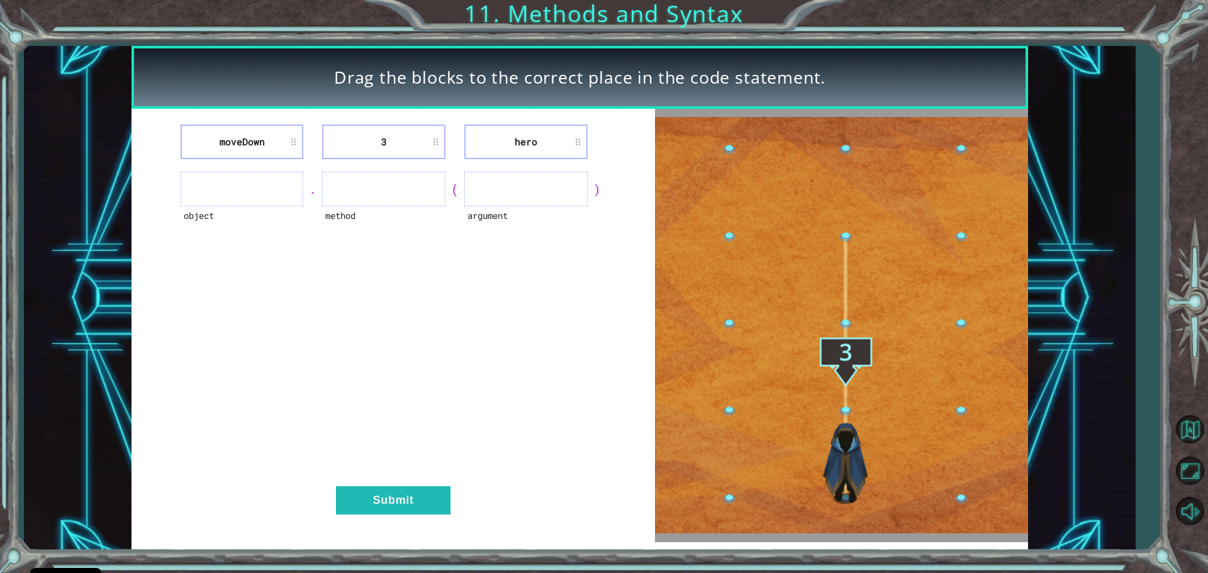
click at [245, 187] on ul at bounding box center [242, 189] width 123 height 35
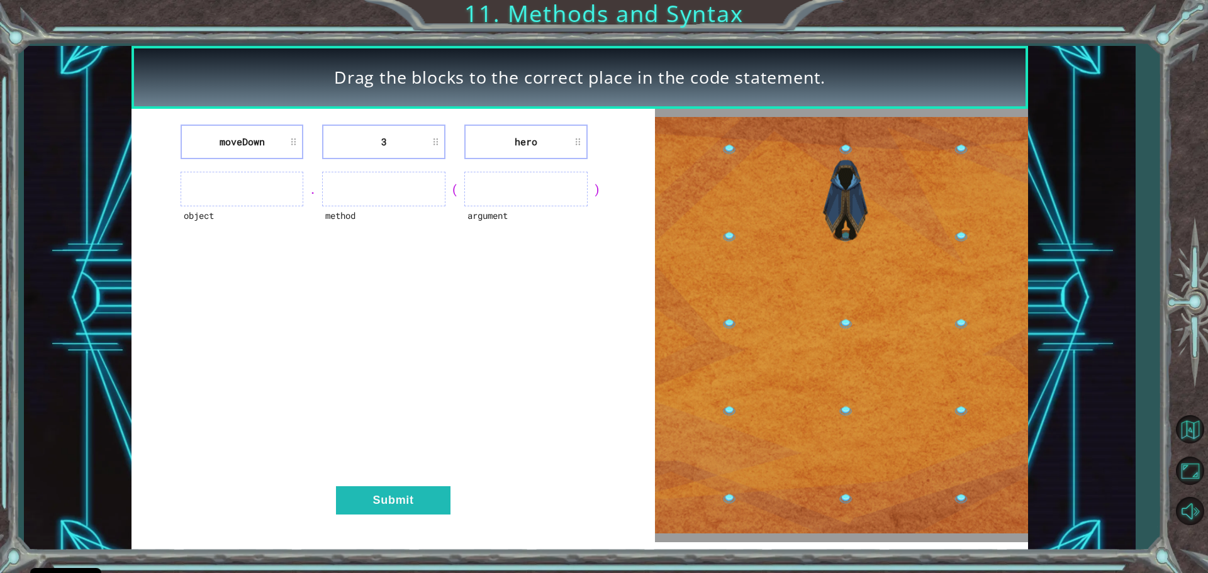
click at [264, 184] on ul at bounding box center [242, 189] width 123 height 35
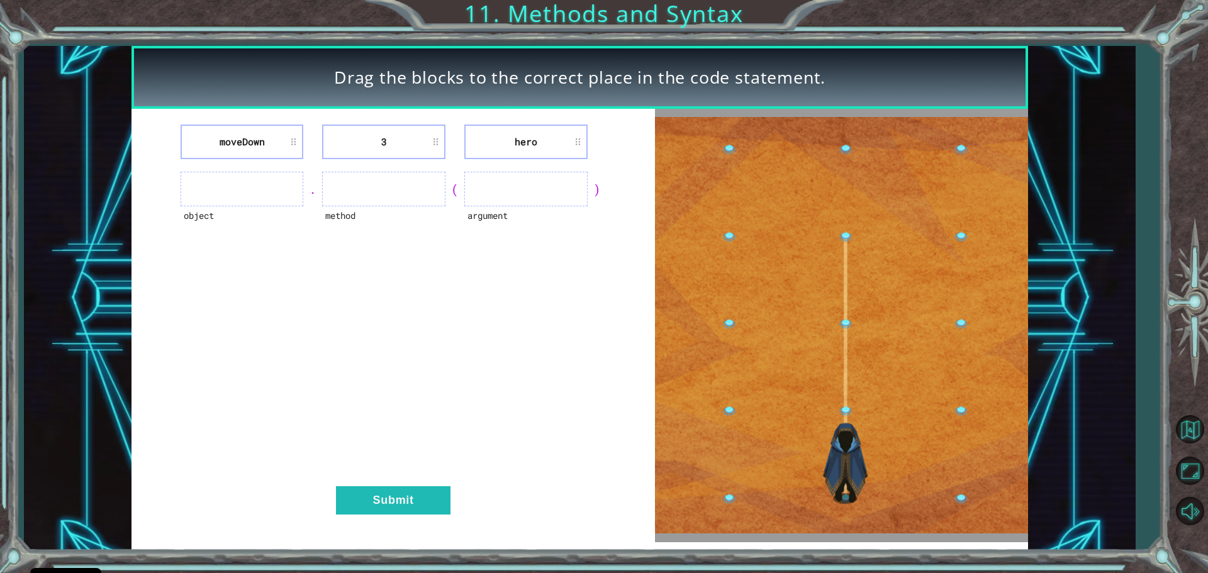
click at [279, 149] on li "moveDown" at bounding box center [242, 142] width 123 height 35
click at [241, 134] on li "moveDown" at bounding box center [242, 142] width 123 height 35
click at [292, 202] on ul at bounding box center [242, 189] width 123 height 35
